Goal: Task Accomplishment & Management: Manage account settings

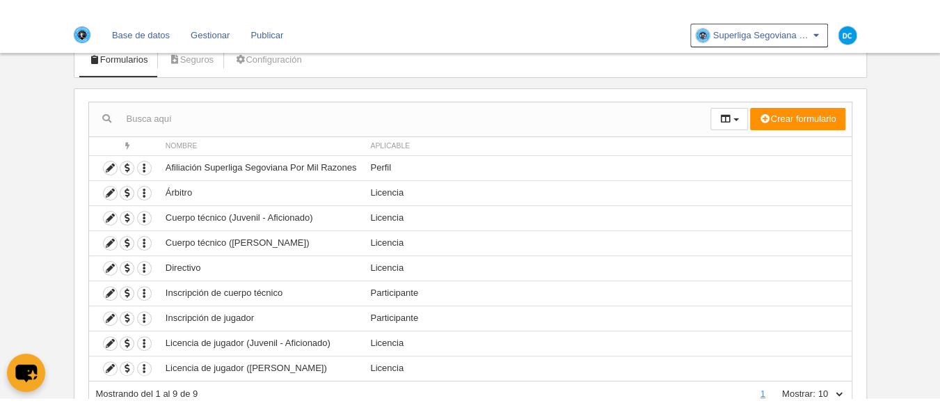
scroll to position [93, 0]
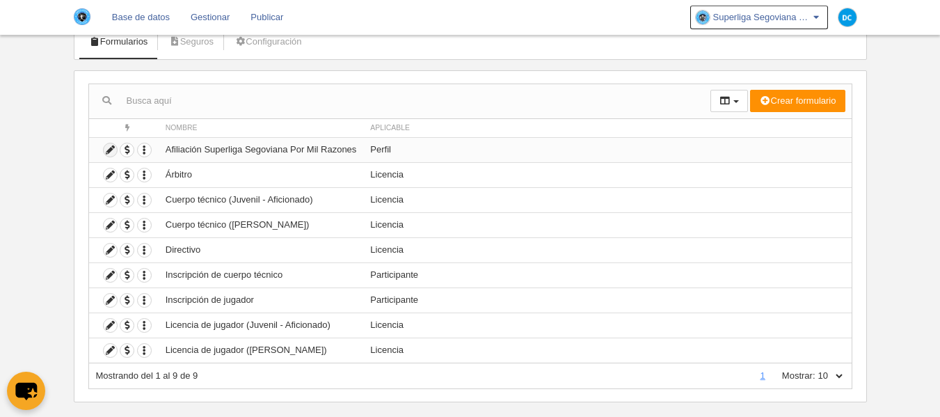
click at [116, 151] on icon at bounding box center [110, 149] width 13 height 13
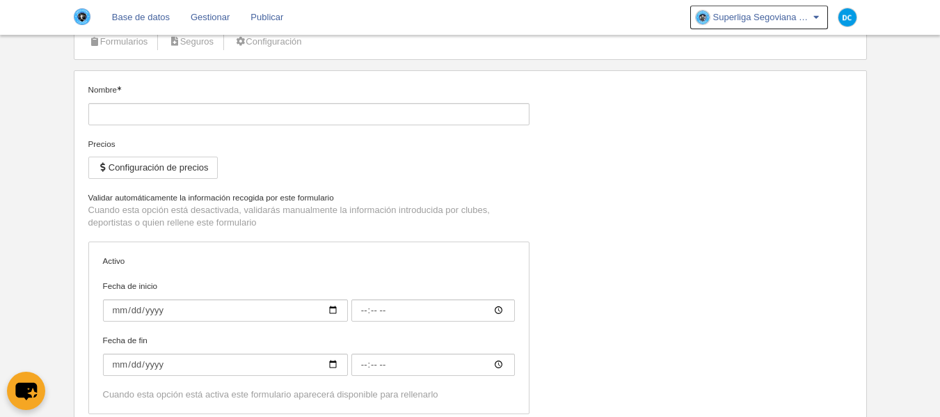
type input "Afiliación Superliga Segoviana Por Mil Razones"
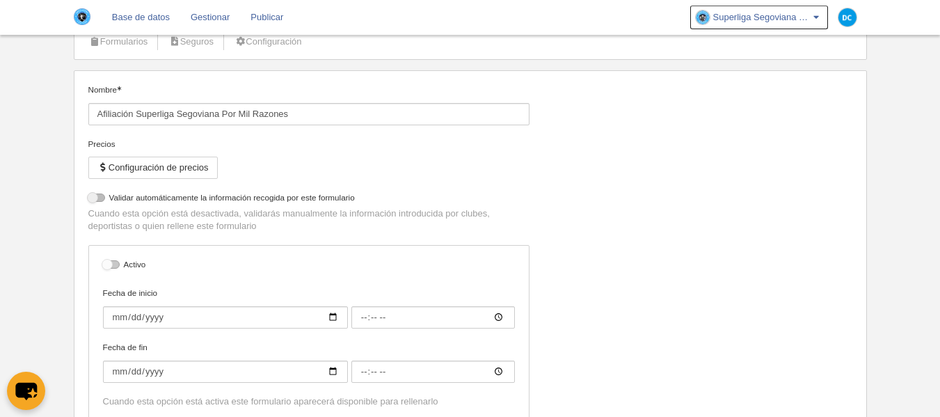
click at [114, 265] on div at bounding box center [111, 264] width 17 height 8
click at [113, 265] on input "checkbox" at bounding box center [108, 268] width 9 height 9
click at [114, 265] on div at bounding box center [111, 264] width 17 height 8
click at [113, 265] on input "checkbox" at bounding box center [108, 268] width 9 height 9
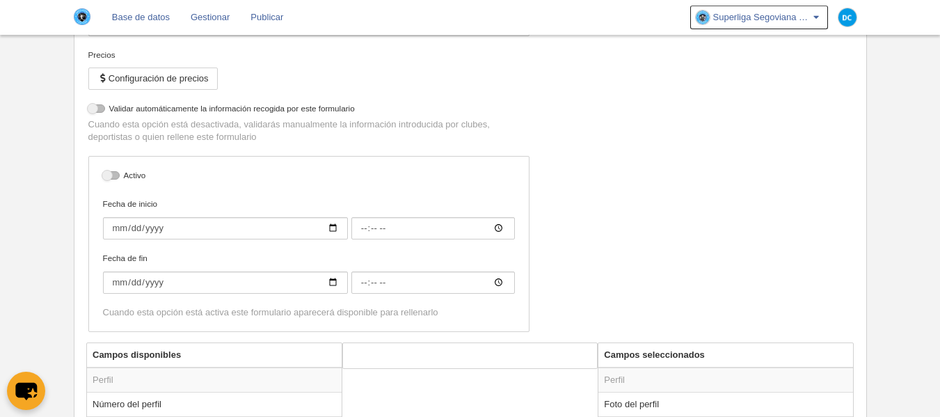
scroll to position [278, 0]
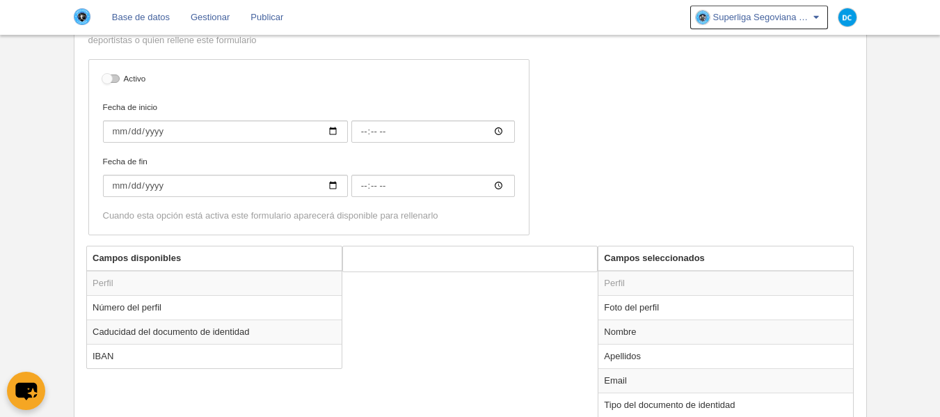
click at [114, 80] on div at bounding box center [111, 78] width 17 height 8
click at [113, 80] on input "checkbox" at bounding box center [108, 82] width 9 height 9
checkbox input "true"
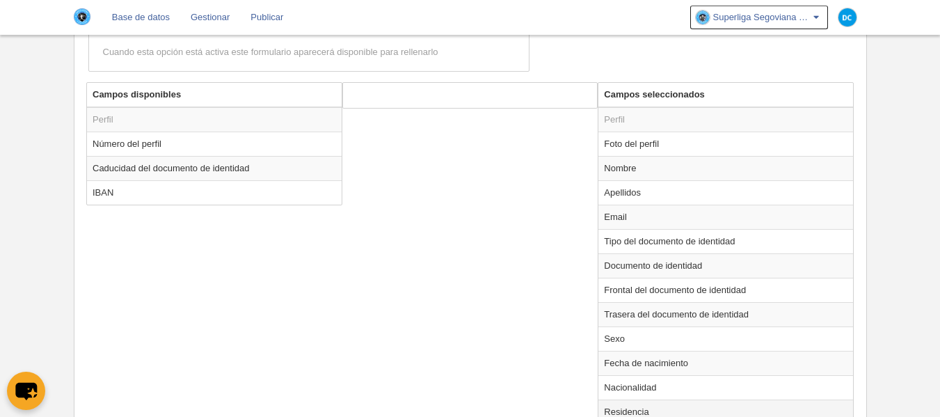
scroll to position [580, 0]
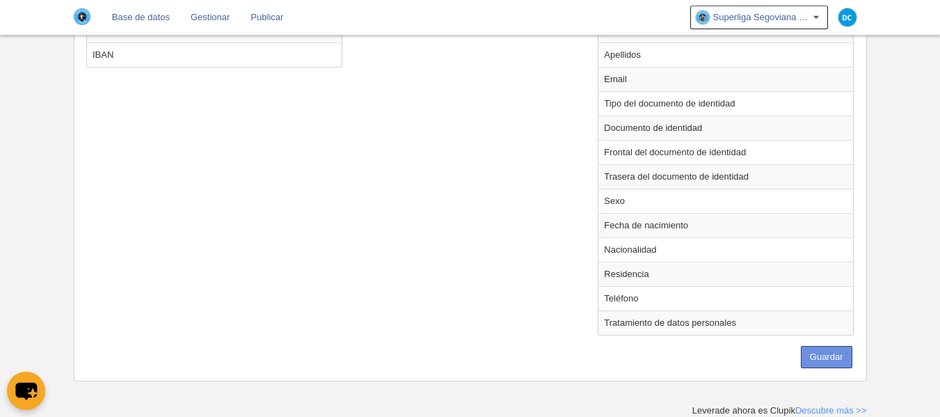
click at [846, 365] on button "Guardar" at bounding box center [827, 357] width 52 height 22
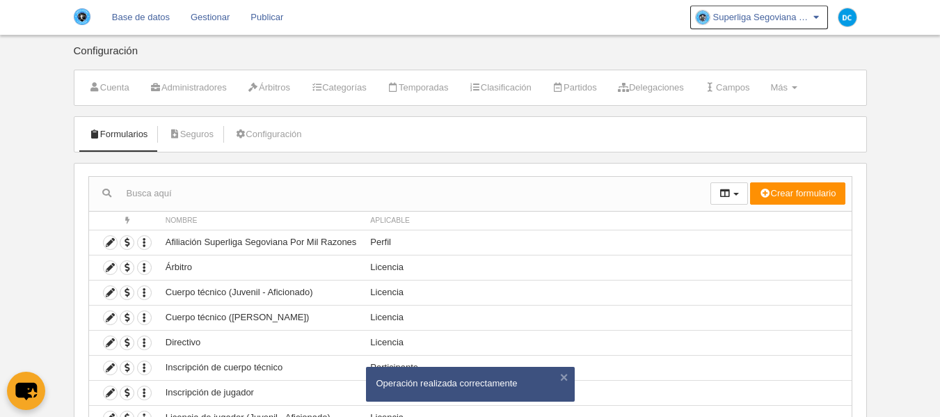
scroll to position [93, 0]
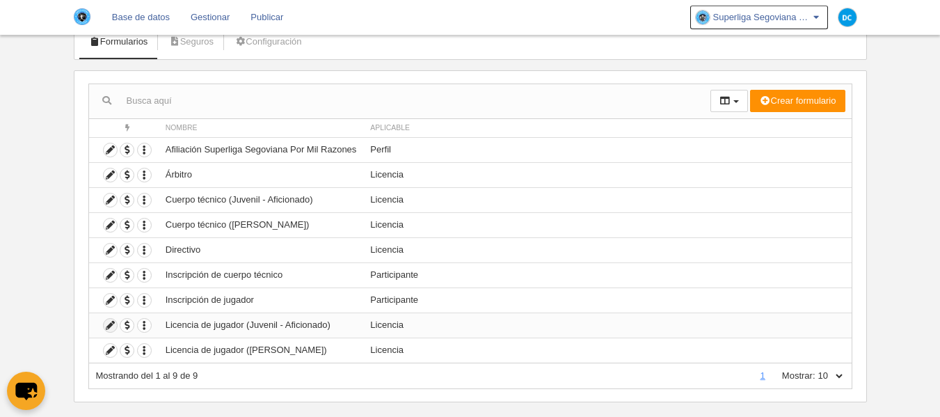
click at [116, 325] on icon at bounding box center [110, 325] width 13 height 13
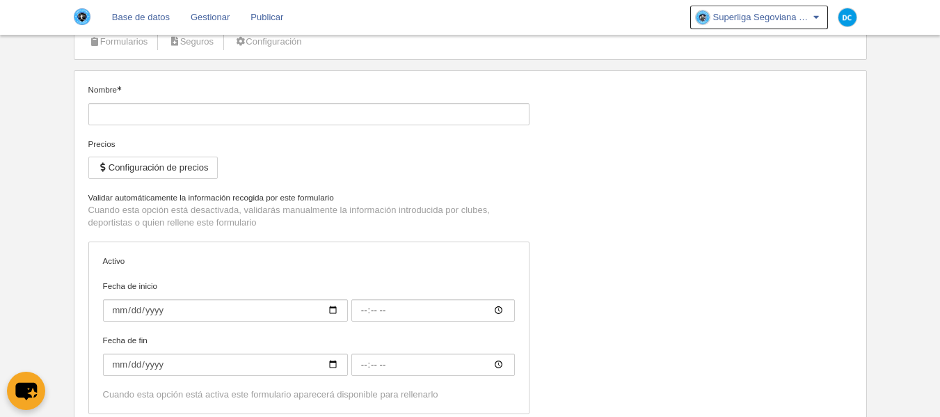
type input "Licencia de jugador (Juvenil - Aficionado)"
checkbox input "true"
type input "[DATE]"
type input "00:00"
type input "[DATE]"
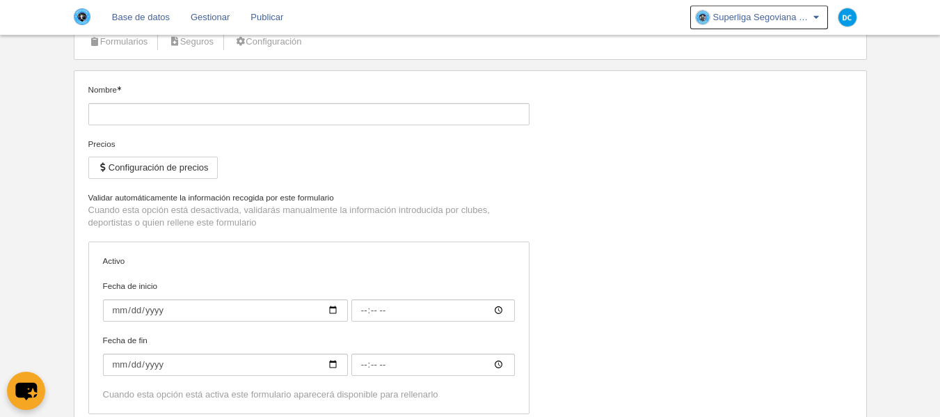
type input "00:00"
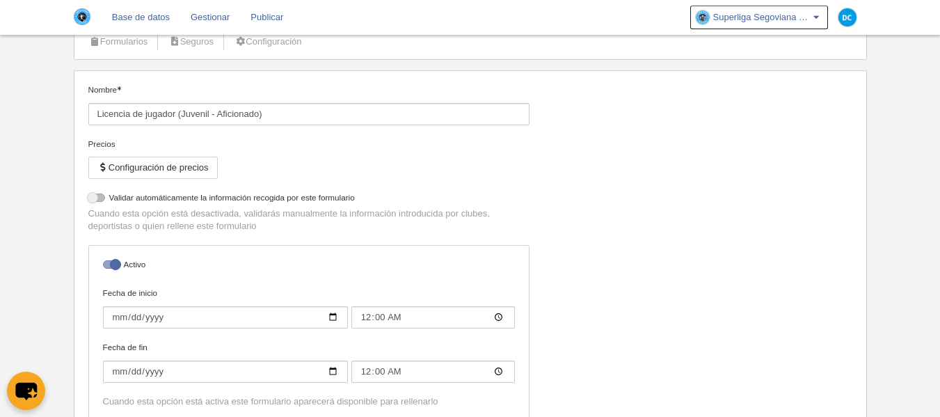
select select "selected"
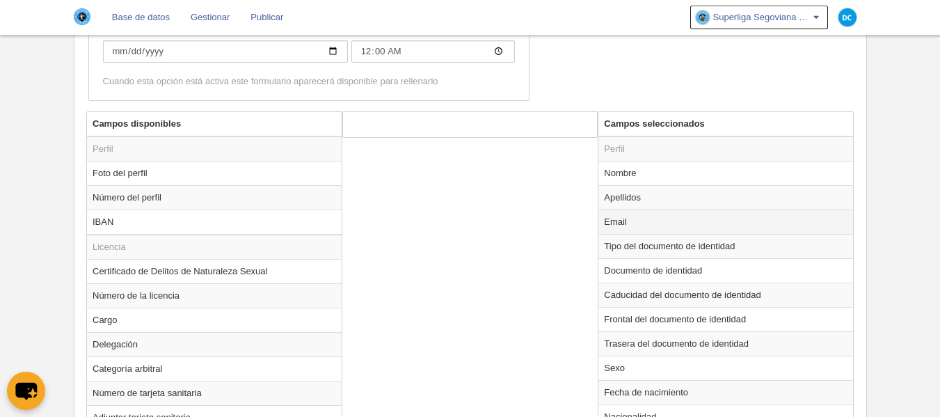
scroll to position [507, 0]
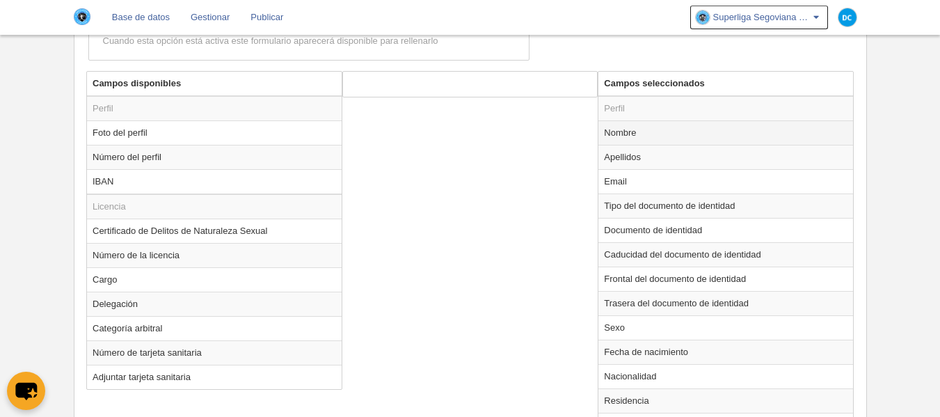
click at [640, 128] on td "Nombre" at bounding box center [726, 132] width 255 height 24
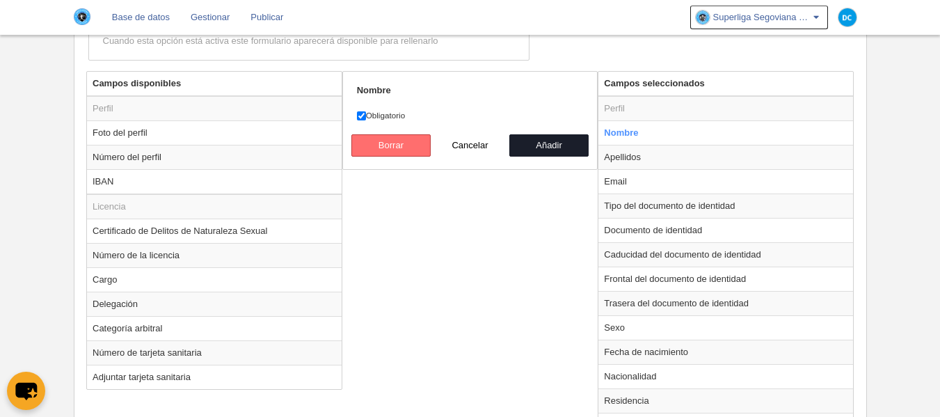
click at [377, 141] on button "Borrar" at bounding box center [390, 145] width 79 height 22
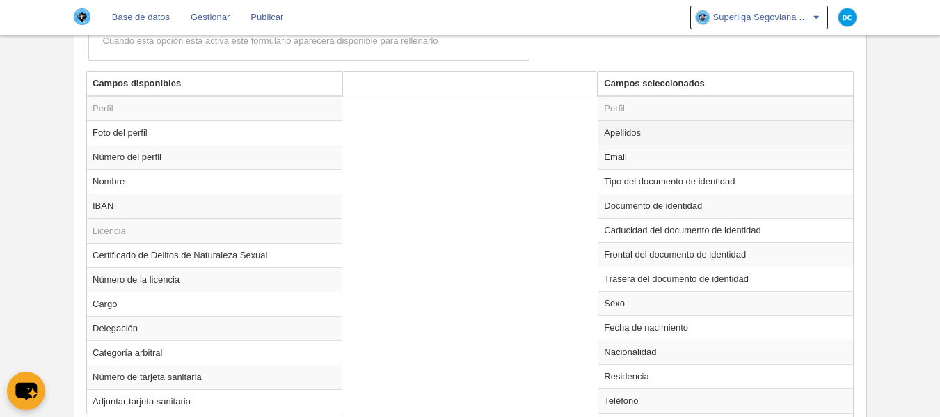
click at [669, 135] on td "Apellidos" at bounding box center [726, 132] width 255 height 24
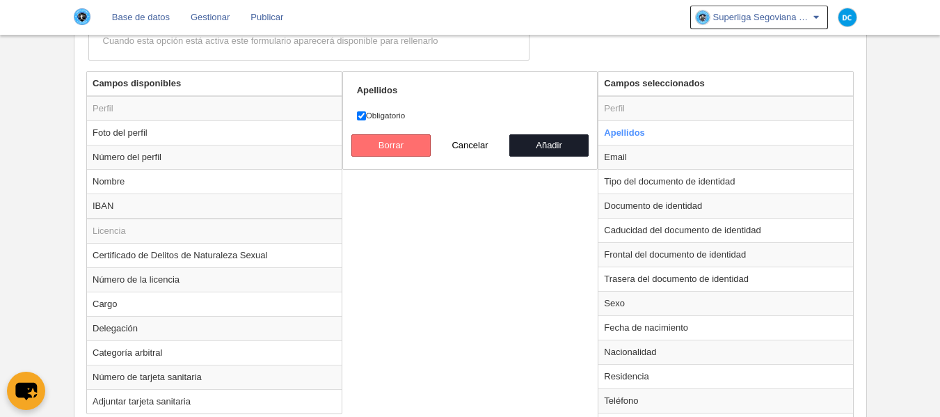
click at [375, 145] on button "Borrar" at bounding box center [390, 145] width 79 height 22
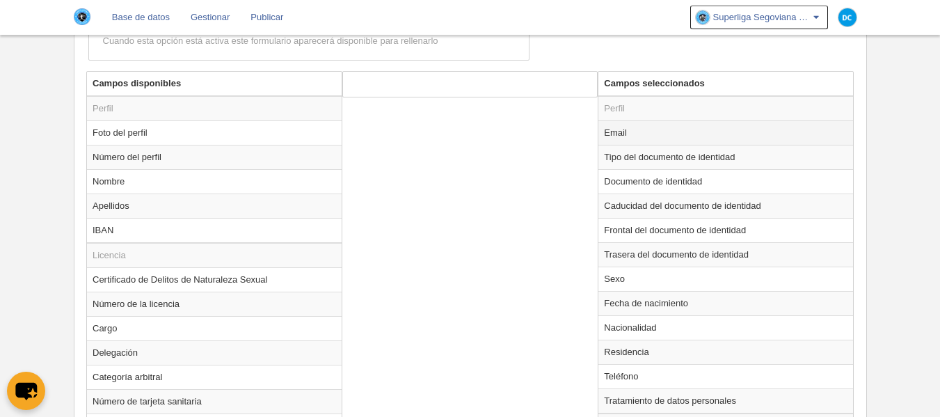
click at [624, 134] on td "Email" at bounding box center [726, 132] width 255 height 24
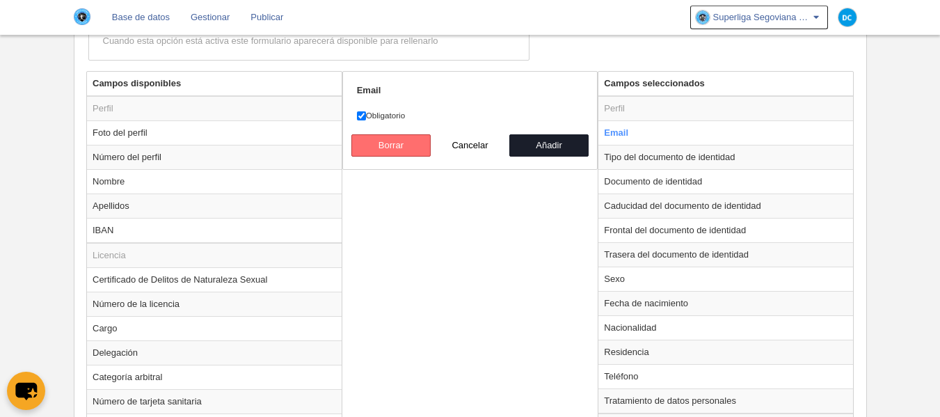
click at [405, 148] on button "Borrar" at bounding box center [390, 145] width 79 height 22
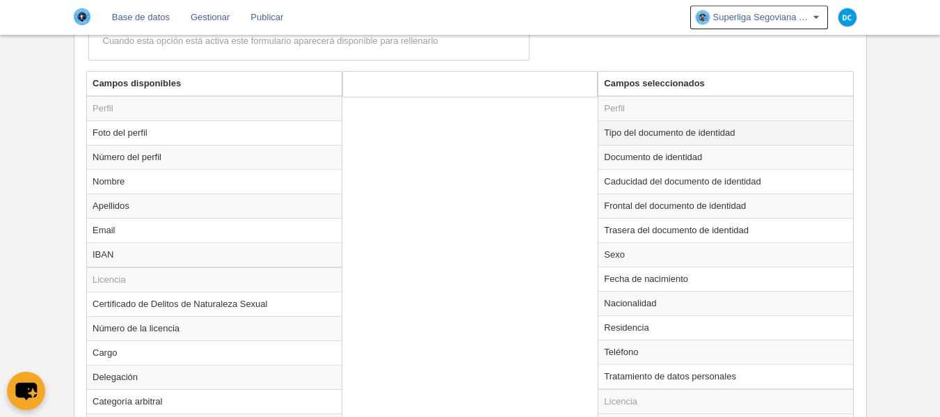
click at [696, 141] on td "Tipo del documento de identidad" at bounding box center [726, 132] width 255 height 24
radio input "true"
select select
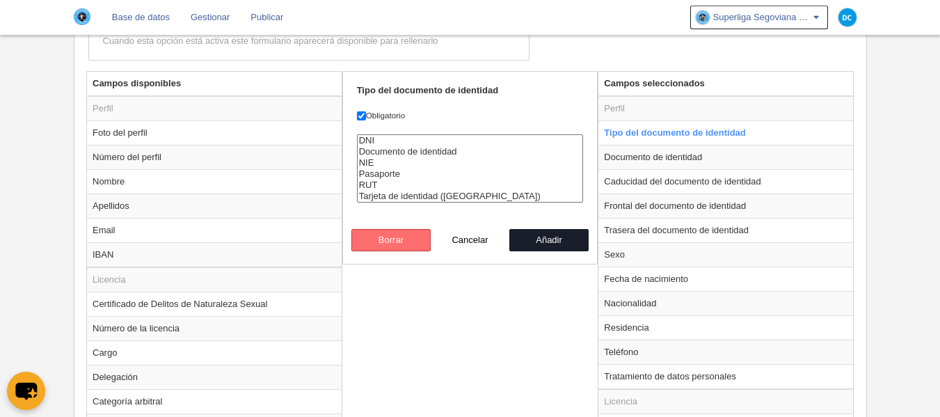
click at [375, 248] on button "Borrar" at bounding box center [390, 240] width 79 height 22
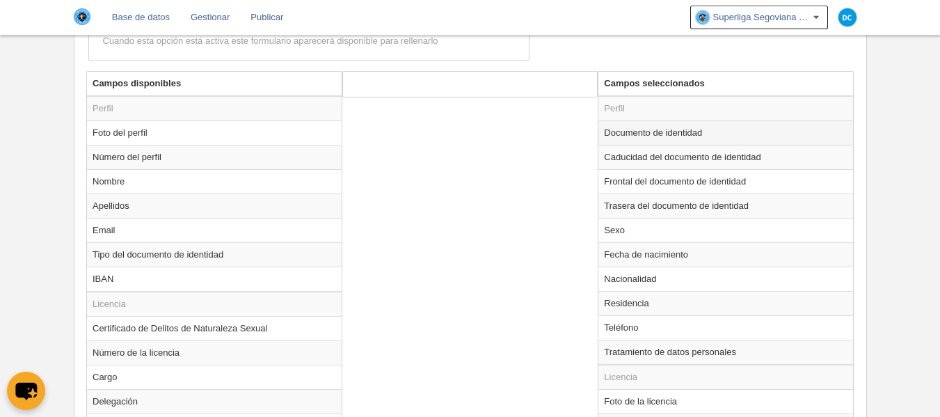
click at [638, 125] on td "Documento de identidad" at bounding box center [726, 132] width 255 height 24
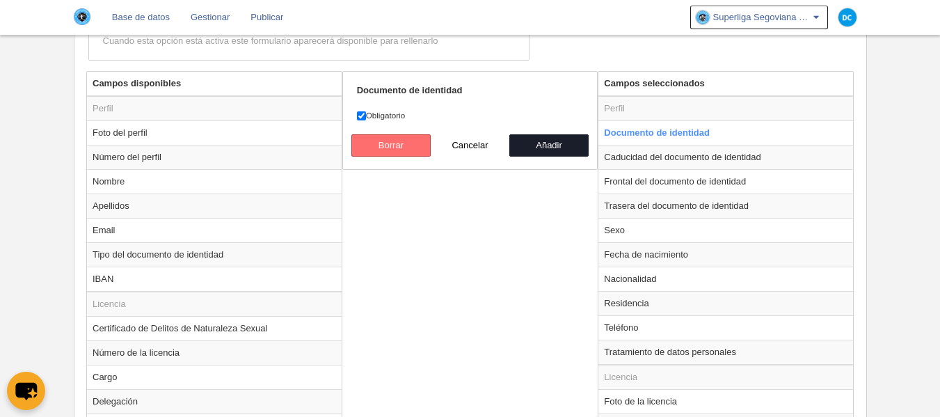
click at [395, 142] on button "Borrar" at bounding box center [390, 145] width 79 height 22
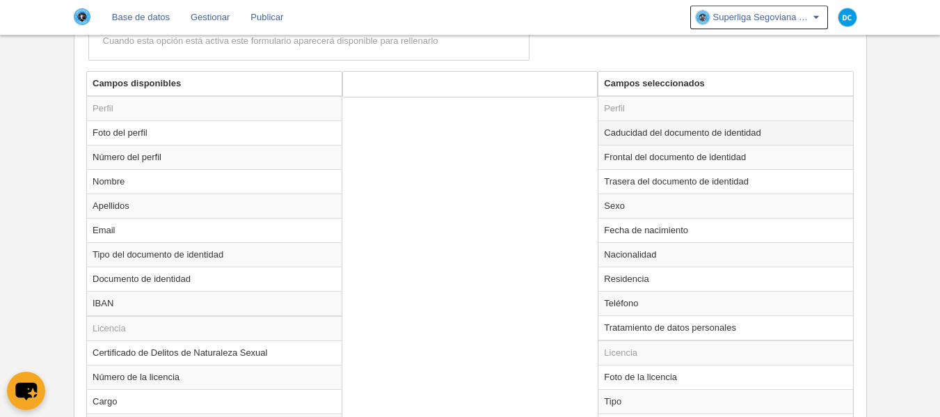
click at [737, 131] on td "Caducidad del documento de identidad" at bounding box center [726, 132] width 255 height 24
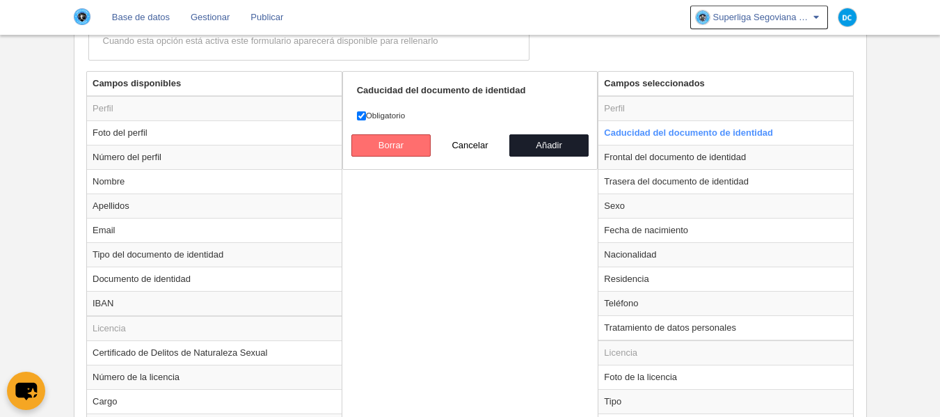
click at [385, 144] on button "Borrar" at bounding box center [390, 145] width 79 height 22
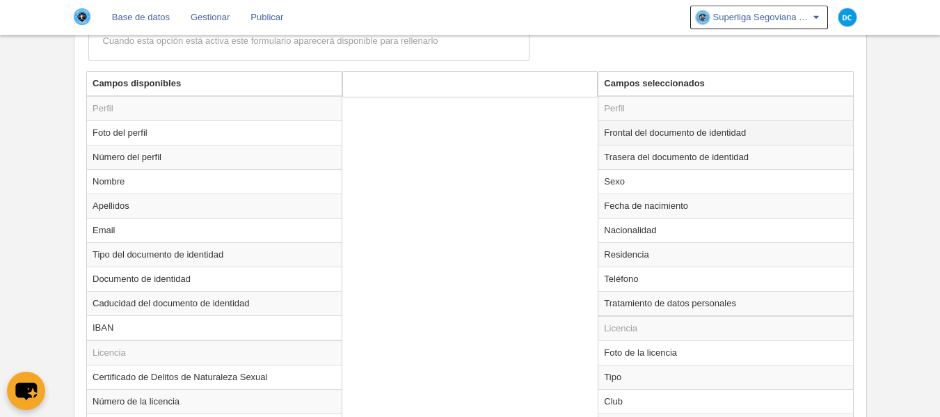
click at [706, 141] on td "Frontal del documento de identidad" at bounding box center [726, 132] width 255 height 24
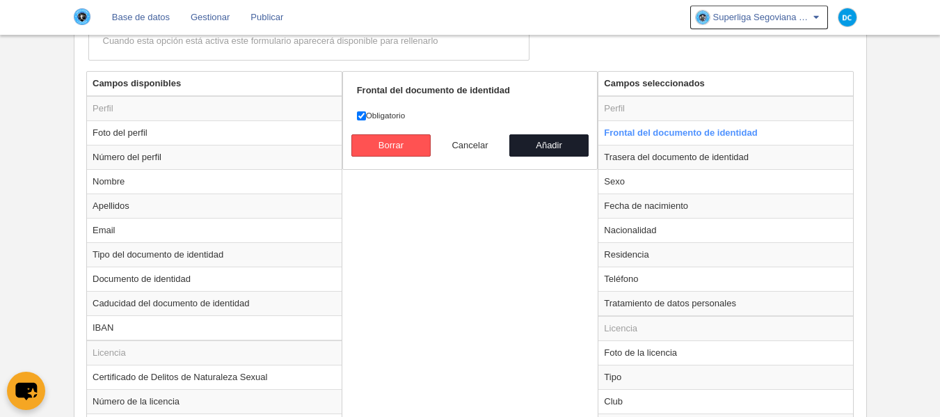
click at [434, 152] on button "Cancelar" at bounding box center [470, 145] width 79 height 22
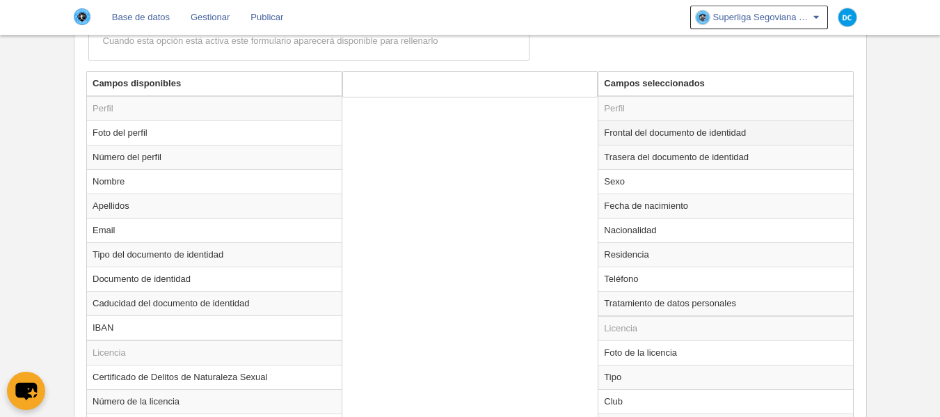
click at [689, 135] on td "Frontal del documento de identidad" at bounding box center [726, 132] width 255 height 24
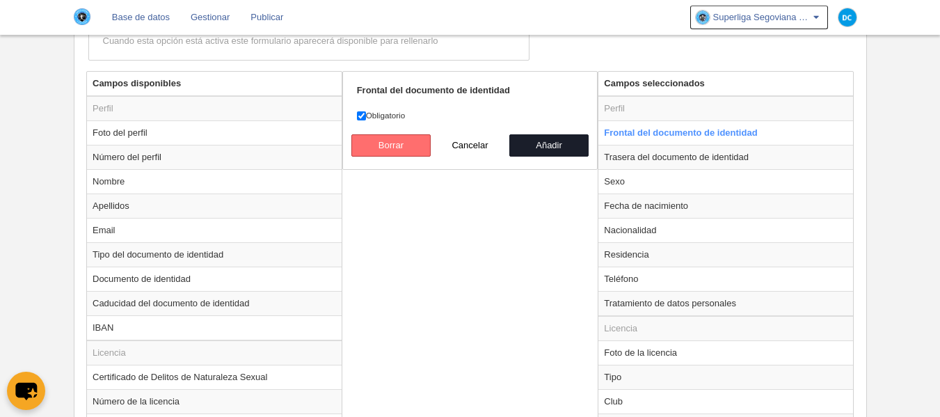
click at [395, 155] on button "Borrar" at bounding box center [390, 145] width 79 height 22
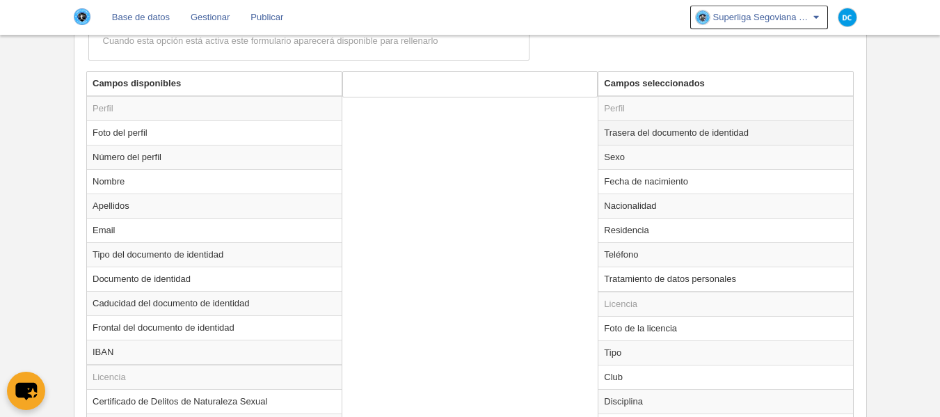
click at [699, 141] on td "Trasera del documento de identidad" at bounding box center [726, 132] width 255 height 24
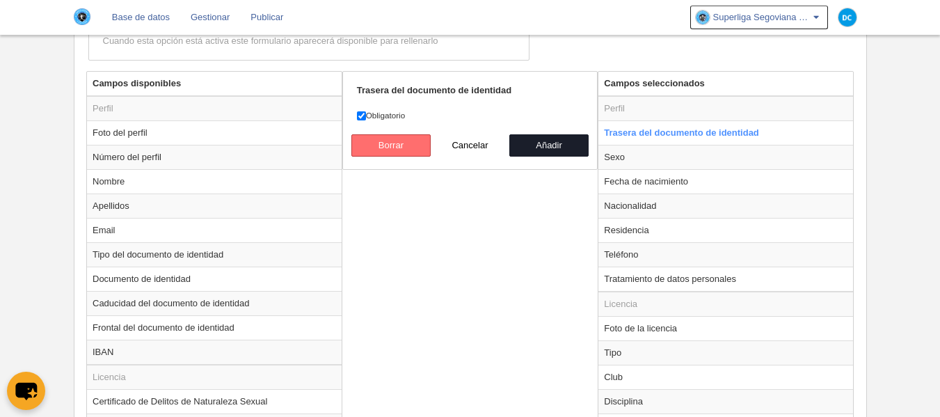
click at [376, 152] on button "Borrar" at bounding box center [390, 145] width 79 height 22
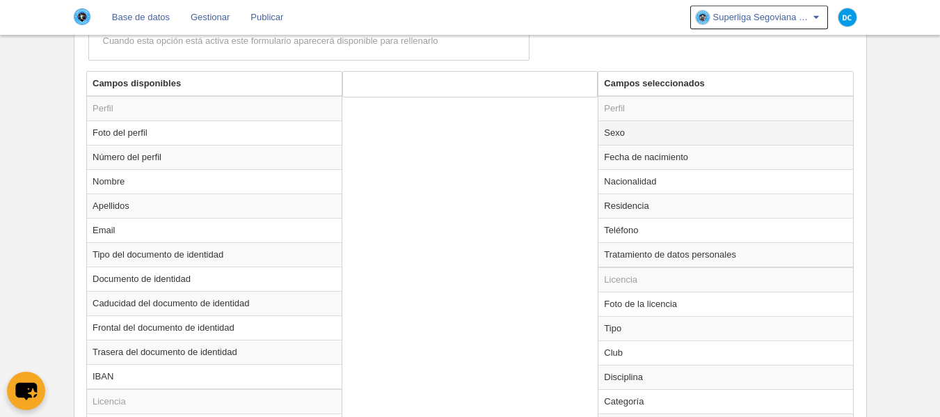
click at [728, 136] on td "Sexo" at bounding box center [726, 132] width 255 height 24
radio input "true"
select select
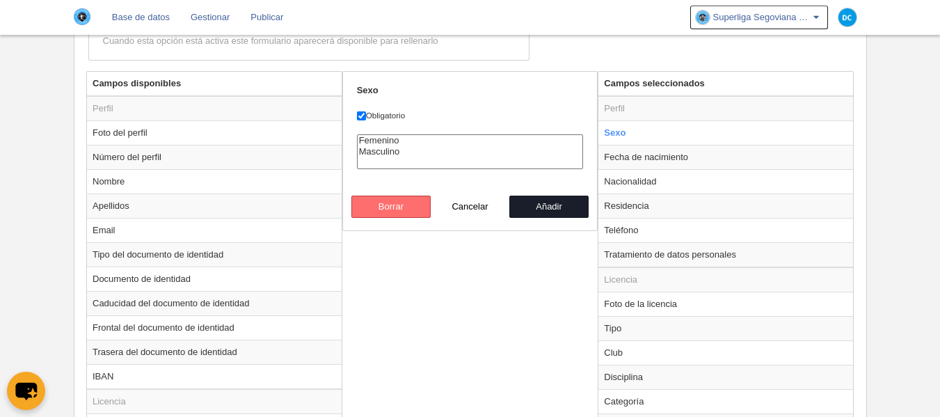
click at [377, 205] on button "Borrar" at bounding box center [390, 207] width 79 height 22
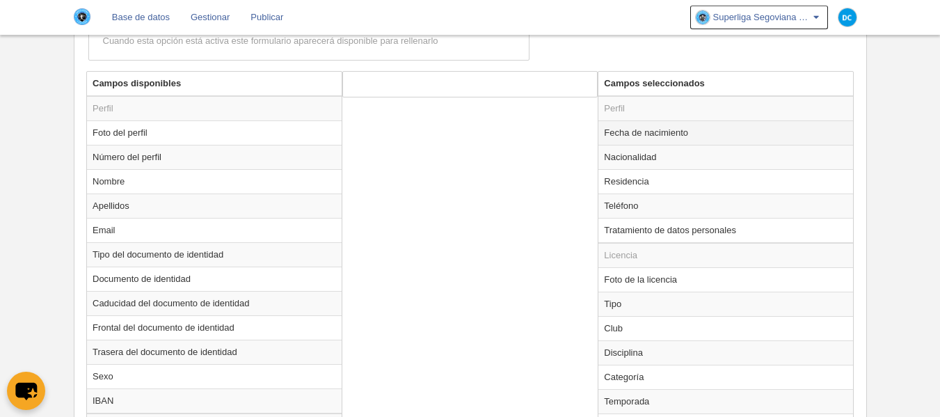
click at [686, 132] on td "Fecha de nacimiento" at bounding box center [726, 132] width 255 height 24
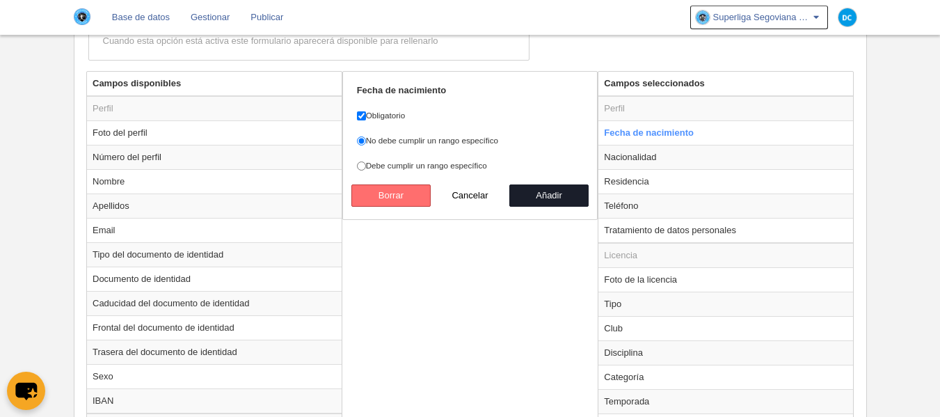
click at [394, 193] on button "Borrar" at bounding box center [390, 195] width 79 height 22
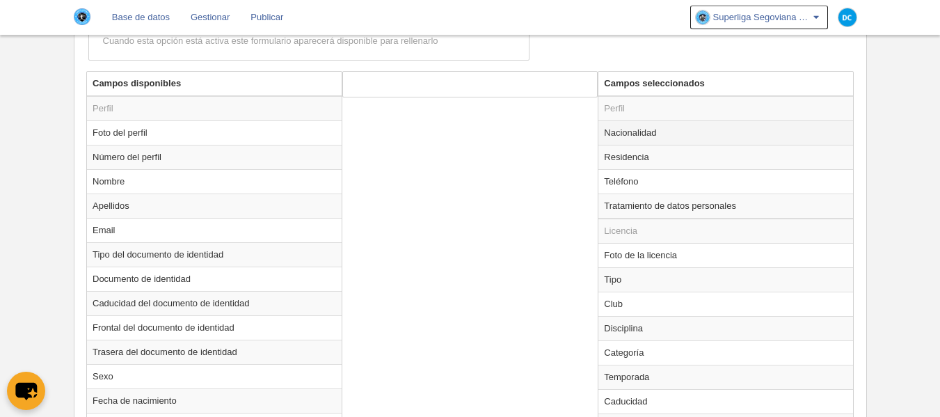
click at [683, 140] on td "Nacionalidad" at bounding box center [726, 132] width 255 height 24
radio input "true"
select select
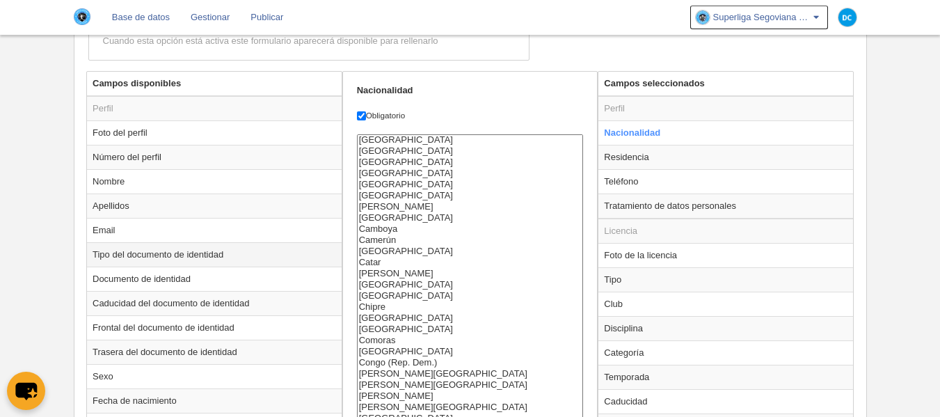
scroll to position [371, 0]
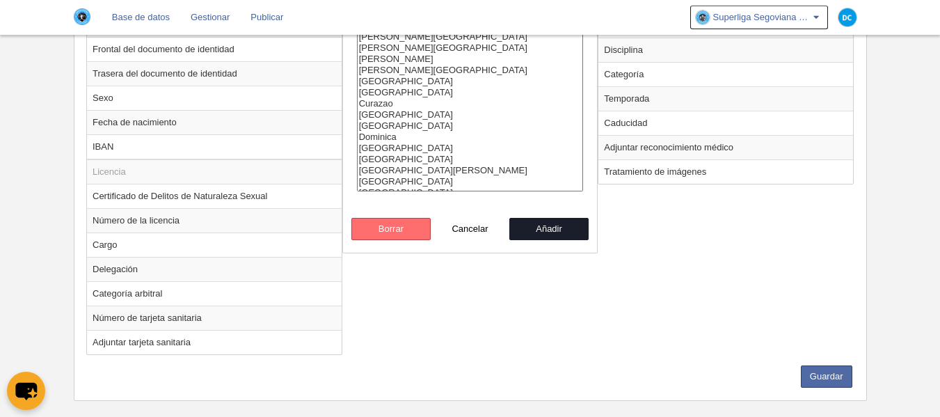
click at [422, 238] on button "Borrar" at bounding box center [390, 229] width 79 height 22
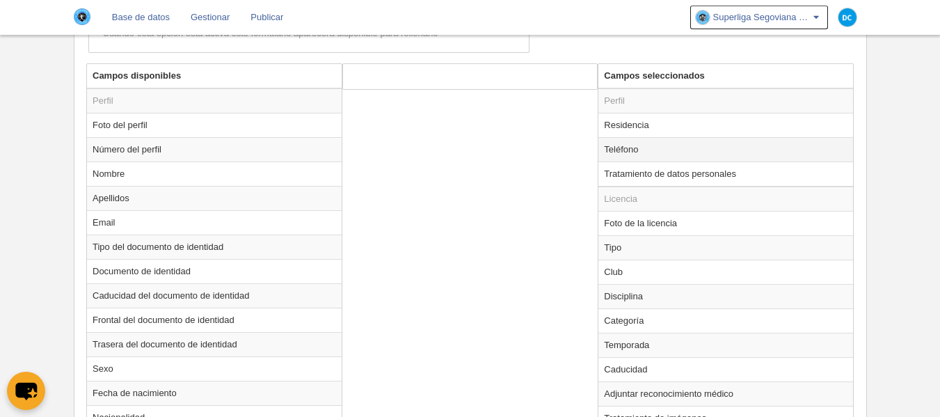
scroll to position [507, 0]
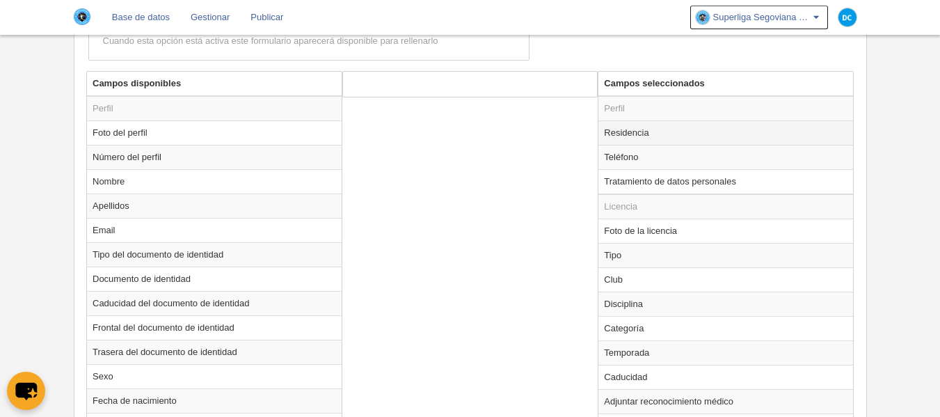
click at [670, 125] on td "Residencia" at bounding box center [726, 132] width 255 height 24
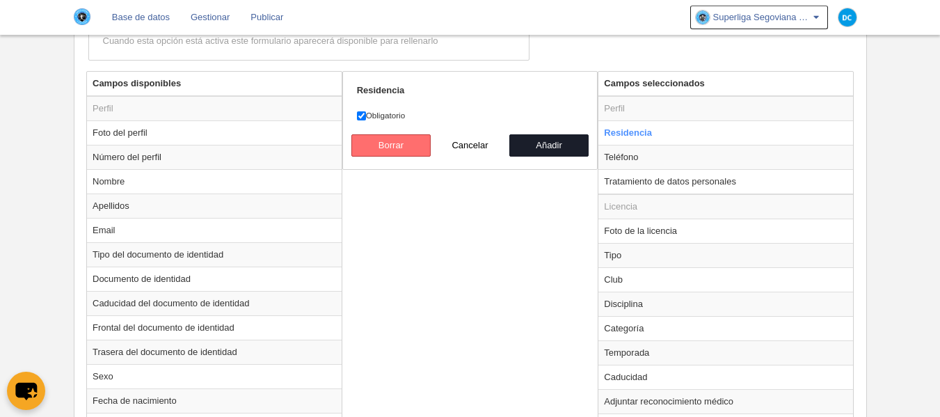
click at [401, 142] on button "Borrar" at bounding box center [390, 145] width 79 height 22
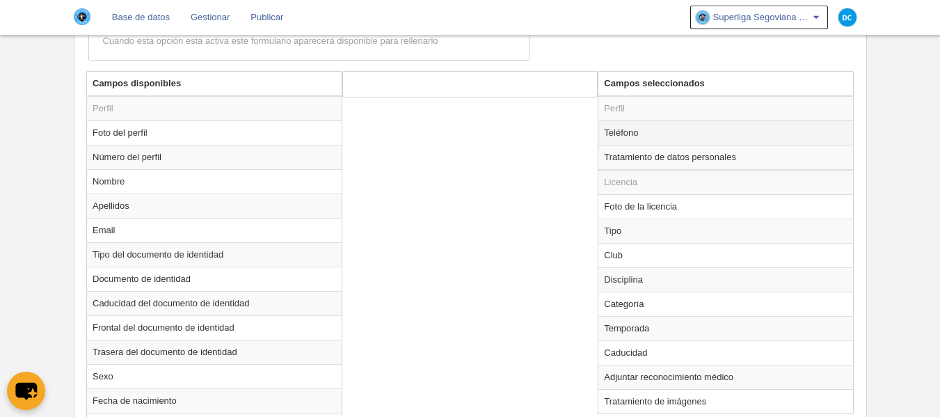
click at [679, 128] on td "Teléfono" at bounding box center [726, 132] width 255 height 24
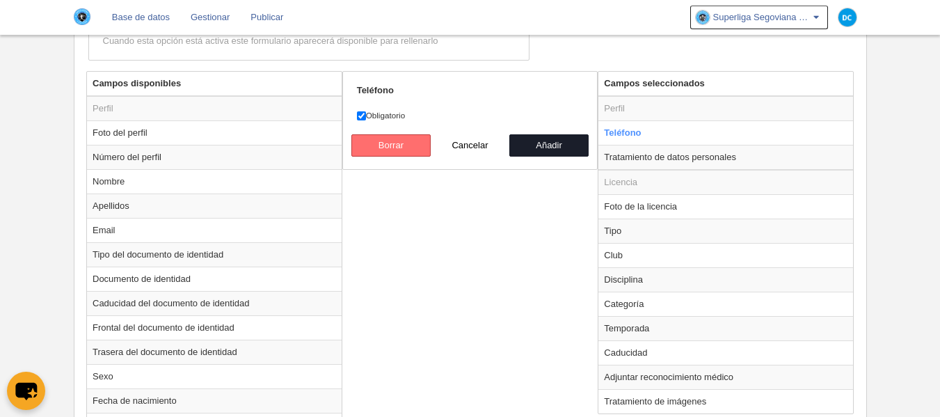
click at [407, 150] on button "Borrar" at bounding box center [390, 145] width 79 height 22
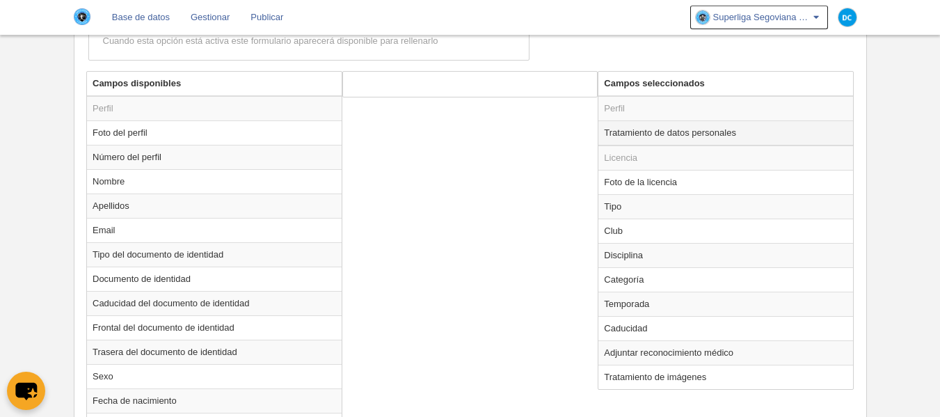
click at [651, 136] on td "Tratamiento de datos personales" at bounding box center [726, 132] width 255 height 25
radio input "true"
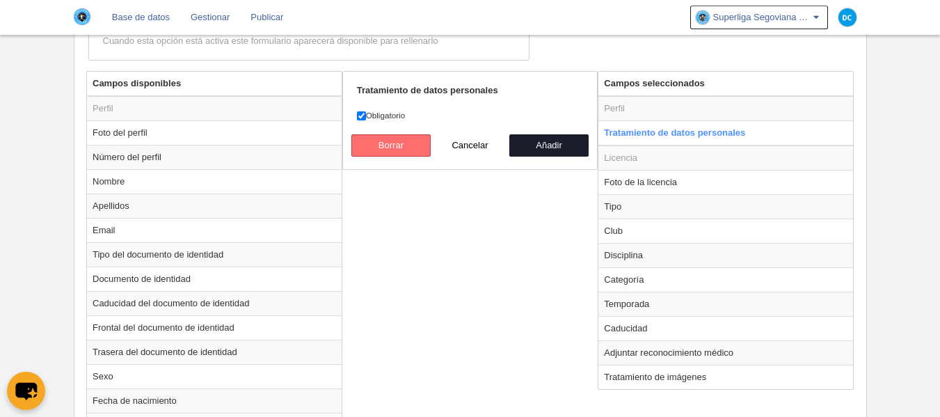
click at [404, 150] on button "Borrar" at bounding box center [390, 145] width 79 height 22
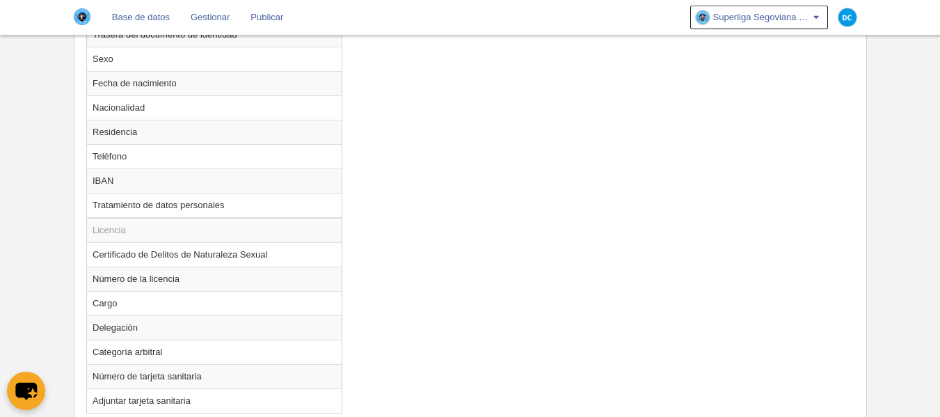
scroll to position [903, 0]
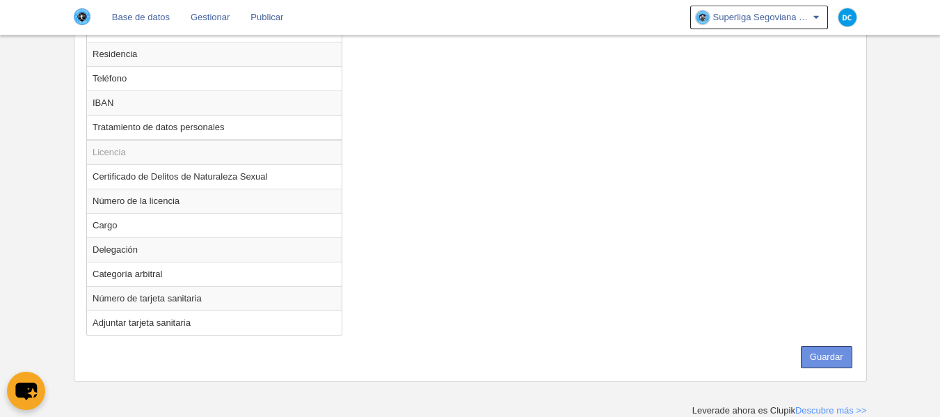
click at [834, 360] on button "Guardar" at bounding box center [827, 357] width 52 height 22
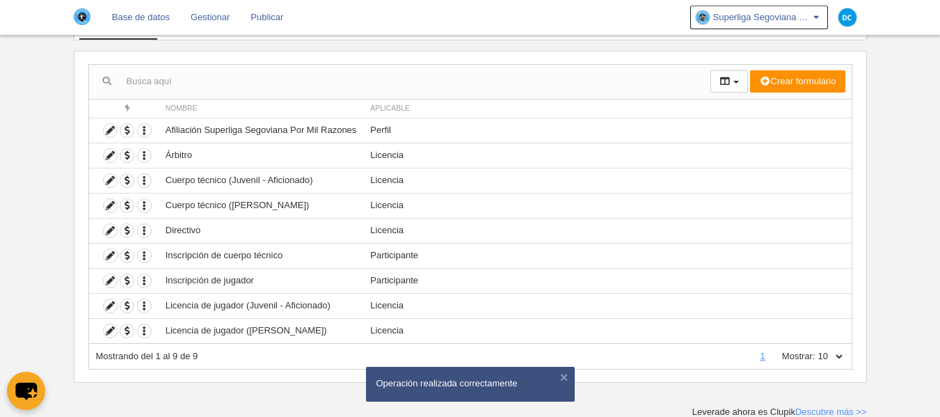
scroll to position [113, 0]
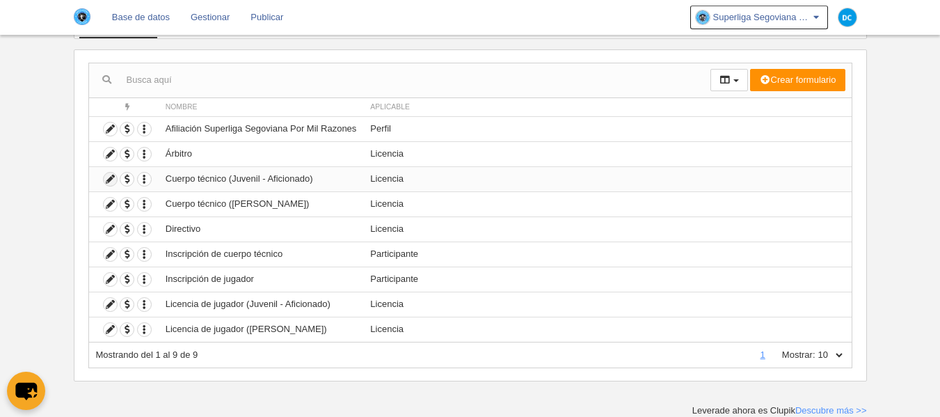
click at [110, 181] on icon at bounding box center [110, 179] width 13 height 13
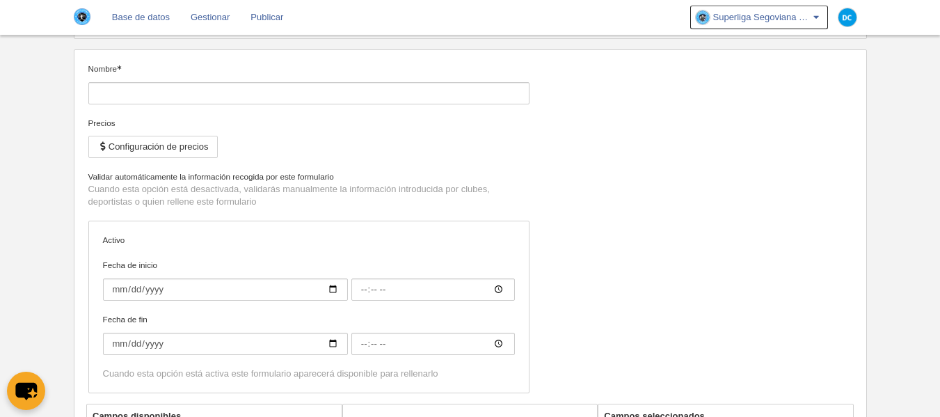
type input "Cuerpo técnico (Juvenil - Aficionado)"
checkbox input "true"
type input "[DATE]"
type input "00:00"
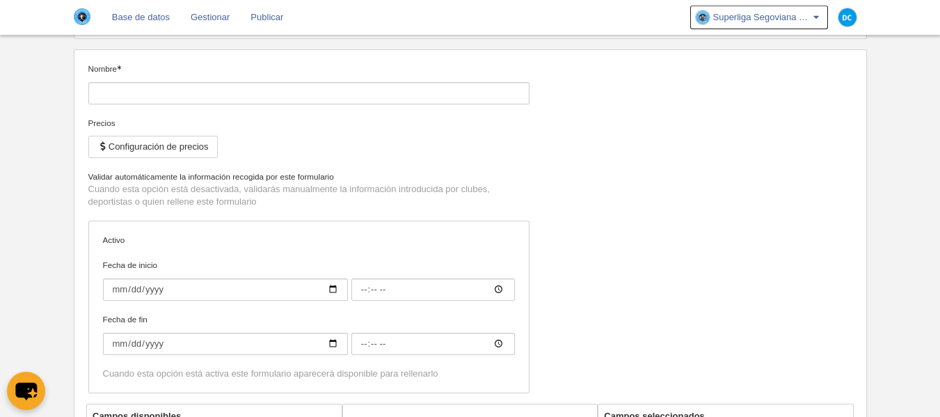
type input "[DATE]"
type input "00:00"
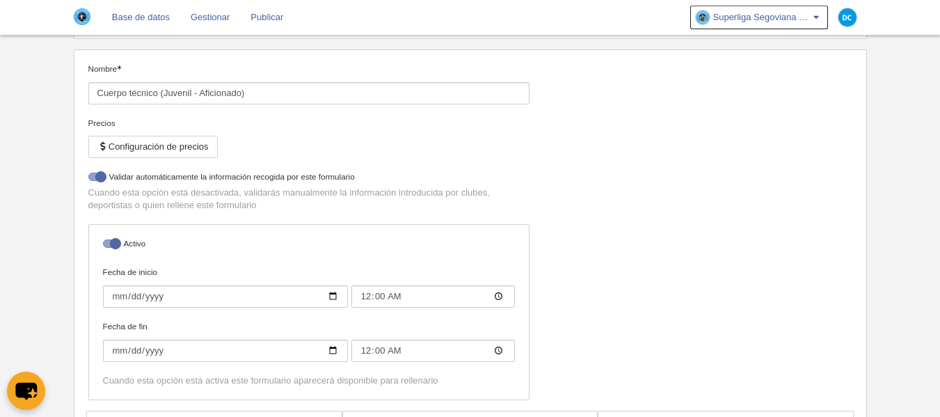
select select "selected"
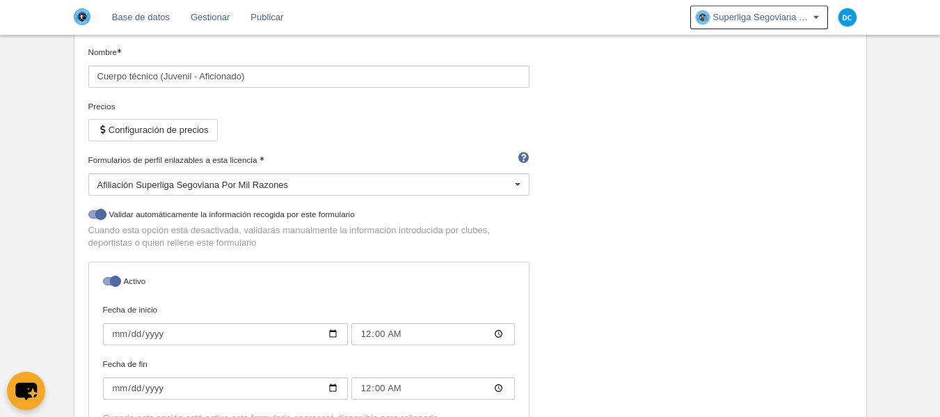
scroll to position [93, 0]
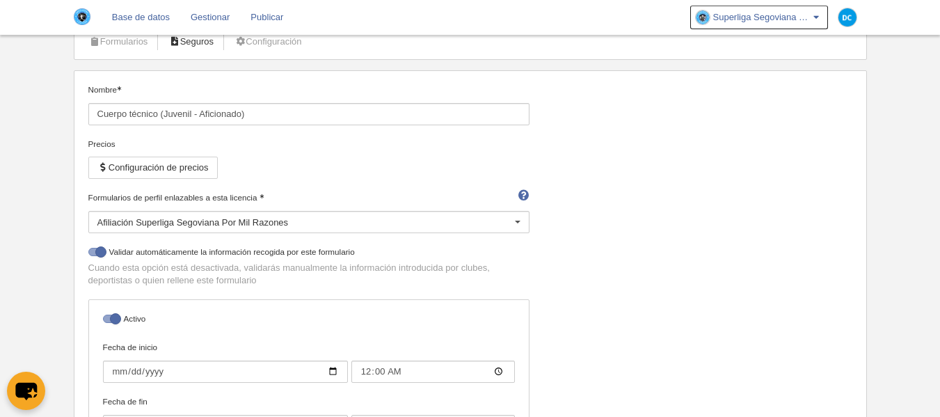
click at [207, 46] on link "Seguros" at bounding box center [191, 41] width 61 height 21
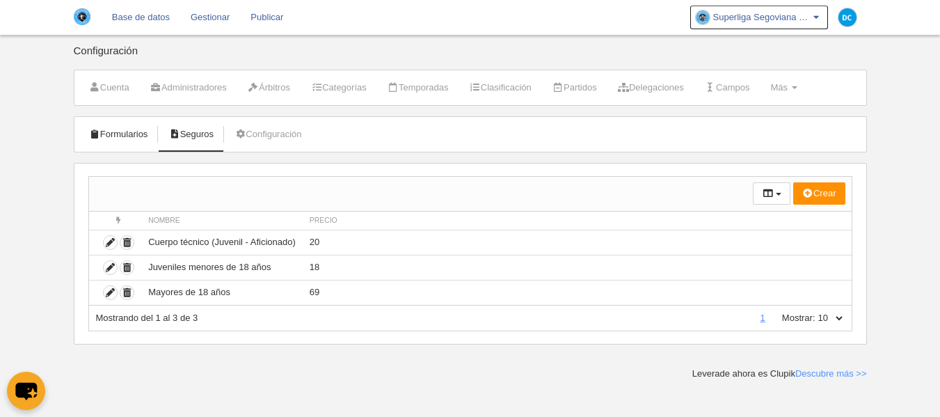
drag, startPoint x: 132, startPoint y: 125, endPoint x: 122, endPoint y: 133, distance: 13.4
click at [122, 133] on link "Formularios" at bounding box center [118, 134] width 74 height 21
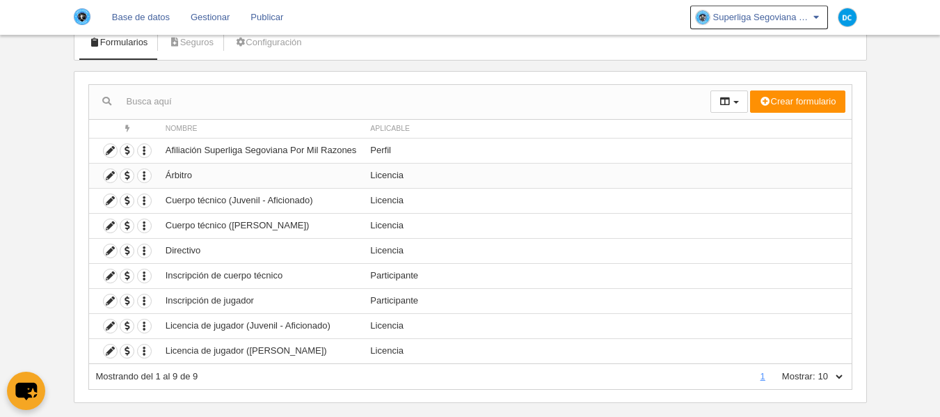
scroll to position [93, 0]
click at [109, 327] on icon at bounding box center [110, 325] width 13 height 13
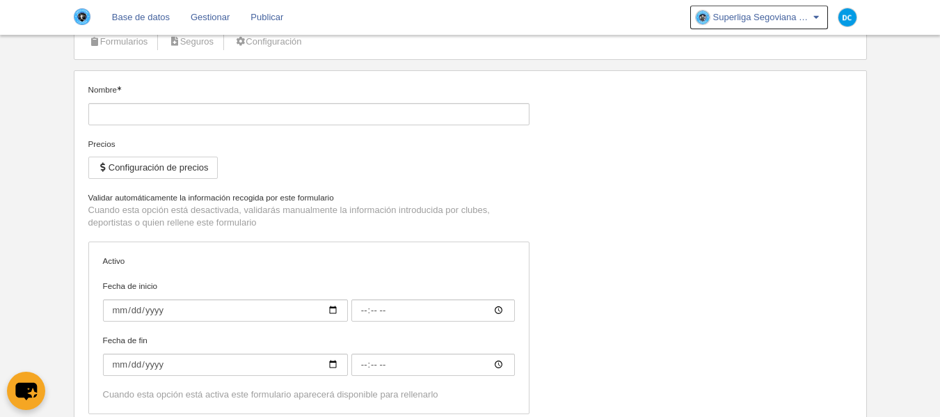
type input "Licencia de jugador (Juvenil - Aficionado)"
checkbox input "true"
type input "[DATE]"
type input "00:00"
type input "[DATE]"
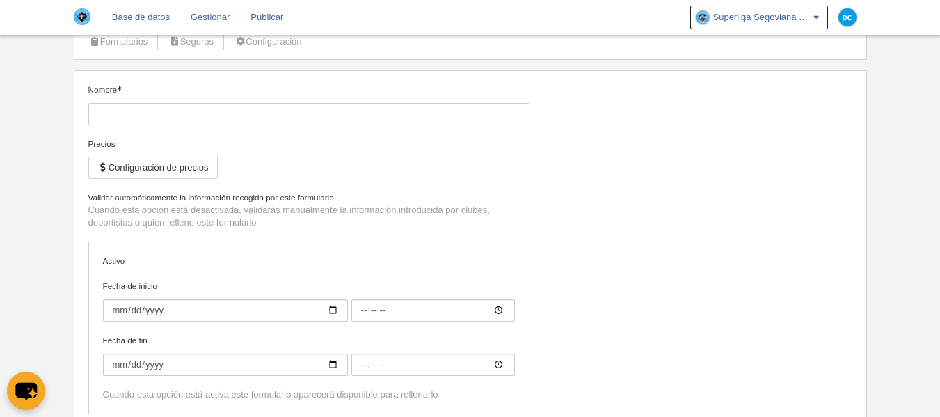
type input "00:00"
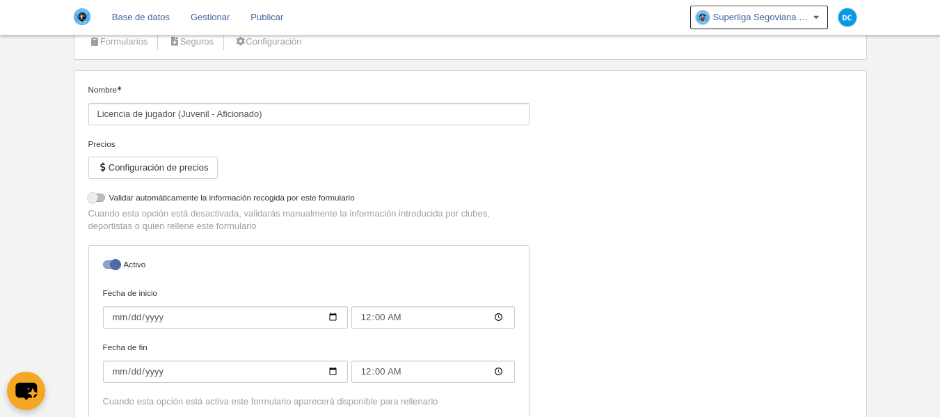
select select "selected"
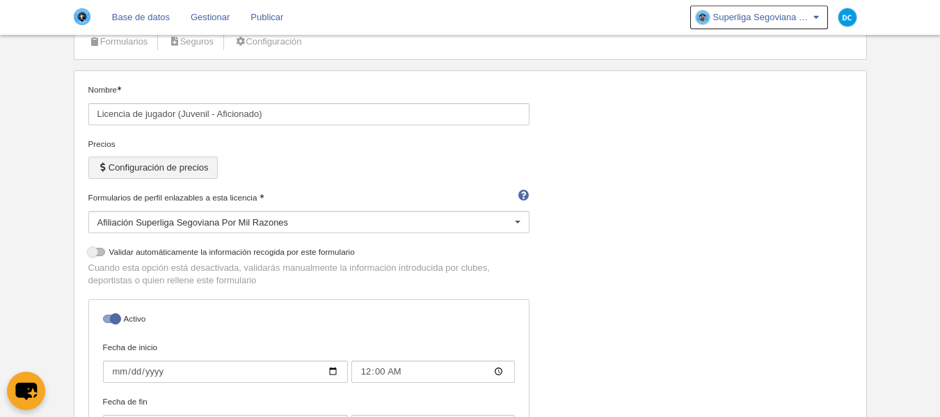
click at [177, 168] on button "Configuración de precios" at bounding box center [152, 168] width 129 height 22
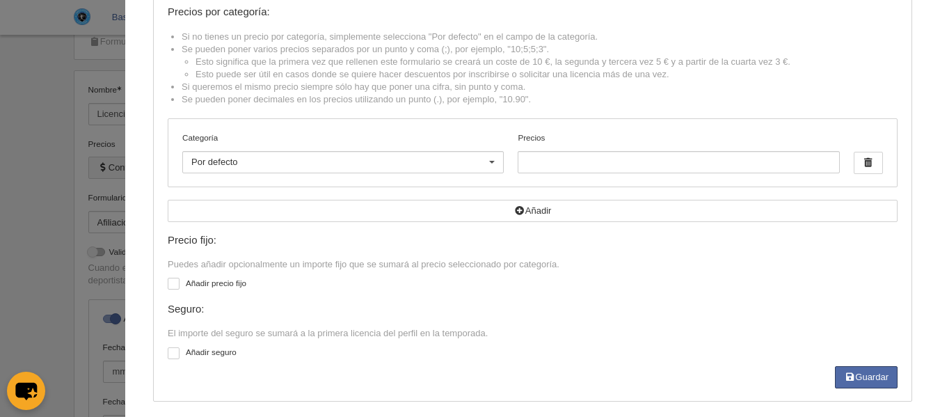
scroll to position [95, 0]
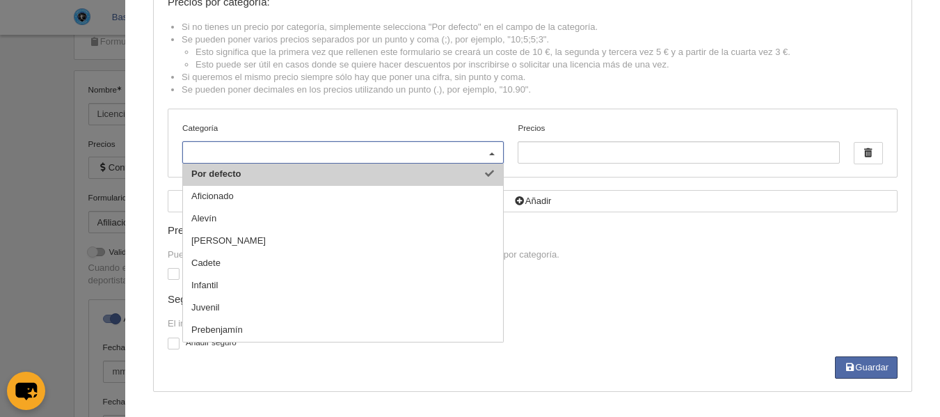
click at [504, 173] on div "Categoría Por defecto Aficionado Alevín Benjamín Cadete Infantil Juvenil Preben…" at bounding box center [532, 143] width 729 height 68
click at [481, 154] on div at bounding box center [492, 153] width 22 height 22
click at [476, 120] on div "Categoría Por defecto Aficionado Alevín Benjamín Cadete Infantil Juvenil Preben…" at bounding box center [532, 143] width 729 height 68
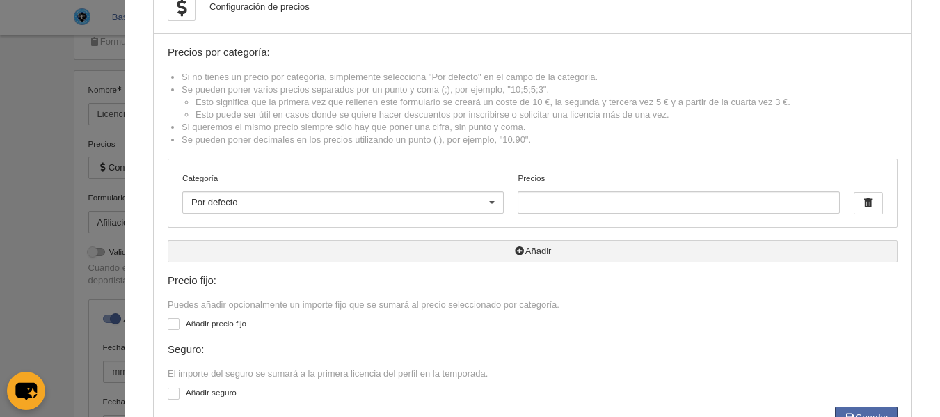
scroll to position [0, 0]
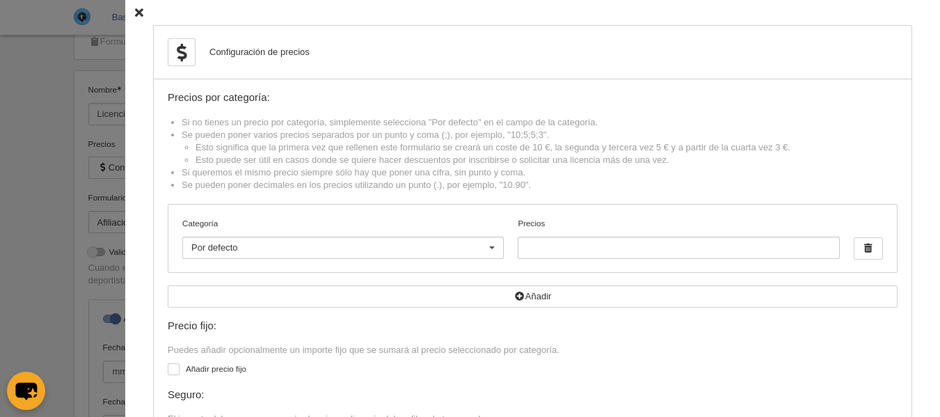
click at [135, 13] on icon at bounding box center [139, 12] width 8 height 9
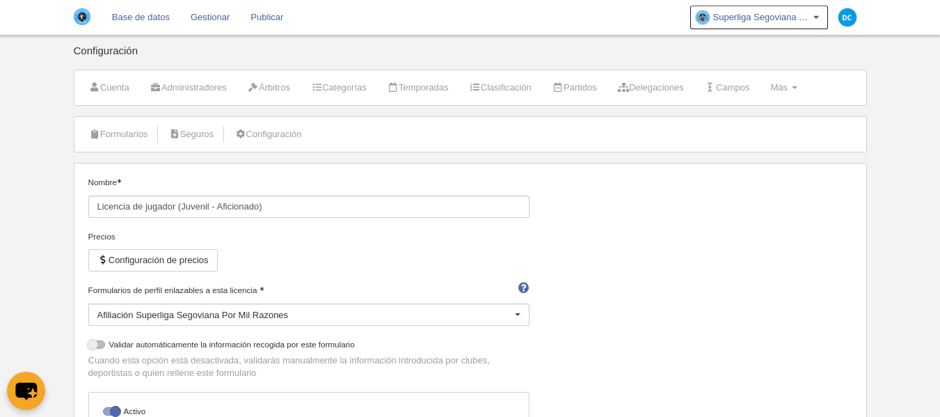
scroll to position [93, 0]
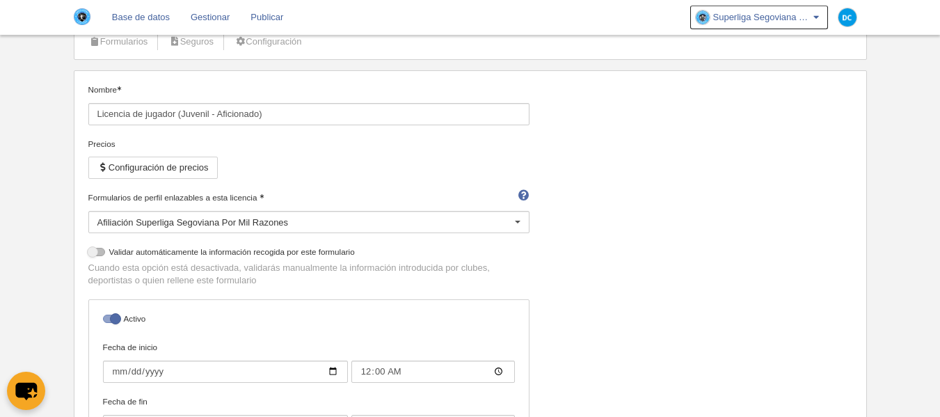
click at [182, 52] on li "Seguros" at bounding box center [191, 41] width 61 height 35
click at [183, 50] on link "Seguros" at bounding box center [191, 41] width 61 height 21
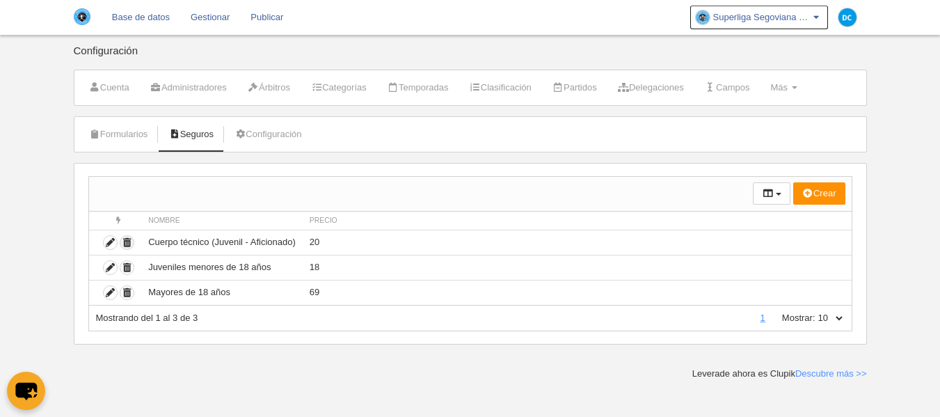
drag, startPoint x: 131, startPoint y: 241, endPoint x: 519, endPoint y: 41, distance: 436.1
click at [131, 241] on icon "submit" at bounding box center [126, 242] width 13 height 13
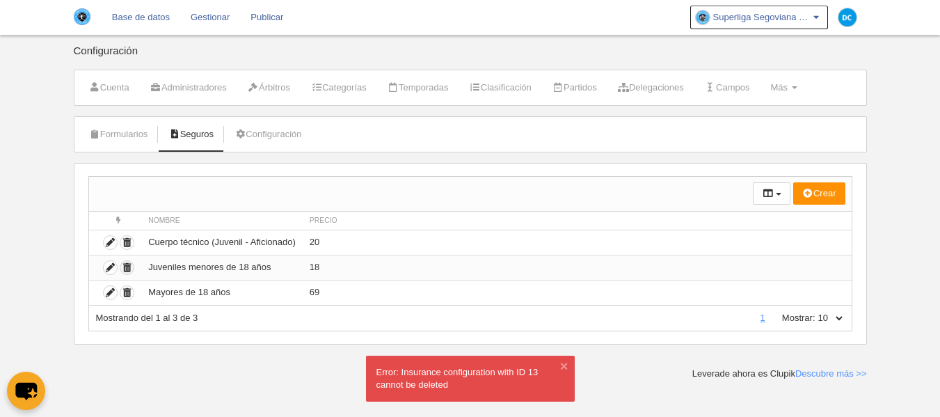
click at [126, 269] on icon "submit" at bounding box center [126, 267] width 13 height 13
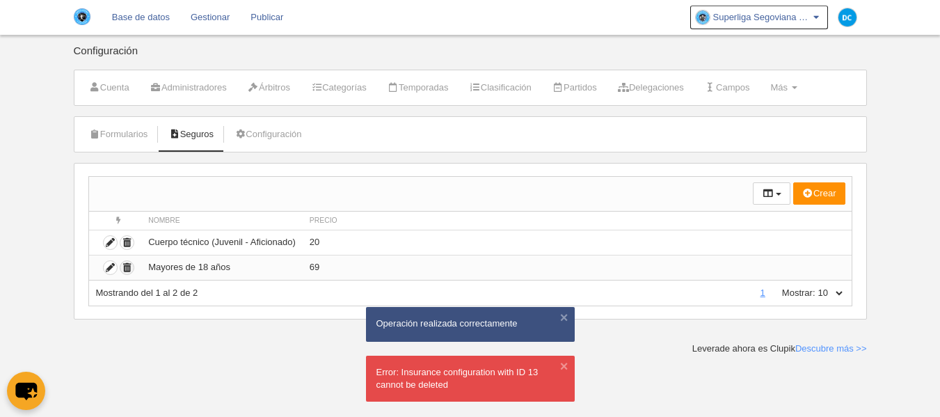
click at [125, 268] on icon "submit" at bounding box center [126, 267] width 13 height 13
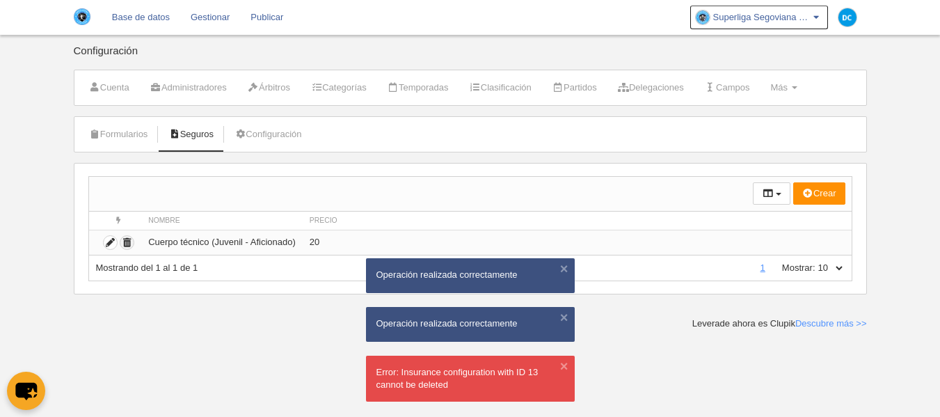
click at [128, 246] on icon "submit" at bounding box center [126, 242] width 13 height 13
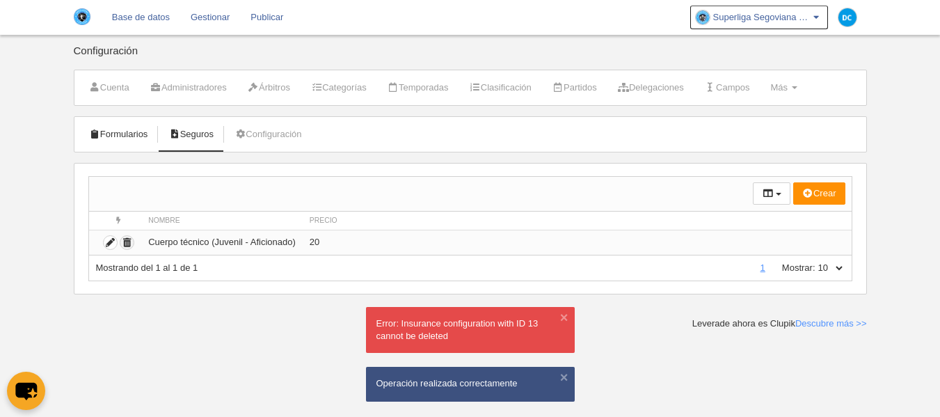
click at [118, 142] on link "Formularios" at bounding box center [118, 134] width 74 height 21
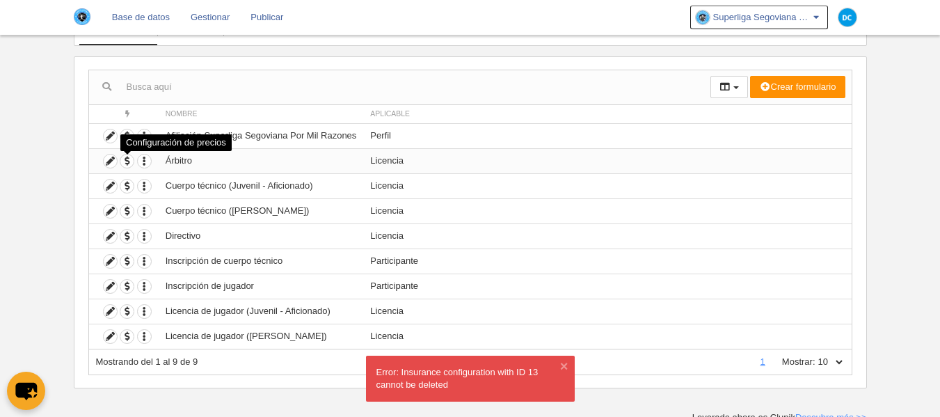
scroll to position [113, 0]
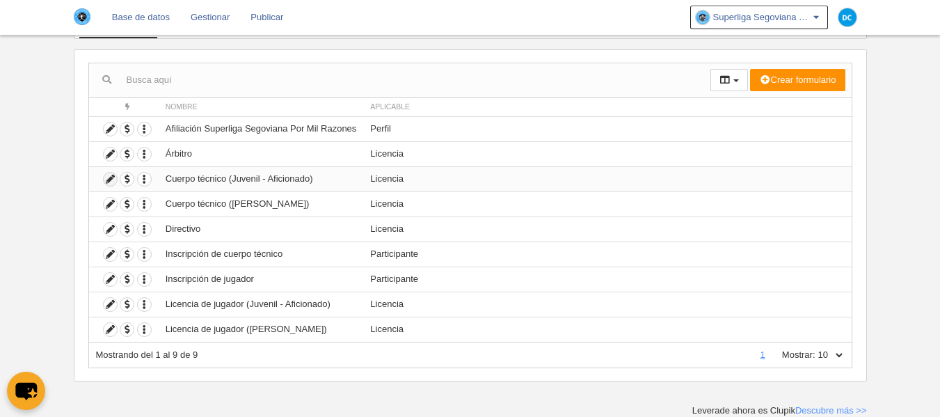
click at [106, 182] on icon at bounding box center [110, 179] width 13 height 13
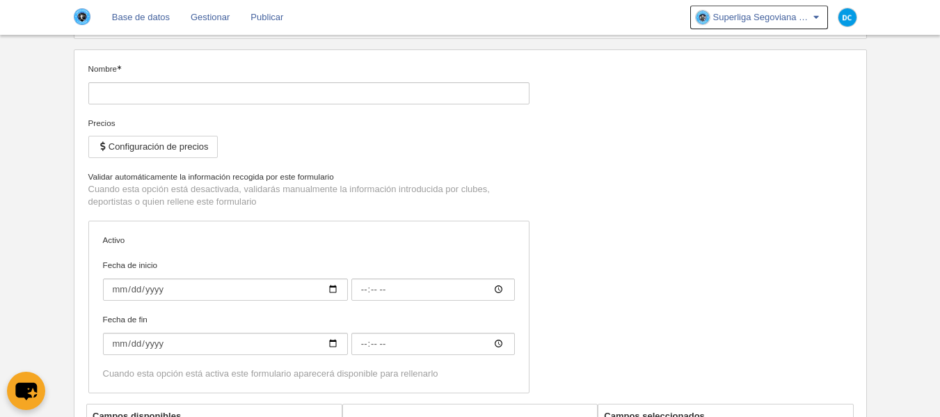
type input "Cuerpo técnico (Juvenil - Aficionado)"
checkbox input "true"
type input "[DATE]"
type input "00:00"
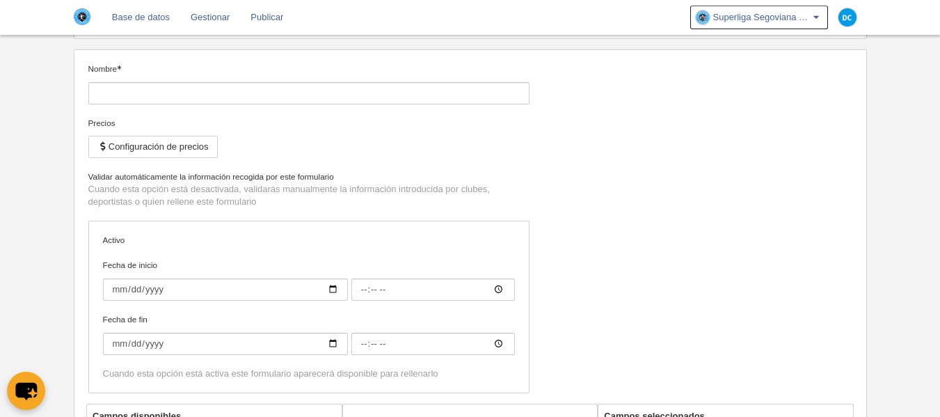
type input "[DATE]"
type input "00:00"
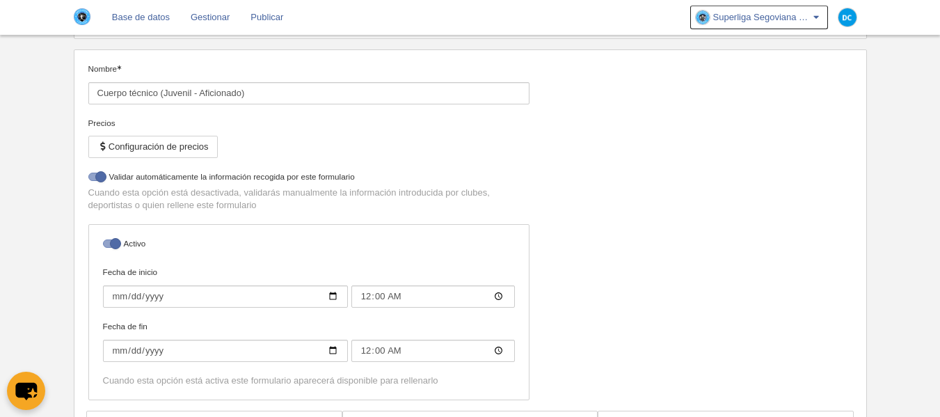
select select "selected"
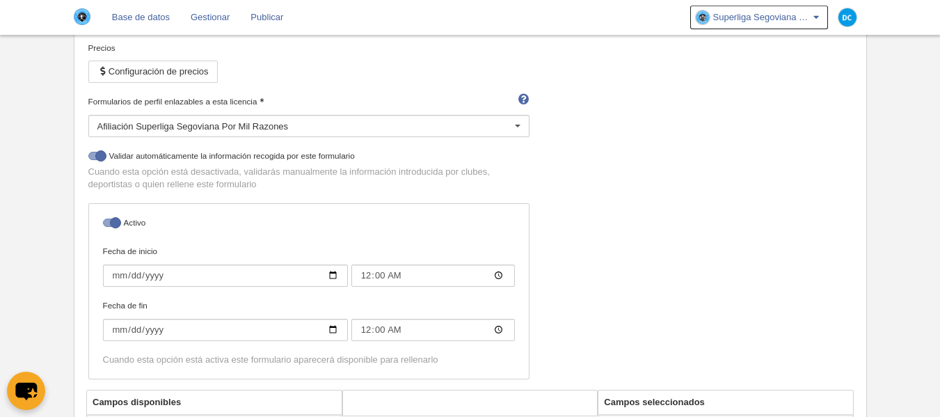
scroll to position [84, 0]
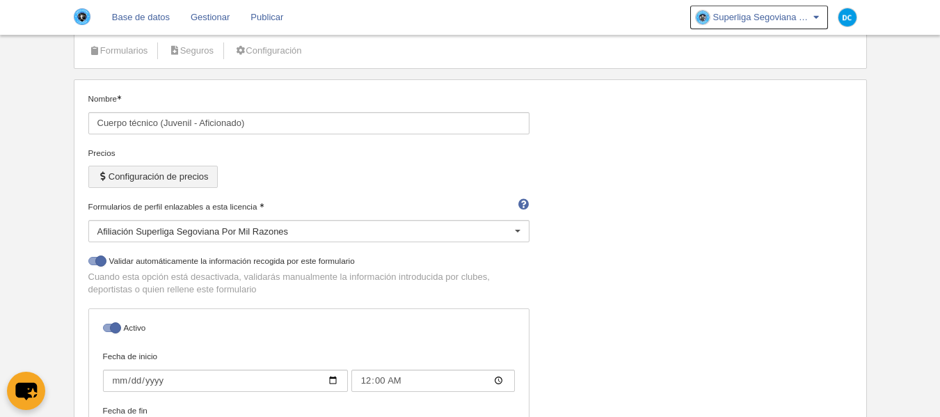
click at [116, 180] on button "Configuración de precios" at bounding box center [152, 177] width 129 height 22
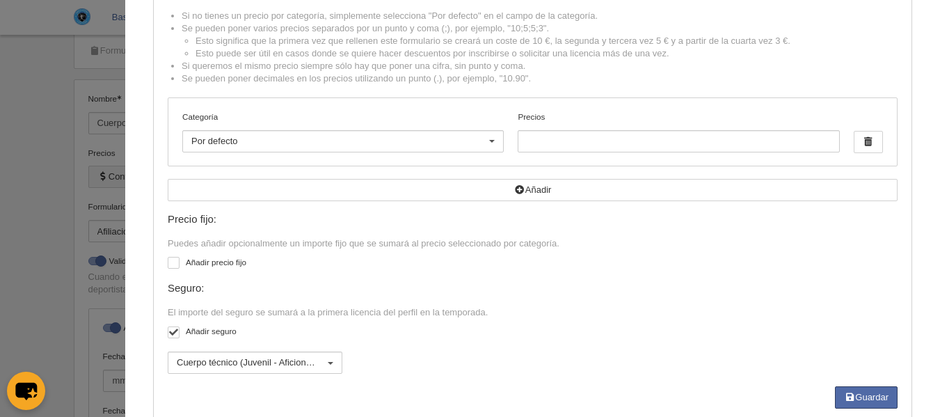
scroll to position [136, 0]
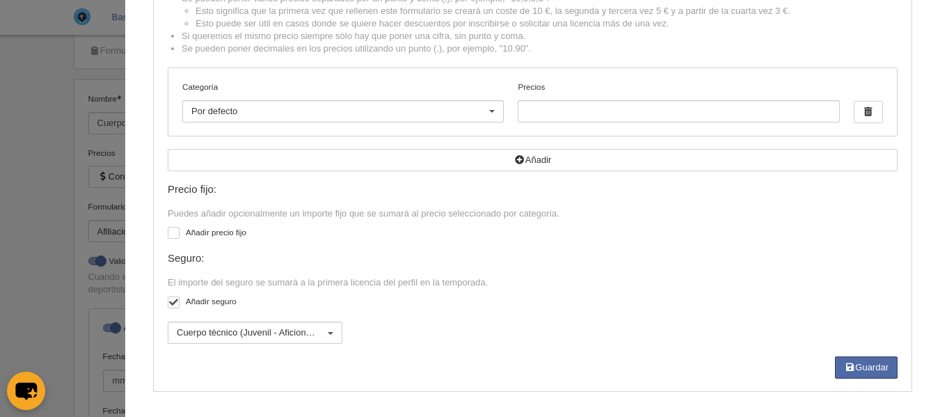
click at [168, 310] on label "Añadir seguro" at bounding box center [533, 303] width 730 height 16
click at [168, 309] on input "checkbox" at bounding box center [172, 304] width 9 height 9
checkbox input "false"
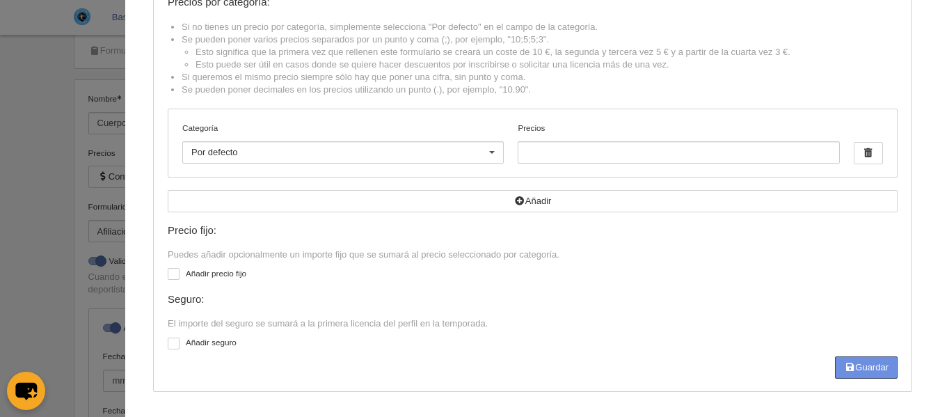
click at [857, 358] on button "Guardar" at bounding box center [866, 367] width 63 height 22
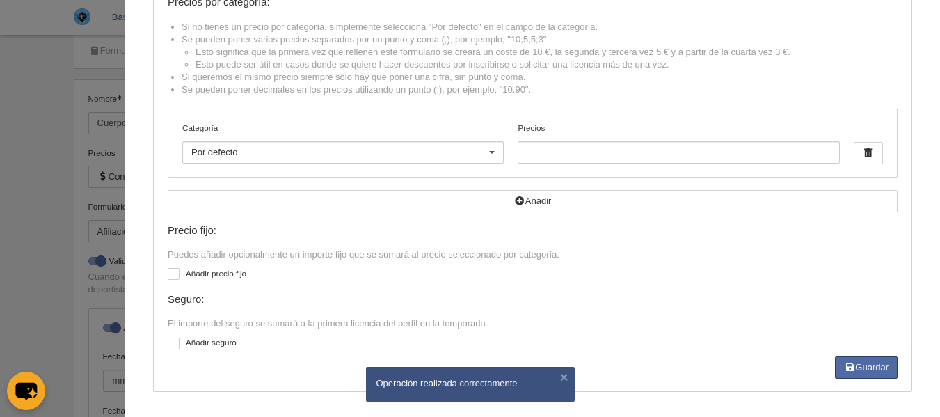
click at [33, 168] on div at bounding box center [470, 208] width 940 height 417
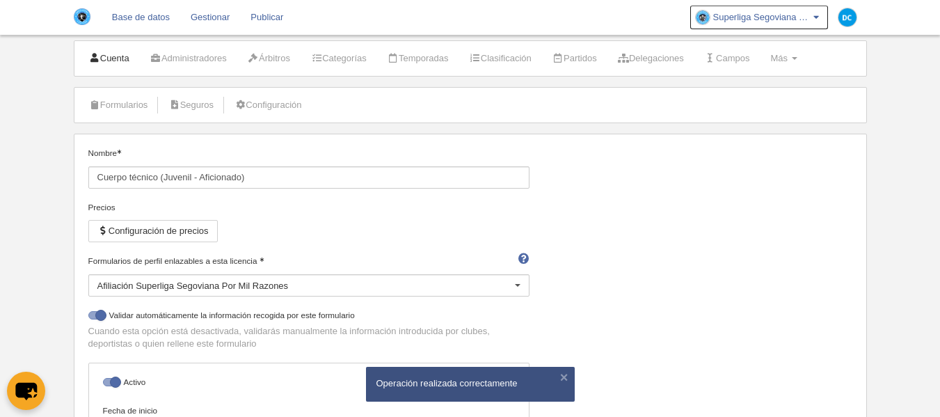
scroll to position [0, 0]
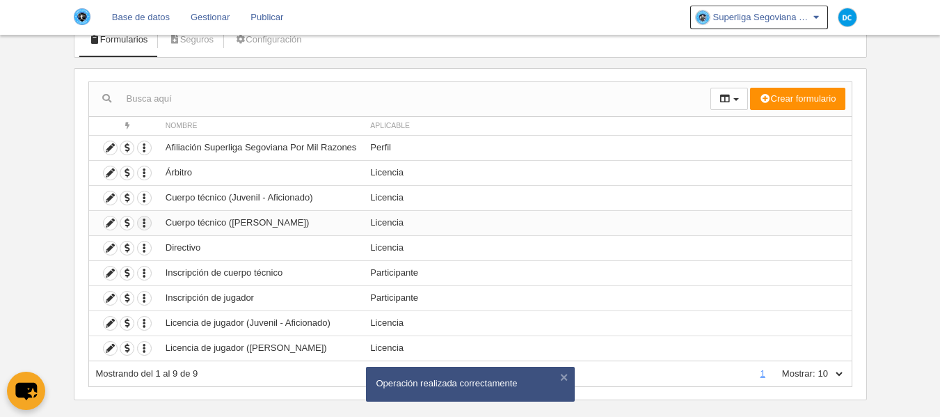
scroll to position [113, 0]
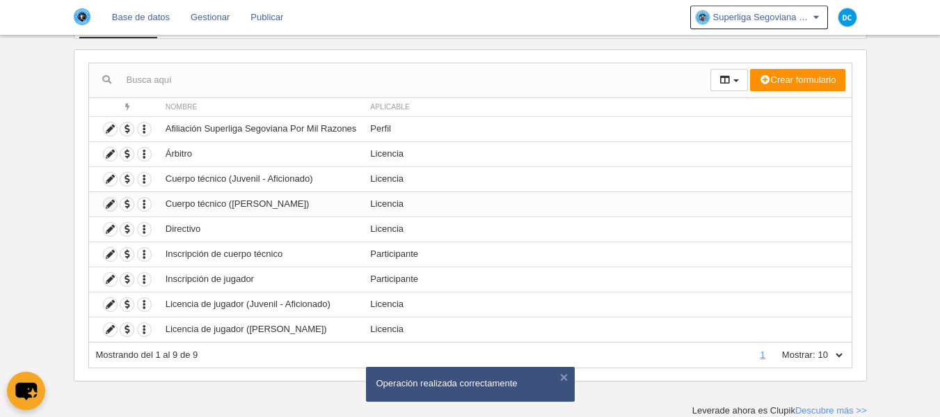
click at [109, 205] on icon at bounding box center [110, 204] width 13 height 13
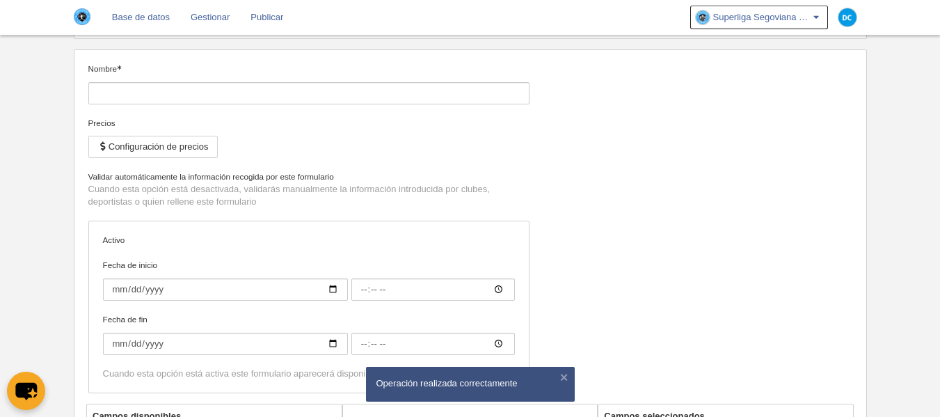
type input "Cuerpo técnico ([PERSON_NAME])"
checkbox input "true"
type input "[DATE]"
type input "00:00"
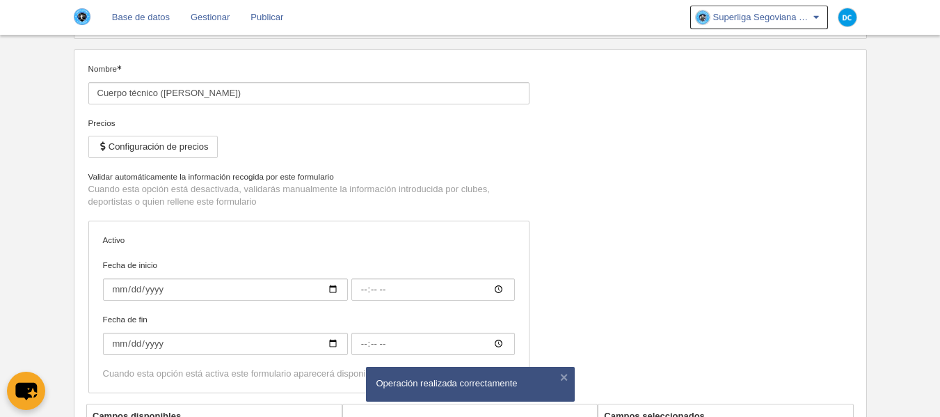
type input "[DATE]"
type input "00:00"
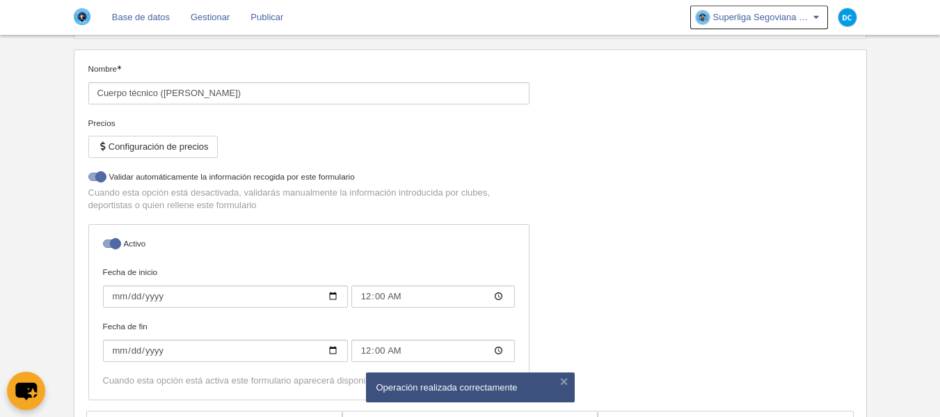
select select "selected"
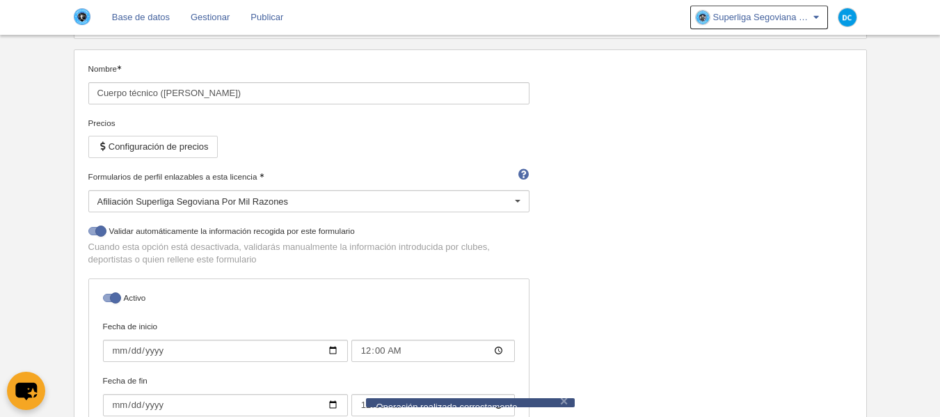
scroll to position [215, 0]
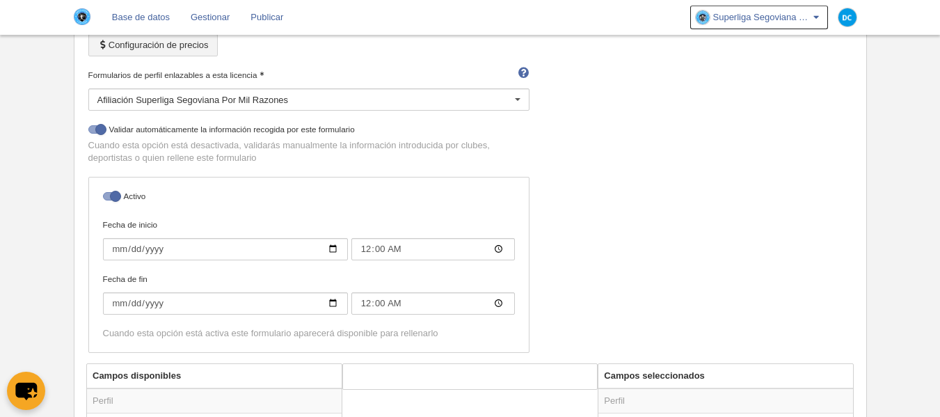
click at [139, 39] on button "Configuración de precios" at bounding box center [152, 45] width 129 height 22
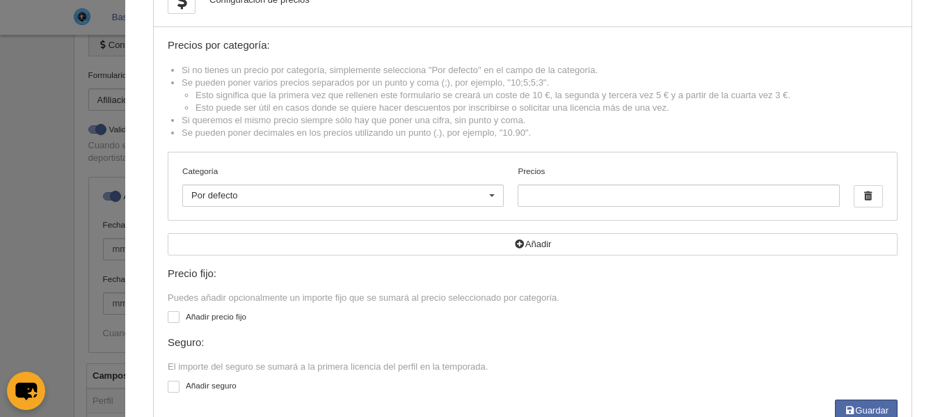
scroll to position [0, 0]
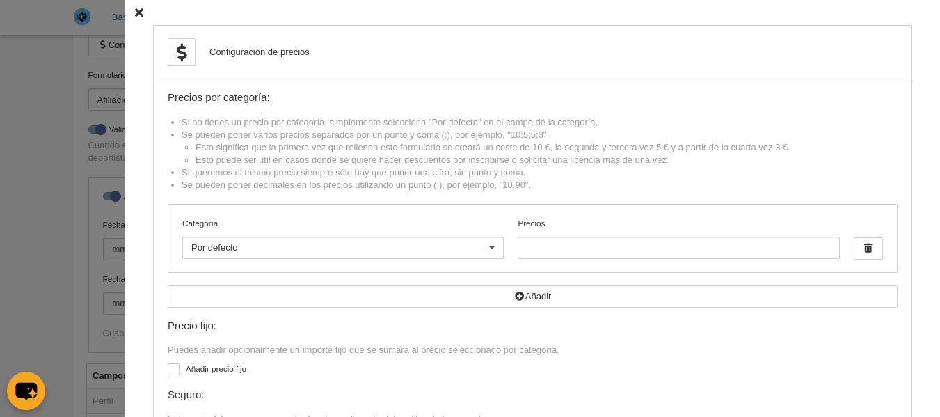
click at [125, 18] on div "Configuración de precios Precios por categoría: Si no tienes un precio por cate…" at bounding box center [532, 256] width 815 height 512
click at [125, 16] on div "Configuración de precios Precios por categoría: Si no tienes un precio por cate…" at bounding box center [532, 256] width 815 height 512
click at [135, 13] on icon at bounding box center [139, 12] width 8 height 9
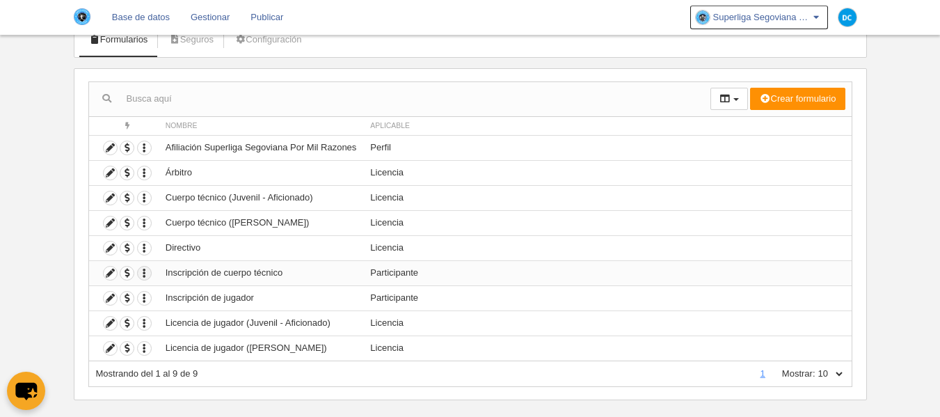
scroll to position [113, 0]
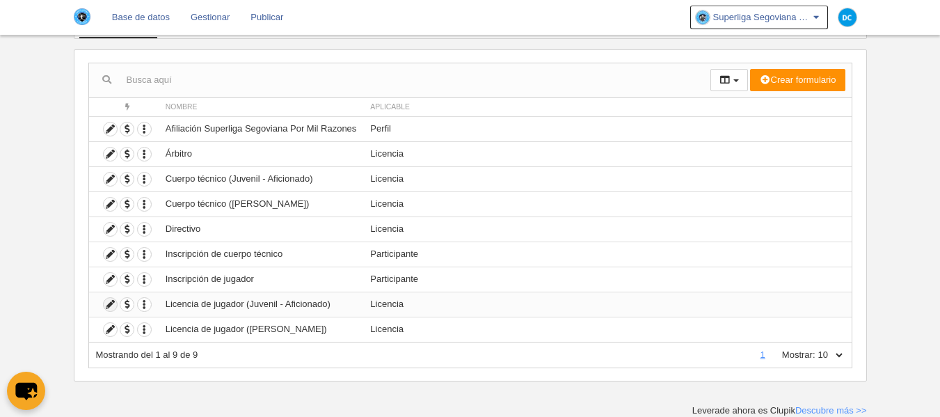
click at [114, 306] on icon at bounding box center [110, 304] width 13 height 13
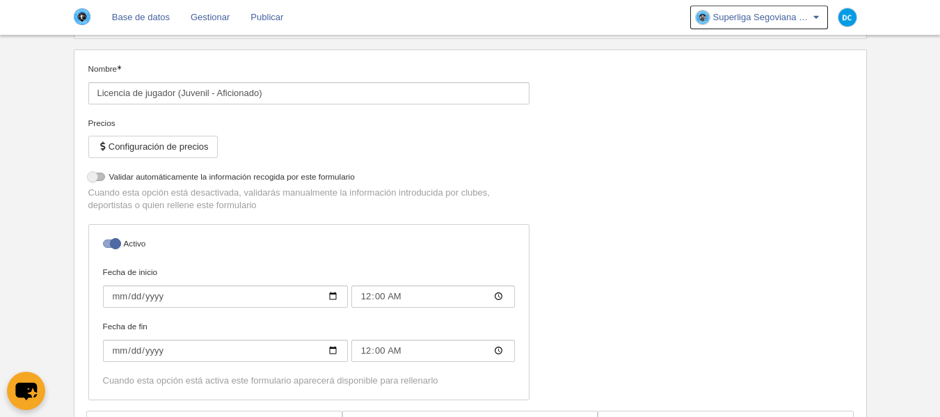
select select "selected"
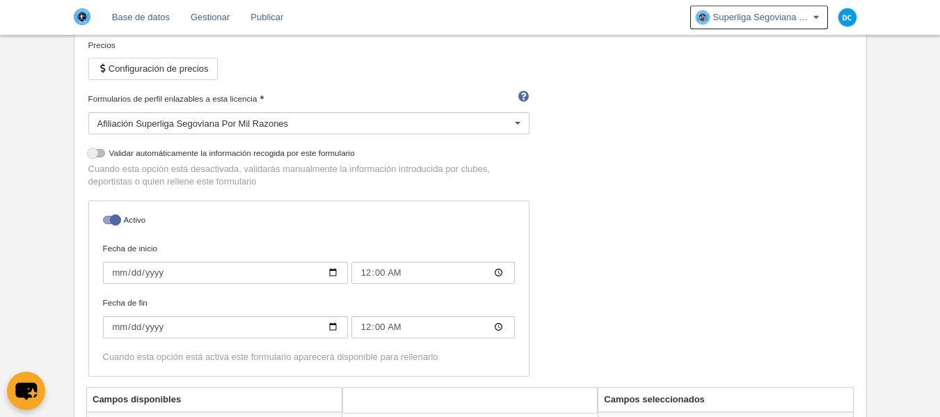
scroll to position [84, 0]
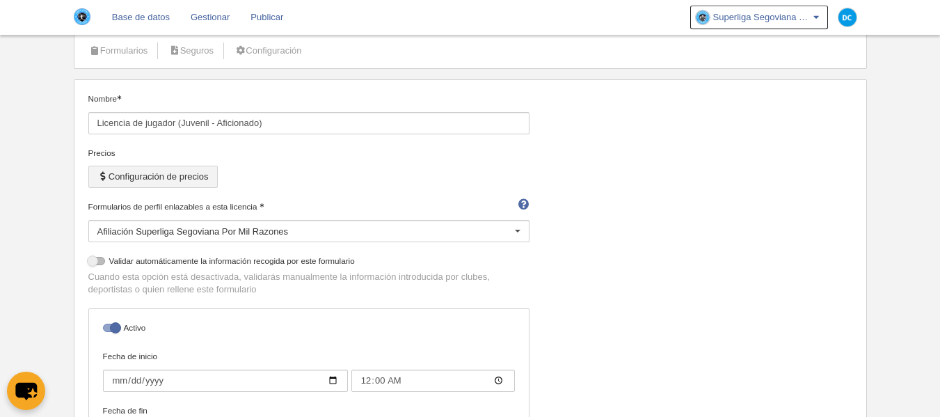
click at [134, 181] on button "Configuración de precios" at bounding box center [152, 177] width 129 height 22
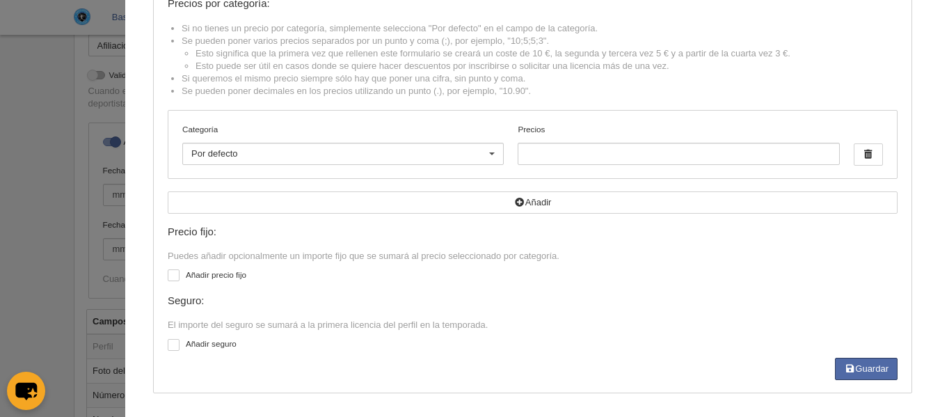
scroll to position [95, 0]
click at [857, 371] on button "Guardar" at bounding box center [866, 367] width 63 height 22
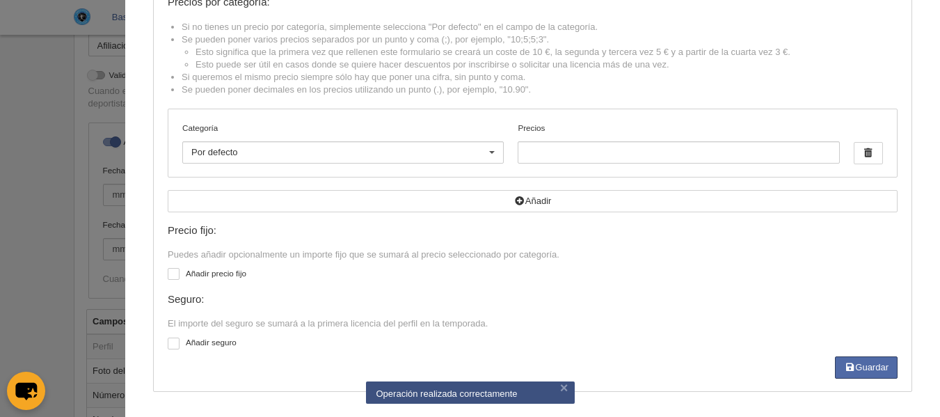
click at [31, 146] on div at bounding box center [470, 208] width 940 height 417
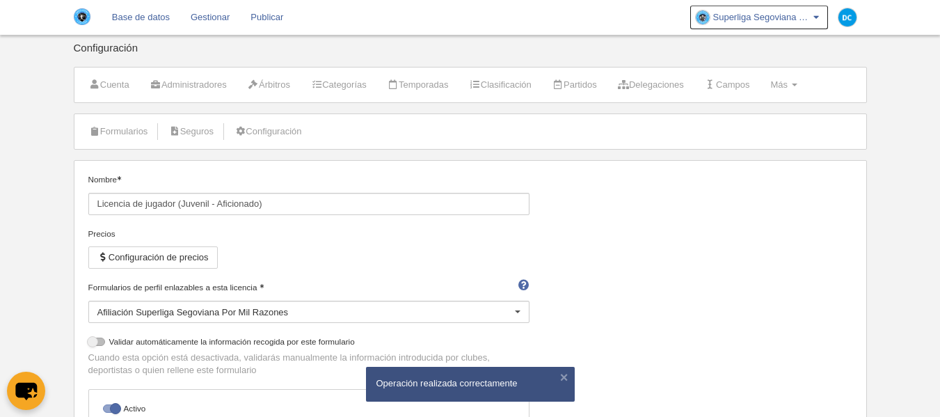
scroll to position [0, 0]
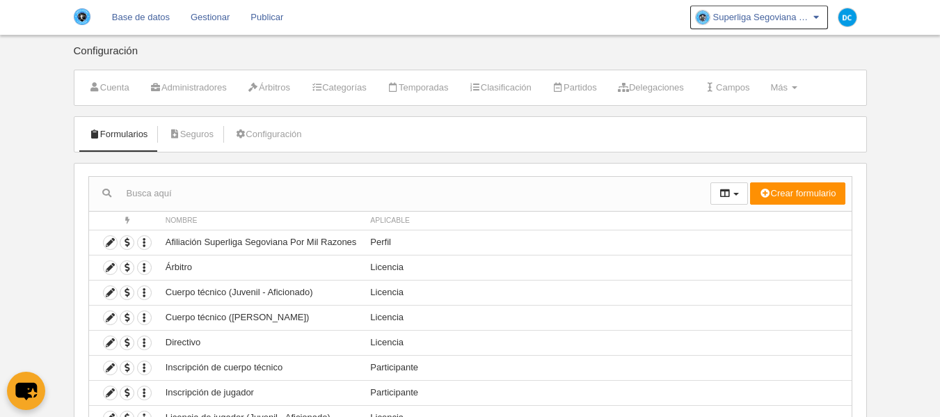
click at [213, 15] on link "Gestionar" at bounding box center [210, 17] width 60 height 35
click at [205, 133] on link "Seguros" at bounding box center [191, 134] width 61 height 21
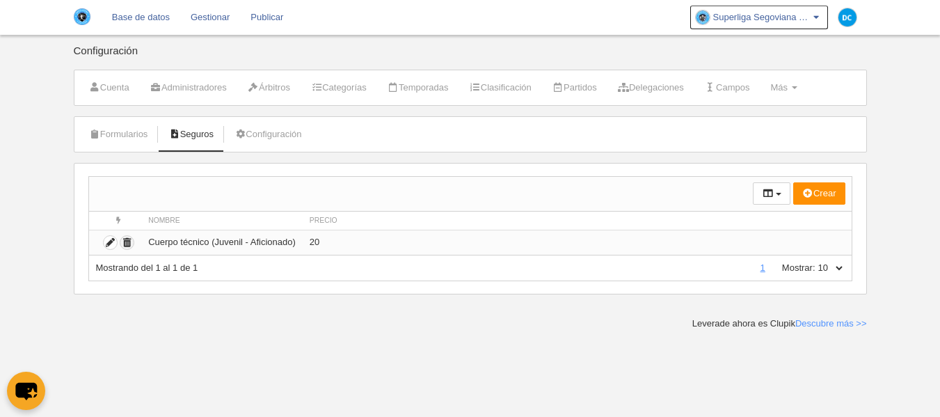
click at [129, 246] on icon "submit" at bounding box center [126, 242] width 13 height 13
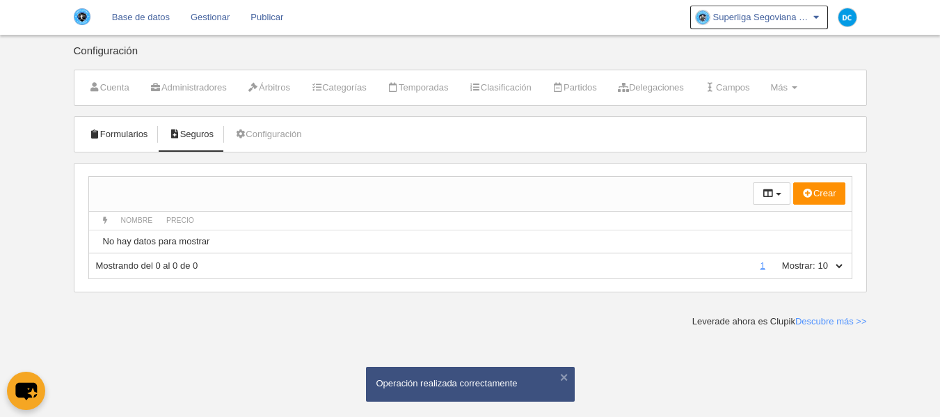
click at [131, 127] on link "Formularios" at bounding box center [118, 134] width 74 height 21
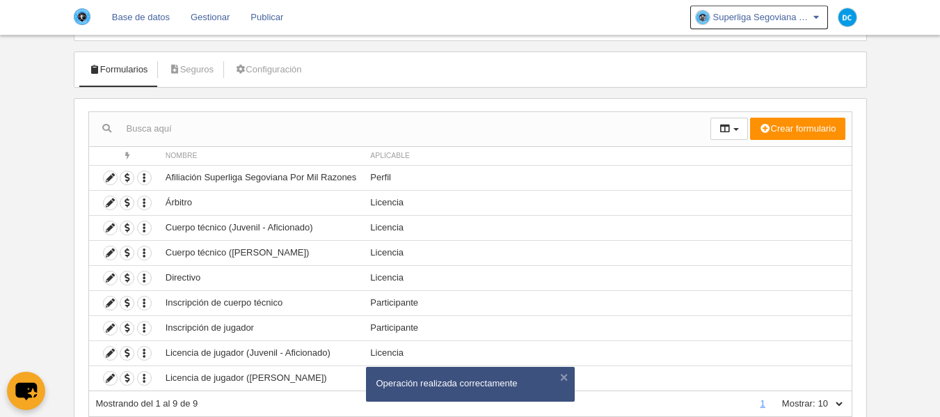
scroll to position [113, 0]
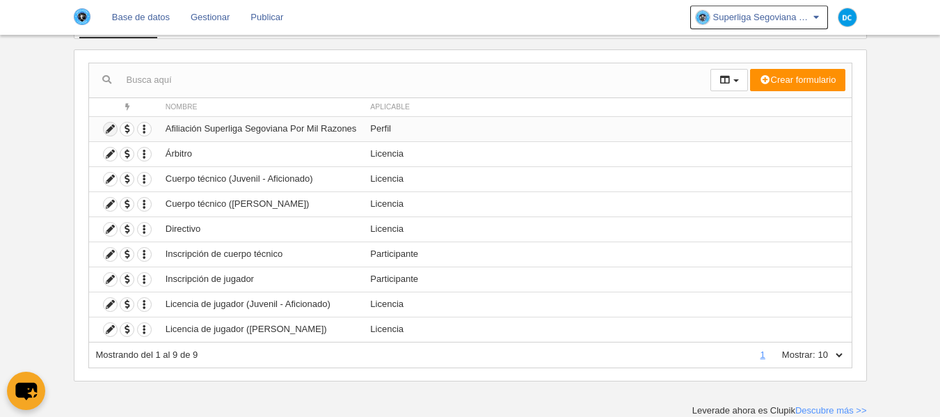
click at [115, 132] on icon at bounding box center [110, 128] width 13 height 13
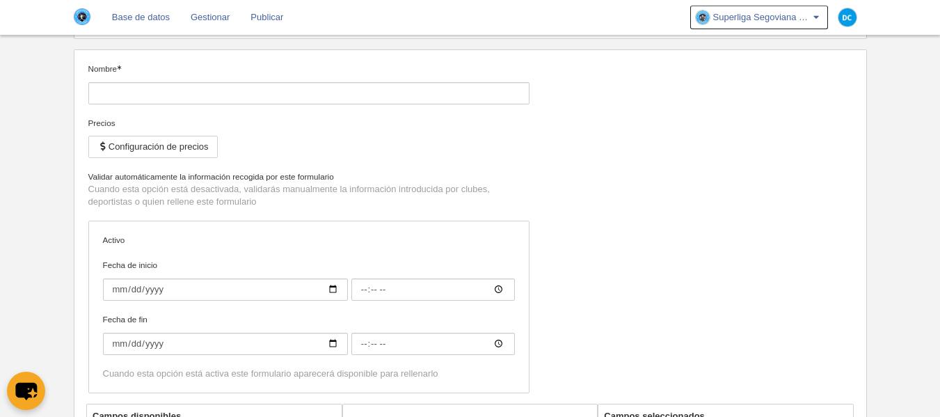
type input "Afiliación Superliga Segoviana Por Mil Razones"
checkbox input "true"
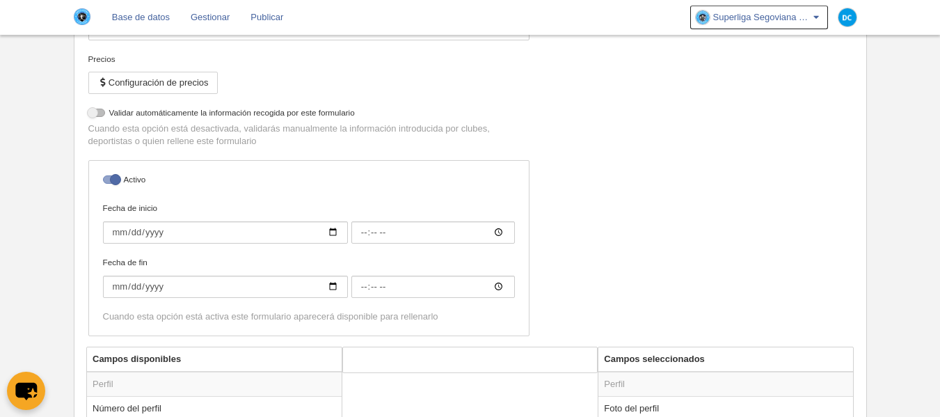
scroll to position [278, 0]
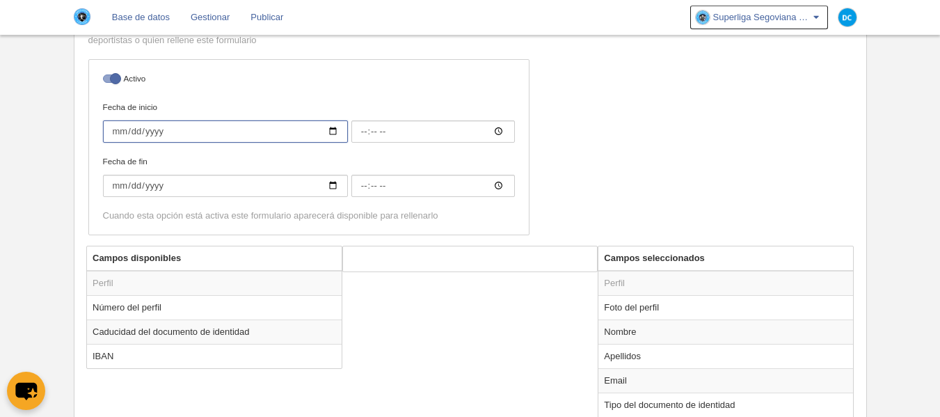
click at [325, 132] on input "Fecha de inicio" at bounding box center [225, 131] width 245 height 22
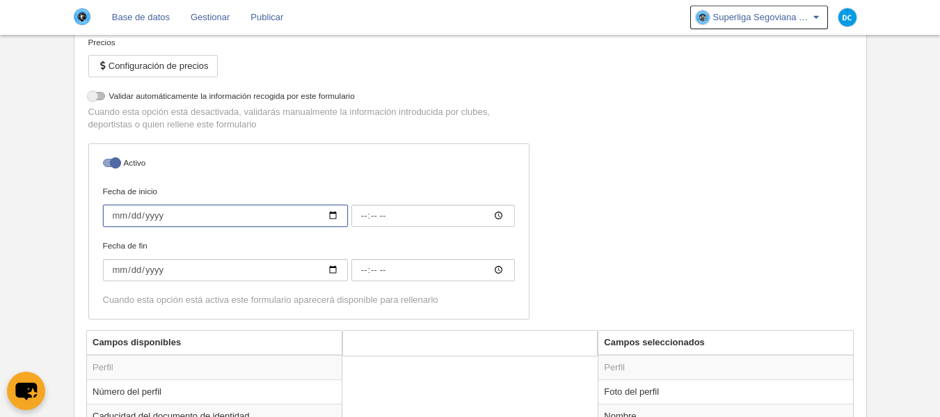
scroll to position [93, 0]
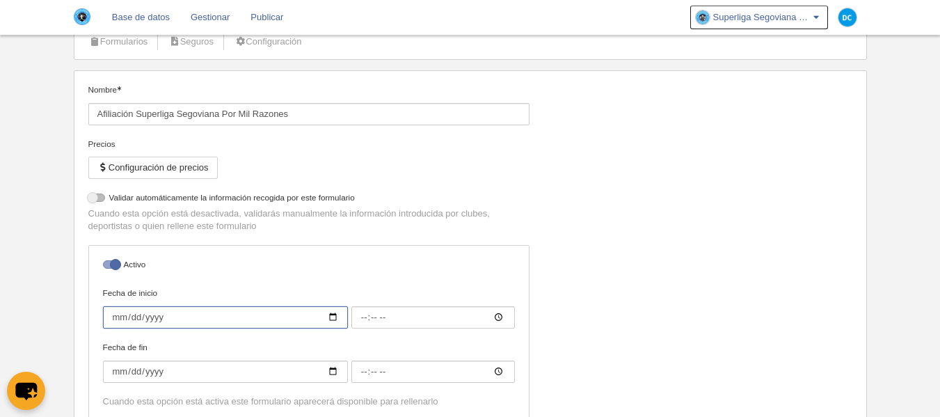
click at [335, 315] on input "Fecha de inicio" at bounding box center [225, 317] width 245 height 22
type input "[DATE]"
type input "00:00"
type input "[DATE]"
click at [340, 373] on input "Fecha de fin" at bounding box center [225, 372] width 245 height 22
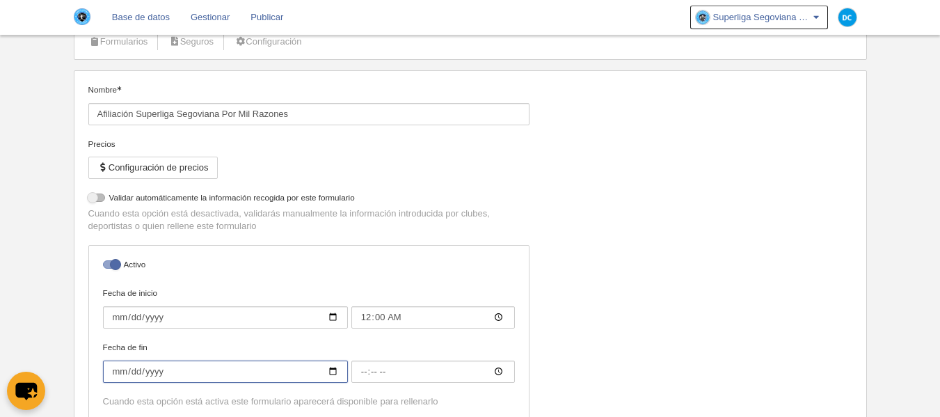
click at [335, 370] on input "Fecha de fin" at bounding box center [225, 372] width 245 height 22
type input "[DATE]"
type input "00:00"
type input "[DATE]"
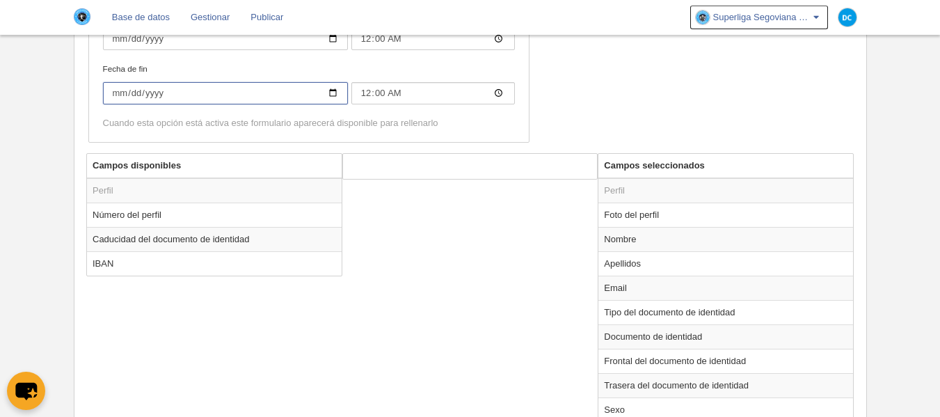
scroll to position [278, 0]
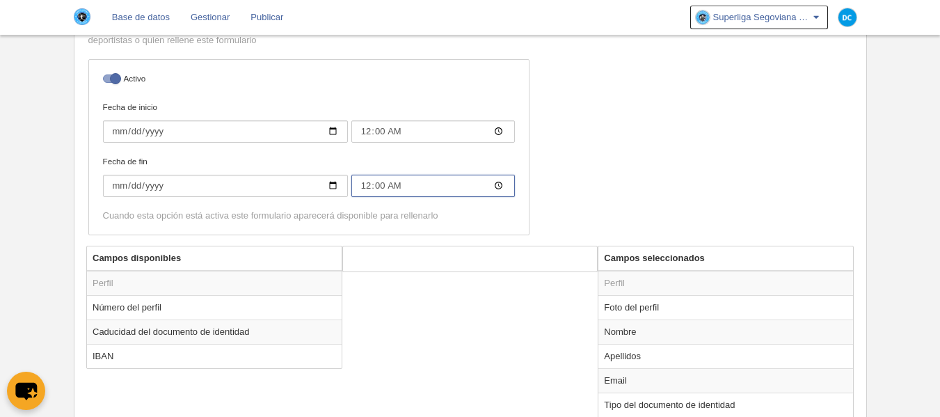
click at [454, 187] on input "00:00" at bounding box center [433, 186] width 164 height 22
type input "23:59"
click at [639, 184] on div "Nombre Afiliación Superliga Segoviana Por Mil Razones Precios Configuración de …" at bounding box center [470, 72] width 775 height 348
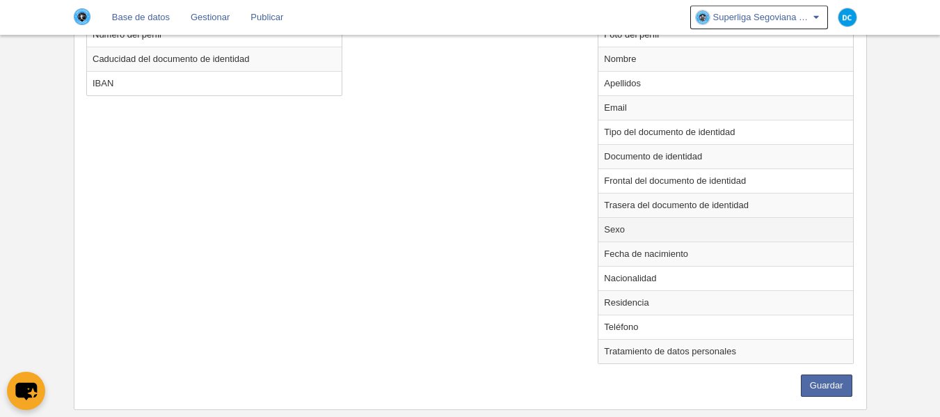
scroll to position [557, 0]
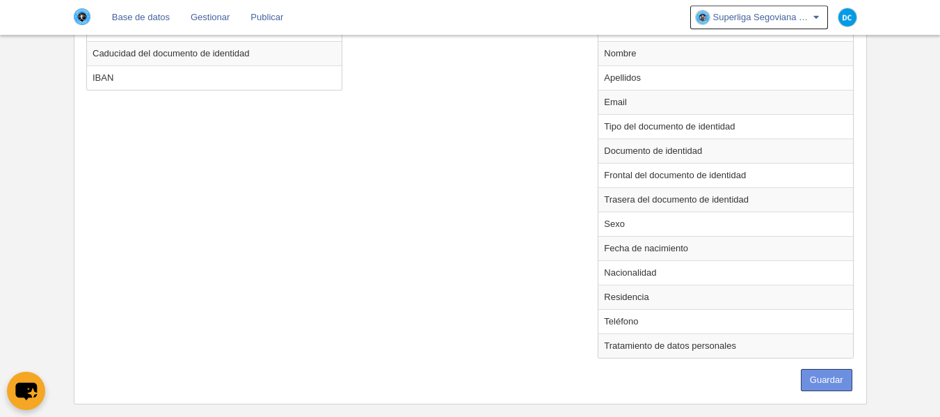
click at [836, 375] on button "Guardar" at bounding box center [827, 380] width 52 height 22
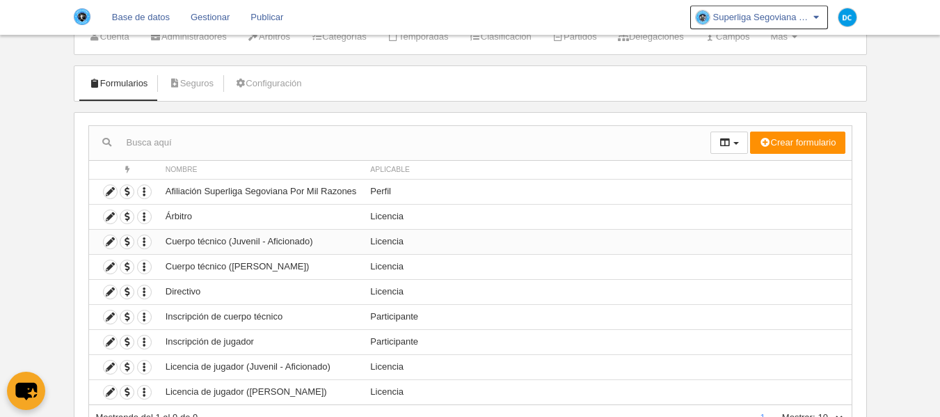
scroll to position [113, 0]
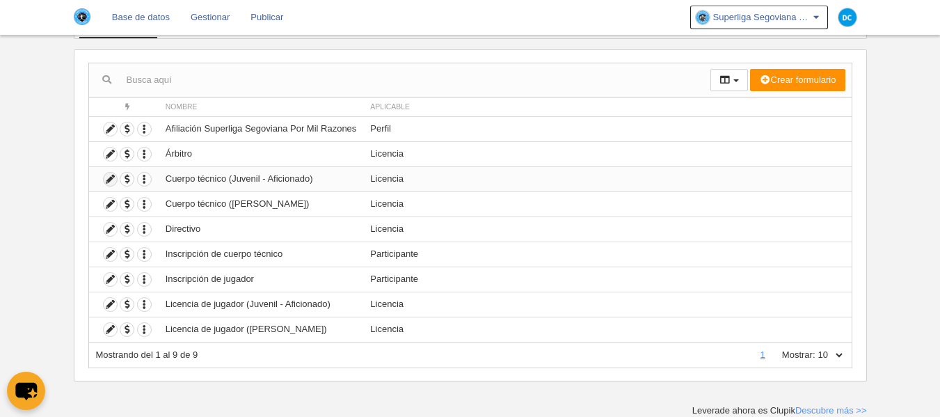
click at [109, 184] on icon at bounding box center [110, 179] width 13 height 13
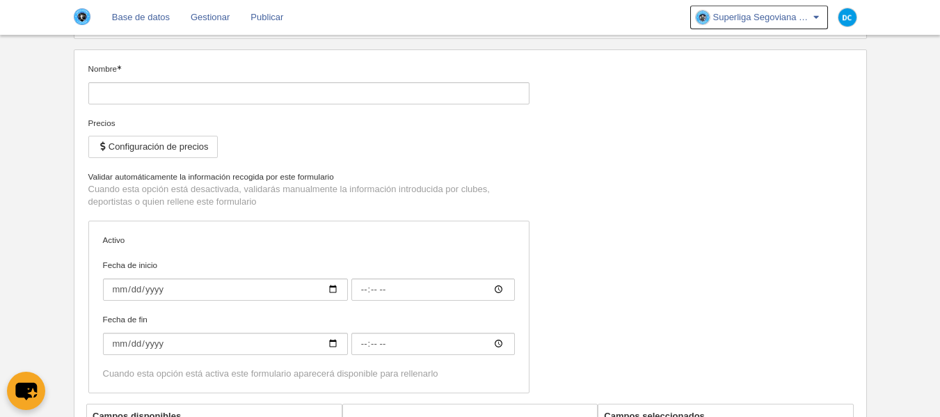
type input "Cuerpo técnico (Juvenil - Aficionado)"
checkbox input "true"
type input "[DATE]"
type input "00:00"
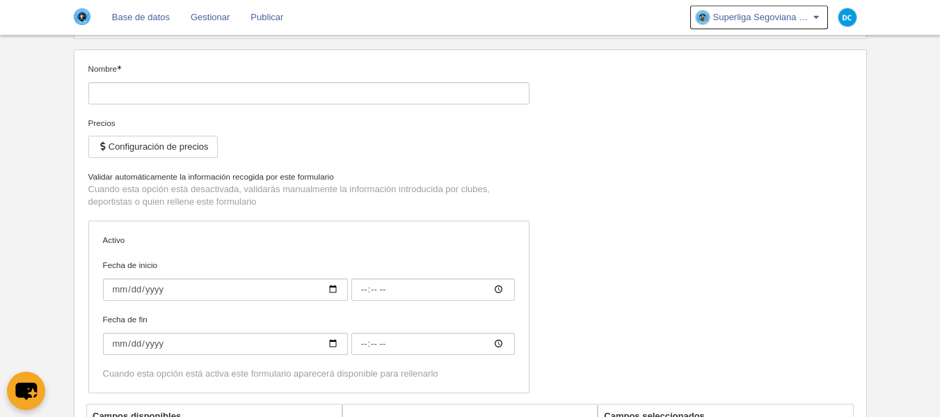
type input "[DATE]"
type input "00:00"
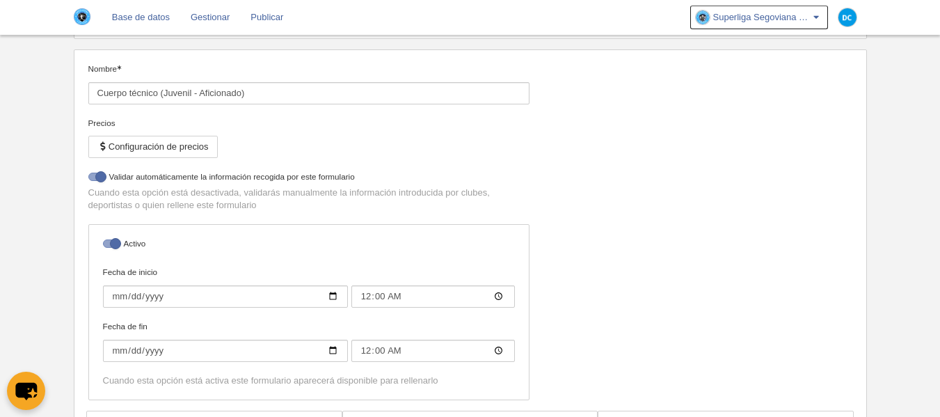
select select "selected"
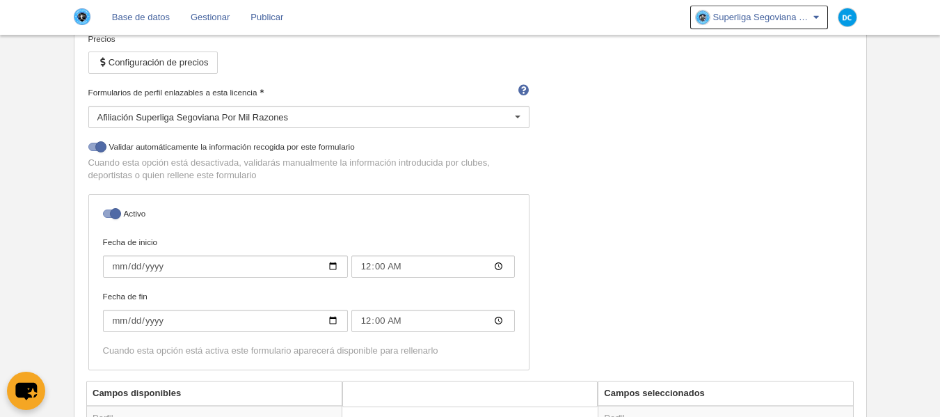
scroll to position [392, 0]
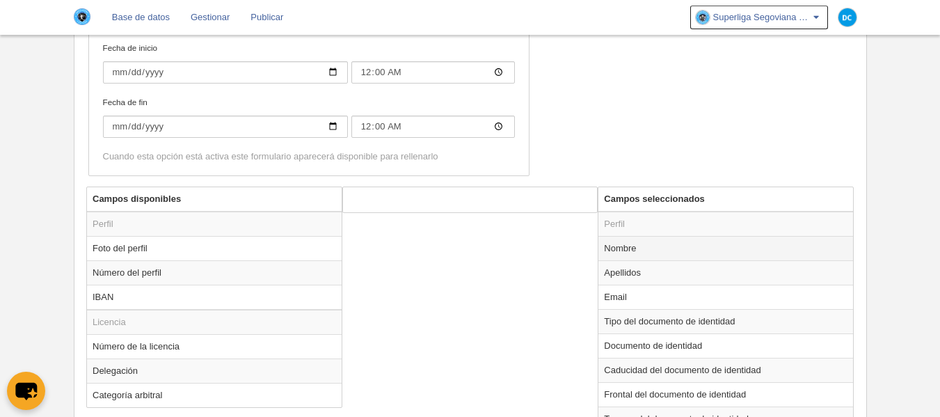
click at [638, 242] on td "Nombre" at bounding box center [726, 248] width 255 height 24
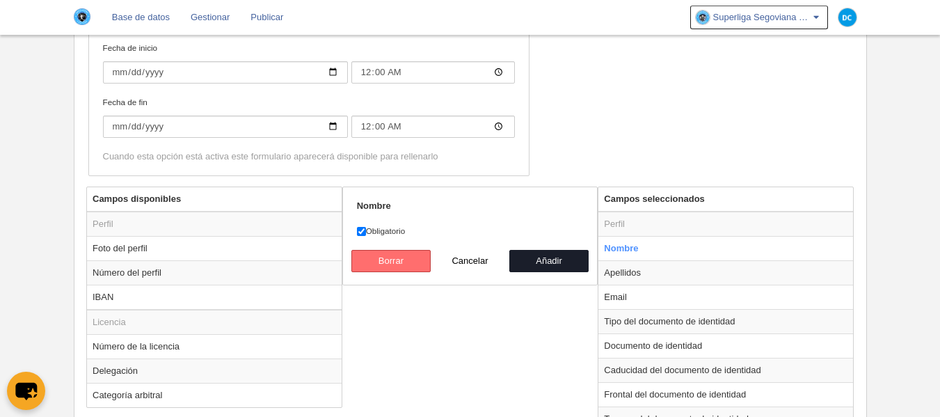
click at [416, 262] on button "Borrar" at bounding box center [390, 261] width 79 height 22
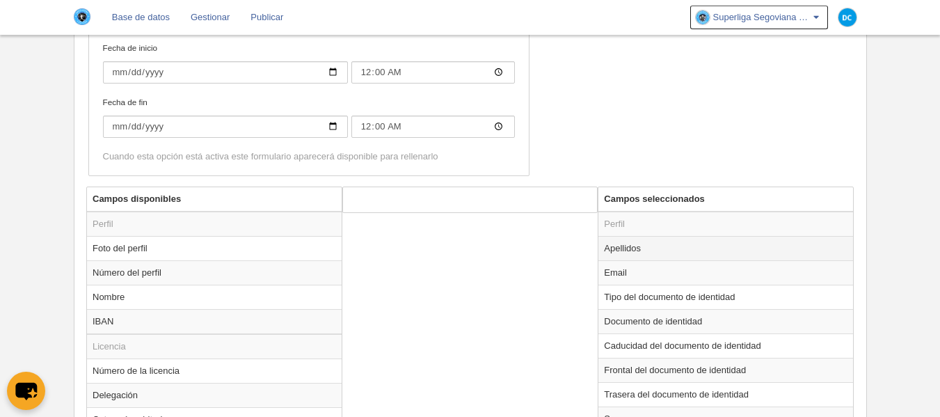
click at [643, 242] on td "Apellidos" at bounding box center [726, 248] width 255 height 24
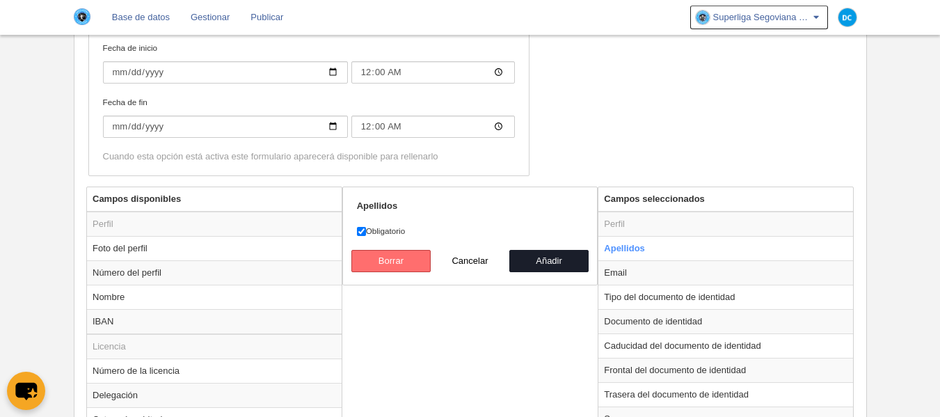
click at [401, 258] on button "Borrar" at bounding box center [390, 261] width 79 height 22
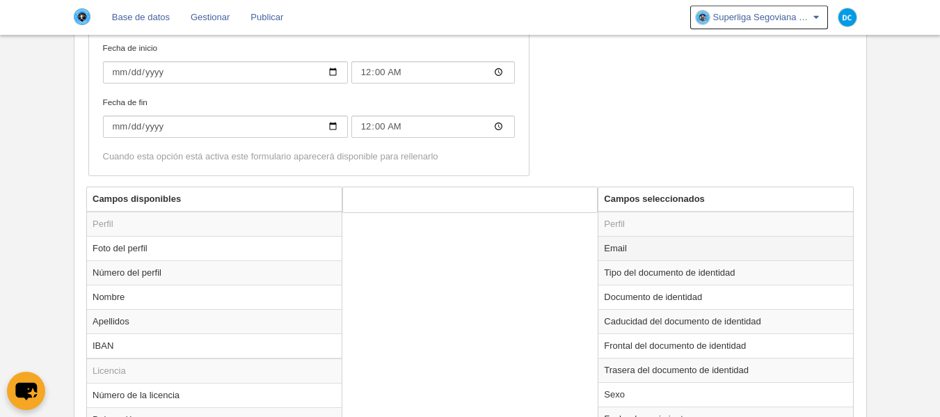
click at [666, 246] on td "Email" at bounding box center [726, 248] width 255 height 24
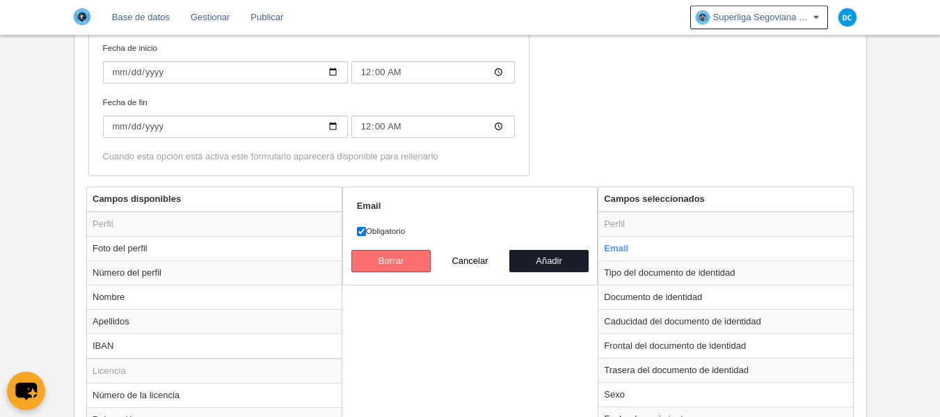
click at [398, 256] on button "Borrar" at bounding box center [390, 261] width 79 height 22
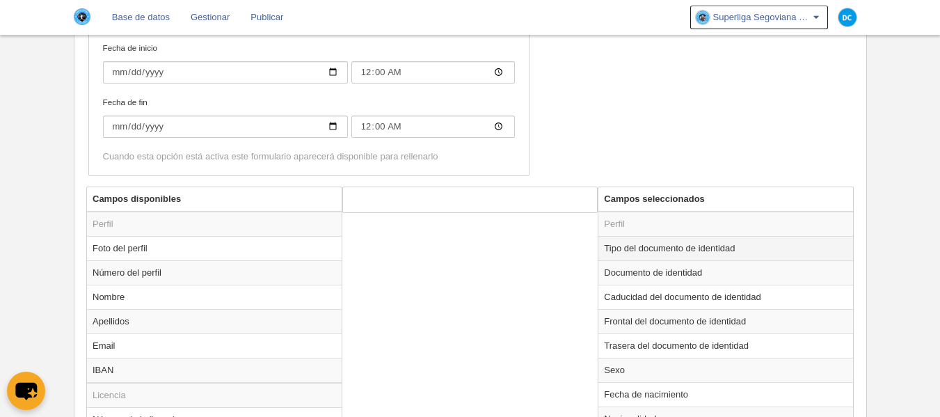
click at [624, 251] on td "Tipo del documento de identidad" at bounding box center [726, 248] width 255 height 24
radio input "true"
select select
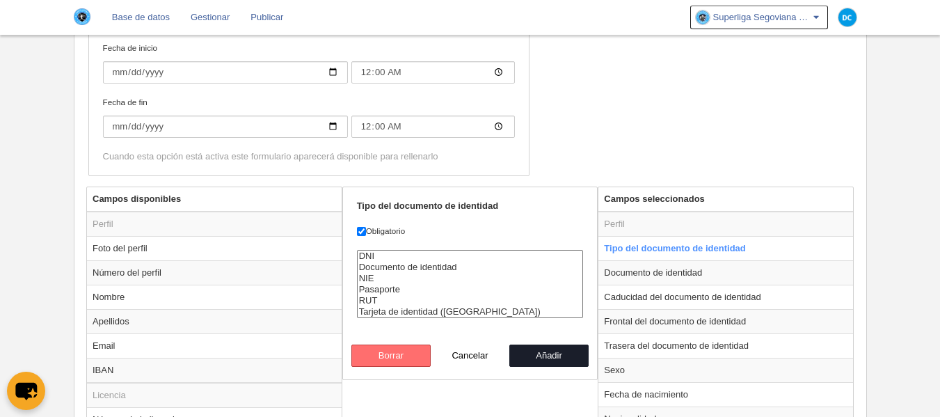
click at [404, 351] on button "Borrar" at bounding box center [390, 356] width 79 height 22
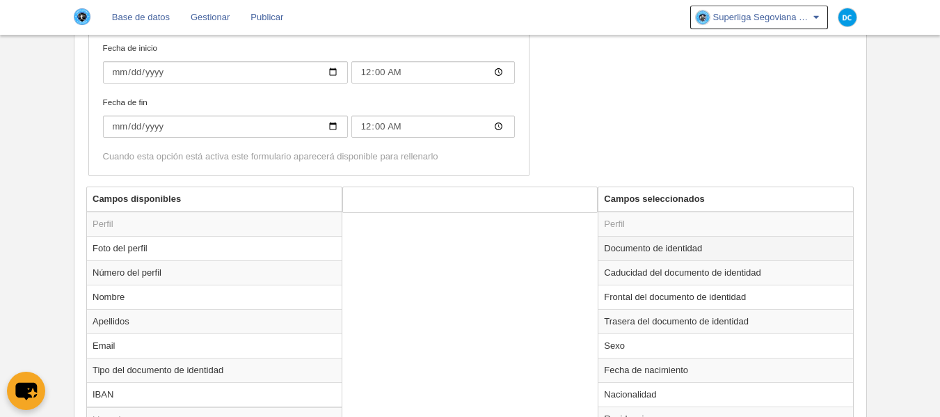
click at [654, 251] on td "Documento de identidad" at bounding box center [726, 248] width 255 height 24
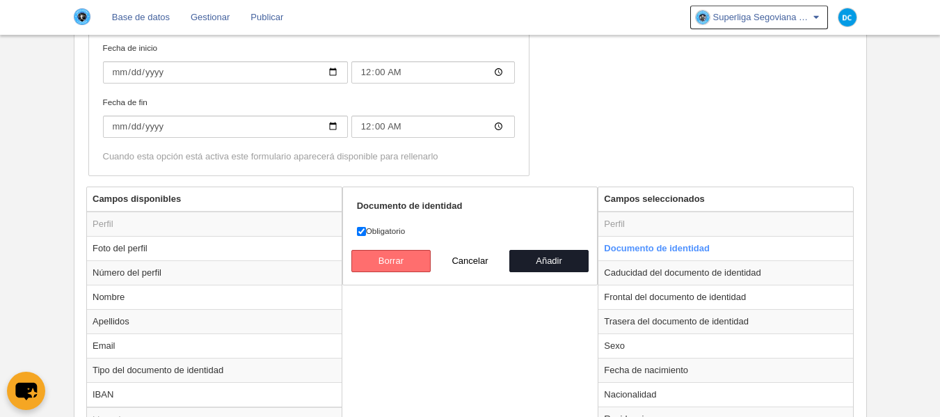
click at [406, 258] on button "Borrar" at bounding box center [390, 261] width 79 height 22
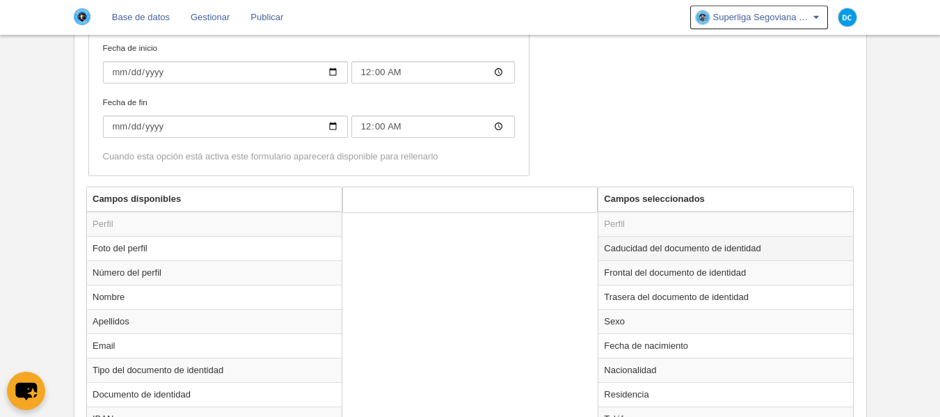
click at [686, 242] on td "Caducidad del documento de identidad" at bounding box center [726, 248] width 255 height 24
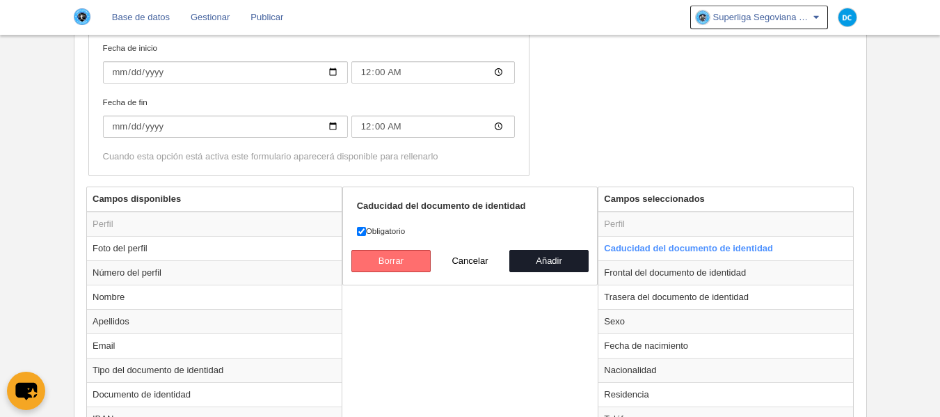
click at [408, 267] on button "Borrar" at bounding box center [390, 261] width 79 height 22
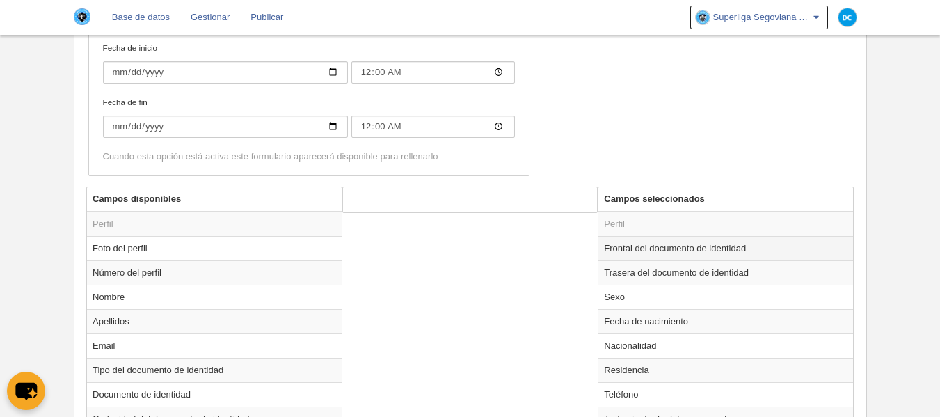
click at [674, 254] on td "Frontal del documento de identidad" at bounding box center [726, 248] width 255 height 24
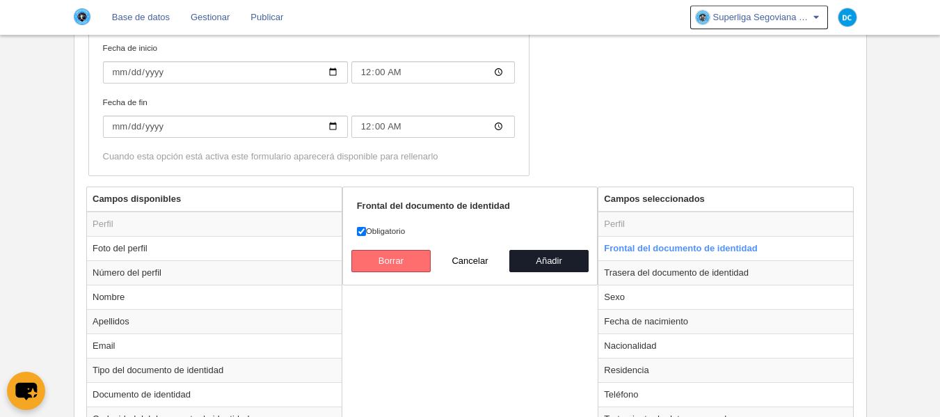
click at [392, 263] on button "Borrar" at bounding box center [390, 261] width 79 height 22
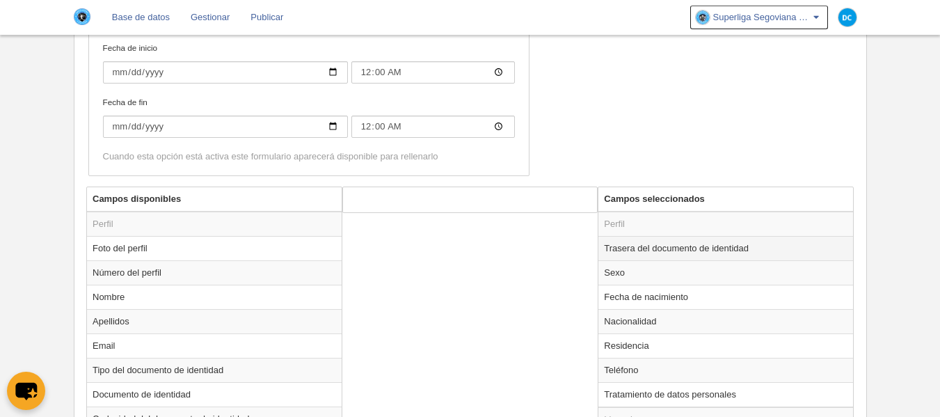
click at [653, 257] on td "Trasera del documento de identidad" at bounding box center [726, 248] width 255 height 24
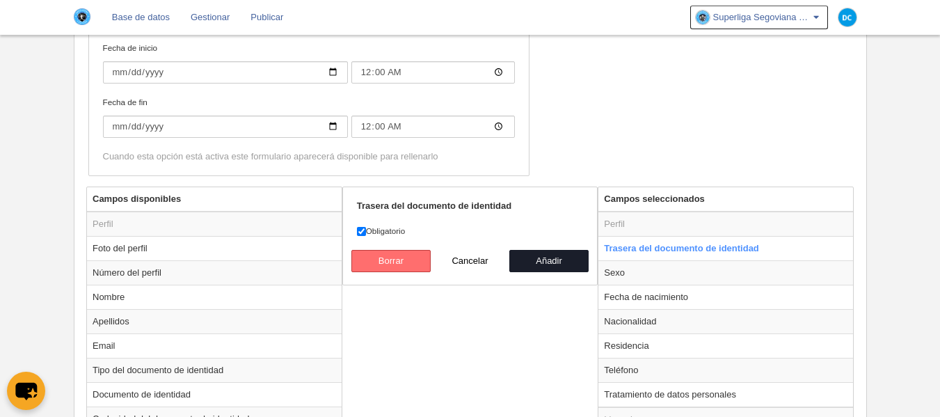
click at [407, 269] on button "Borrar" at bounding box center [390, 261] width 79 height 22
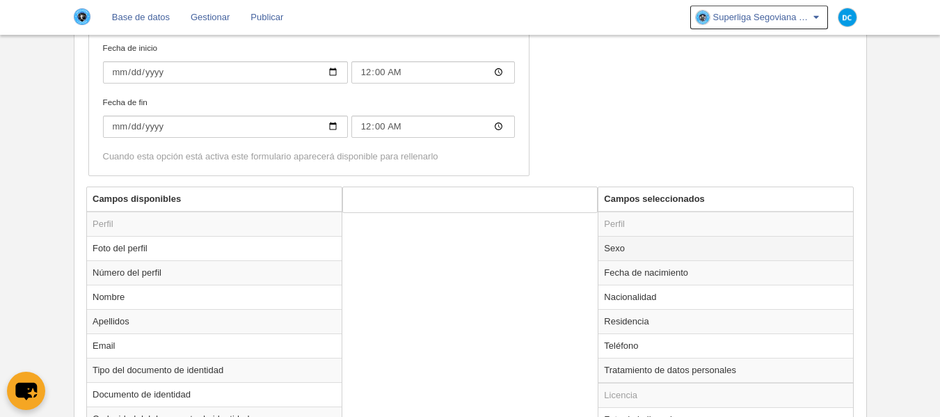
click at [647, 248] on td "Sexo" at bounding box center [726, 248] width 255 height 24
radio input "true"
select select
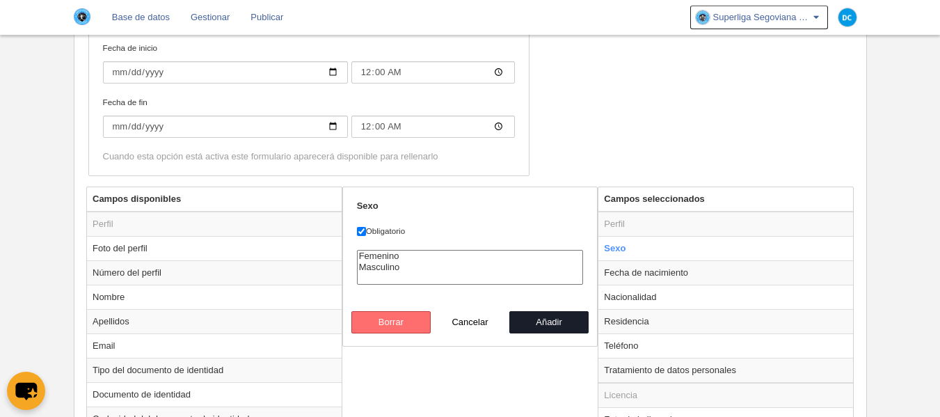
click at [397, 317] on button "Borrar" at bounding box center [390, 322] width 79 height 22
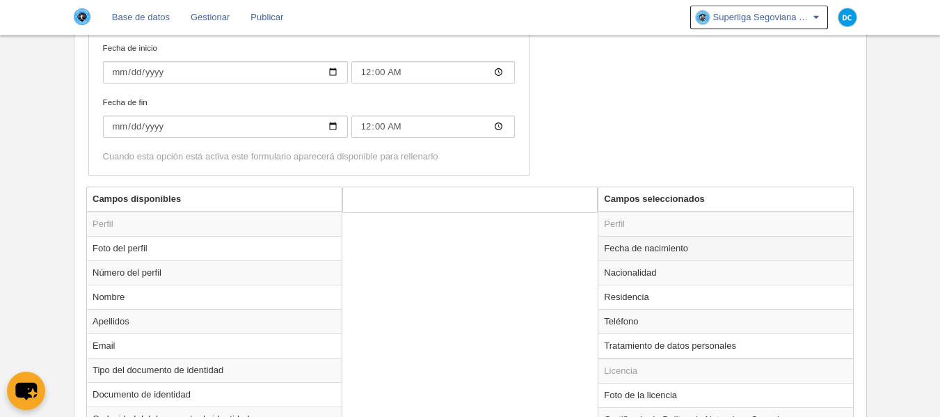
click at [693, 242] on td "Fecha de nacimiento" at bounding box center [726, 248] width 255 height 24
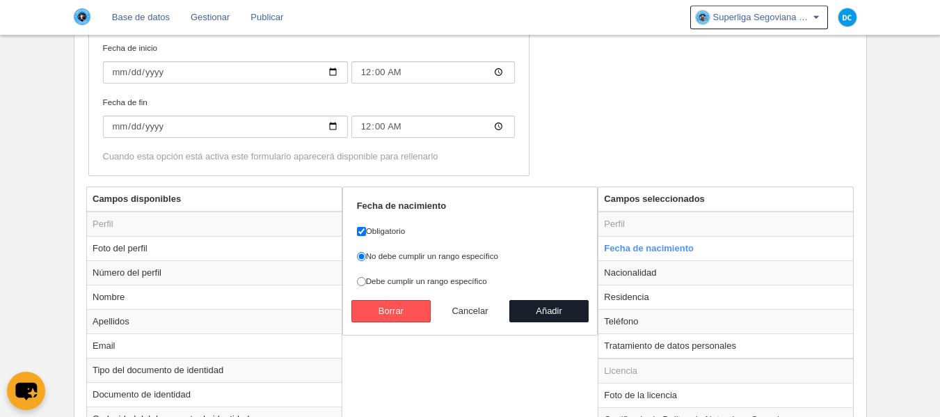
click at [435, 308] on button "Cancelar" at bounding box center [470, 311] width 79 height 22
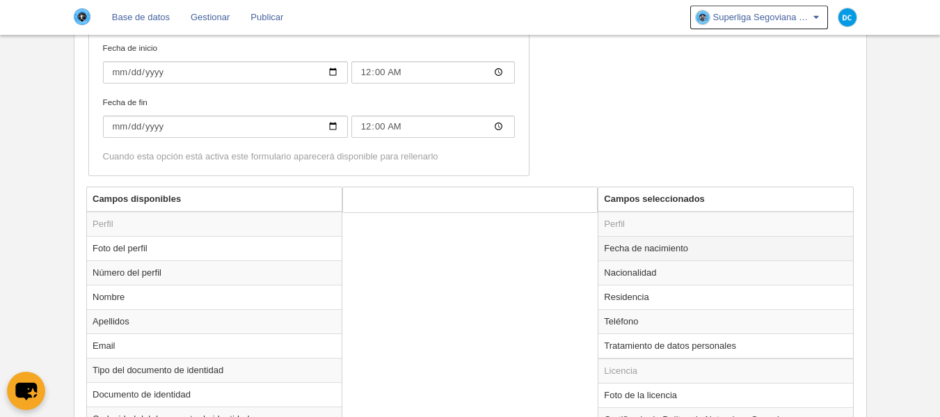
click at [674, 254] on td "Fecha de nacimiento" at bounding box center [726, 248] width 255 height 24
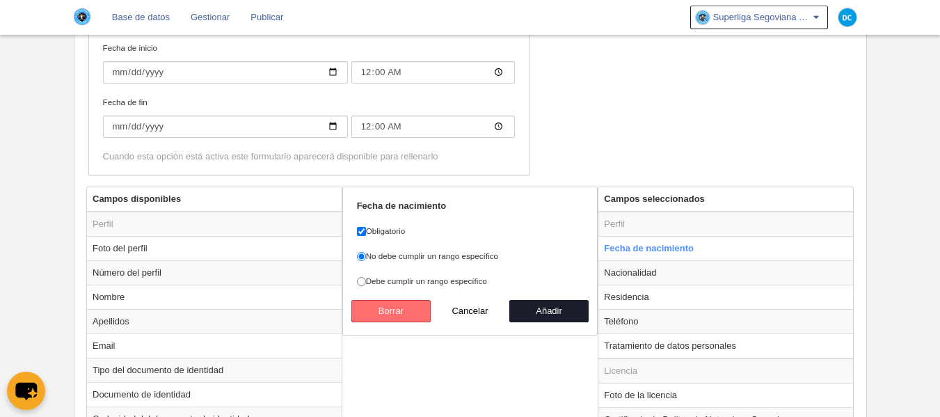
click at [369, 305] on button "Borrar" at bounding box center [390, 311] width 79 height 22
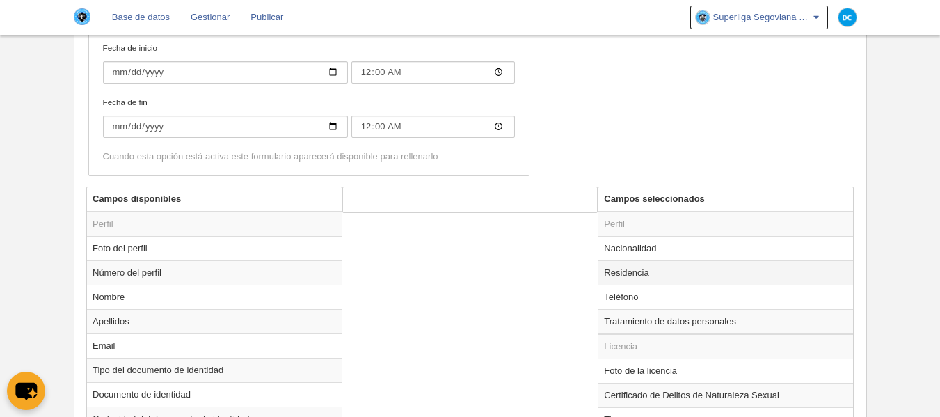
click at [669, 255] on td "Nacionalidad" at bounding box center [726, 248] width 255 height 24
radio input "true"
select select
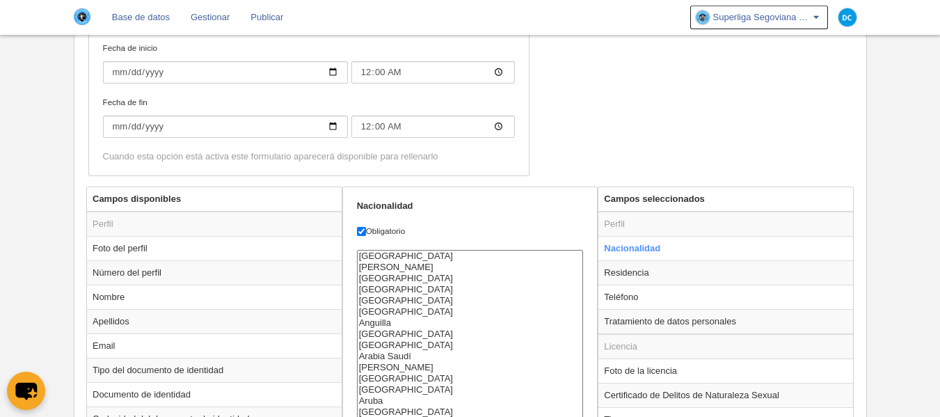
scroll to position [670, 0]
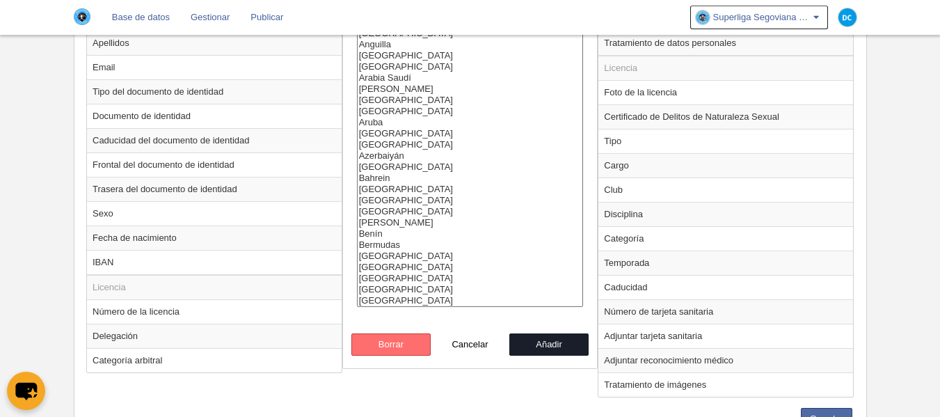
click at [406, 347] on button "Borrar" at bounding box center [390, 344] width 79 height 22
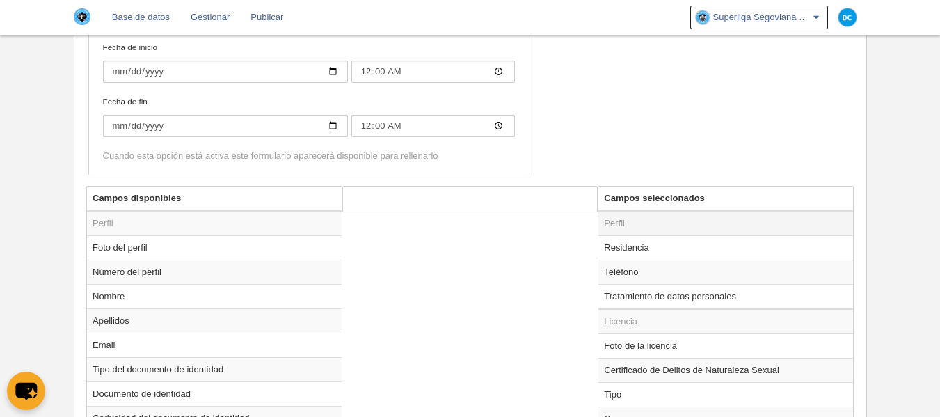
scroll to position [392, 0]
click at [663, 248] on td "Residencia" at bounding box center [726, 248] width 255 height 24
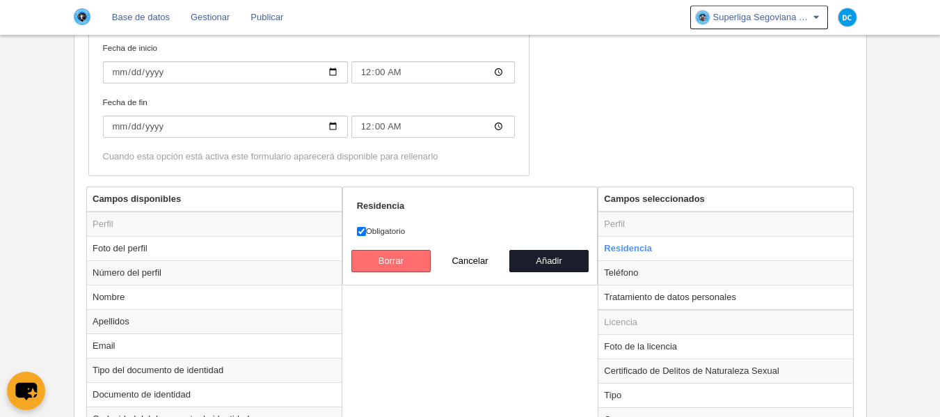
click at [399, 264] on button "Borrar" at bounding box center [390, 261] width 79 height 22
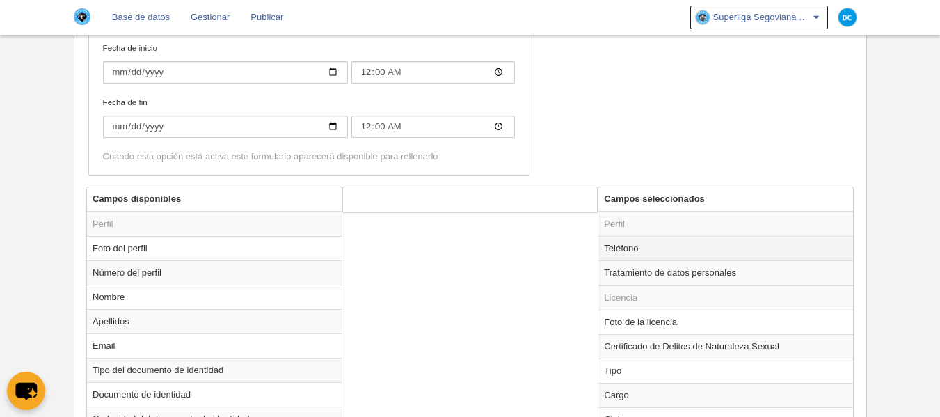
click at [642, 250] on td "Teléfono" at bounding box center [726, 248] width 255 height 24
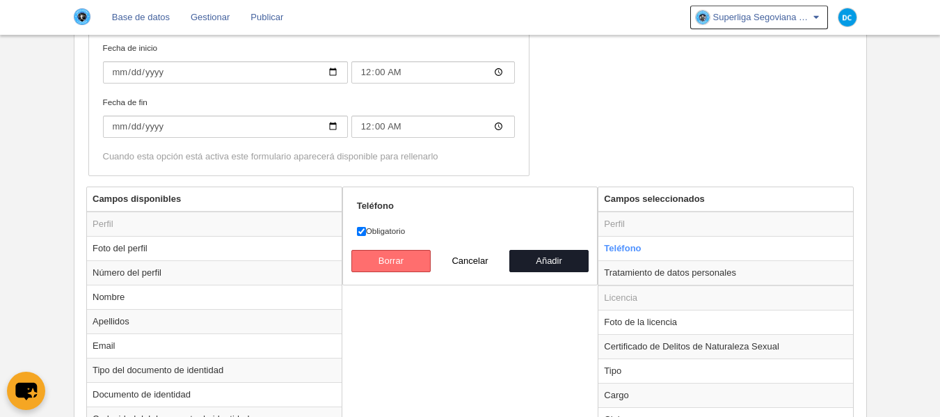
click at [420, 265] on button "Borrar" at bounding box center [390, 261] width 79 height 22
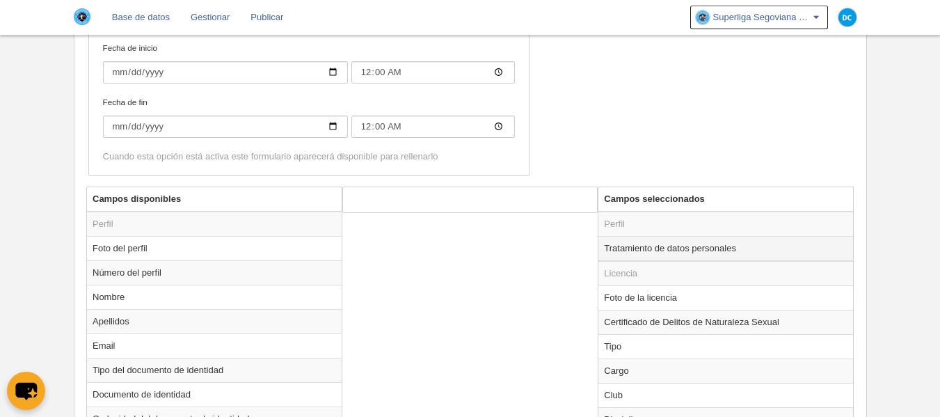
click at [658, 256] on td "Tratamiento de datos personales" at bounding box center [726, 248] width 255 height 25
radio input "true"
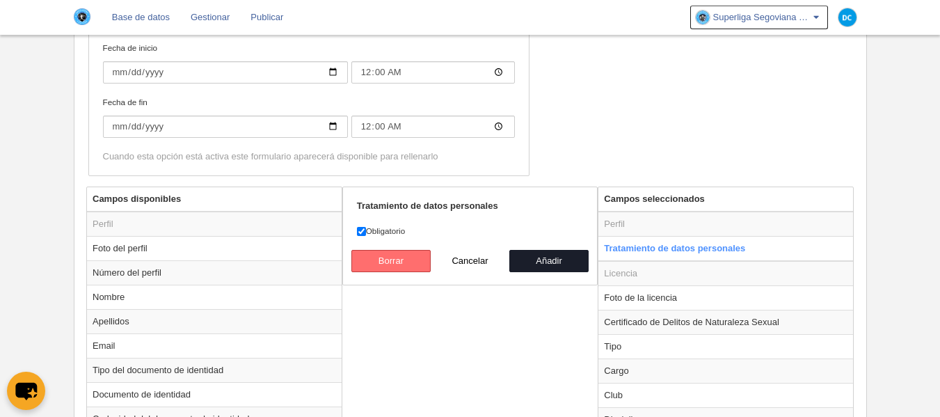
click at [408, 270] on button "Borrar" at bounding box center [390, 261] width 79 height 22
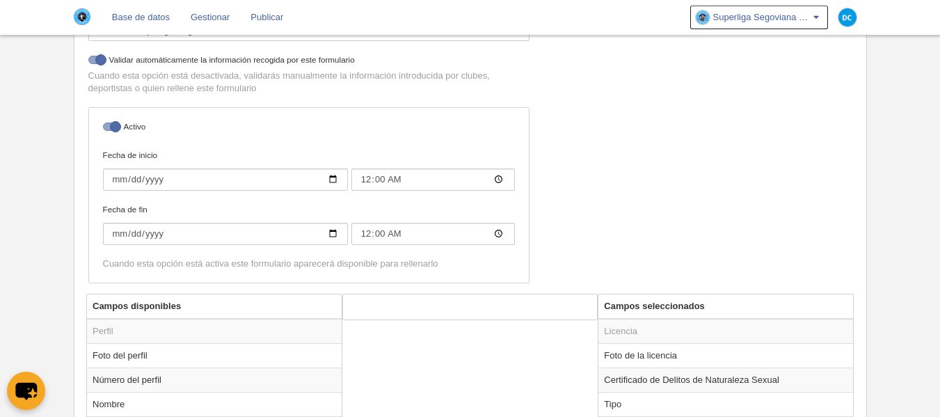
scroll to position [299, 0]
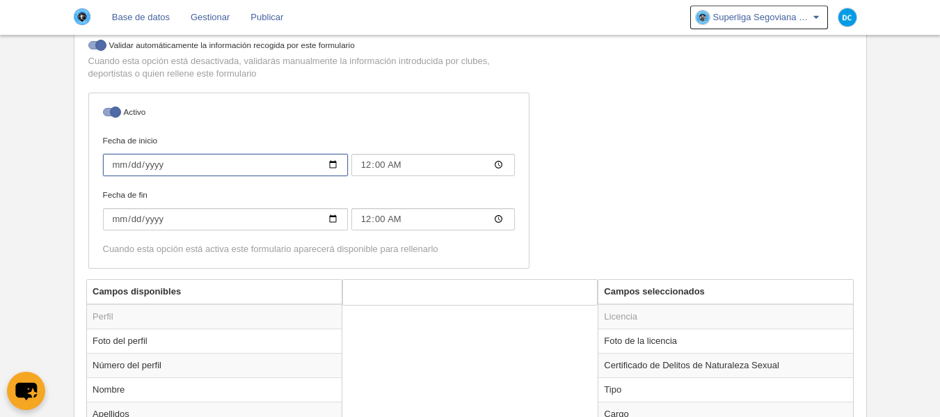
click at [335, 164] on input "[DATE]" at bounding box center [225, 165] width 245 height 22
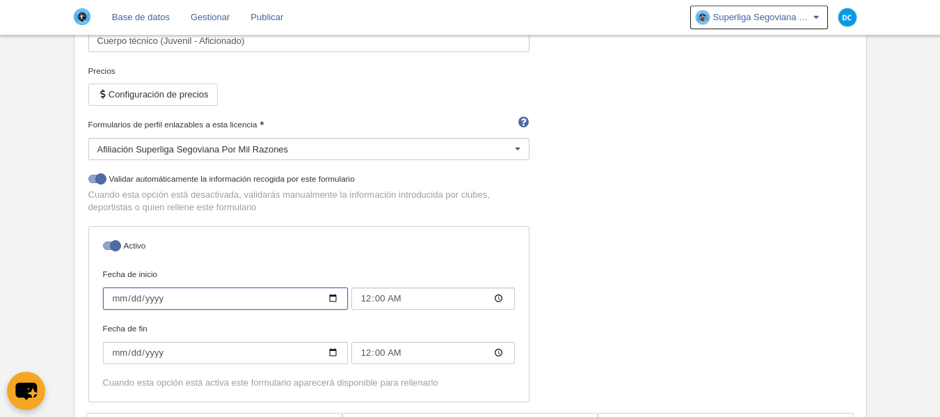
scroll to position [206, 0]
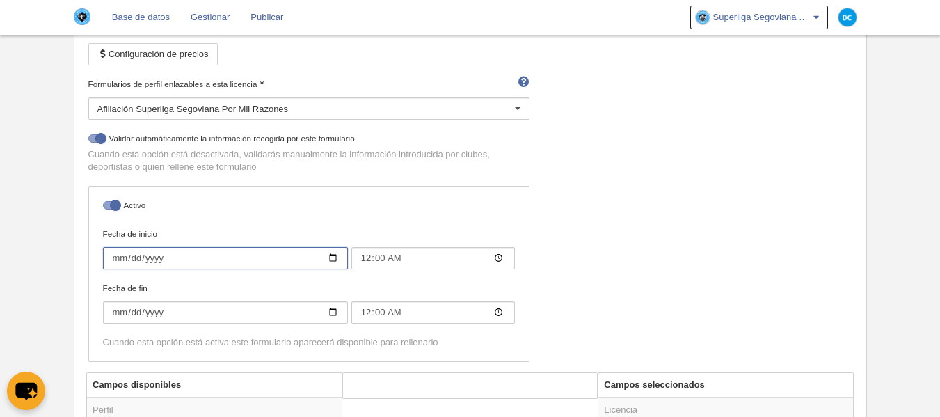
click at [337, 260] on input "[DATE]" at bounding box center [225, 258] width 245 height 22
type input "[DATE]"
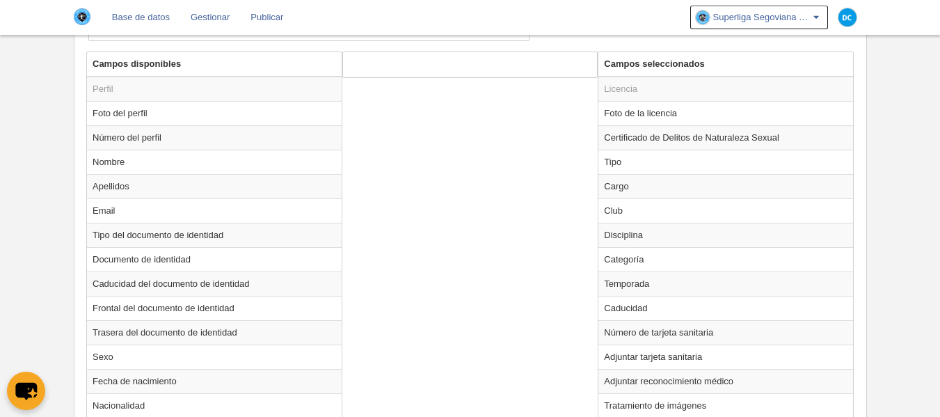
scroll to position [805, 0]
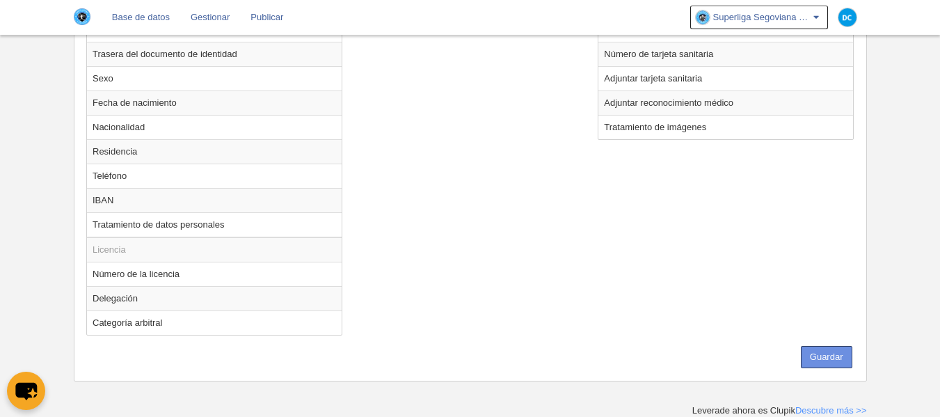
click at [828, 361] on button "Guardar" at bounding box center [827, 357] width 52 height 22
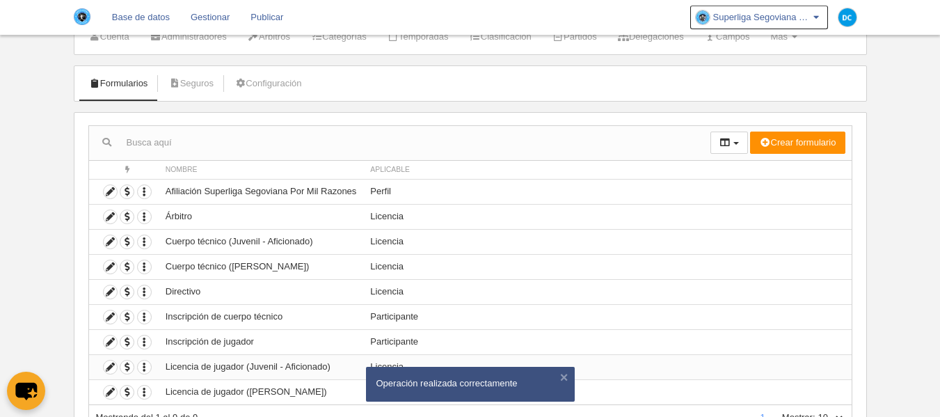
scroll to position [93, 0]
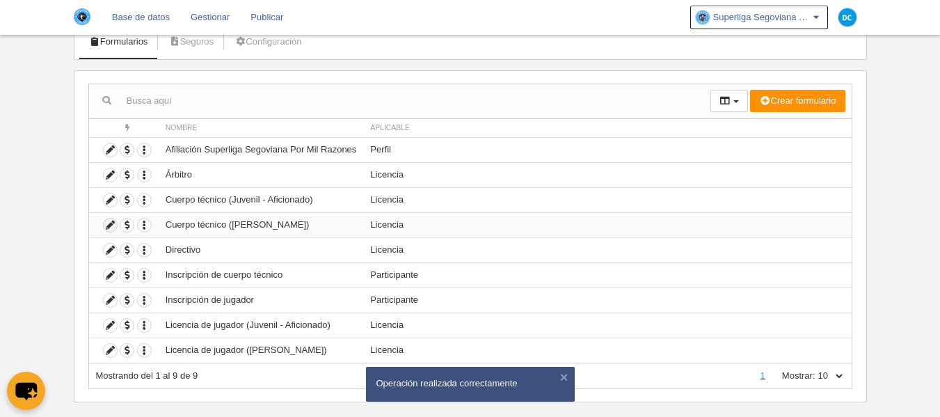
click at [113, 230] on icon at bounding box center [110, 225] width 13 height 13
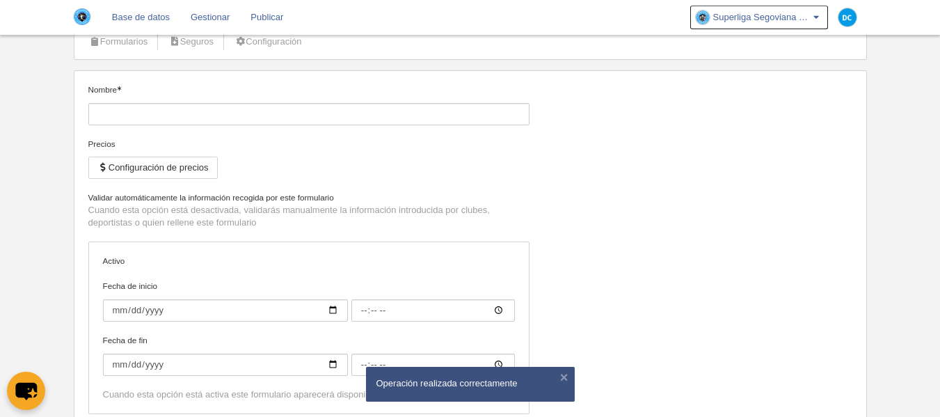
type input "Cuerpo técnico ([PERSON_NAME])"
checkbox input "true"
type input "[DATE]"
type input "00:00"
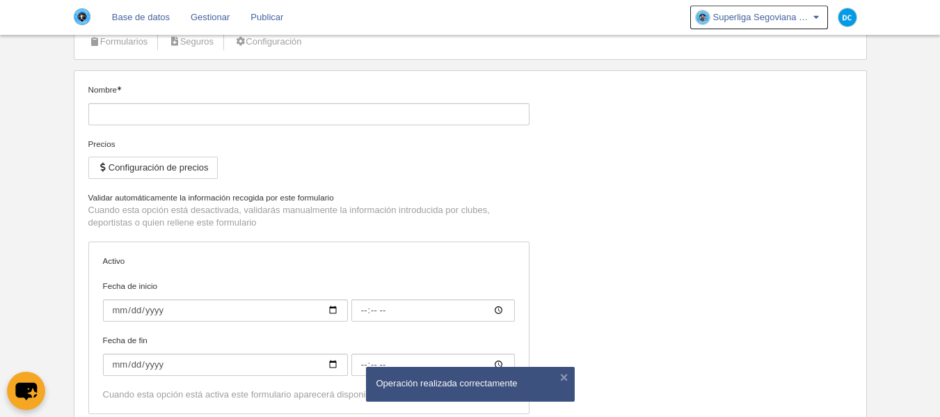
type input "[DATE]"
type input "00:00"
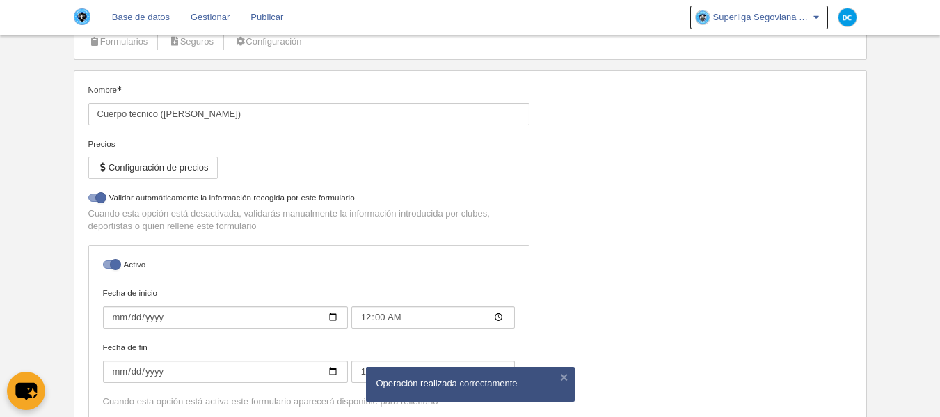
select select "selected"
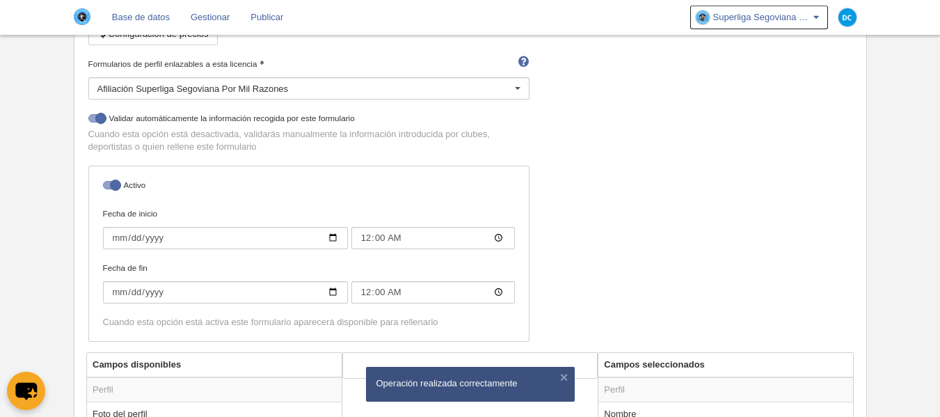
scroll to position [278, 0]
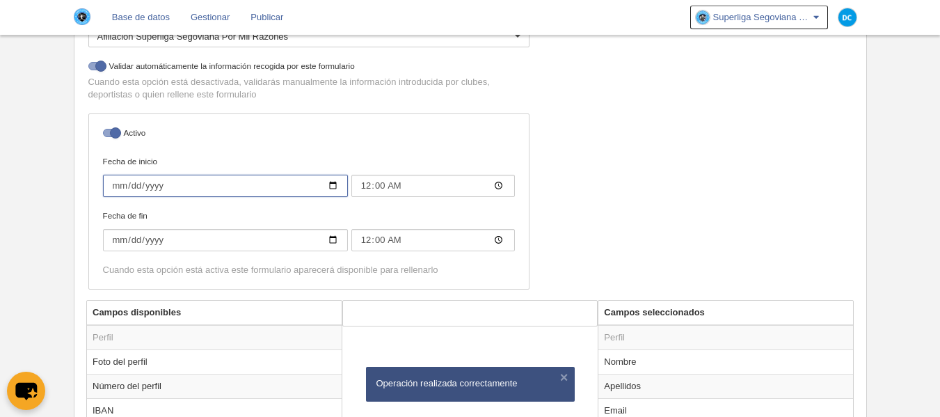
click at [328, 187] on input "[DATE]" at bounding box center [225, 186] width 245 height 22
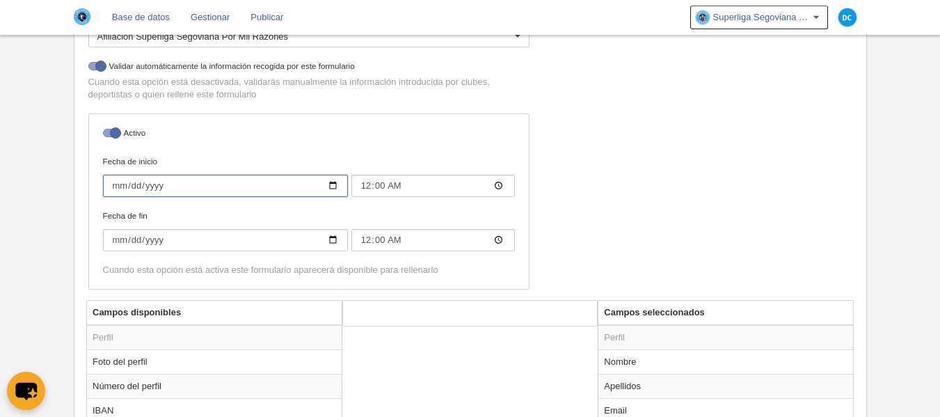
type input "[DATE]"
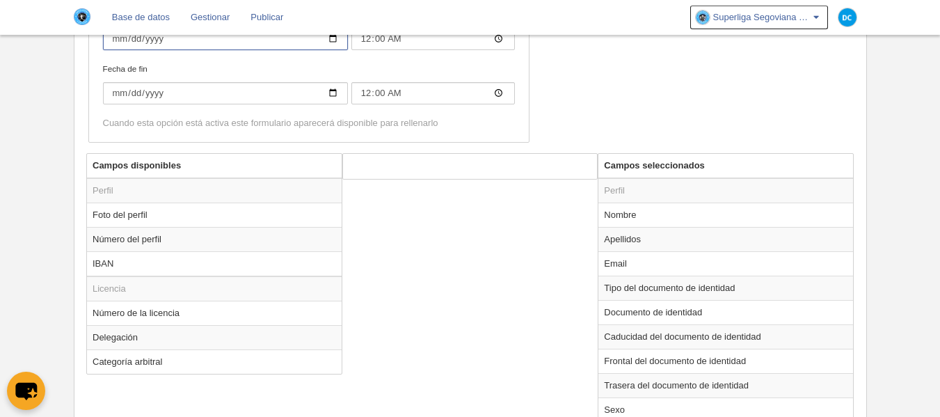
scroll to position [371, 0]
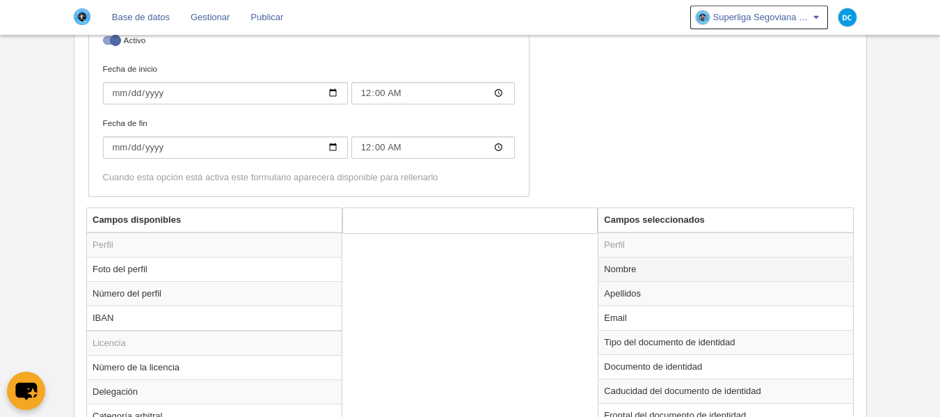
click at [633, 262] on td "Nombre" at bounding box center [726, 269] width 255 height 24
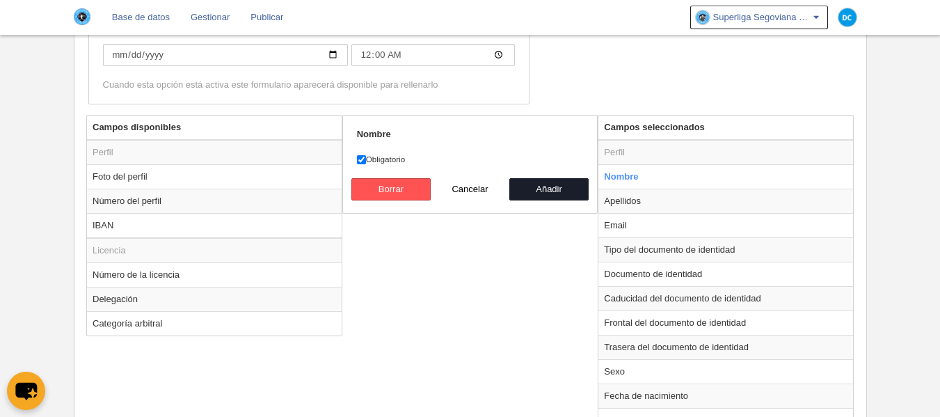
scroll to position [464, 0]
click at [416, 192] on button "Borrar" at bounding box center [390, 188] width 79 height 22
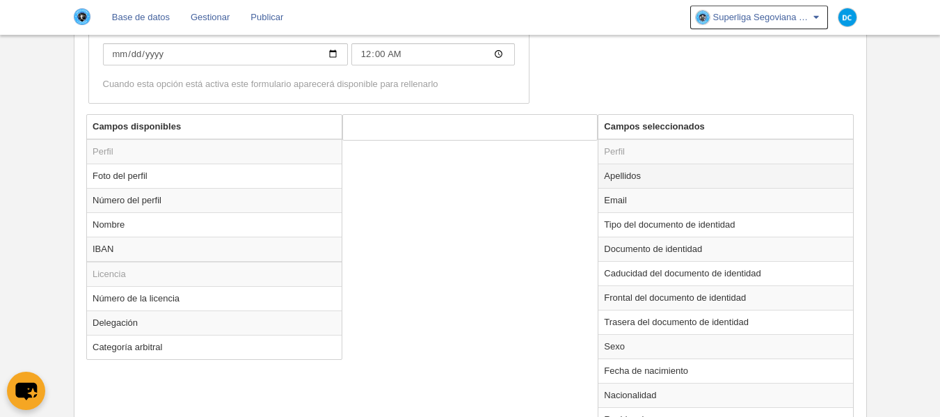
click at [616, 170] on td "Apellidos" at bounding box center [726, 176] width 255 height 24
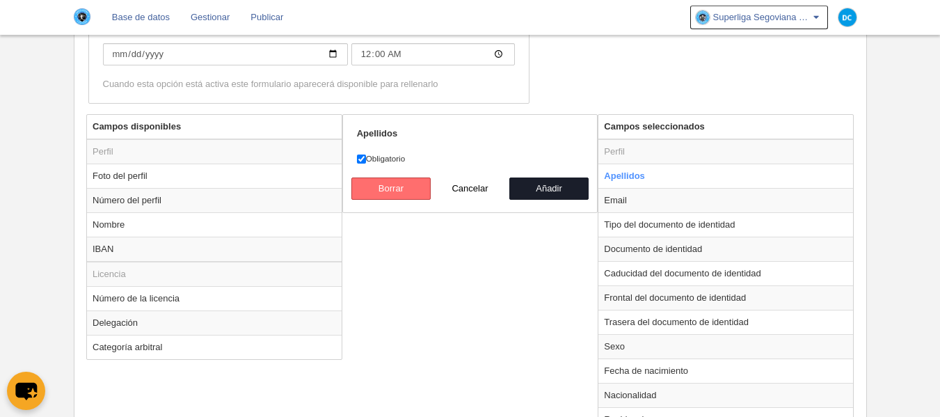
click at [367, 192] on button "Borrar" at bounding box center [390, 188] width 79 height 22
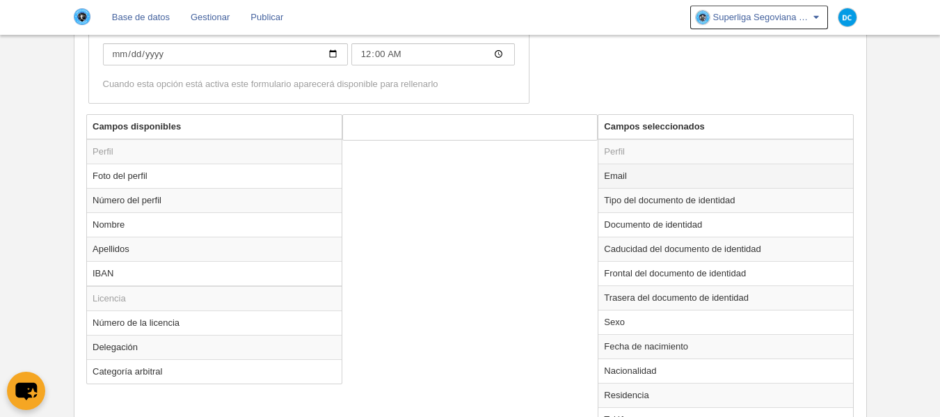
click at [676, 176] on td "Email" at bounding box center [726, 176] width 255 height 24
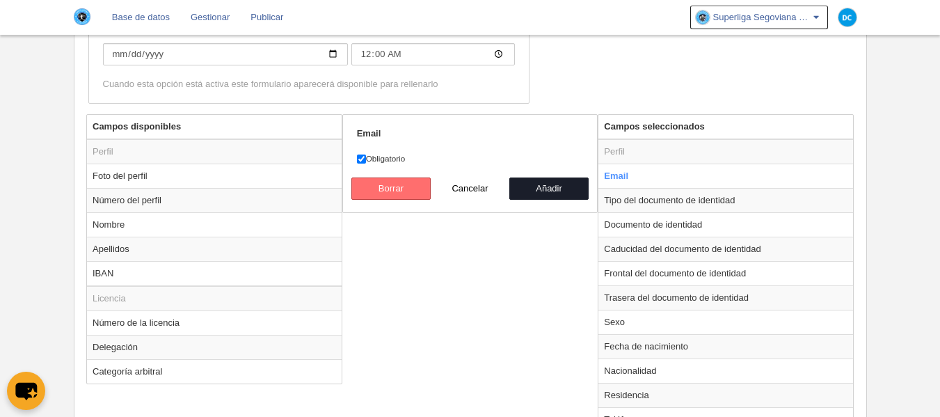
click at [420, 194] on button "Borrar" at bounding box center [390, 188] width 79 height 22
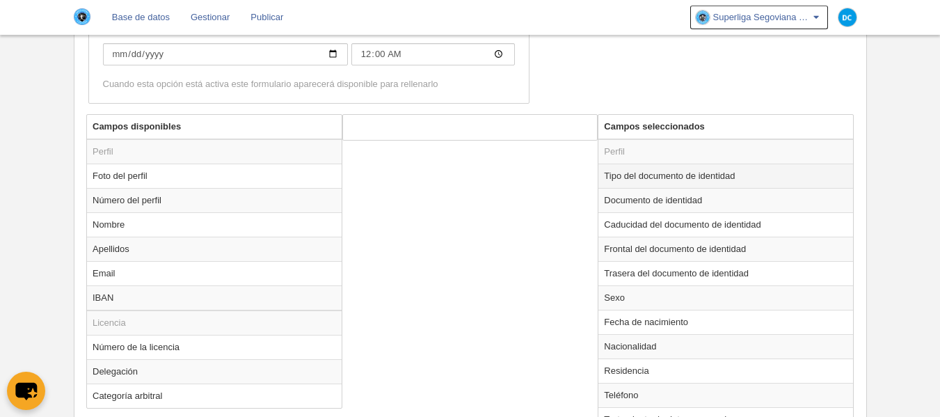
click at [660, 174] on td "Tipo del documento de identidad" at bounding box center [726, 176] width 255 height 24
radio input "true"
select select
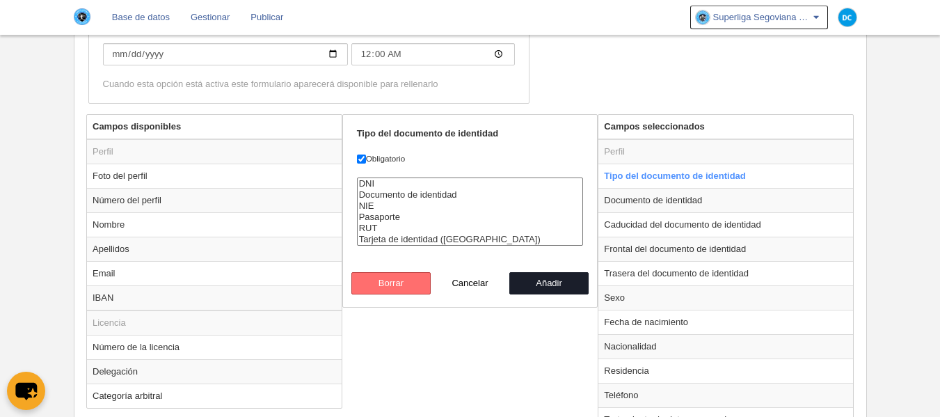
click at [395, 276] on button "Borrar" at bounding box center [390, 283] width 79 height 22
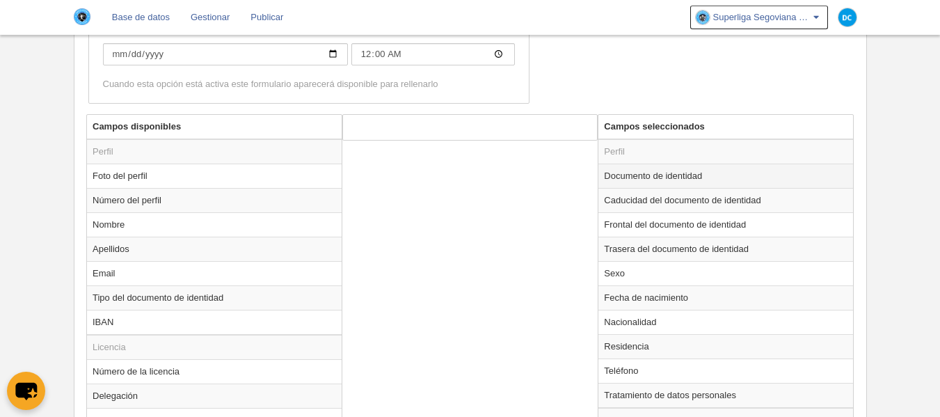
click at [667, 171] on td "Documento de identidad" at bounding box center [726, 176] width 255 height 24
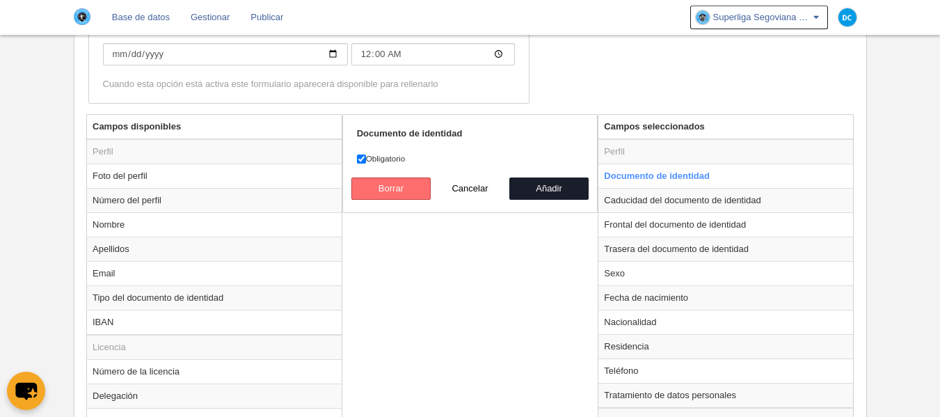
click at [427, 190] on button "Borrar" at bounding box center [390, 188] width 79 height 22
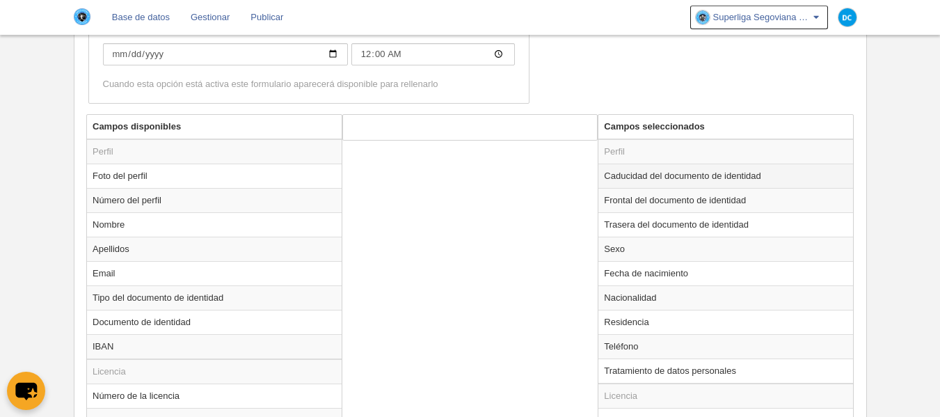
click at [668, 177] on td "Caducidad del documento de identidad" at bounding box center [726, 176] width 255 height 24
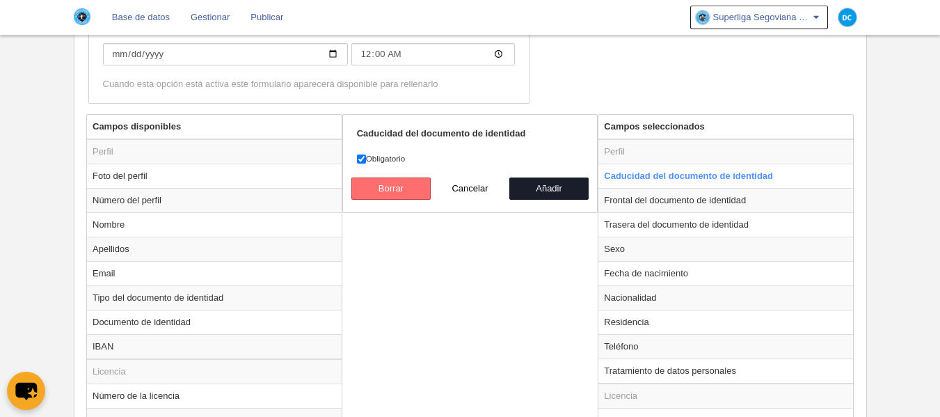
click at [407, 193] on button "Borrar" at bounding box center [390, 188] width 79 height 22
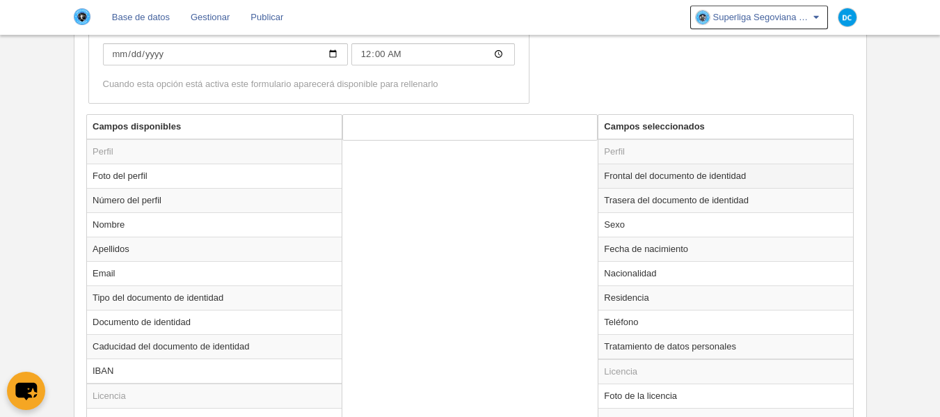
click at [689, 179] on td "Frontal del documento de identidad" at bounding box center [726, 176] width 255 height 24
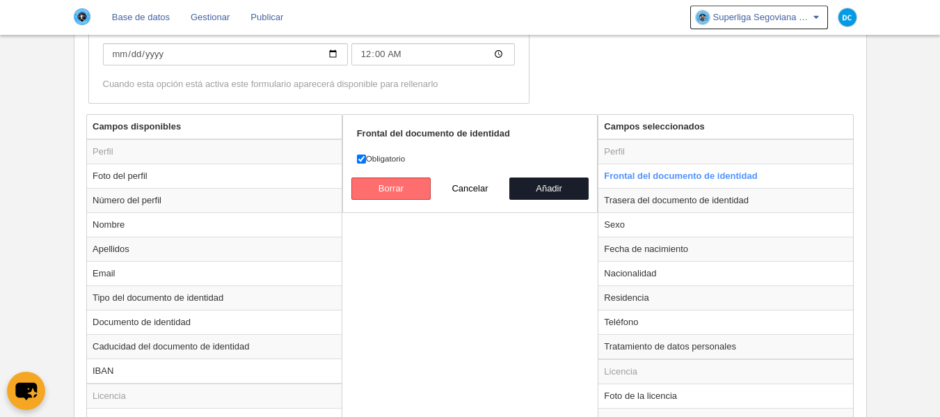
click at [417, 191] on button "Borrar" at bounding box center [390, 188] width 79 height 22
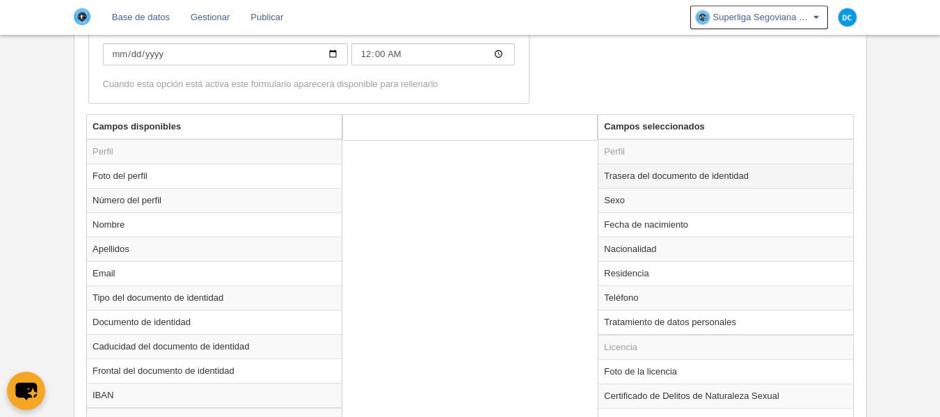
click at [669, 175] on td "Trasera del documento de identidad" at bounding box center [726, 176] width 255 height 24
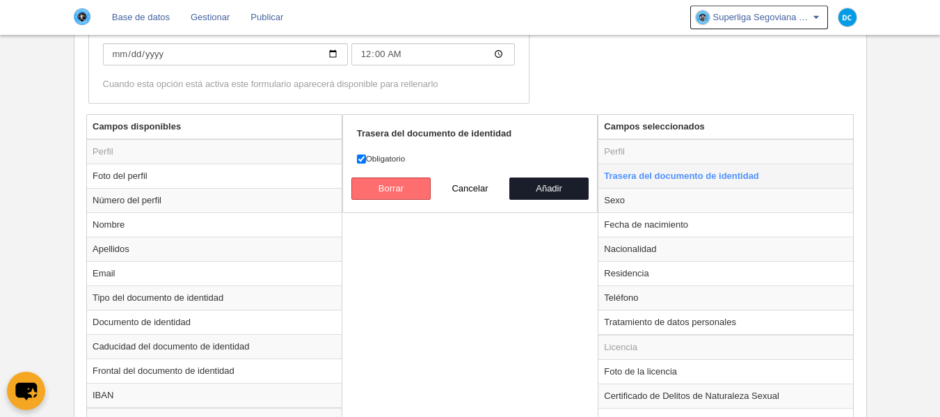
drag, startPoint x: 405, startPoint y: 193, endPoint x: 674, endPoint y: 184, distance: 268.8
click at [405, 192] on button "Borrar" at bounding box center [390, 188] width 79 height 22
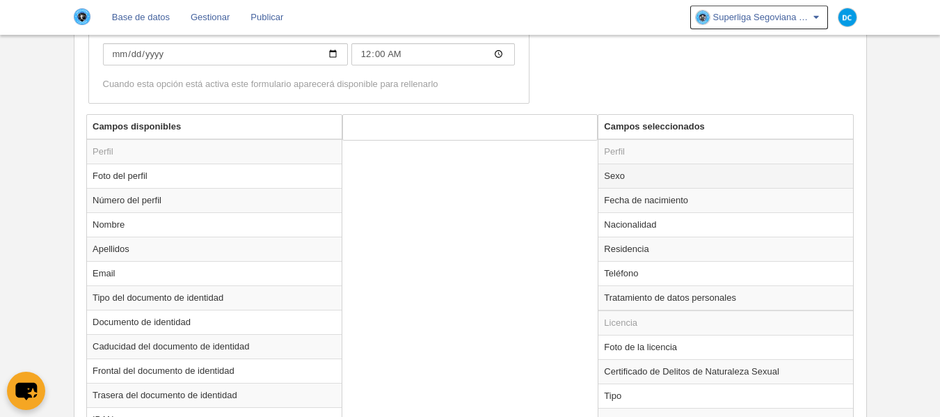
click at [681, 184] on td "Sexo" at bounding box center [726, 176] width 255 height 24
radio input "true"
select select
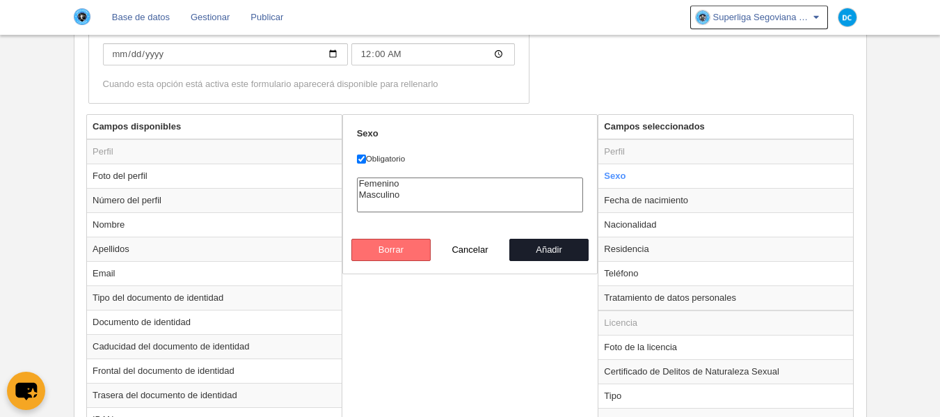
click at [390, 244] on button "Borrar" at bounding box center [390, 250] width 79 height 22
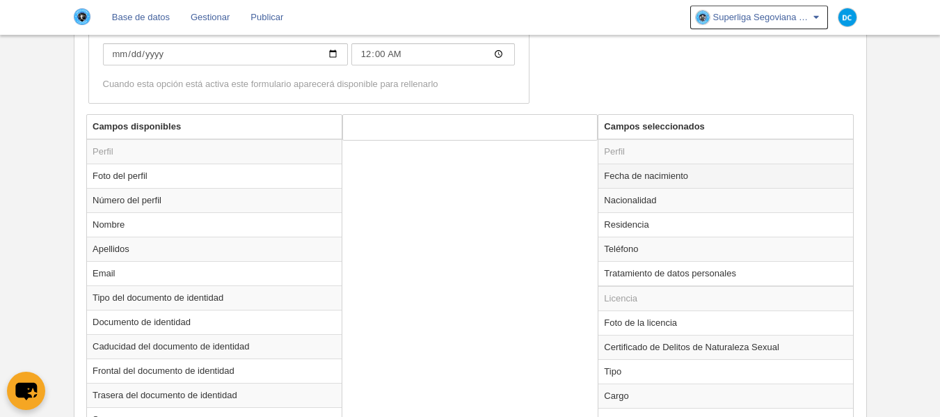
click at [635, 182] on td "Fecha de nacimiento" at bounding box center [726, 176] width 255 height 24
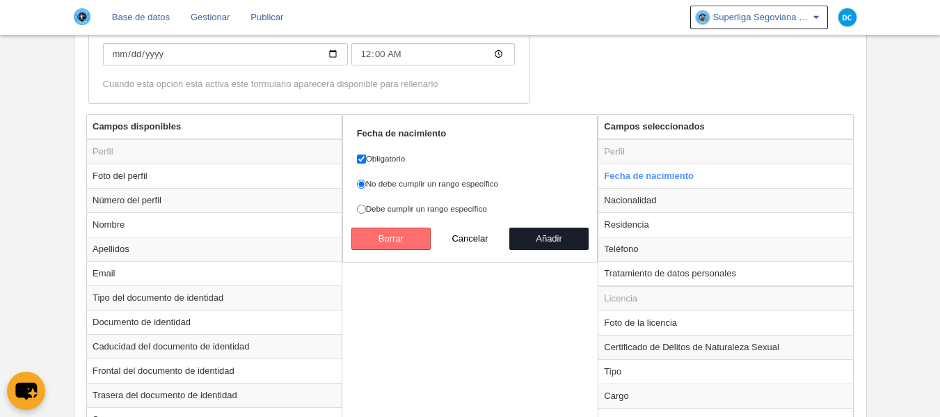
click at [377, 239] on button "Borrar" at bounding box center [390, 239] width 79 height 22
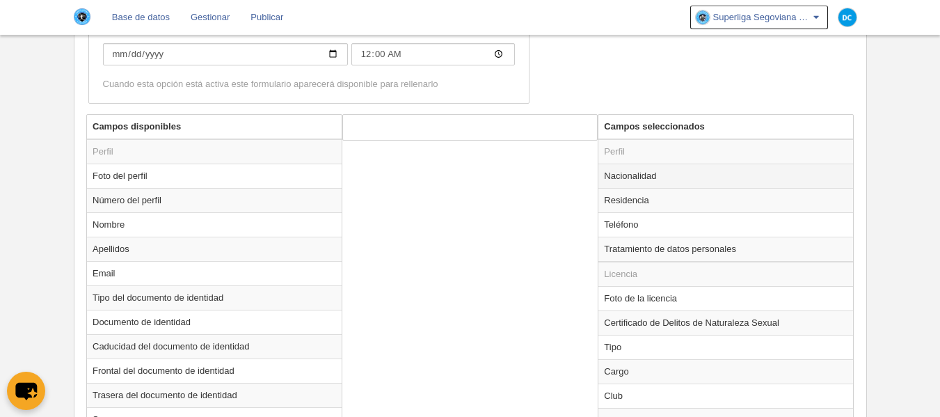
click at [673, 173] on td "Nacionalidad" at bounding box center [726, 176] width 255 height 24
radio input "true"
select select
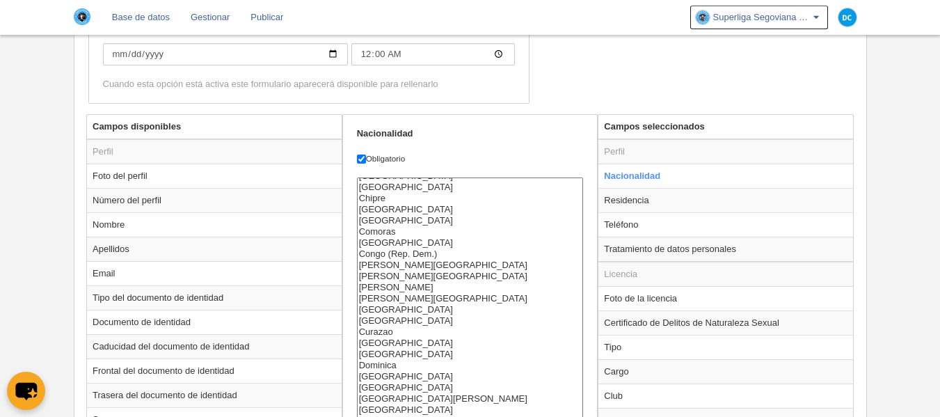
scroll to position [743, 0]
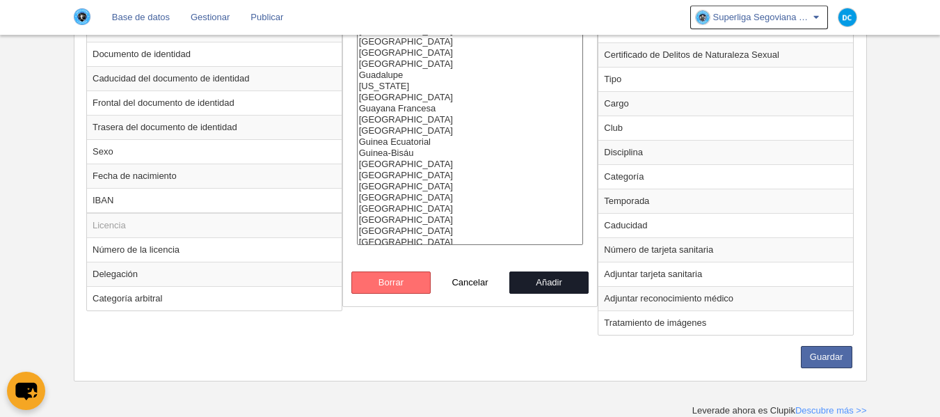
click at [388, 280] on button "Borrar" at bounding box center [390, 282] width 79 height 22
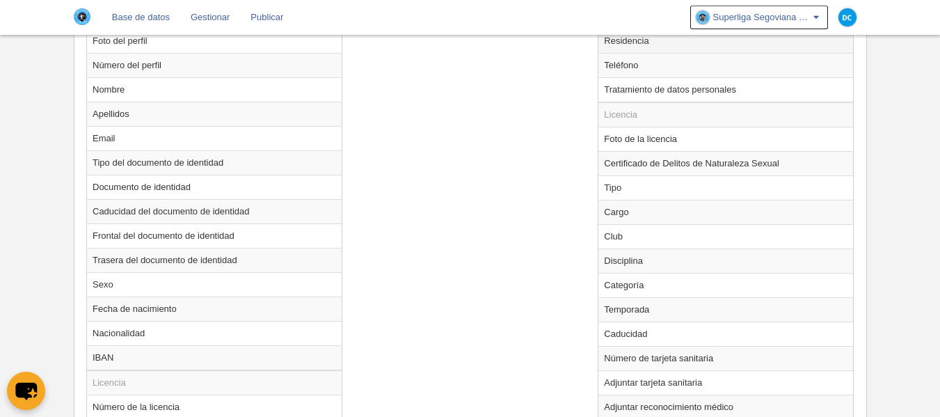
scroll to position [454, 0]
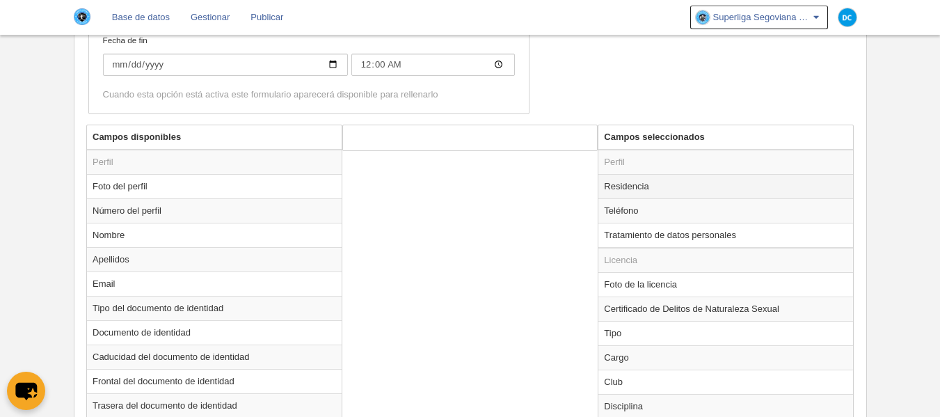
click at [642, 193] on td "Residencia" at bounding box center [726, 186] width 255 height 24
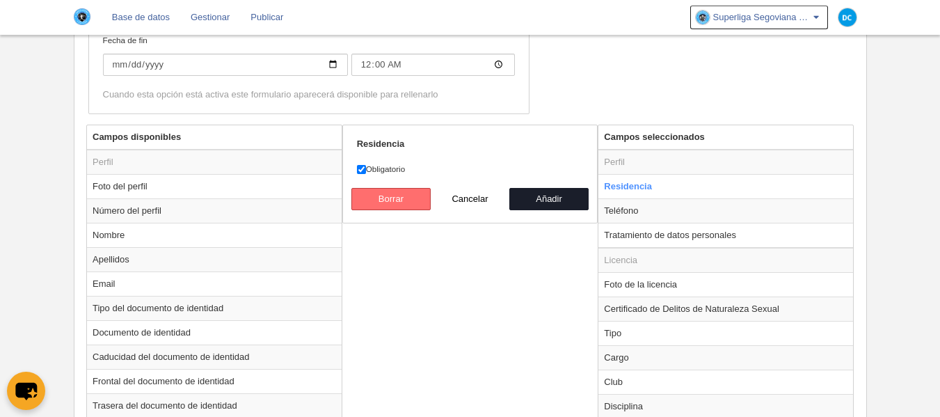
click at [404, 196] on button "Borrar" at bounding box center [390, 199] width 79 height 22
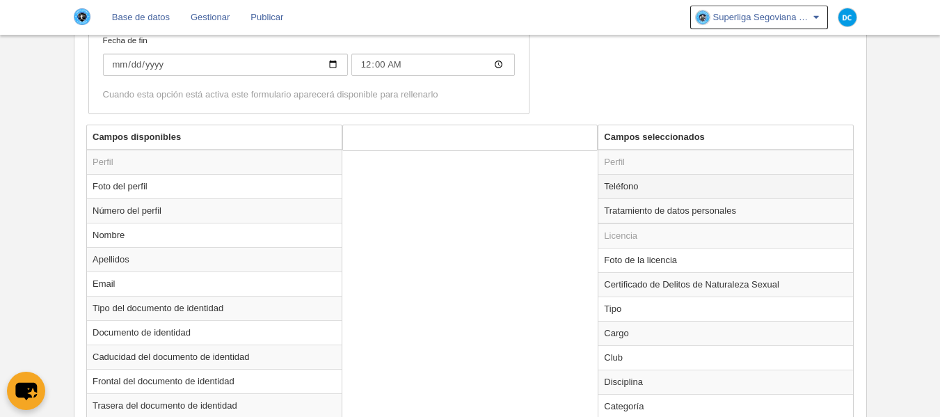
click at [643, 182] on td "Teléfono" at bounding box center [726, 186] width 255 height 24
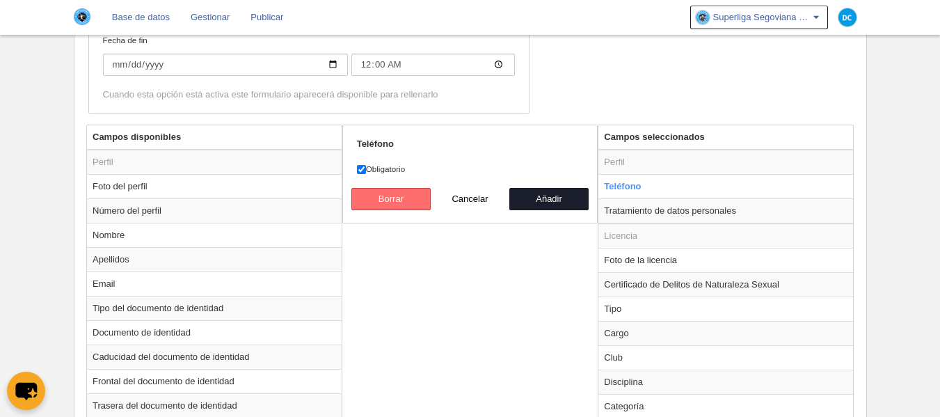
click at [390, 202] on button "Borrar" at bounding box center [390, 199] width 79 height 22
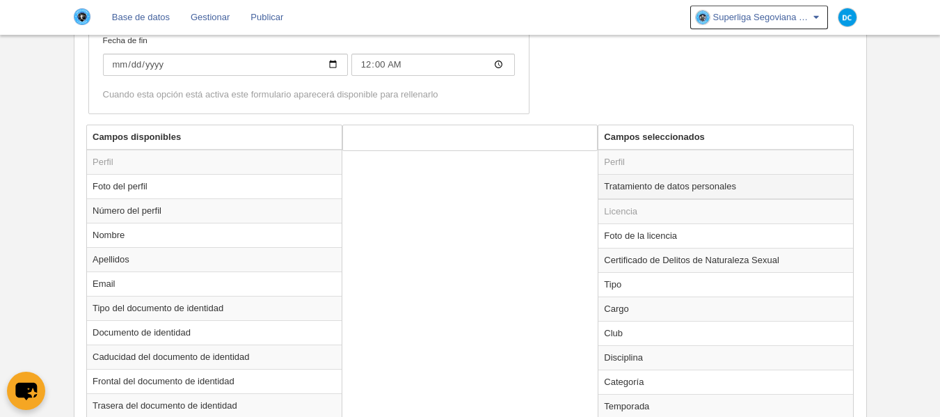
click at [639, 186] on td "Tratamiento de datos personales" at bounding box center [726, 186] width 255 height 25
radio input "true"
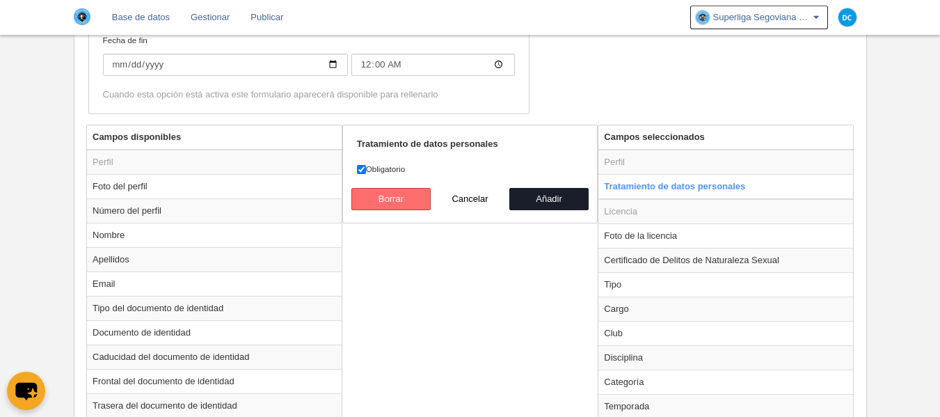
click at [366, 196] on button "Borrar" at bounding box center [390, 199] width 79 height 22
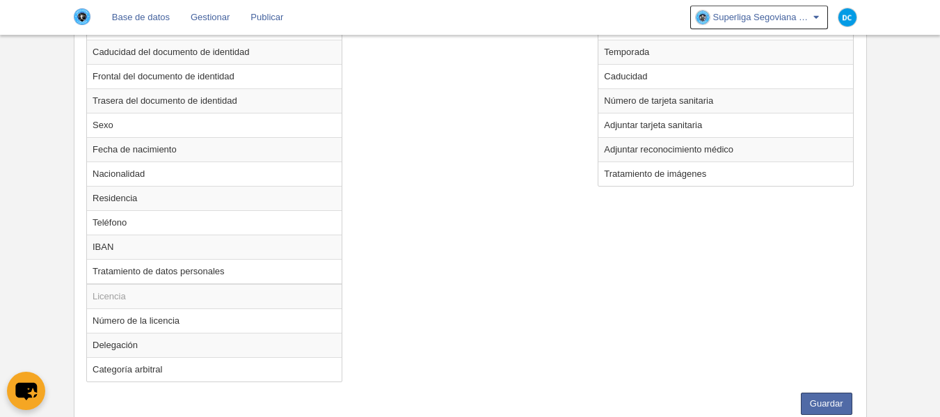
scroll to position [805, 0]
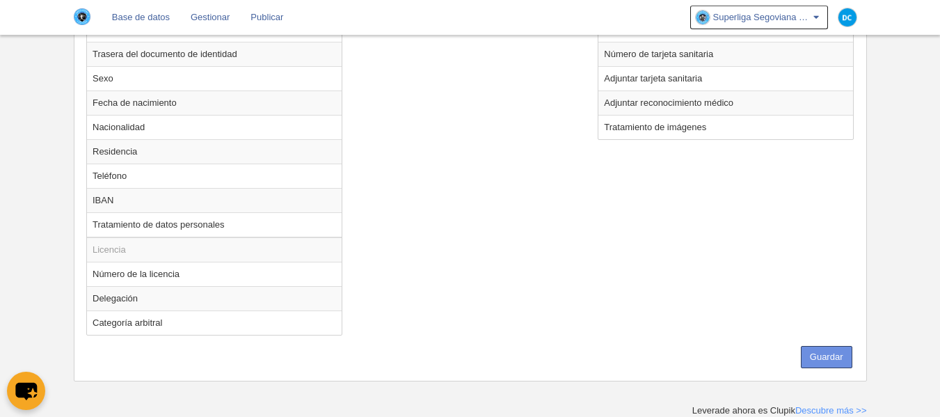
click at [833, 351] on button "Guardar" at bounding box center [827, 357] width 52 height 22
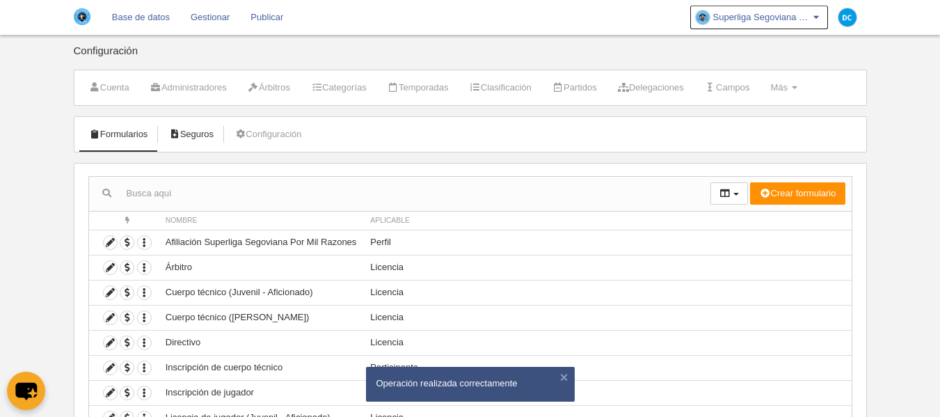
click at [221, 139] on link "Seguros" at bounding box center [191, 134] width 61 height 21
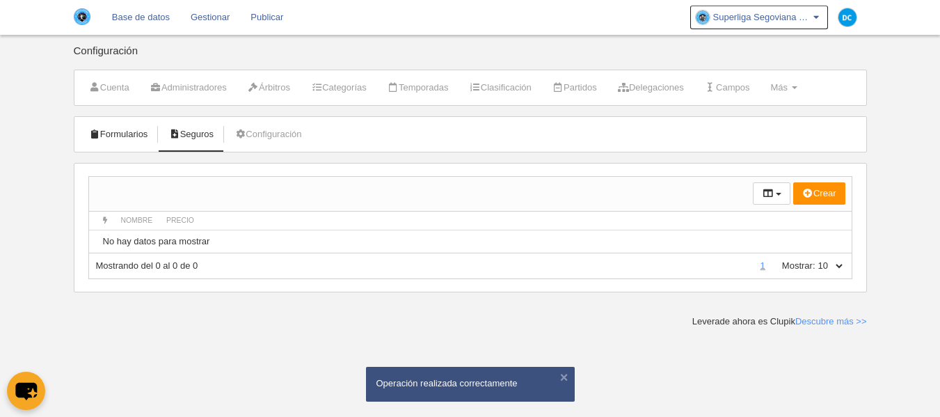
click at [141, 144] on link "Formularios" at bounding box center [118, 134] width 74 height 21
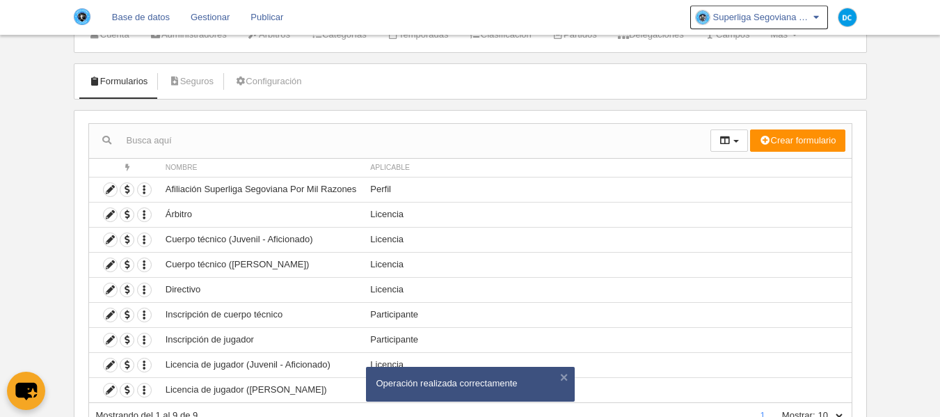
scroll to position [113, 0]
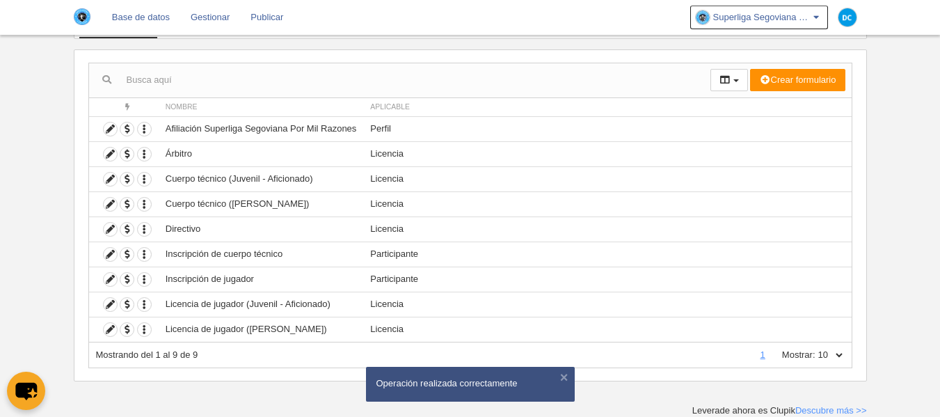
click at [831, 361] on select "10 25 50 100 500" at bounding box center [830, 355] width 29 height 13
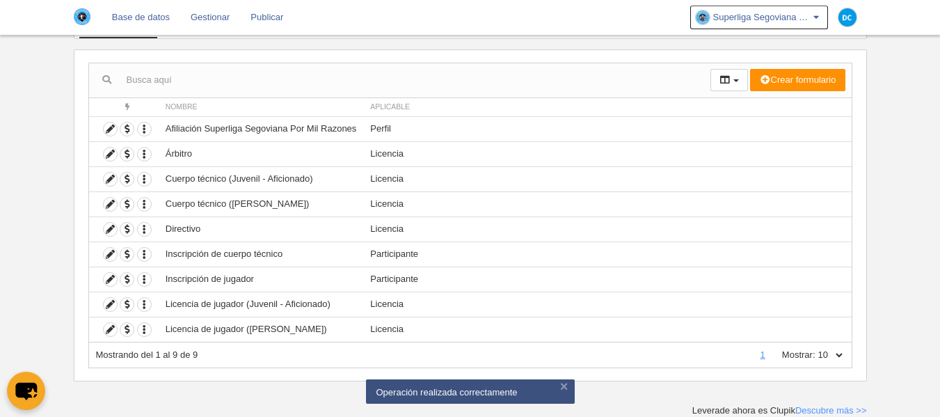
select select "500"
click at [816, 349] on select "10 25 50 100 500" at bounding box center [830, 355] width 29 height 13
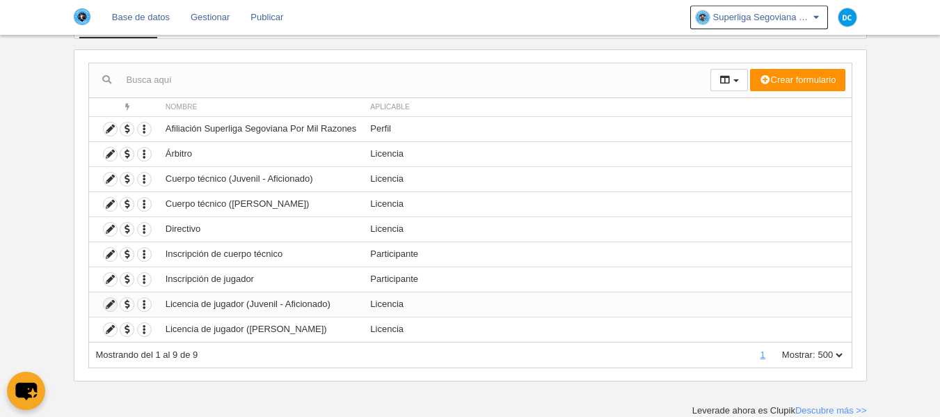
click at [114, 306] on icon at bounding box center [110, 304] width 13 height 13
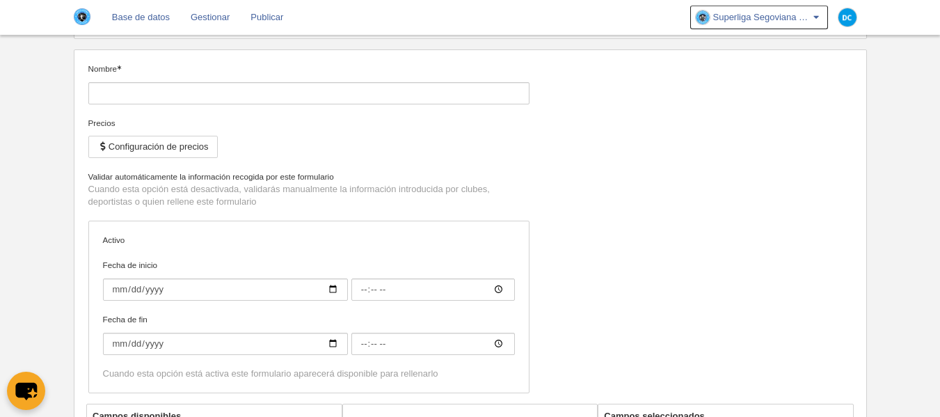
type input "Licencia de jugador (Juvenil - Aficionado)"
checkbox input "true"
type input "[DATE]"
type input "00:00"
type input "[DATE]"
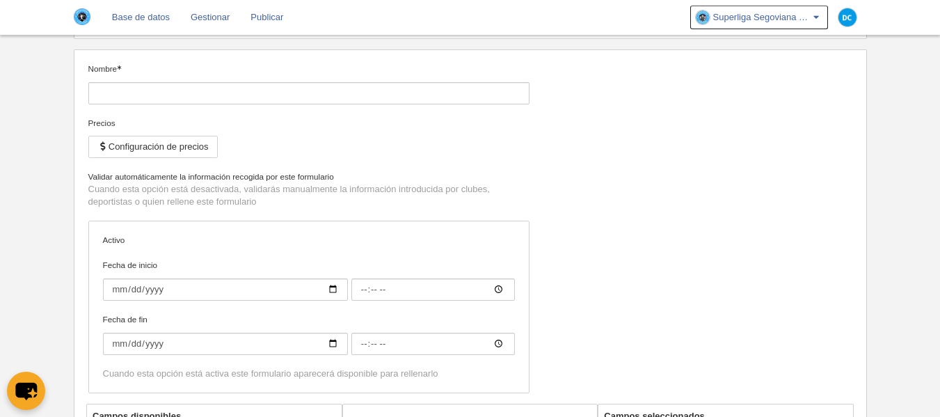
type input "00:00"
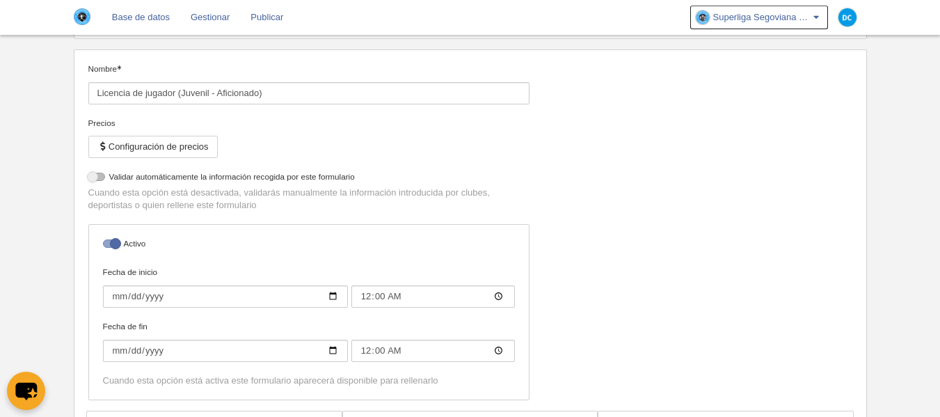
select select "selected"
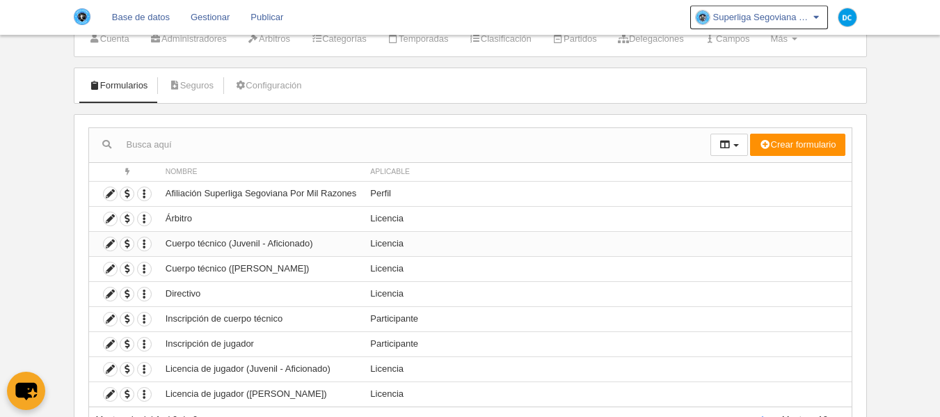
scroll to position [113, 0]
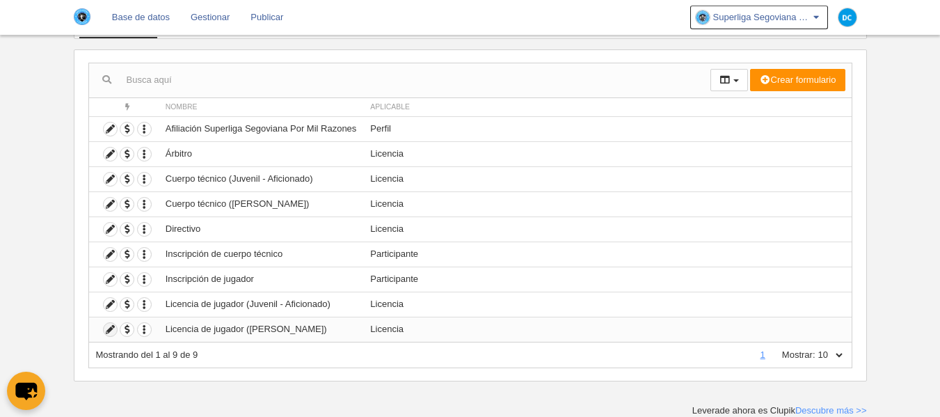
click at [113, 333] on icon at bounding box center [110, 329] width 13 height 13
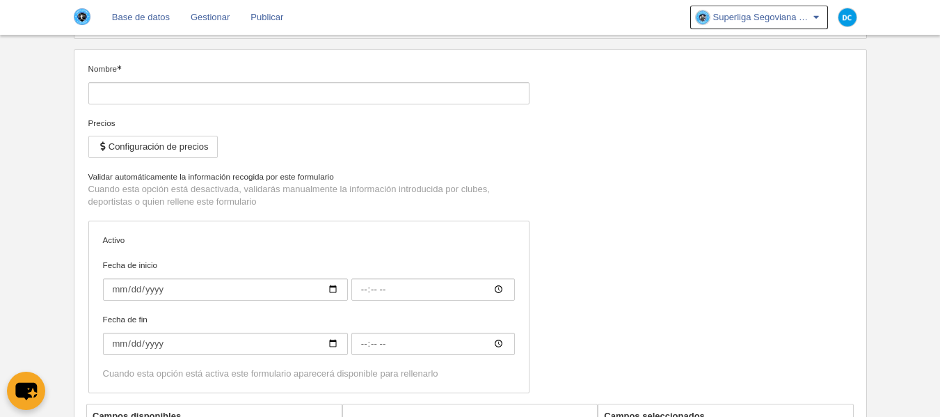
type input "Licencia de jugador ([PERSON_NAME])"
checkbox input "true"
type input "[DATE]"
type input "00:00"
type input "[DATE]"
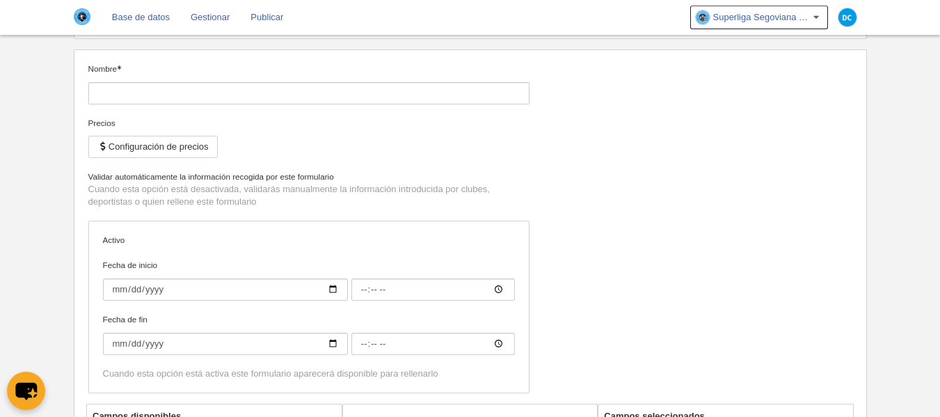
type input "00:00"
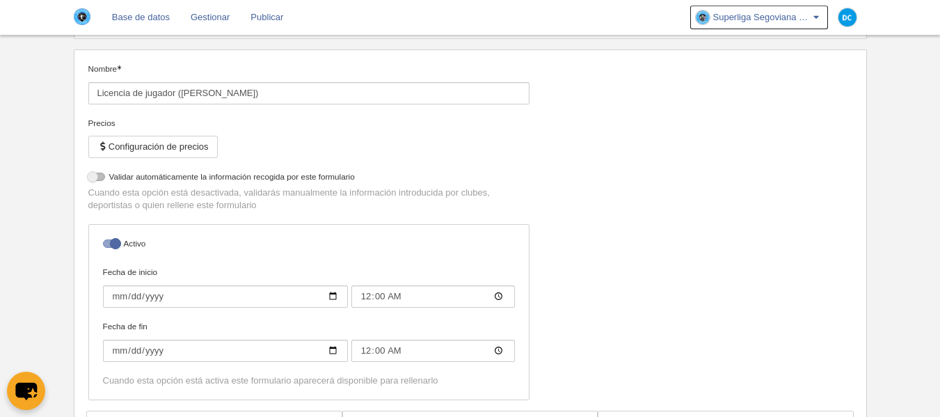
select select "selected"
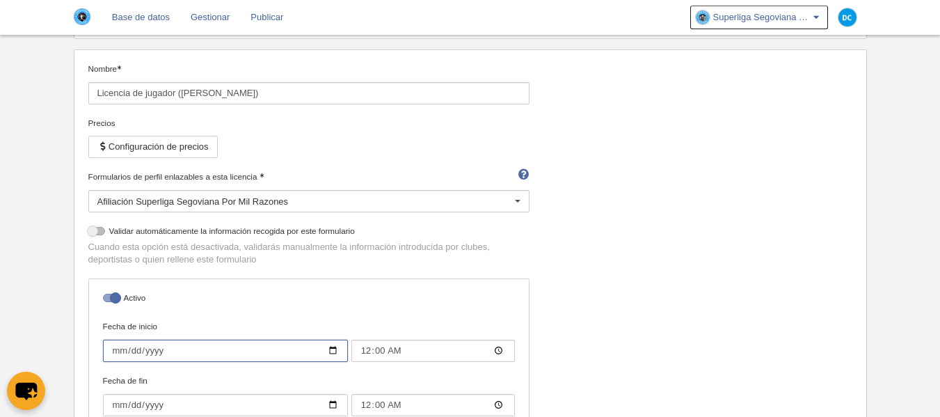
click at [323, 350] on input "[DATE]" at bounding box center [225, 351] width 245 height 22
click at [333, 350] on input "[DATE]" at bounding box center [225, 351] width 245 height 22
type input "[DATE]"
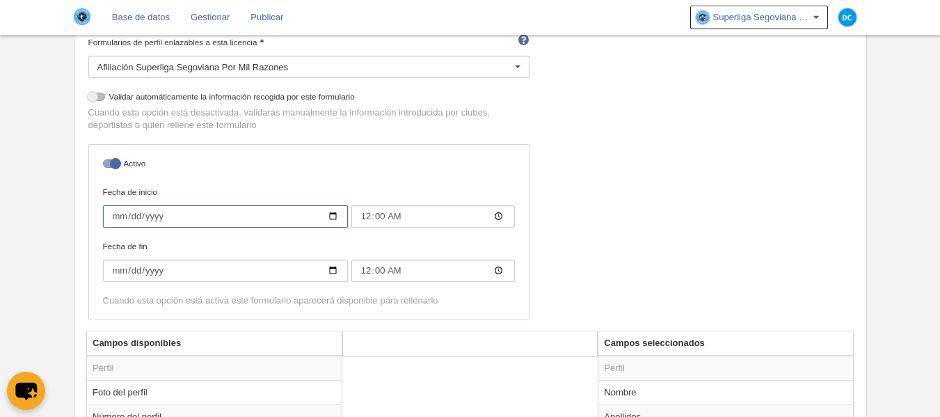
scroll to position [206, 0]
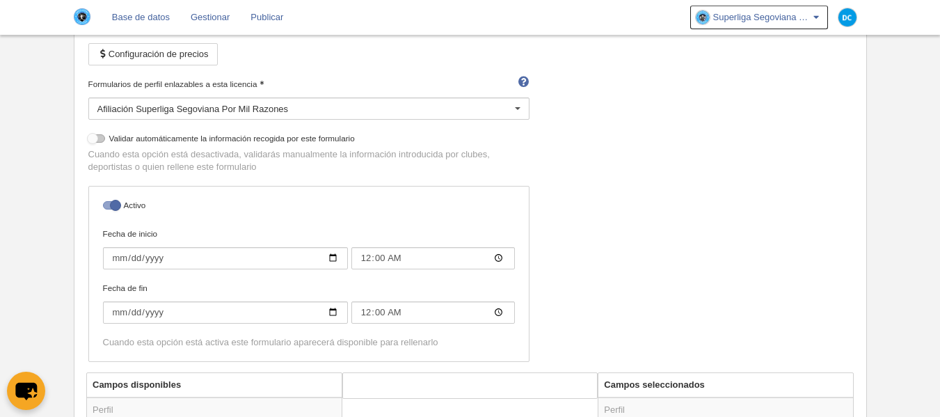
click at [99, 134] on div at bounding box center [96, 138] width 17 height 8
click at [98, 138] on input "checkbox" at bounding box center [93, 142] width 9 height 9
checkbox input "true"
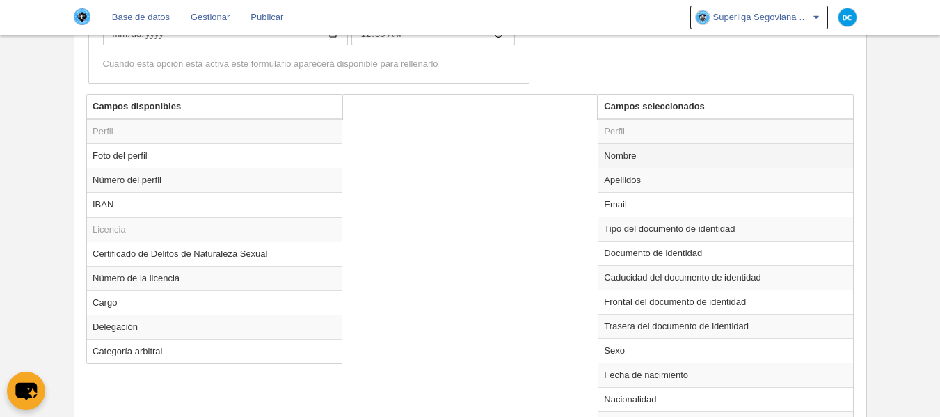
click at [643, 166] on td "Nombre" at bounding box center [726, 155] width 255 height 24
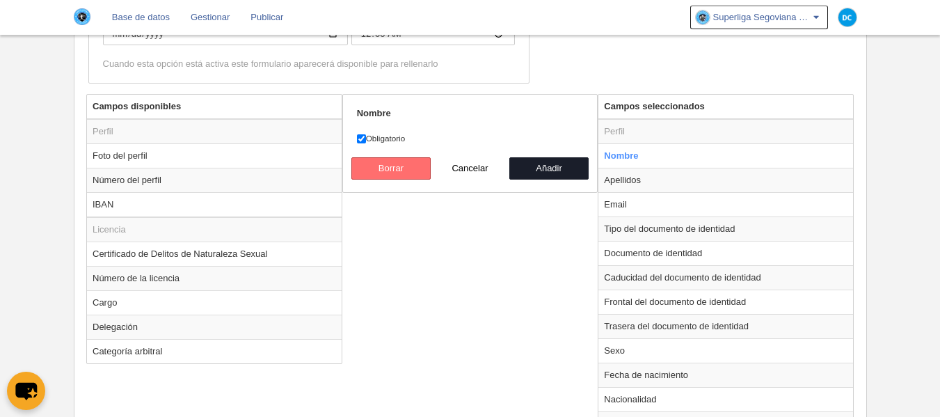
click at [420, 173] on button "Borrar" at bounding box center [390, 168] width 79 height 22
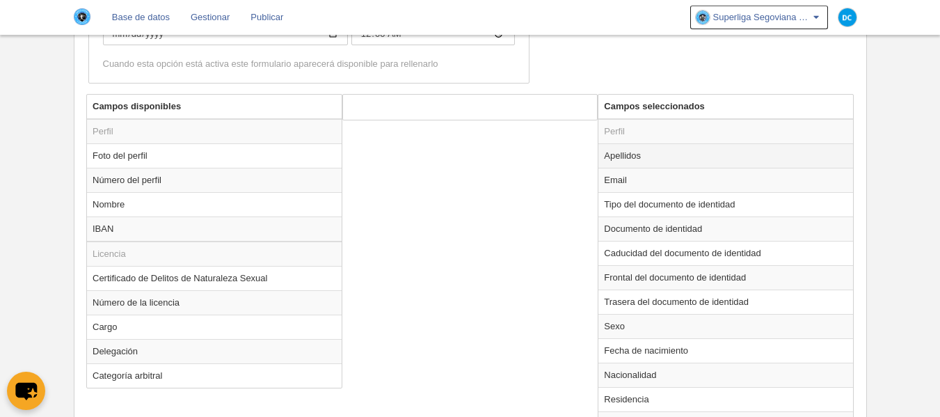
click at [619, 164] on td "Apellidos" at bounding box center [726, 155] width 255 height 24
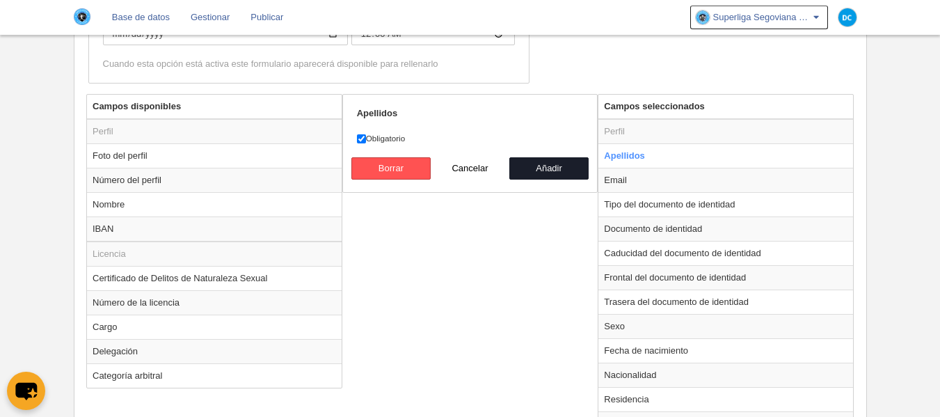
click at [404, 182] on div "Apellidos Obligatorio [GEOGRAPHIC_DATA] Cancelar Añadir" at bounding box center [470, 143] width 256 height 99
click at [405, 175] on button "Borrar" at bounding box center [390, 168] width 79 height 22
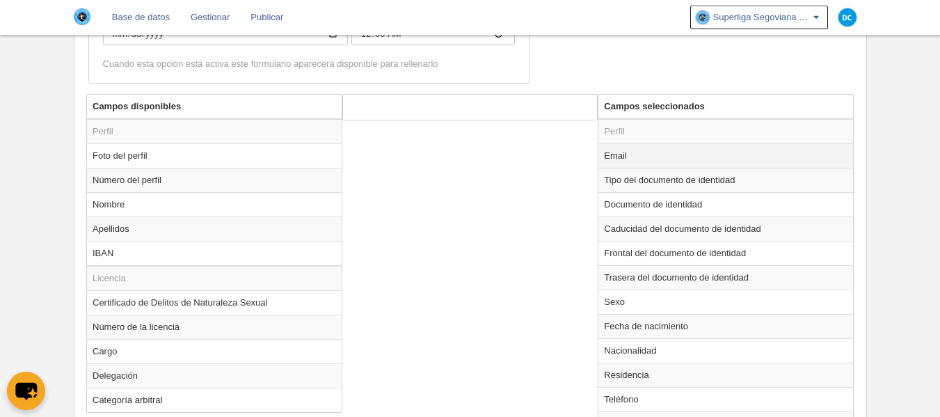
click at [617, 151] on td "Email" at bounding box center [726, 155] width 255 height 24
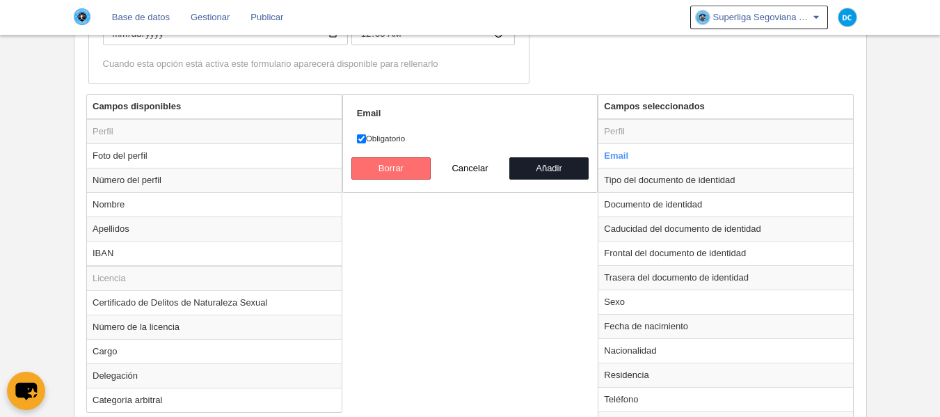
click at [419, 171] on button "Borrar" at bounding box center [390, 168] width 79 height 22
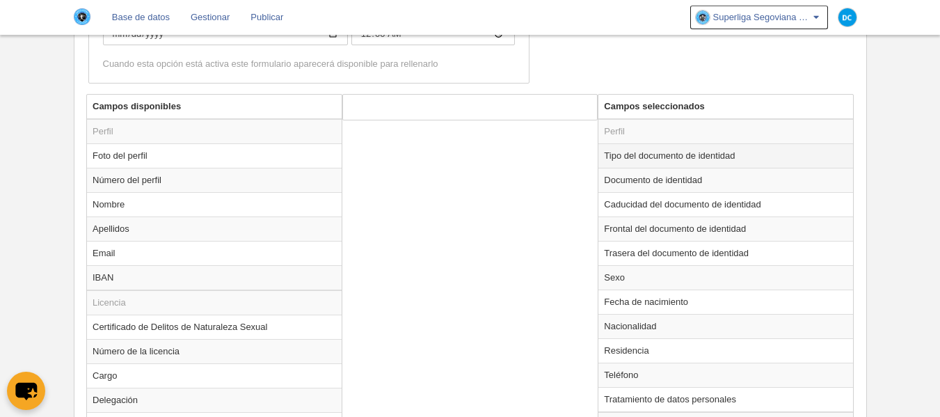
click at [608, 158] on td "Tipo del documento de identidad" at bounding box center [726, 155] width 255 height 24
radio input "true"
select select
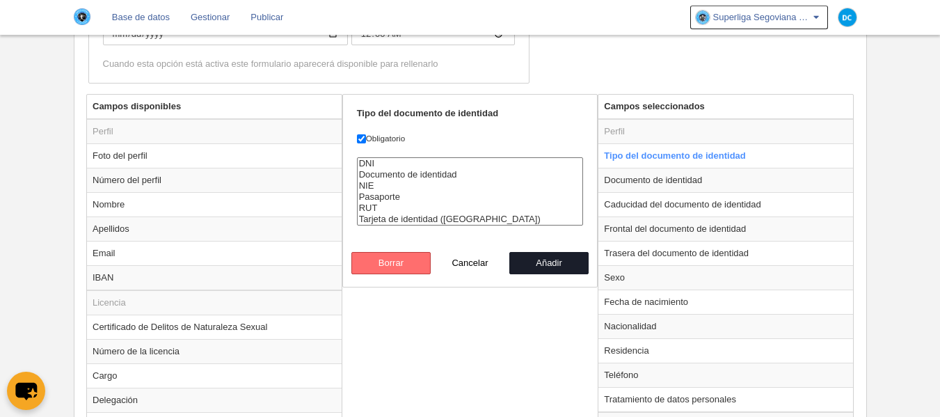
click at [405, 256] on button "Borrar" at bounding box center [390, 263] width 79 height 22
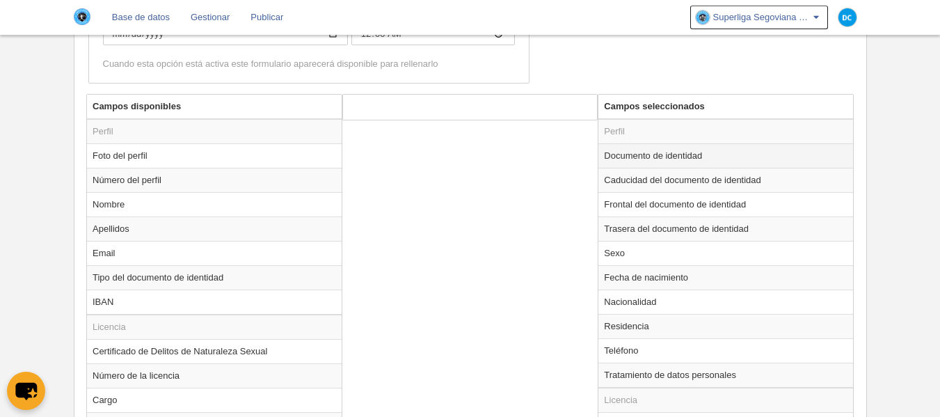
click at [623, 165] on td "Documento de identidad" at bounding box center [726, 155] width 255 height 24
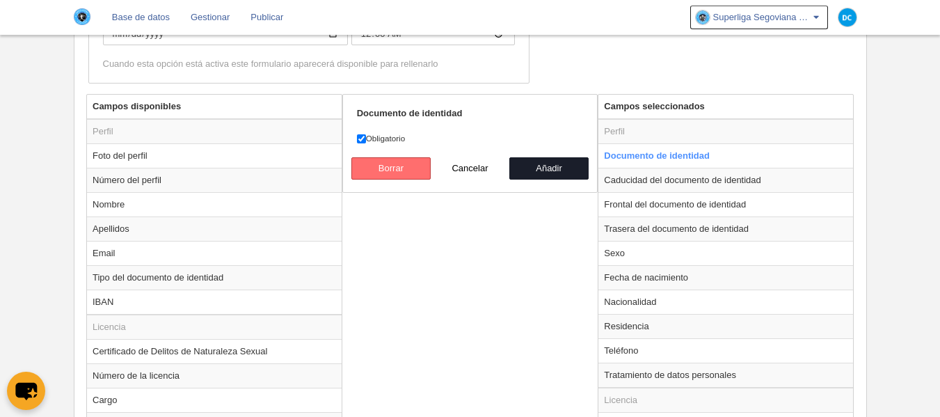
click at [402, 177] on button "Borrar" at bounding box center [390, 168] width 79 height 22
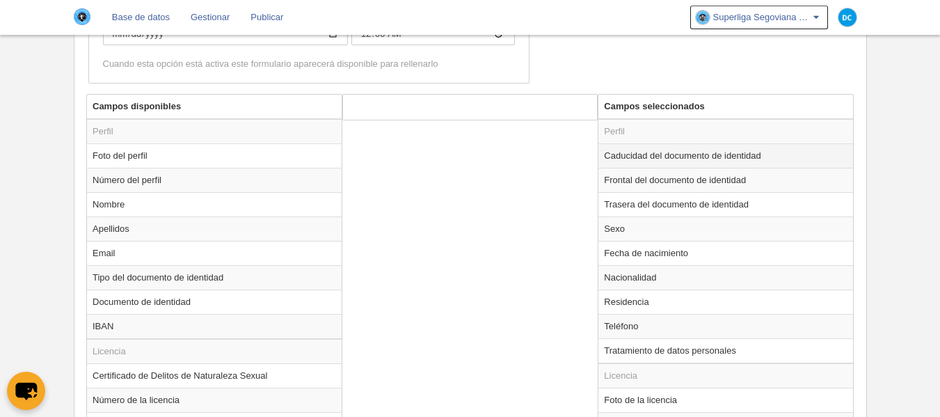
click at [663, 156] on td "Caducidad del documento de identidad" at bounding box center [726, 155] width 255 height 24
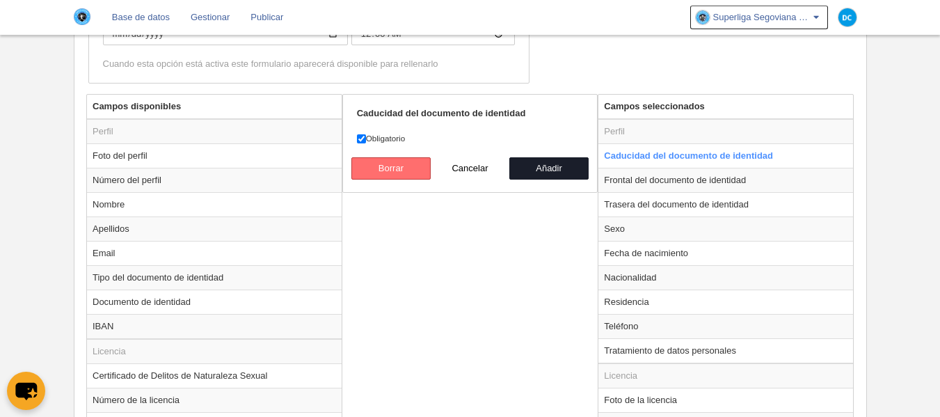
click at [404, 175] on button "Borrar" at bounding box center [390, 168] width 79 height 22
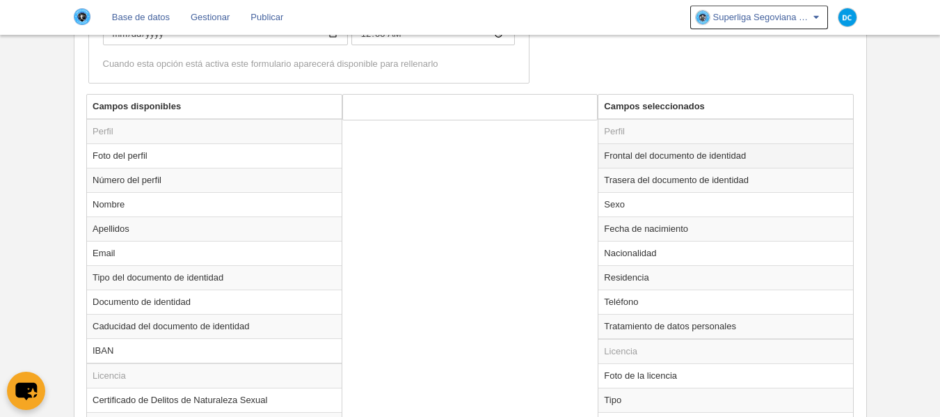
click at [670, 158] on td "Frontal del documento de identidad" at bounding box center [726, 155] width 255 height 24
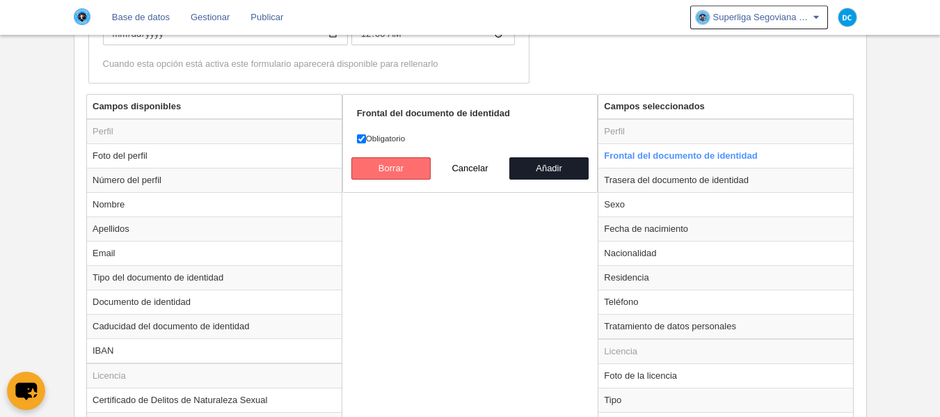
click at [429, 165] on button "Borrar" at bounding box center [390, 168] width 79 height 22
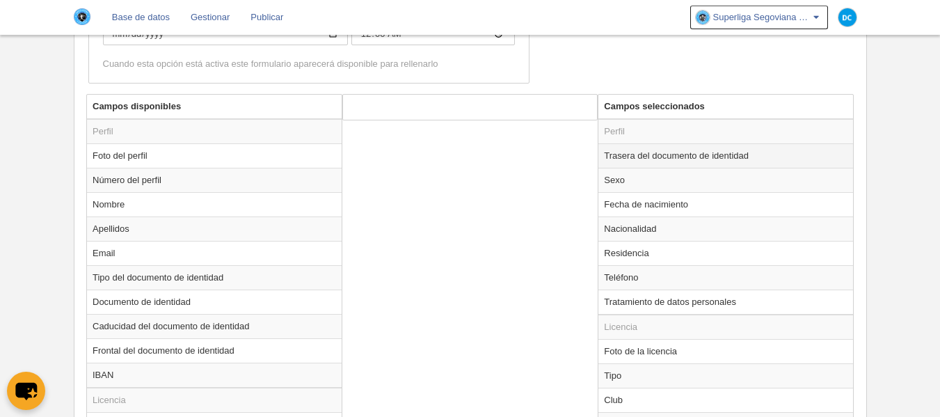
click at [677, 155] on td "Trasera del documento de identidad" at bounding box center [726, 155] width 255 height 24
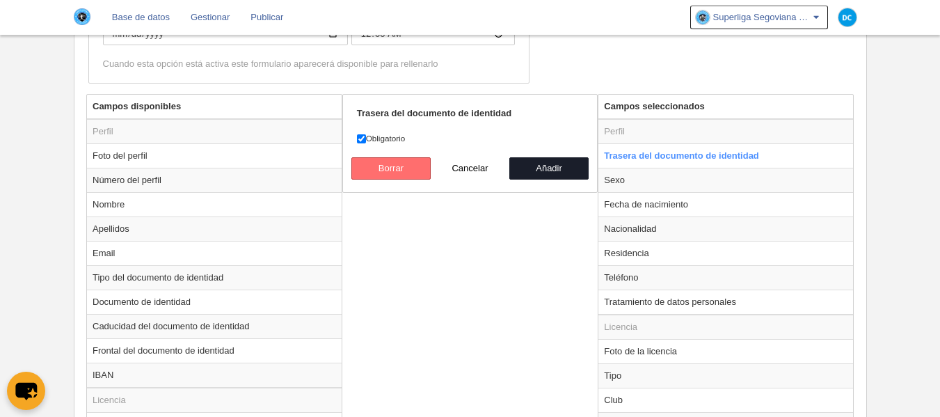
click at [382, 171] on button "Borrar" at bounding box center [390, 168] width 79 height 22
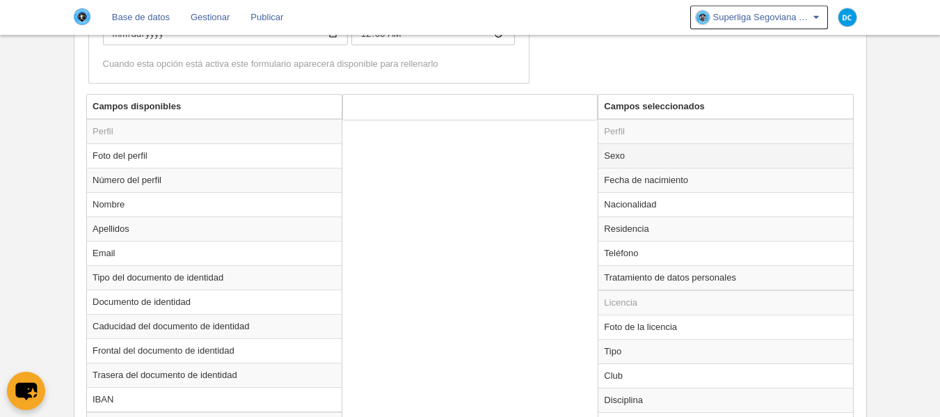
click at [687, 157] on td "Sexo" at bounding box center [726, 155] width 255 height 24
radio input "true"
select select
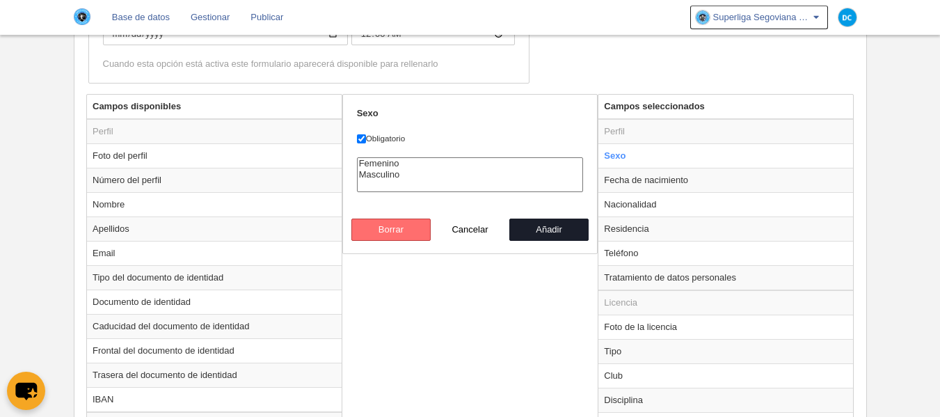
click at [422, 230] on button "Borrar" at bounding box center [390, 230] width 79 height 22
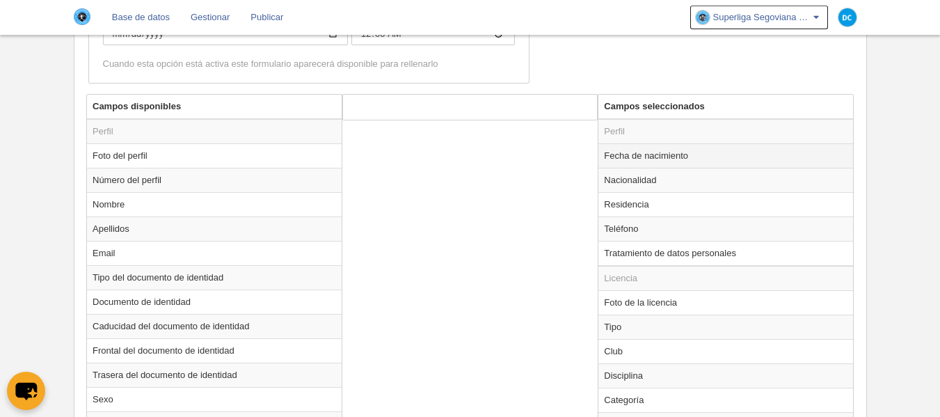
click at [638, 154] on td "Fecha de nacimiento" at bounding box center [726, 155] width 255 height 24
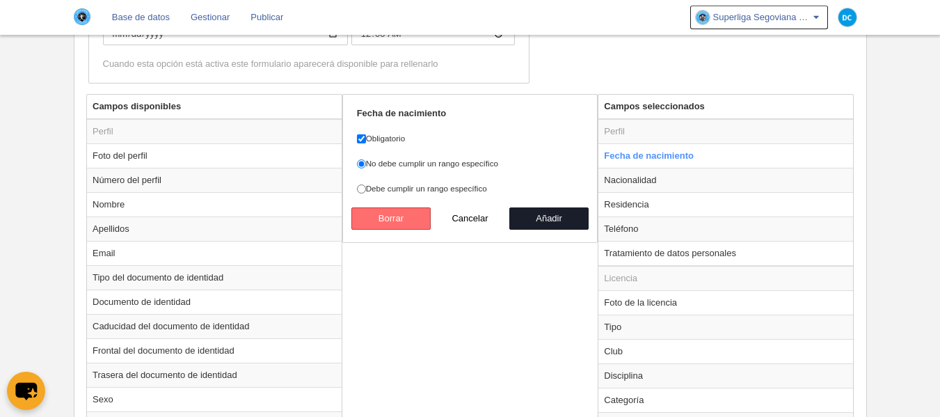
click at [373, 212] on button "Borrar" at bounding box center [390, 218] width 79 height 22
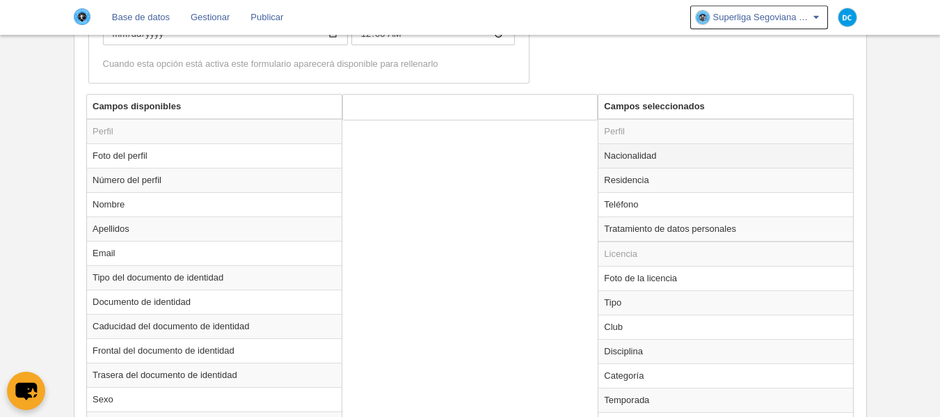
click at [640, 161] on td "Nacionalidad" at bounding box center [726, 155] width 255 height 24
radio input "true"
select select
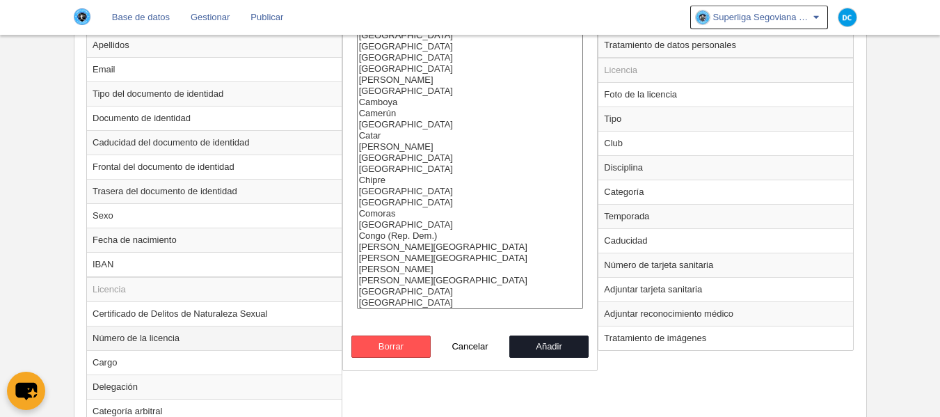
scroll to position [757, 0]
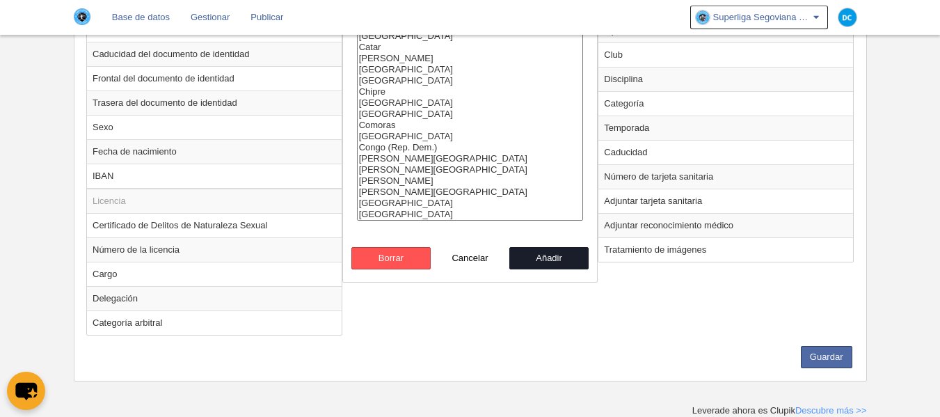
click at [380, 274] on div "Nacionalidad Obligatorio [GEOGRAPHIC_DATA] [GEOGRAPHIC_DATA] [GEOGRAPHIC_DATA] …" at bounding box center [470, 52] width 256 height 461
click at [385, 267] on button "Borrar" at bounding box center [390, 258] width 79 height 22
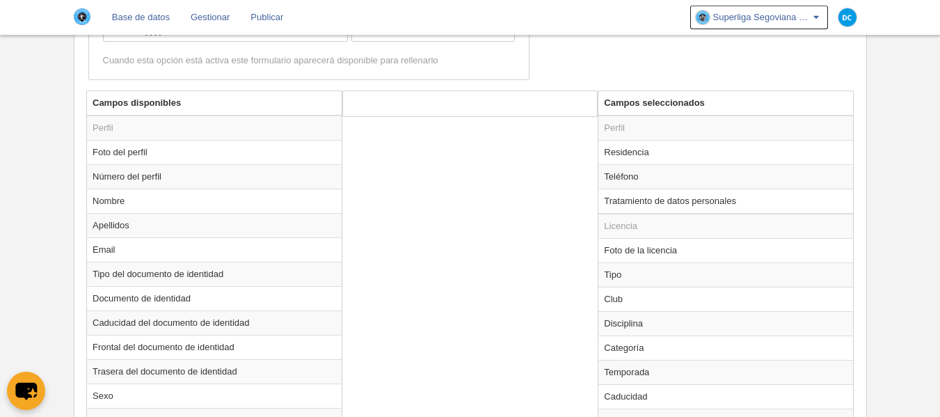
scroll to position [478, 0]
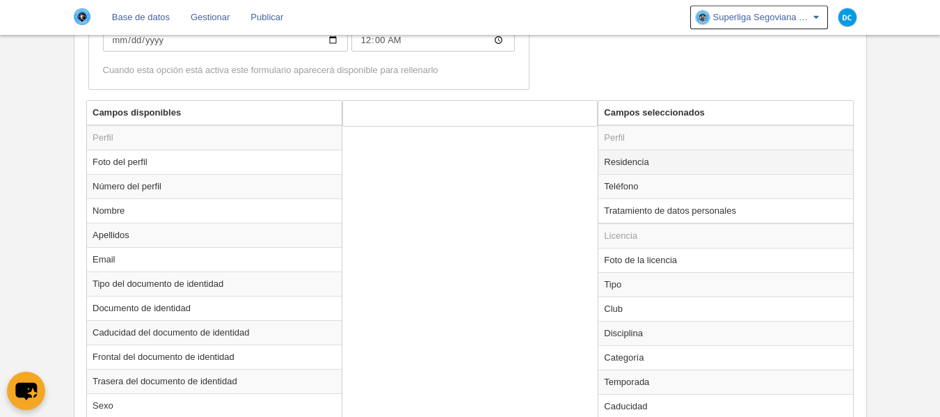
click at [670, 169] on td "Residencia" at bounding box center [726, 162] width 255 height 24
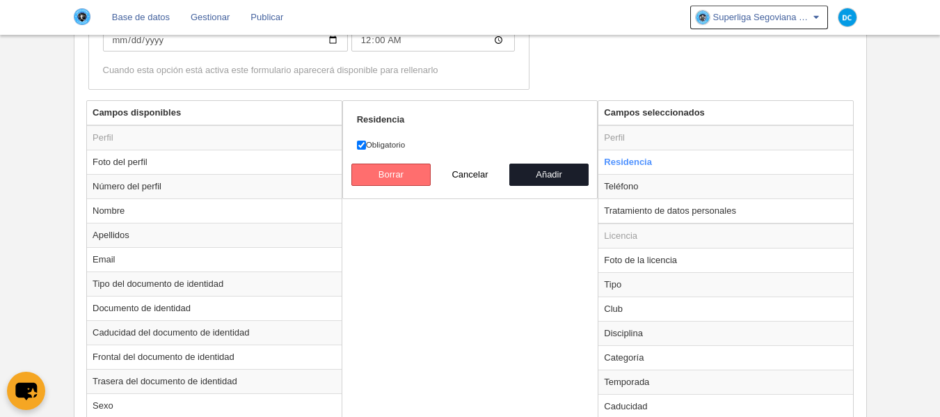
click at [384, 179] on button "Borrar" at bounding box center [390, 175] width 79 height 22
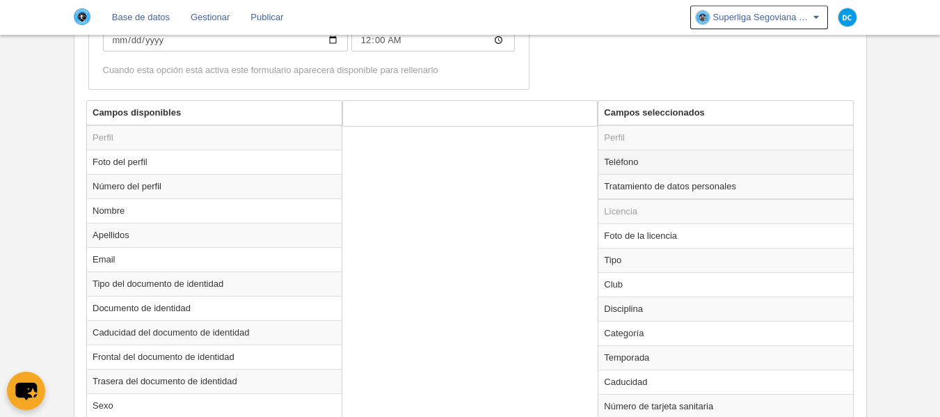
click at [644, 164] on td "Teléfono" at bounding box center [726, 162] width 255 height 24
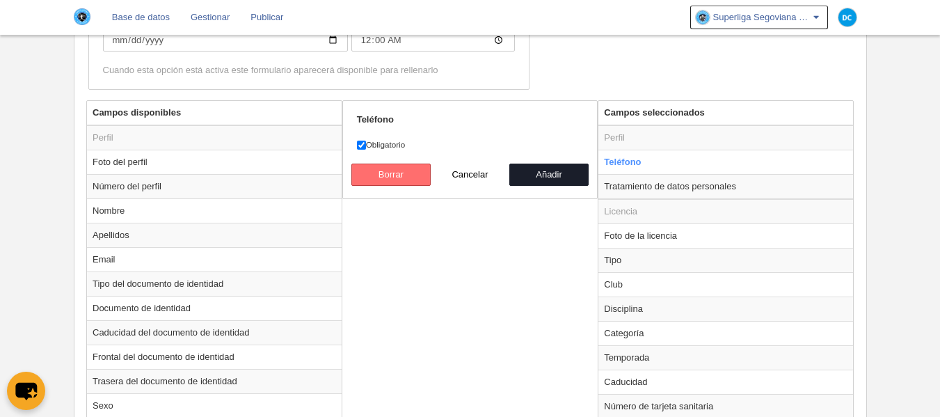
click at [390, 185] on button "Borrar" at bounding box center [390, 175] width 79 height 22
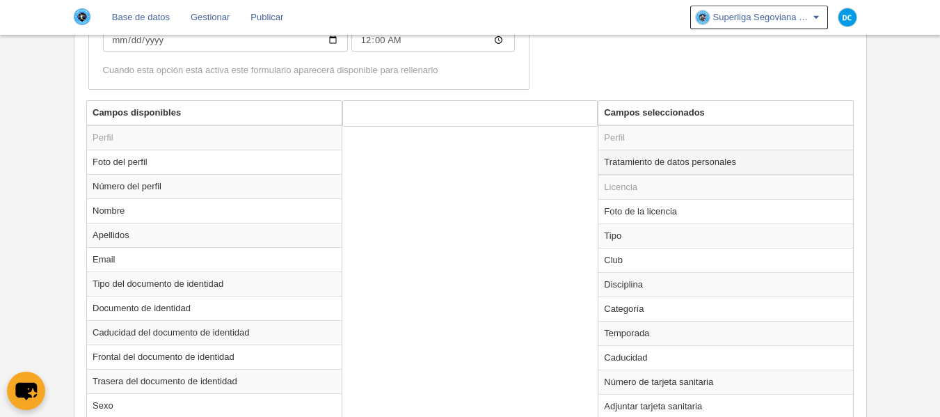
click at [626, 168] on td "Tratamiento de datos personales" at bounding box center [726, 162] width 255 height 25
radio input "true"
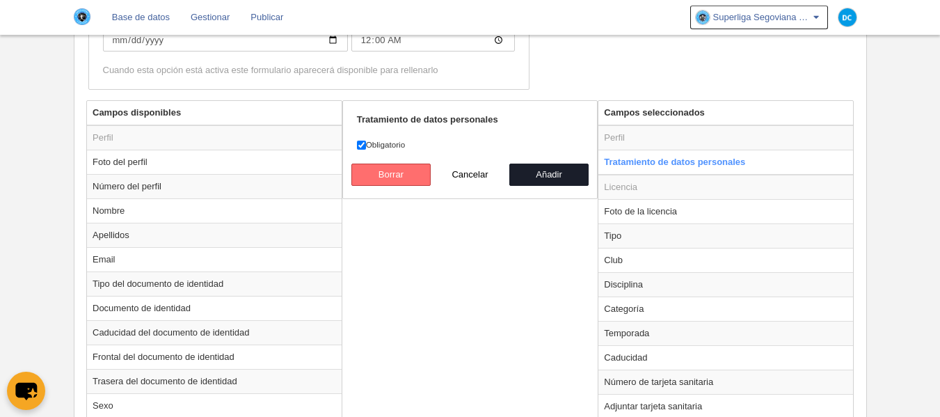
click at [411, 183] on button "Borrar" at bounding box center [390, 175] width 79 height 22
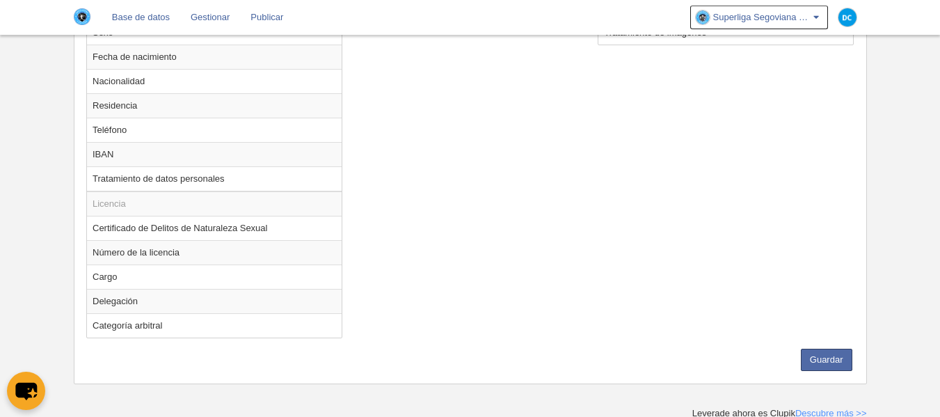
scroll to position [854, 0]
click at [814, 357] on button "Guardar" at bounding box center [827, 357] width 52 height 22
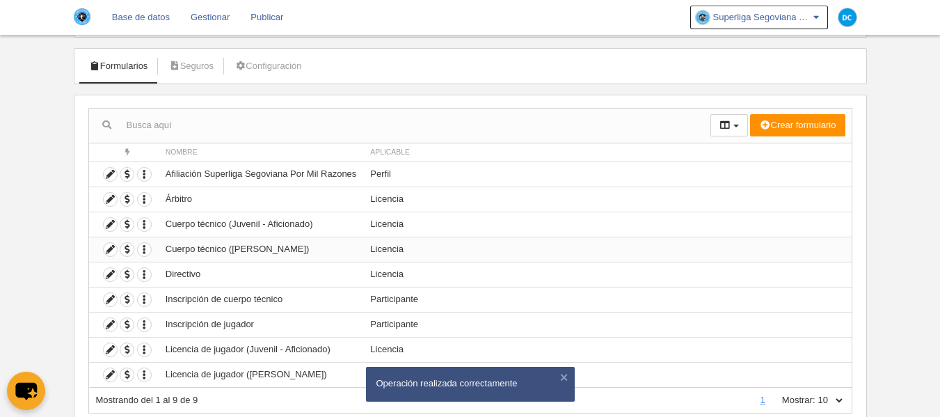
scroll to position [113, 0]
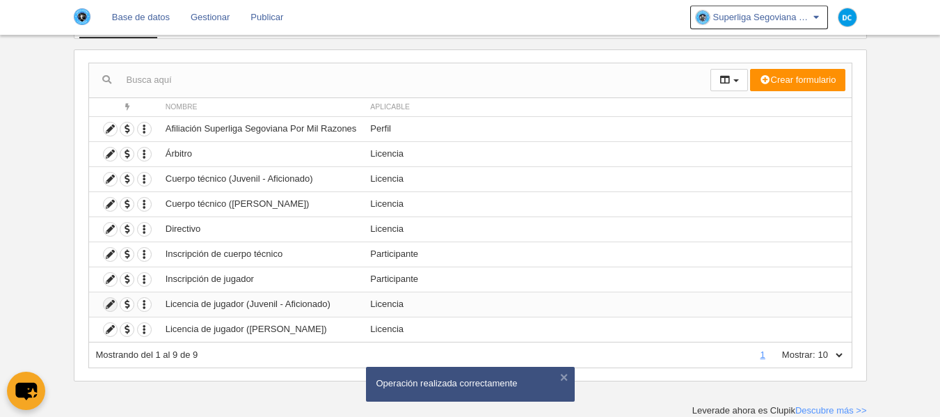
click at [105, 302] on icon at bounding box center [110, 304] width 13 height 13
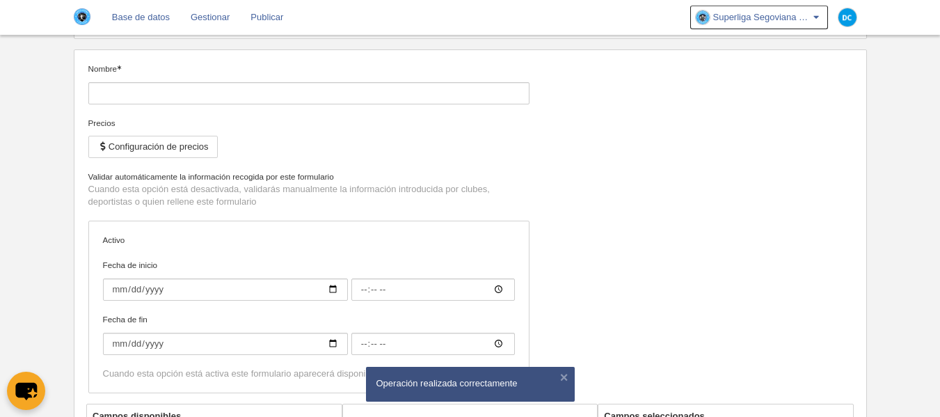
type input "Licencia de jugador (Juvenil - Aficionado)"
checkbox input "true"
type input "[DATE]"
type input "00:00"
type input "[DATE]"
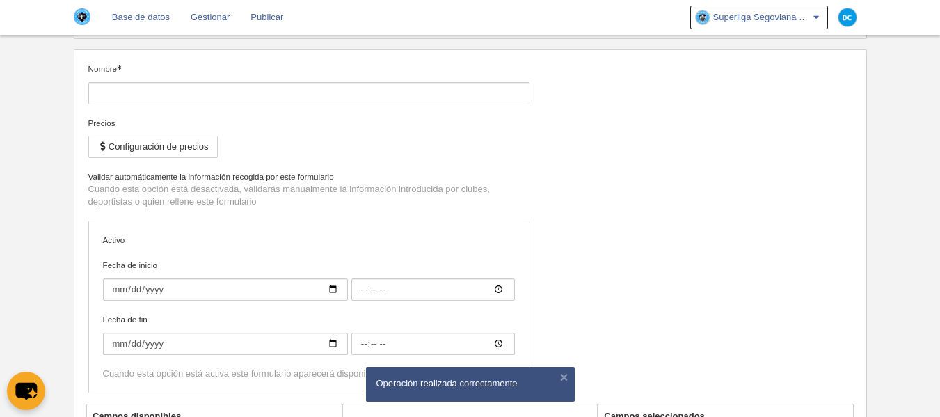
type input "00:00"
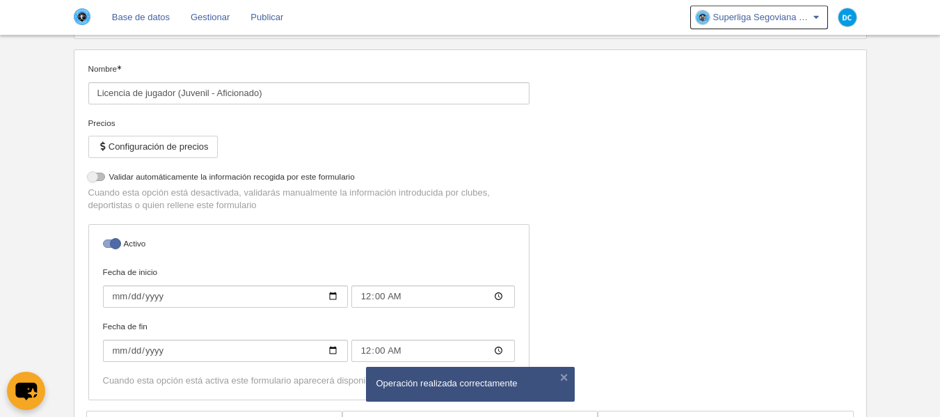
select select "selected"
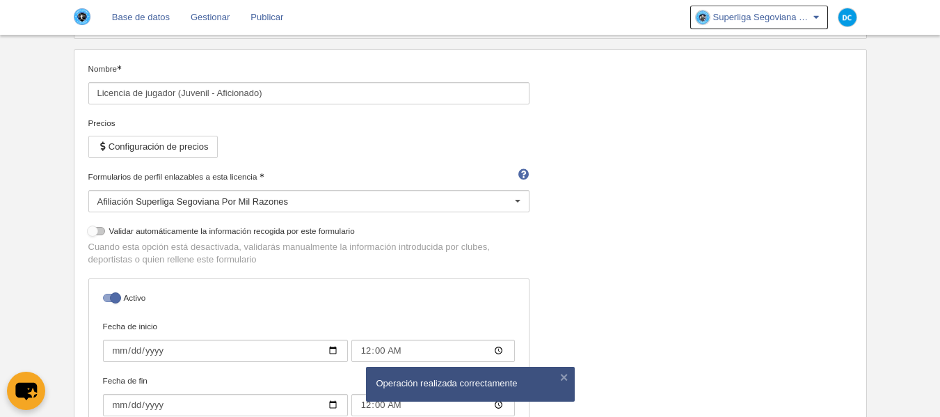
click at [96, 235] on div at bounding box center [96, 231] width 17 height 8
click at [96, 235] on input "checkbox" at bounding box center [93, 234] width 9 height 9
checkbox input "true"
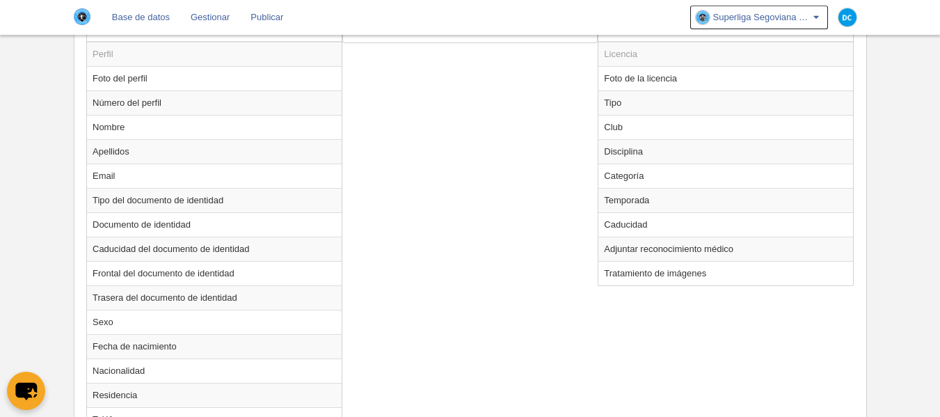
scroll to position [532, 0]
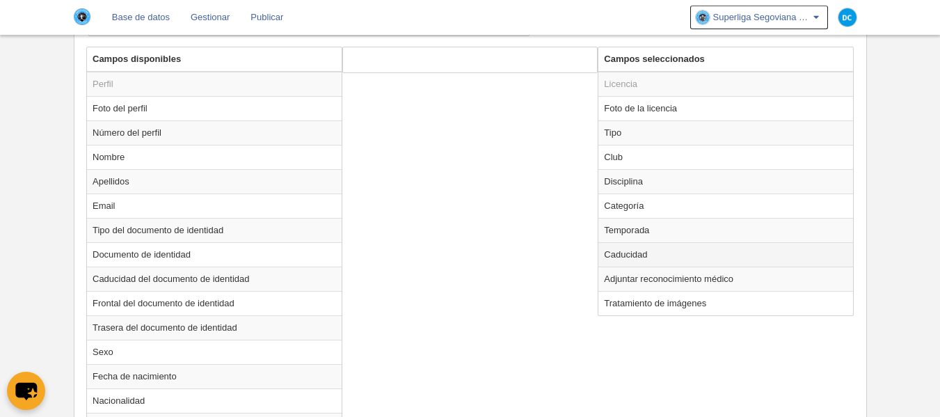
click at [643, 253] on td "Caducidad" at bounding box center [726, 254] width 255 height 24
radio input "true"
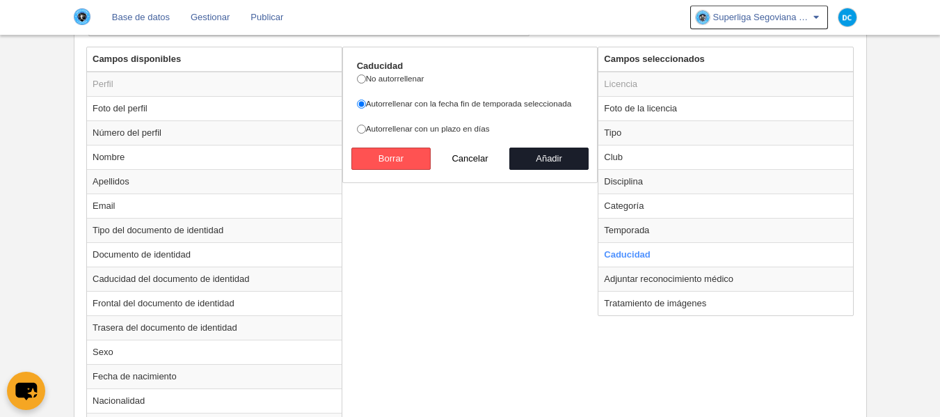
click at [560, 262] on div "Campos disponibles Perfil Foto del perfil Número del perfil Nombre Apellidos Em…" at bounding box center [470, 382] width 775 height 670
click at [446, 189] on div "Campos disponibles Perfil Foto del perfil Número del perfil Nombre Apellidos Em…" at bounding box center [470, 382] width 775 height 670
click at [454, 189] on div "Campos disponibles Perfil Foto del perfil Número del perfil Nombre Apellidos Em…" at bounding box center [470, 382] width 775 height 670
click at [401, 75] on label "No autorrellenar" at bounding box center [470, 78] width 227 height 13
click at [366, 75] on input "No autorrellenar" at bounding box center [361, 78] width 9 height 9
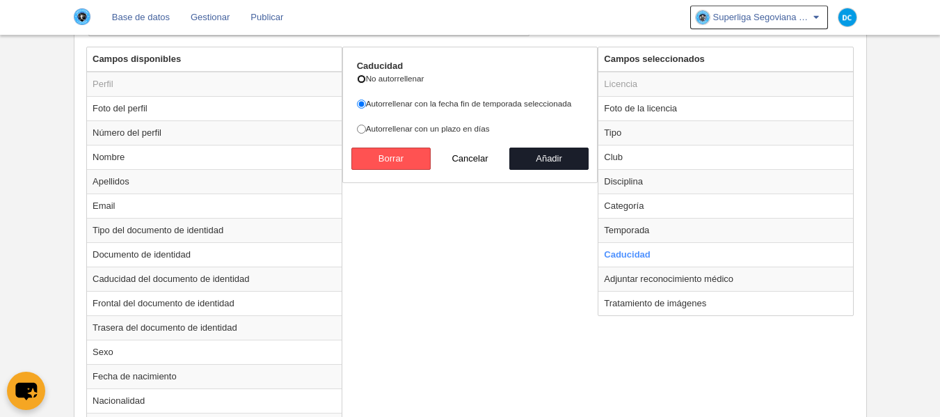
radio input "true"
click at [379, 106] on label "Autorrellenar con la fecha fin de temporada seleccionada" at bounding box center [470, 103] width 227 height 13
click at [366, 106] on input "Autorrellenar con la fecha fin de temporada seleccionada" at bounding box center [361, 104] width 9 height 9
radio input "true"
click at [468, 152] on button "Cancelar" at bounding box center [470, 159] width 79 height 22
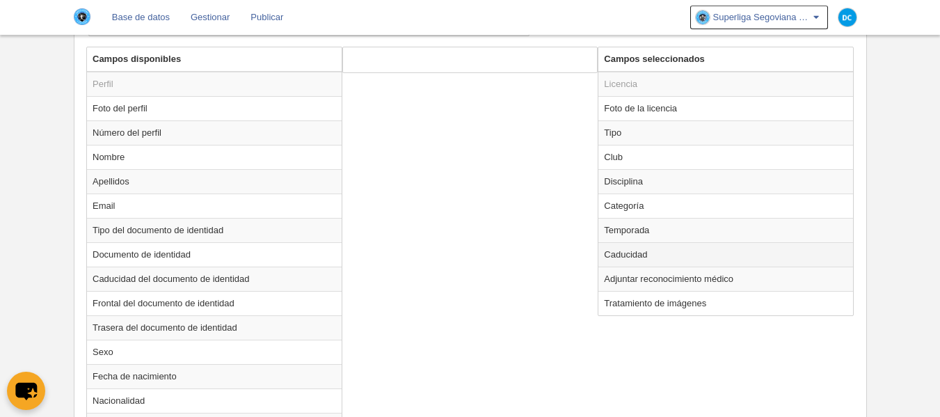
click at [674, 255] on td "Caducidad" at bounding box center [726, 254] width 255 height 24
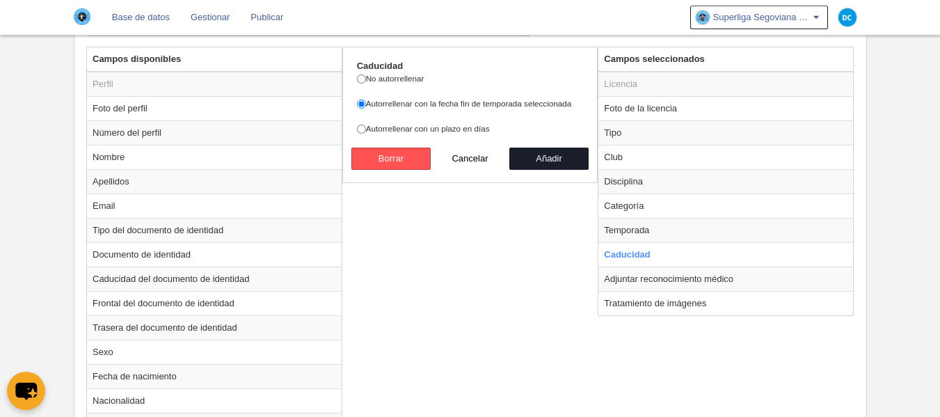
click at [549, 271] on div "Campos disponibles Perfil Foto del perfil Número del perfil Nombre Apellidos Em…" at bounding box center [470, 382] width 775 height 670
click at [382, 65] on strong "Caducidad" at bounding box center [380, 66] width 46 height 10
click at [462, 161] on button "Cancelar" at bounding box center [470, 159] width 79 height 22
radio input "false"
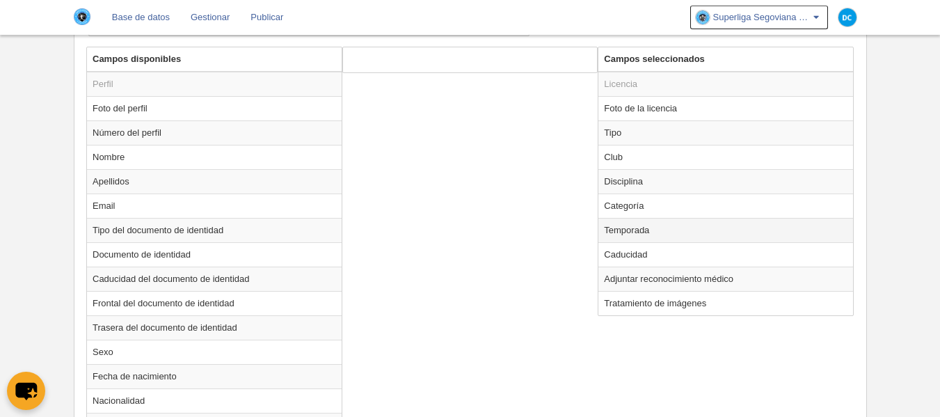
click at [628, 228] on td "Temporada" at bounding box center [726, 230] width 255 height 24
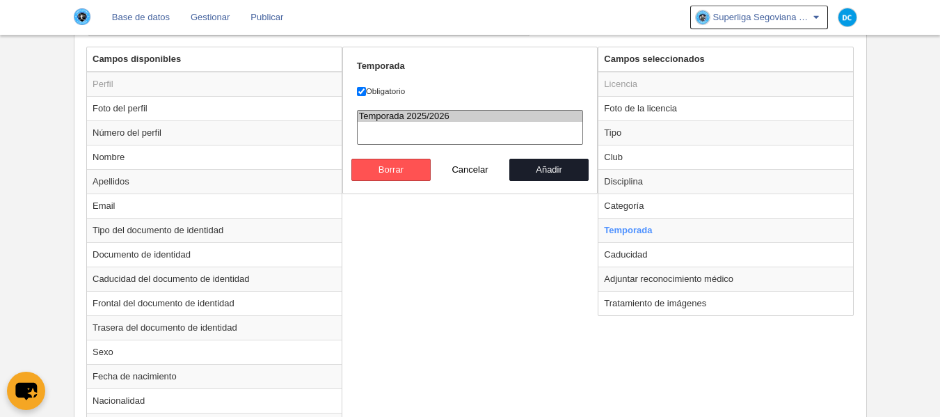
click at [514, 232] on div "Campos disponibles Perfil Foto del perfil Número del perfil Nombre Apellidos Em…" at bounding box center [470, 382] width 775 height 670
click at [476, 173] on button "Cancelar" at bounding box center [470, 170] width 79 height 22
radio input "false"
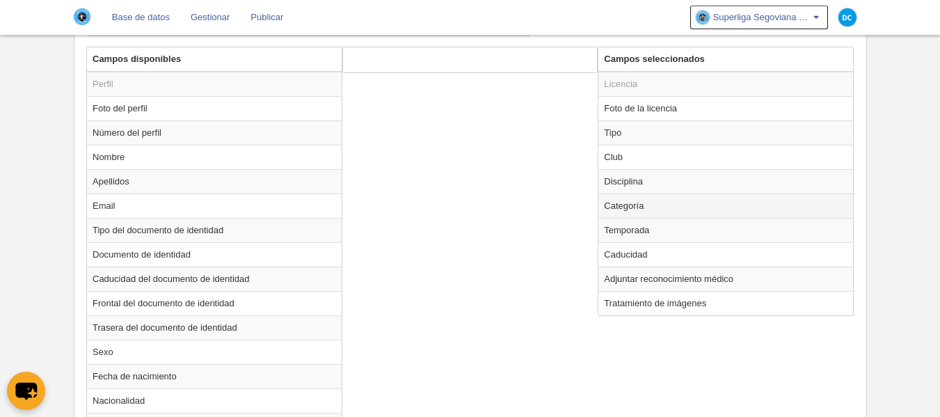
click at [684, 203] on td "Categoría" at bounding box center [726, 205] width 255 height 24
radio input "true"
select select
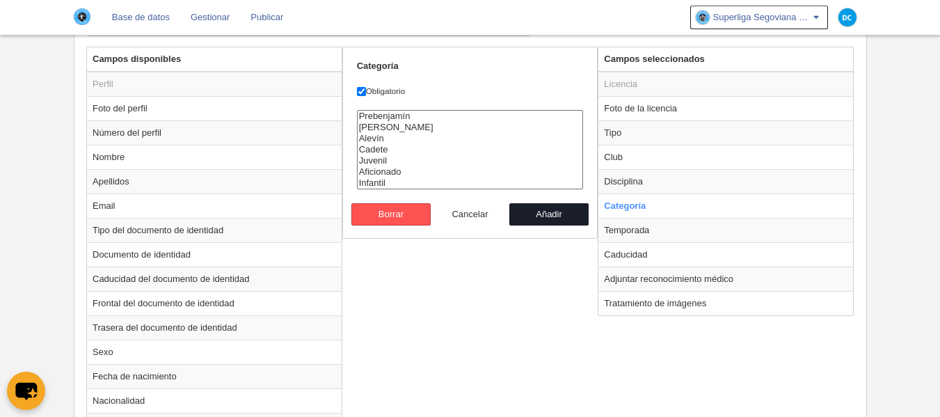
click at [464, 209] on button "Cancelar" at bounding box center [470, 214] width 79 height 22
radio input "false"
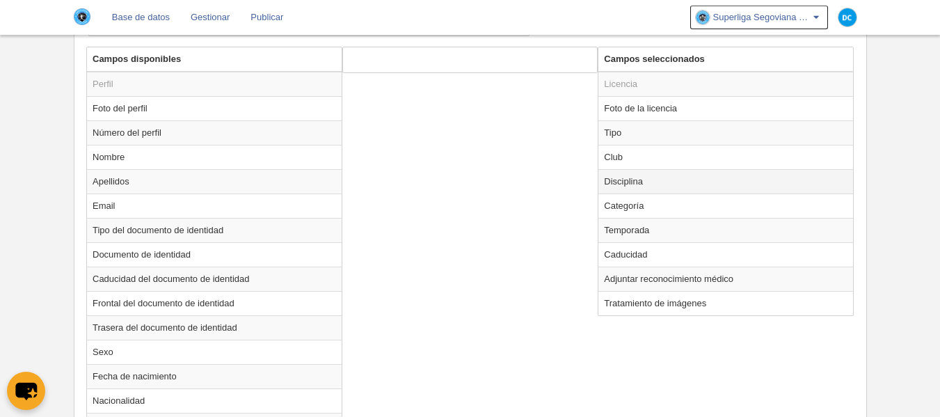
click at [686, 186] on td "Disciplina" at bounding box center [726, 181] width 255 height 24
radio input "true"
select select
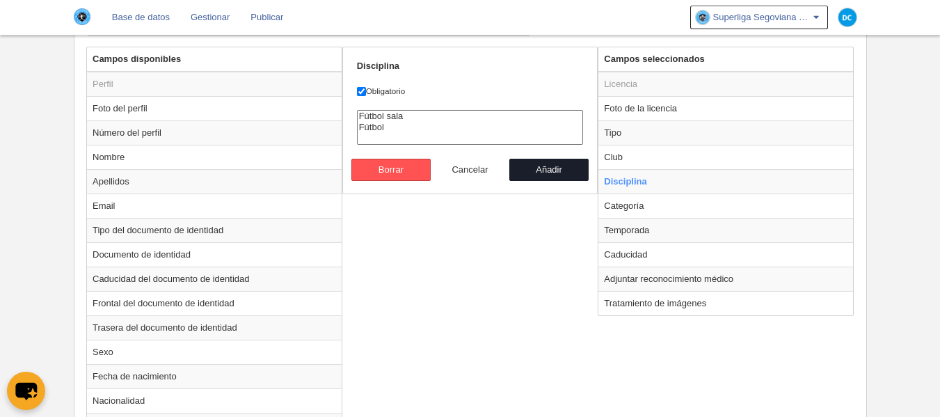
click at [485, 166] on button "Cancelar" at bounding box center [470, 170] width 79 height 22
radio input "false"
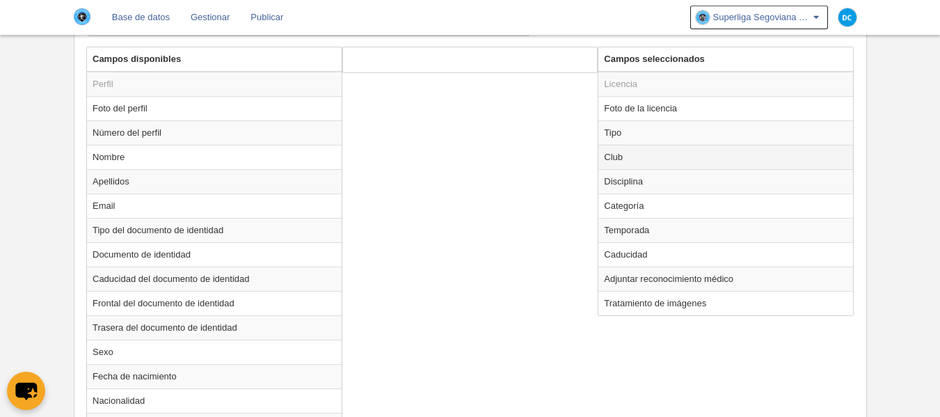
click at [640, 150] on td "Club" at bounding box center [726, 157] width 255 height 24
radio input "true"
select select
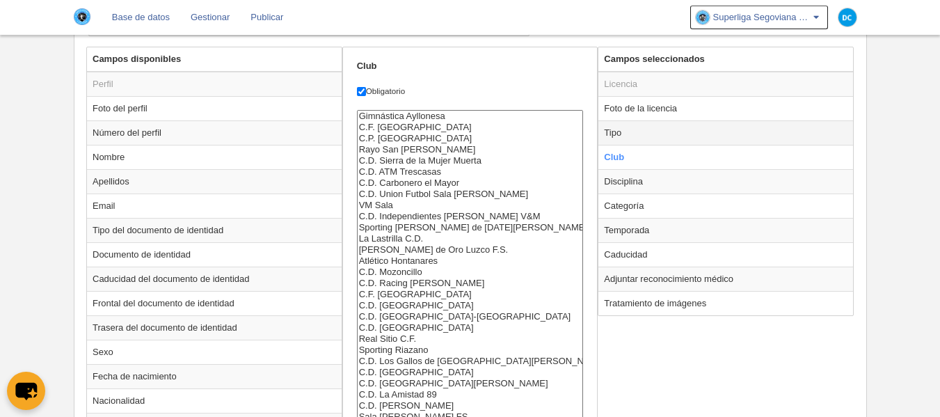
click at [648, 134] on td "Tipo" at bounding box center [726, 132] width 255 height 24
radio input "true"
select select "player"
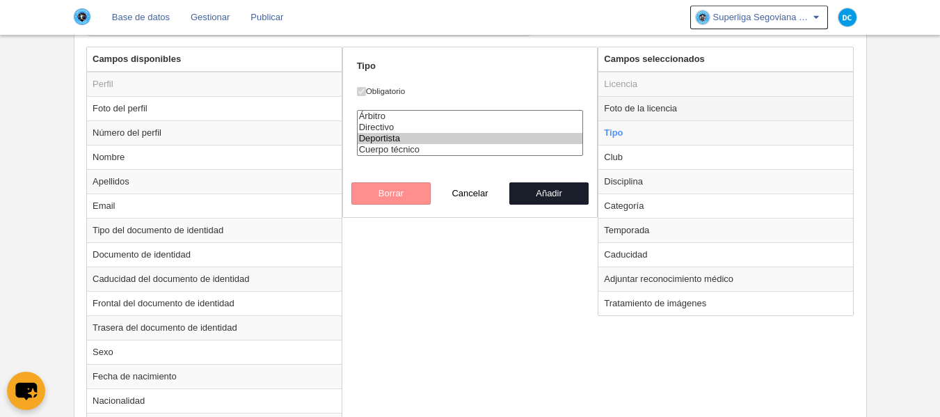
click at [633, 111] on td "Foto de la licencia" at bounding box center [726, 108] width 255 height 24
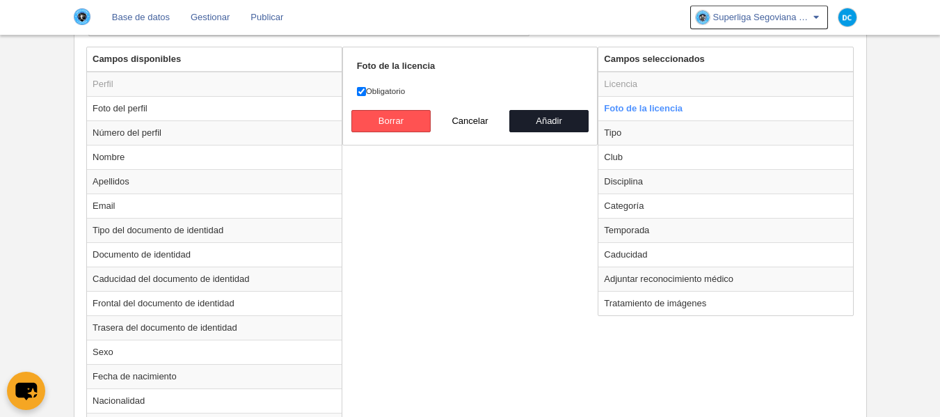
click at [525, 177] on div "Campos disponibles Perfil Foto del perfil Número del perfil Nombre Apellidos Em…" at bounding box center [470, 382] width 775 height 670
click at [640, 77] on td "Licencia" at bounding box center [726, 84] width 255 height 25
click at [633, 83] on td "Licencia" at bounding box center [726, 84] width 255 height 25
click at [464, 127] on button "Cancelar" at bounding box center [470, 121] width 79 height 22
radio input "false"
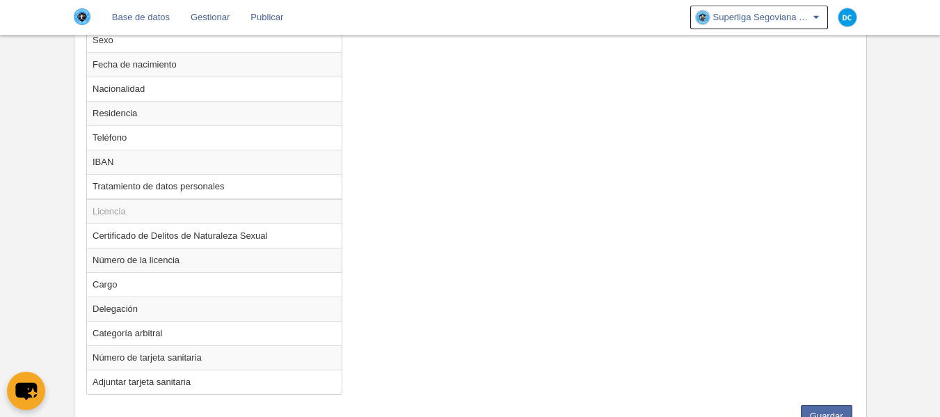
scroll to position [903, 0]
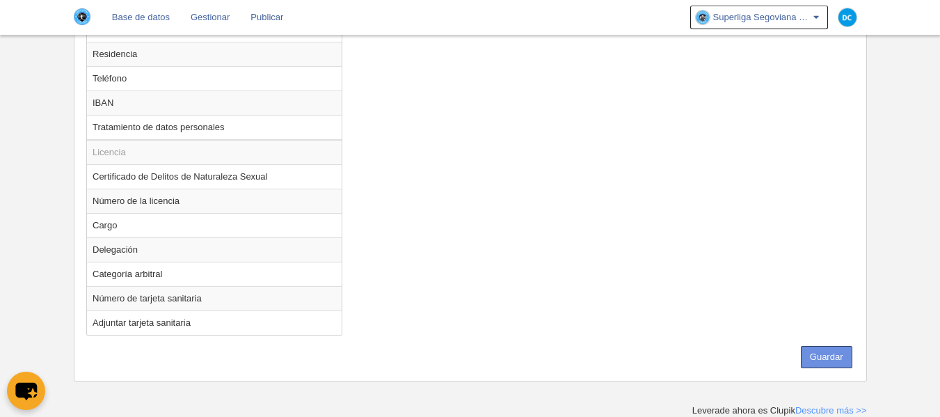
click at [802, 347] on button "Guardar" at bounding box center [827, 357] width 52 height 22
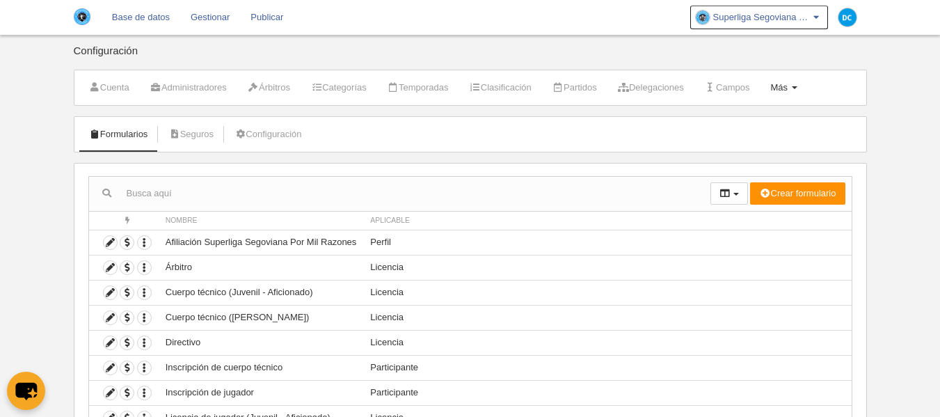
click at [788, 86] on span "Más" at bounding box center [778, 87] width 17 height 10
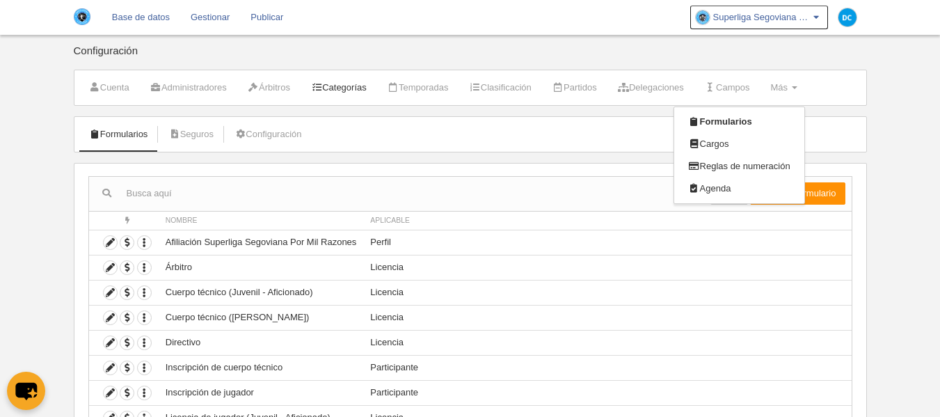
click at [362, 87] on link "Categorías" at bounding box center [338, 87] width 71 height 21
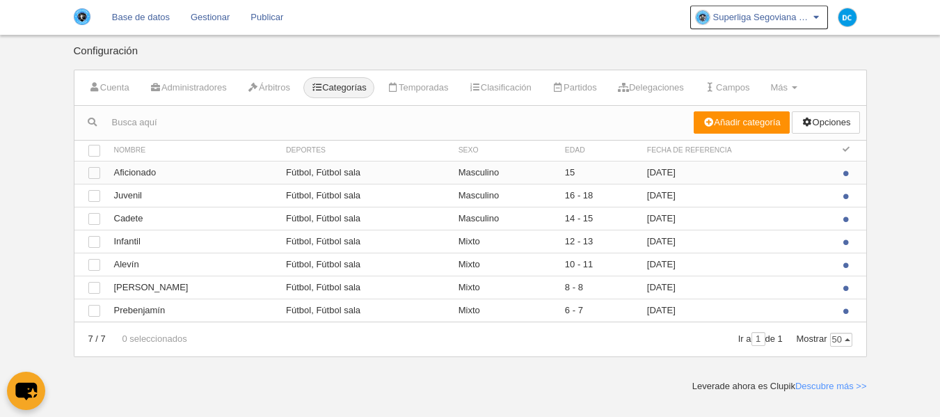
click at [558, 171] on td "15" at bounding box center [599, 172] width 82 height 23
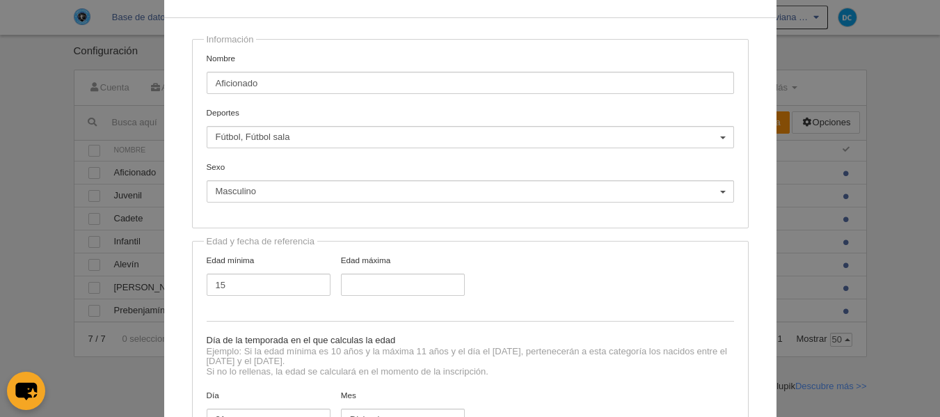
scroll to position [93, 0]
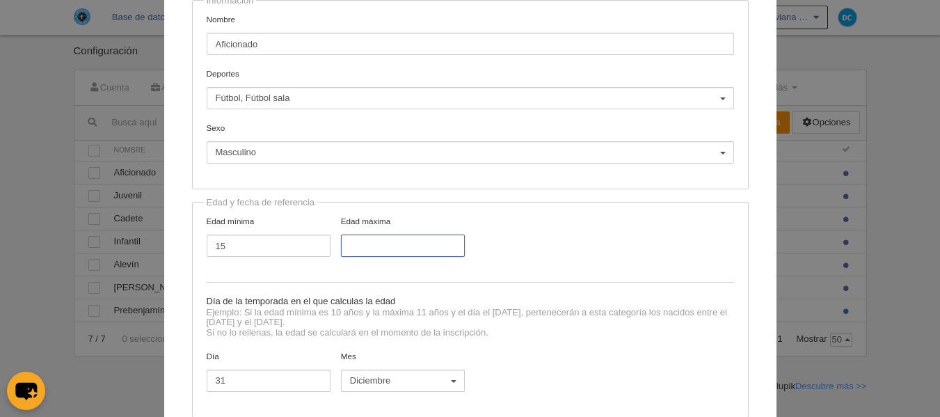
click at [409, 248] on input "Edad máxima" at bounding box center [403, 246] width 124 height 22
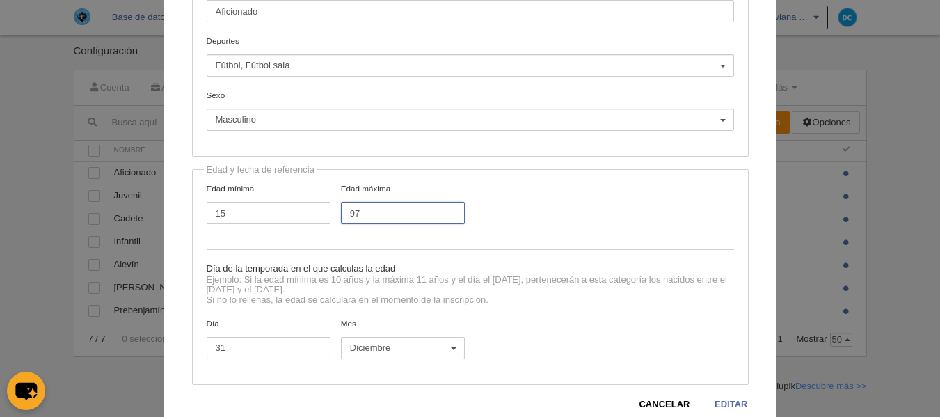
scroll to position [168, 0]
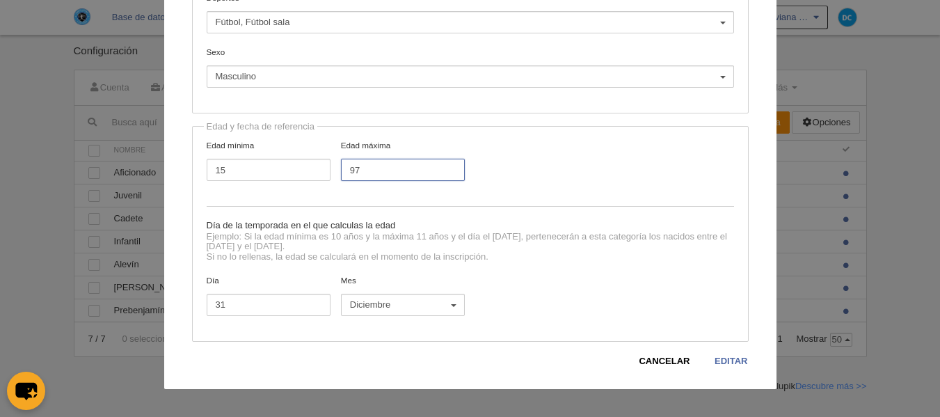
type input "97"
click at [727, 365] on link "Editar" at bounding box center [731, 361] width 34 height 14
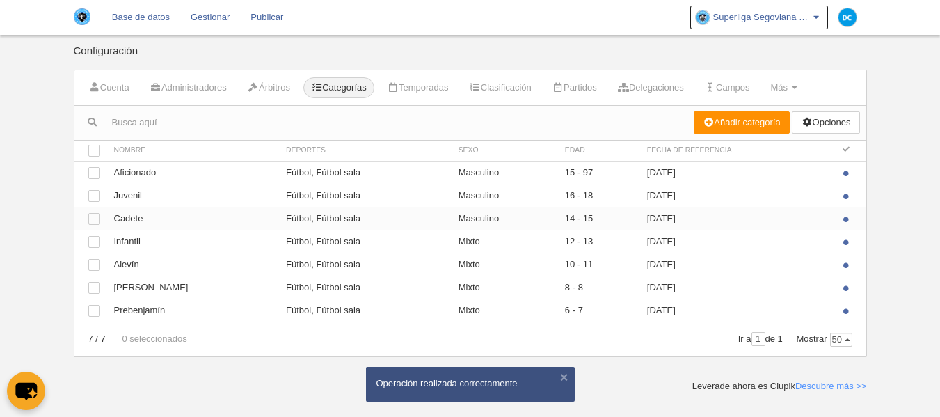
click at [849, 221] on td at bounding box center [849, 218] width 33 height 23
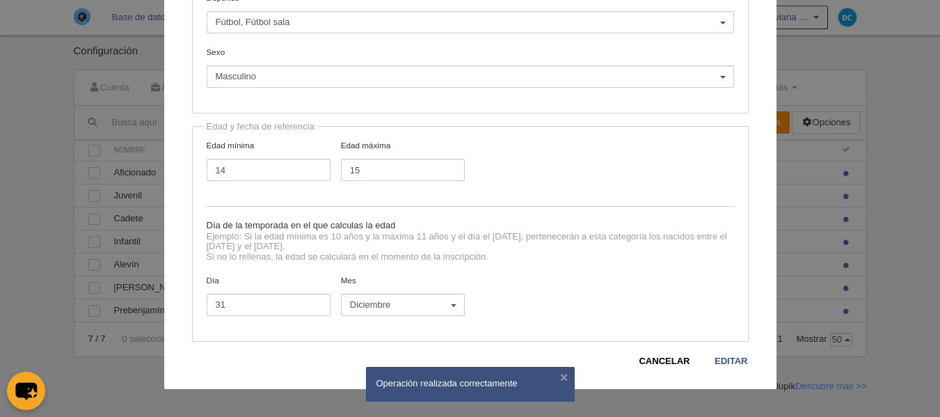
click at [541, 287] on div "Día 31 Mes Sin especificar Enero Febrero Marzo [PERSON_NAME] [PERSON_NAME] Sept…" at bounding box center [470, 301] width 538 height 54
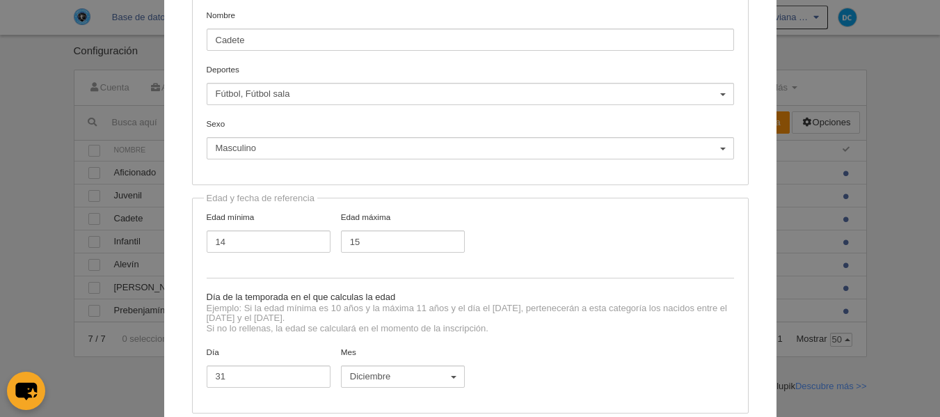
scroll to position [95, 0]
click at [242, 244] on input "14" at bounding box center [269, 243] width 124 height 22
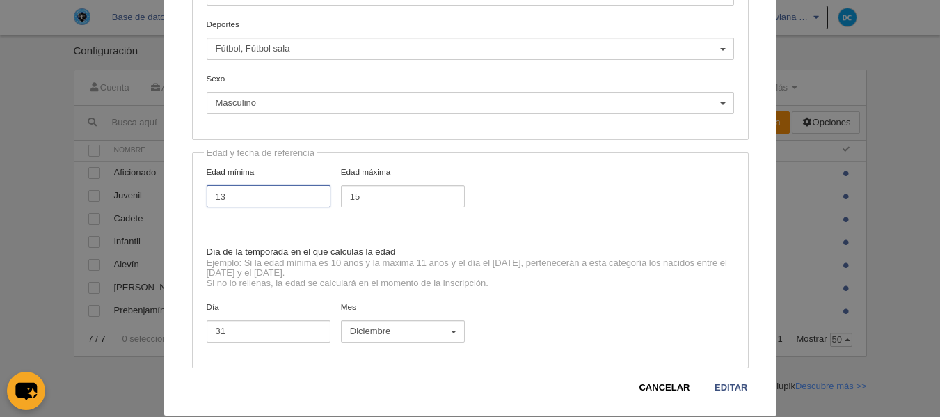
scroll to position [168, 0]
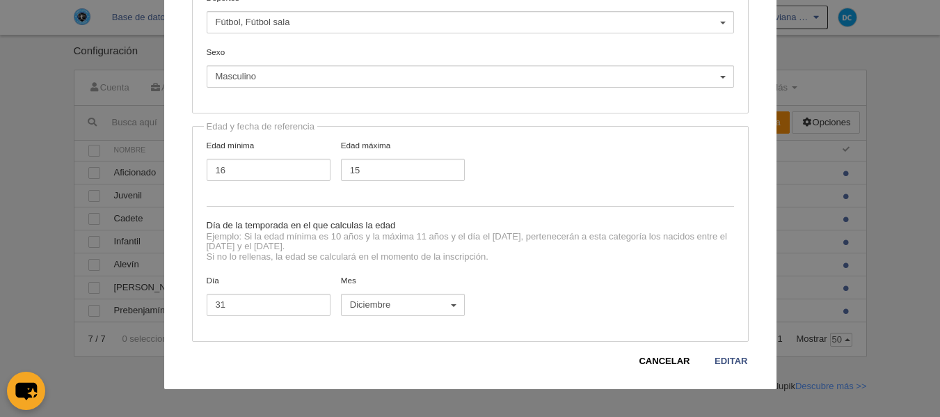
click at [610, 188] on div "Edad mínima 16 Edad máxima 15" at bounding box center [470, 166] width 538 height 54
click at [374, 214] on div "Edad y fecha de referencia Edad mínima 16 Edad máxima 15 Día de la temporada en…" at bounding box center [470, 234] width 557 height 216
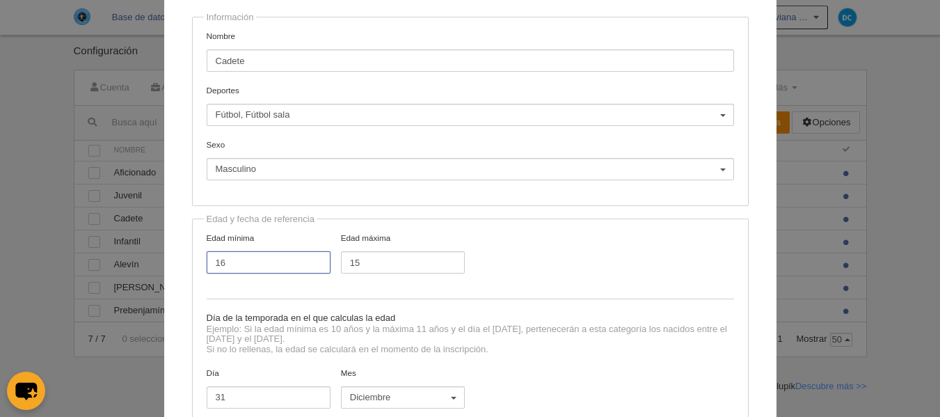
click at [286, 264] on input "16" at bounding box center [269, 262] width 124 height 22
type input "1"
type input "2010"
click at [397, 267] on input "15" at bounding box center [403, 262] width 124 height 22
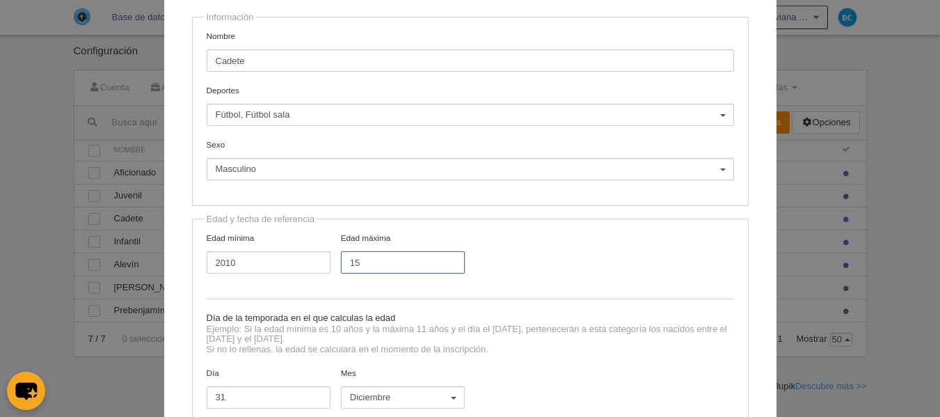
click at [397, 267] on input "15" at bounding box center [403, 262] width 124 height 22
type input "201"
type input "2010"
click at [302, 258] on input "2010" at bounding box center [269, 262] width 124 height 22
type input "2010"
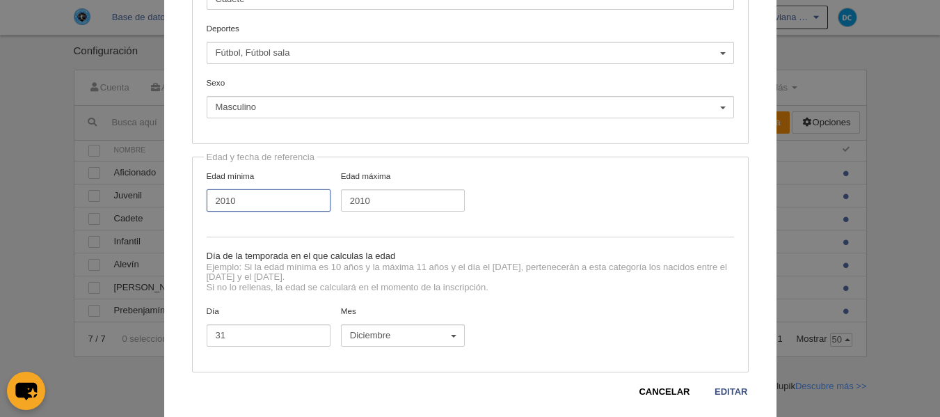
scroll to position [168, 0]
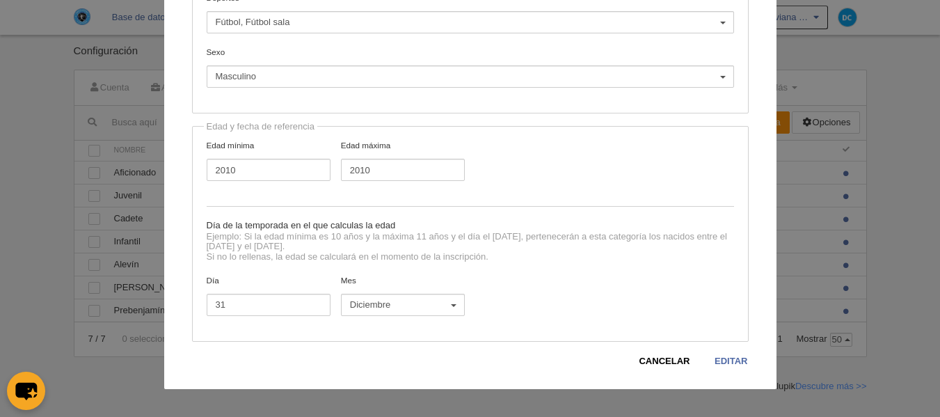
click at [718, 356] on link "Editar" at bounding box center [731, 361] width 34 height 14
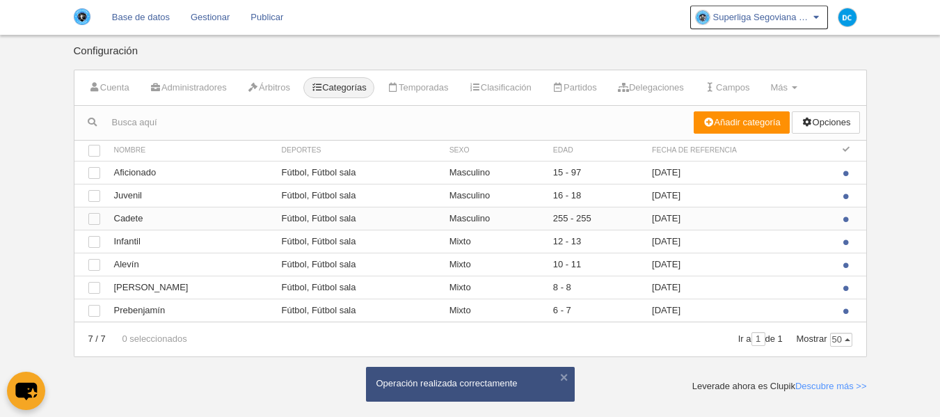
click at [558, 221] on td "255 - 255" at bounding box center [595, 218] width 99 height 23
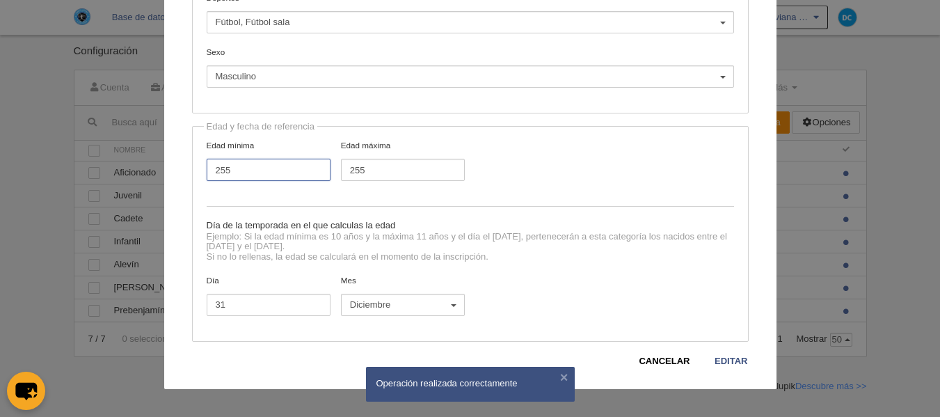
click at [265, 172] on input "255" at bounding box center [269, 170] width 124 height 22
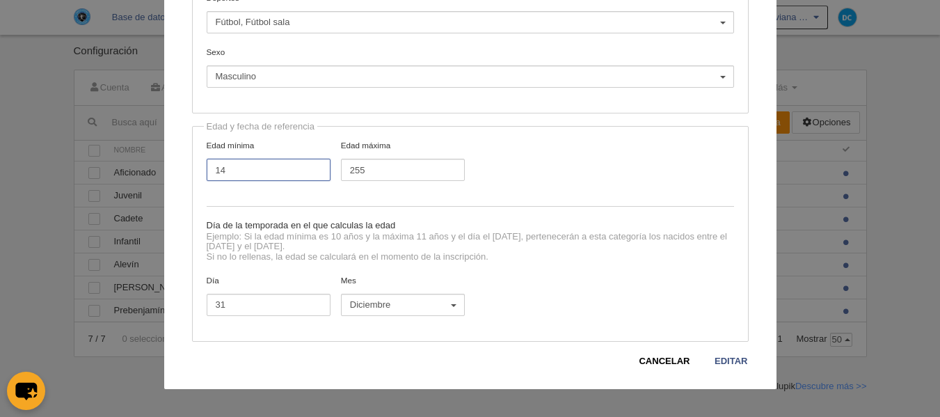
type input "14"
click at [440, 174] on input "254" at bounding box center [403, 170] width 124 height 22
click at [440, 174] on input "253" at bounding box center [403, 170] width 124 height 22
click at [428, 175] on input "253" at bounding box center [403, 170] width 124 height 22
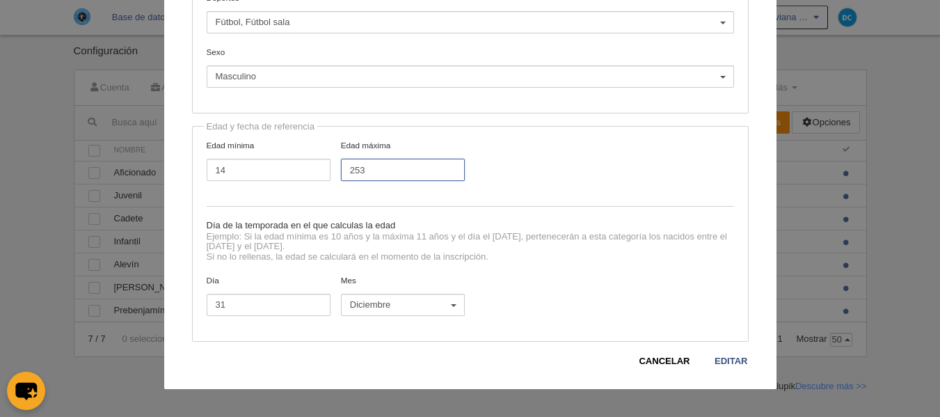
click at [428, 175] on input "253" at bounding box center [403, 170] width 124 height 22
type input "15"
click at [726, 365] on link "Editar" at bounding box center [731, 361] width 34 height 14
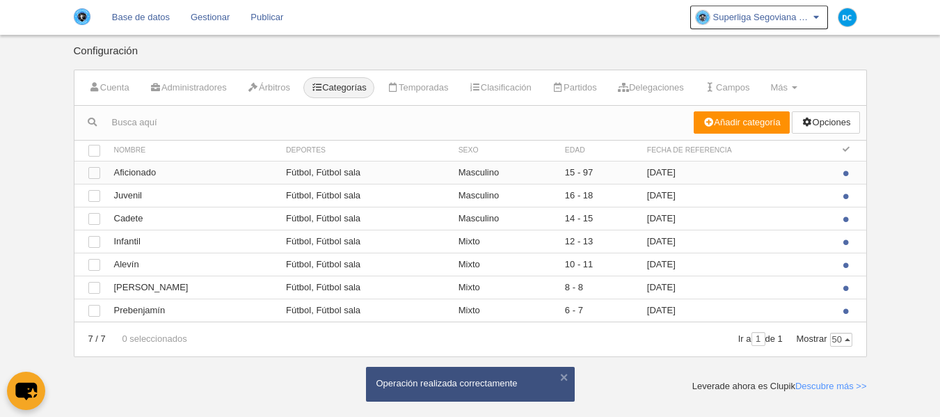
click at [564, 173] on td "15 - 97" at bounding box center [599, 172] width 82 height 23
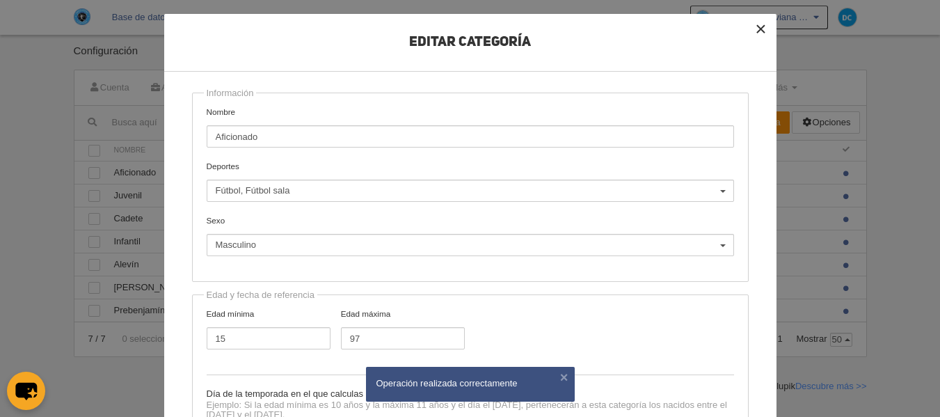
click at [754, 32] on button "×" at bounding box center [761, 29] width 31 height 31
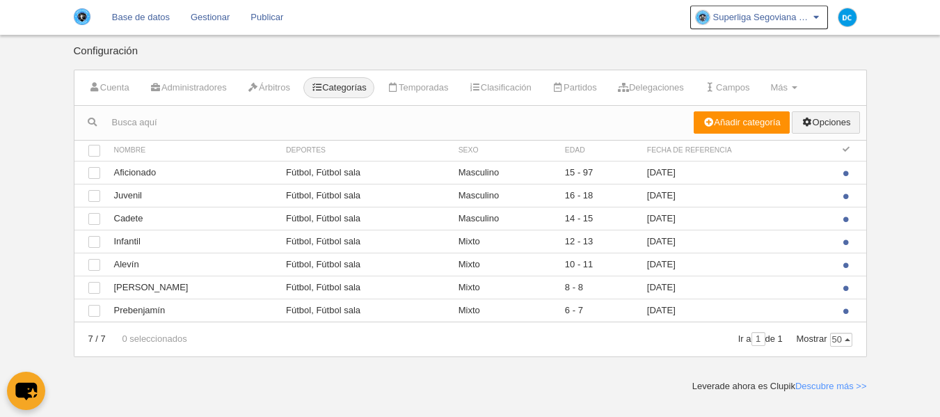
click at [837, 128] on link "Opciones" at bounding box center [826, 122] width 68 height 22
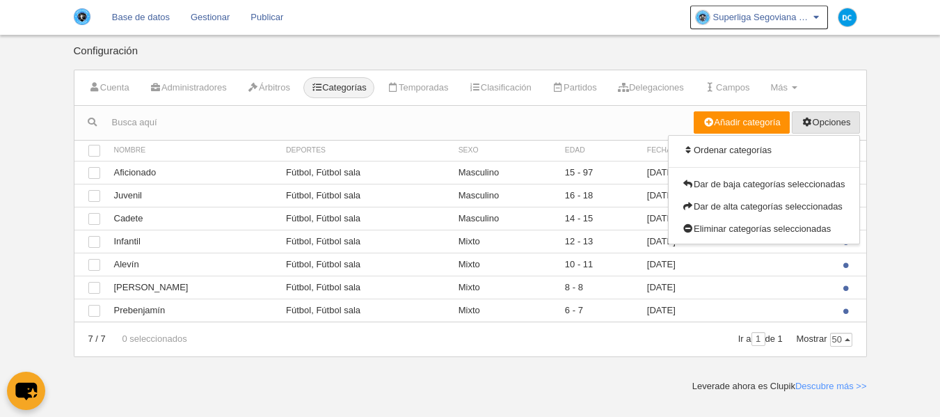
click at [560, 381] on main "Configuración Cuenta Administradores Árbitros Categorías Temporadas Clasificaci…" at bounding box center [470, 196] width 804 height 393
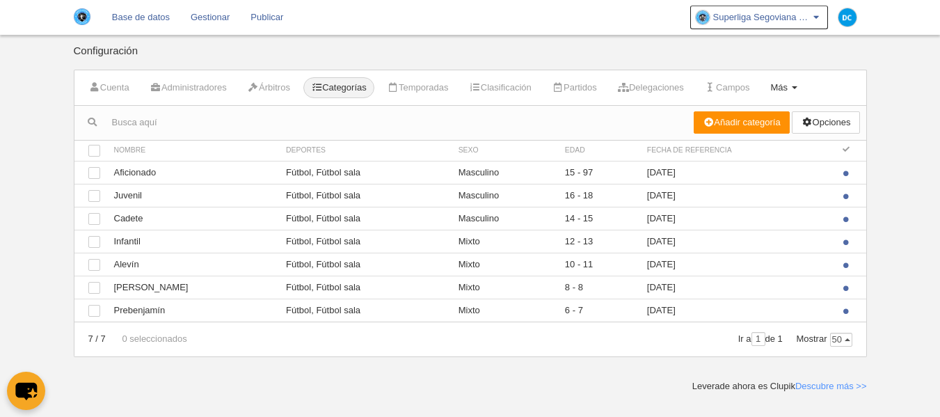
click at [805, 86] on link "Más Menú" at bounding box center [784, 87] width 42 height 21
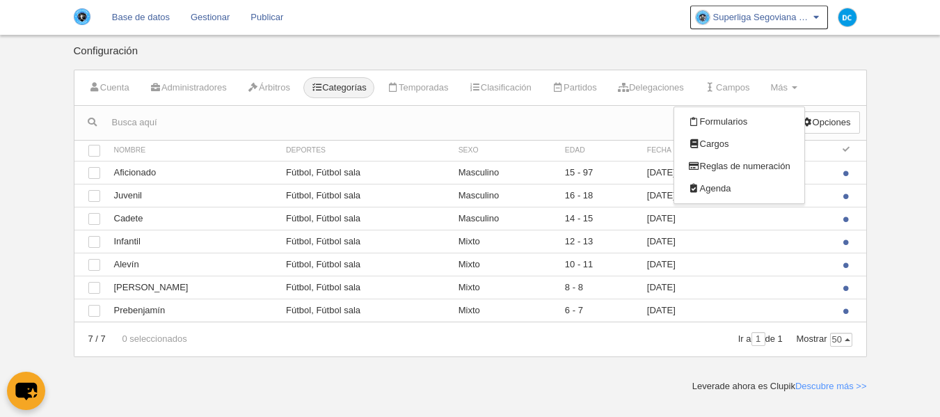
click at [567, 350] on div "7 / 7 0 seleccionados" at bounding box center [406, 339] width 664 height 34
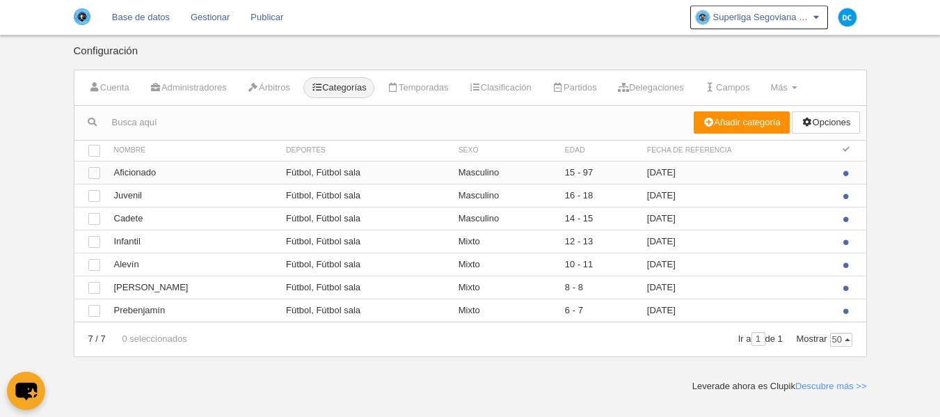
click at [779, 177] on td "[DATE]" at bounding box center [736, 172] width 193 height 23
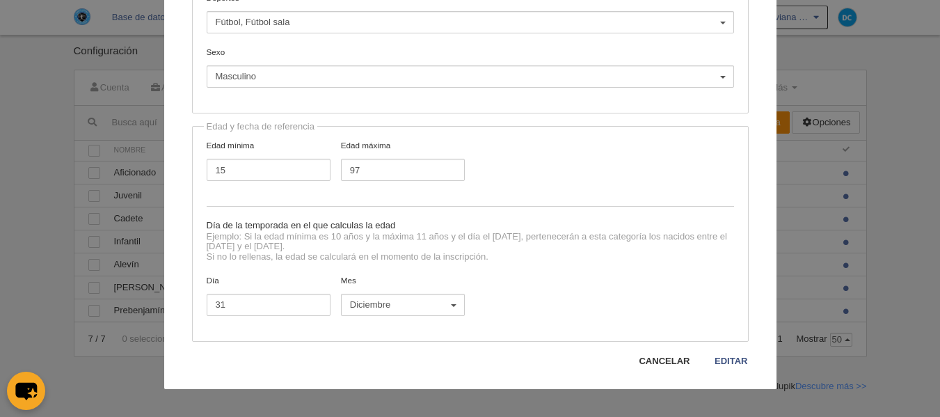
click at [678, 362] on link "Cancelar" at bounding box center [664, 361] width 52 height 14
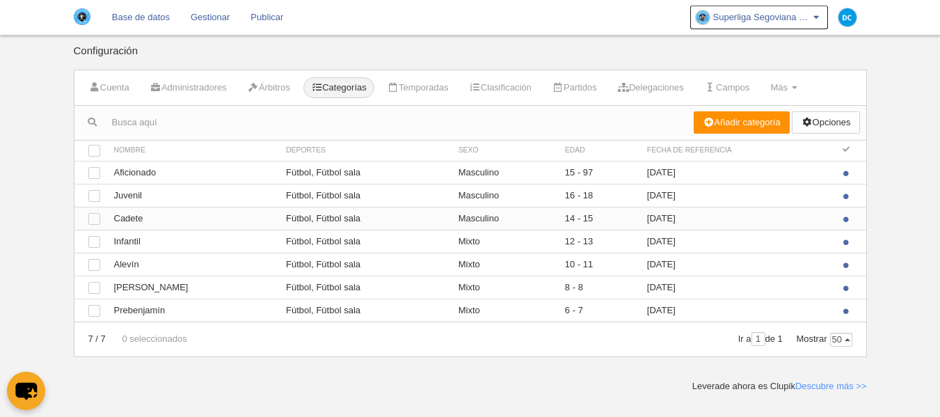
click at [850, 221] on td at bounding box center [849, 218] width 33 height 23
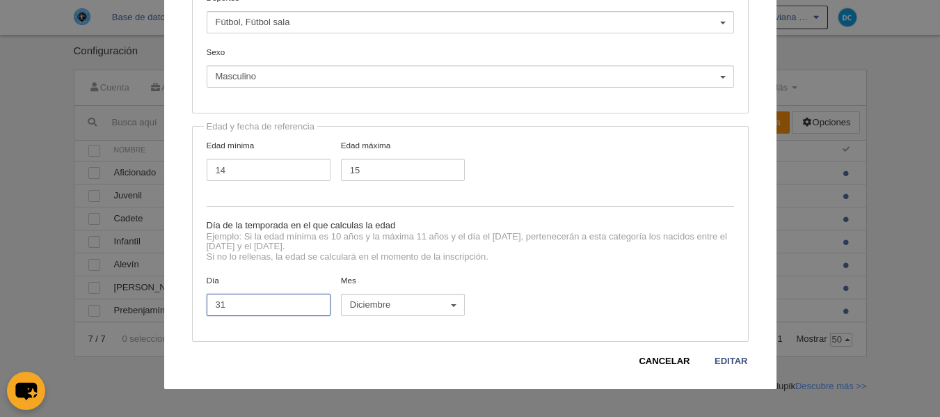
click at [285, 308] on input "31" at bounding box center [269, 305] width 124 height 22
type input "1"
click at [419, 311] on button "Diciembre" at bounding box center [403, 305] width 124 height 22
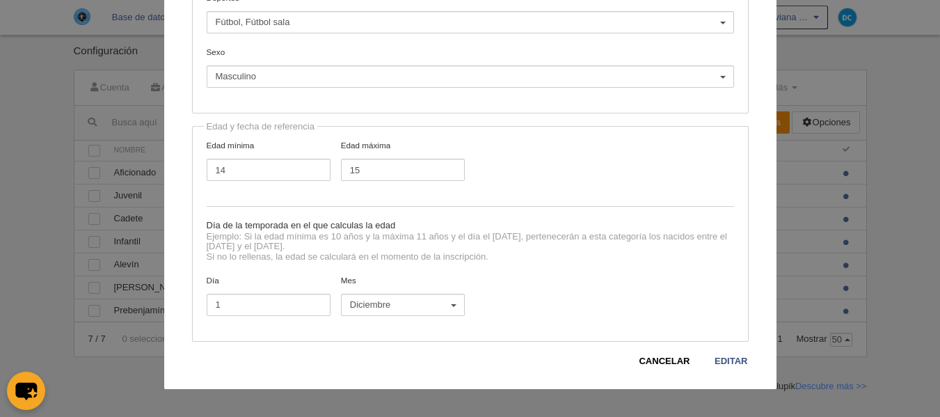
scroll to position [15, 0]
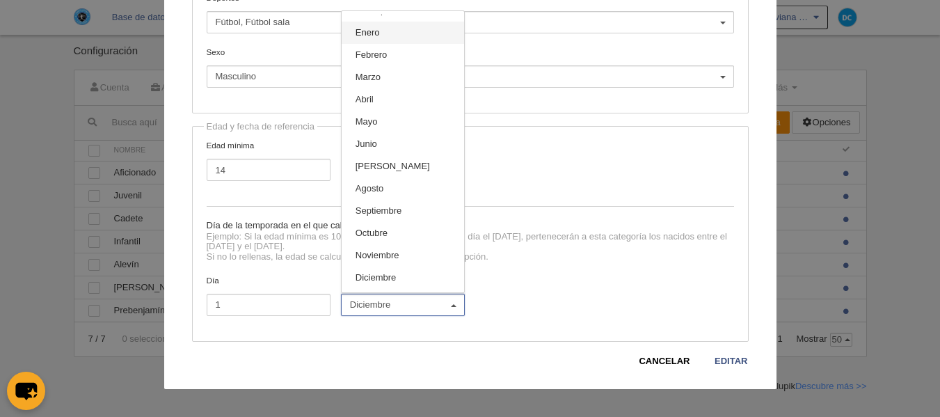
click at [390, 35] on link "Enero" at bounding box center [403, 33] width 122 height 22
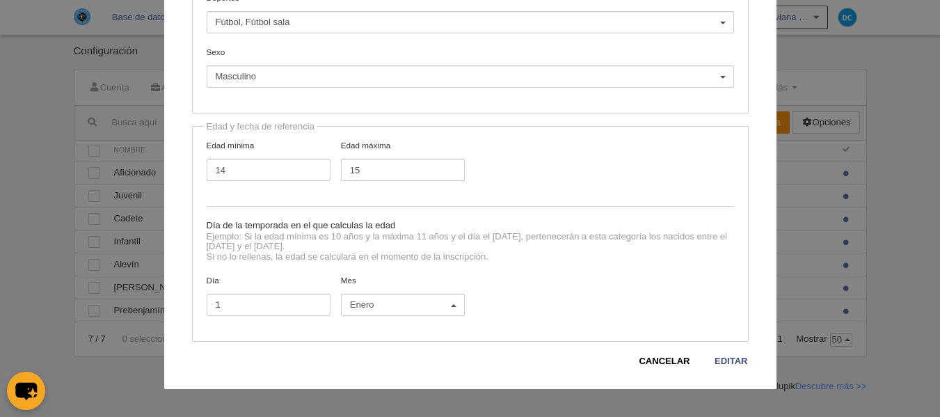
click at [511, 290] on div "Día 1 Mes Sin especificar Enero Febrero Marzo [PERSON_NAME] [PERSON_NAME] Septi…" at bounding box center [470, 301] width 538 height 54
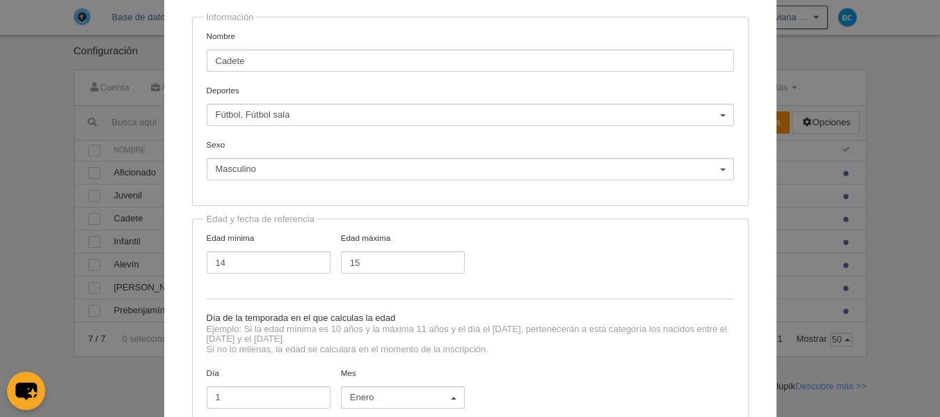
scroll to position [0, 0]
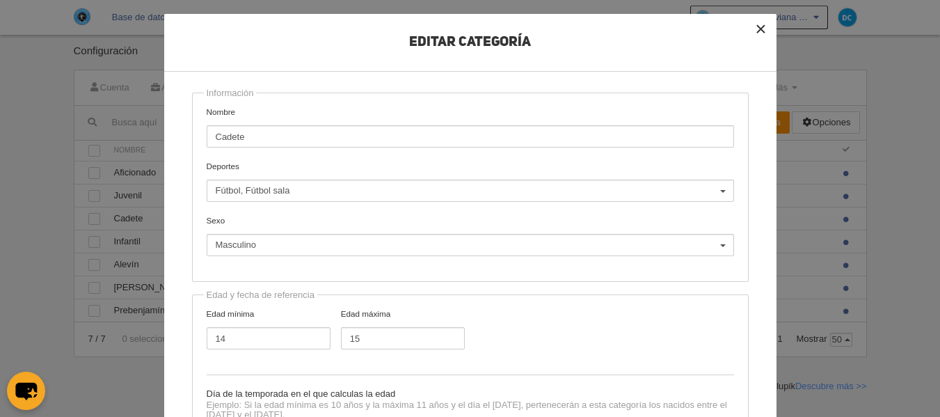
click at [752, 26] on button "×" at bounding box center [761, 29] width 31 height 31
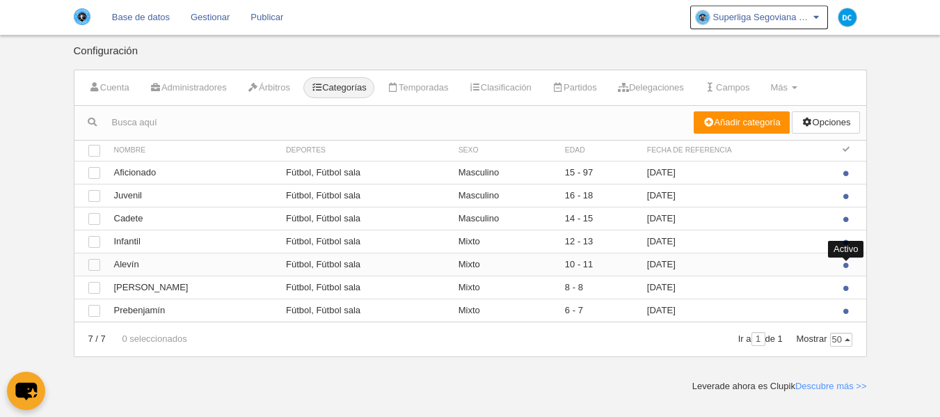
click at [846, 264] on span at bounding box center [847, 266] width 6 height 6
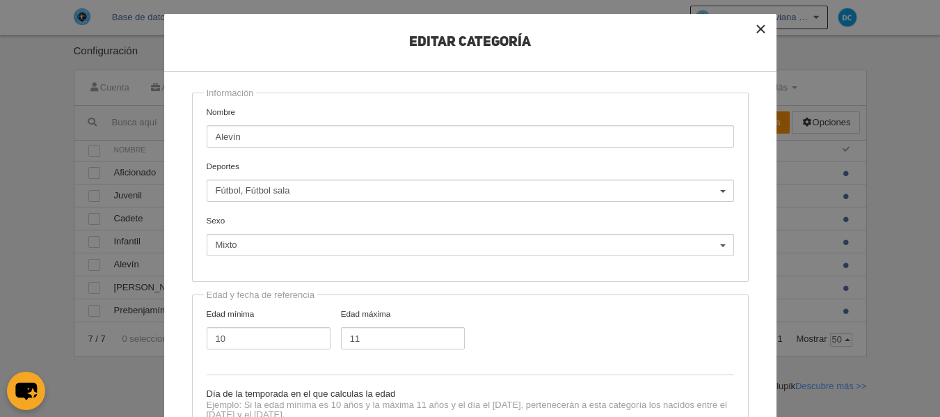
click at [767, 26] on button "×" at bounding box center [761, 29] width 31 height 31
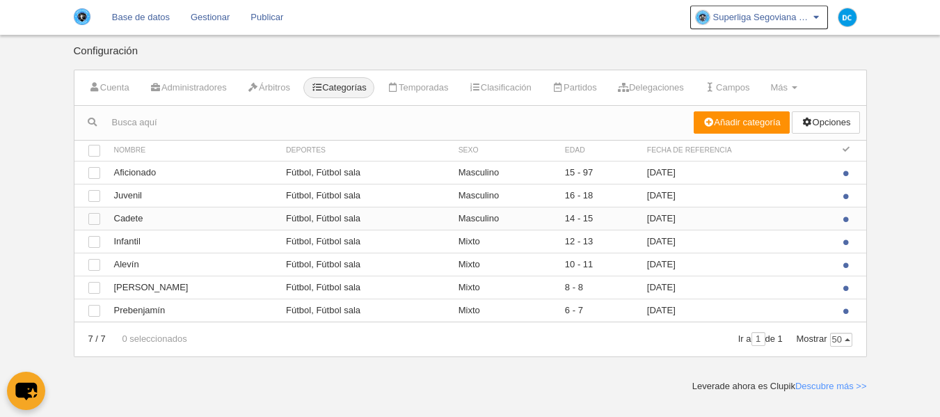
click at [845, 220] on span at bounding box center [847, 220] width 6 height 6
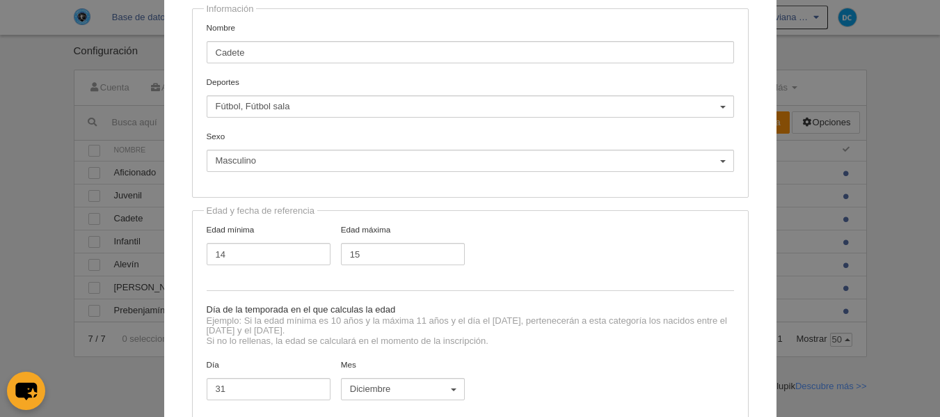
scroll to position [168, 0]
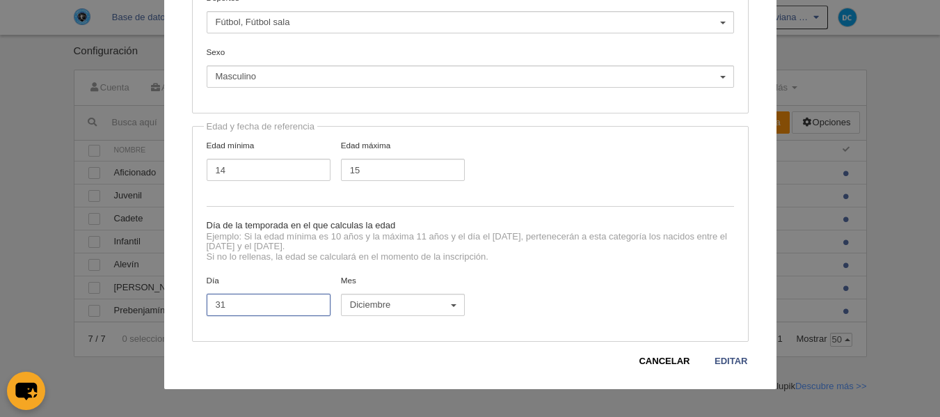
drag, startPoint x: 205, startPoint y: 305, endPoint x: 150, endPoint y: 305, distance: 54.3
click at [150, 305] on div "Editar Categoría Información Nombre Cadete Deportes Fútbol Fútbol sala Fútbol, …" at bounding box center [470, 208] width 940 height 417
type input "1"
click at [437, 301] on span "Diciembre" at bounding box center [399, 305] width 99 height 13
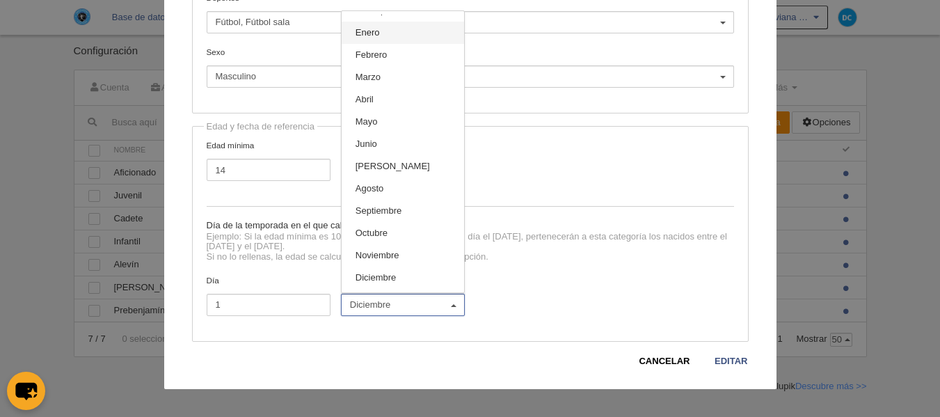
click at [403, 38] on link "Enero" at bounding box center [403, 33] width 122 height 22
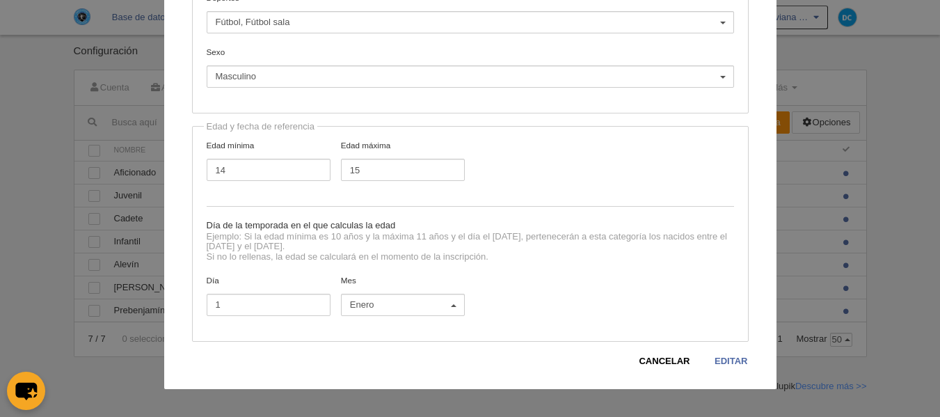
click at [714, 358] on link "Editar" at bounding box center [731, 361] width 34 height 14
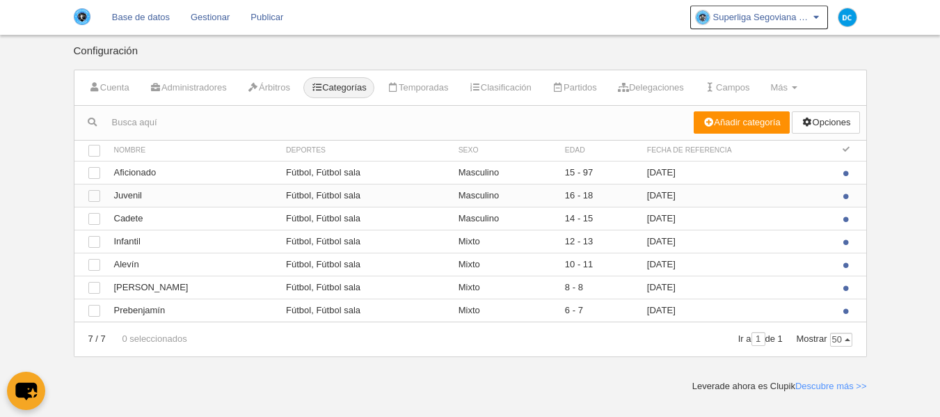
click at [676, 192] on td "[DATE]" at bounding box center [736, 195] width 193 height 23
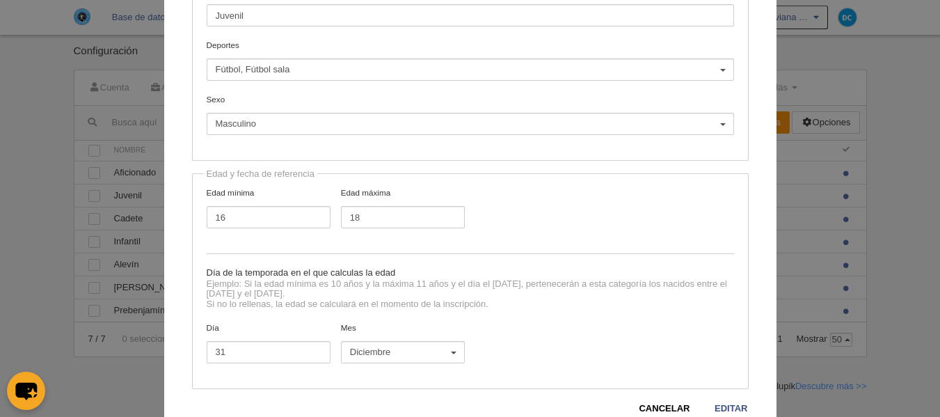
scroll to position [168, 0]
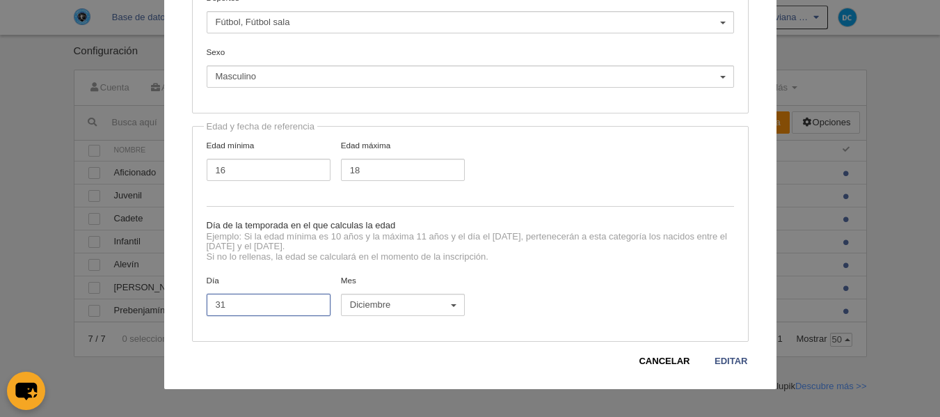
drag, startPoint x: 237, startPoint y: 309, endPoint x: 196, endPoint y: 306, distance: 41.9
click at [201, 306] on label "Día 31" at bounding box center [268, 295] width 134 height 42
type input "1"
click at [406, 309] on span "Diciembre" at bounding box center [399, 305] width 99 height 13
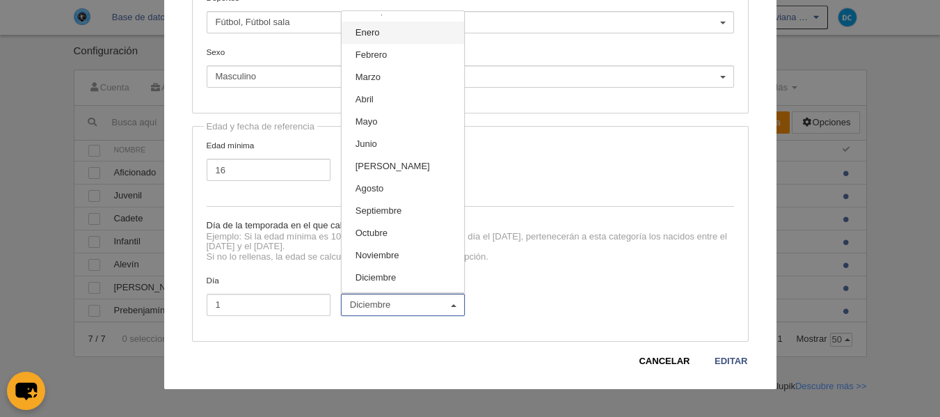
click at [401, 34] on link "Enero" at bounding box center [403, 33] width 122 height 22
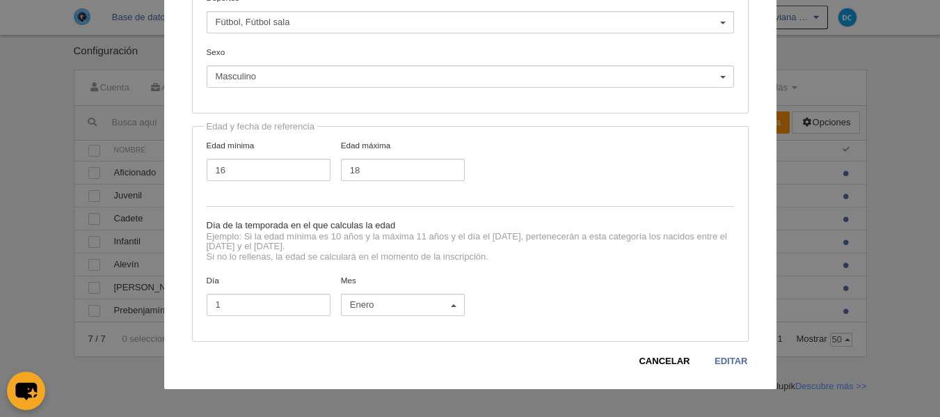
click at [718, 361] on link "Editar" at bounding box center [731, 361] width 34 height 14
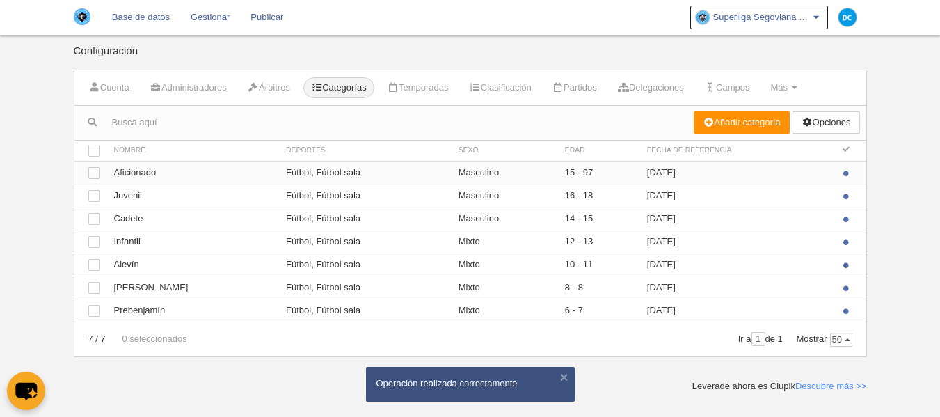
click at [665, 170] on td "[DATE]" at bounding box center [736, 172] width 193 height 23
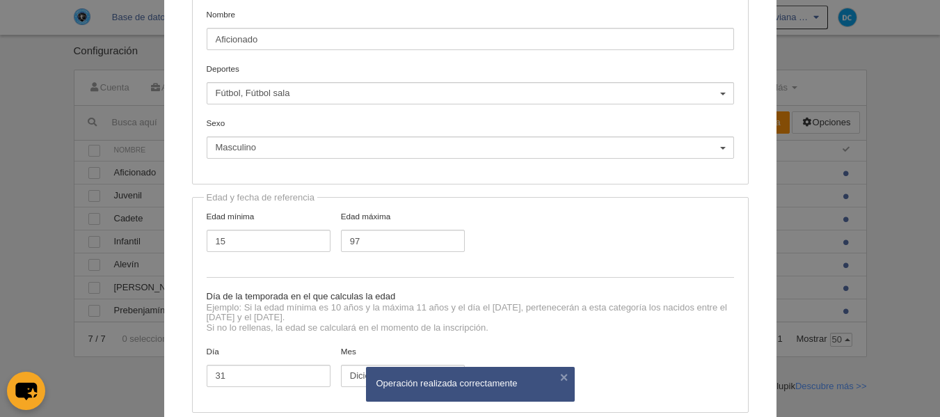
scroll to position [168, 0]
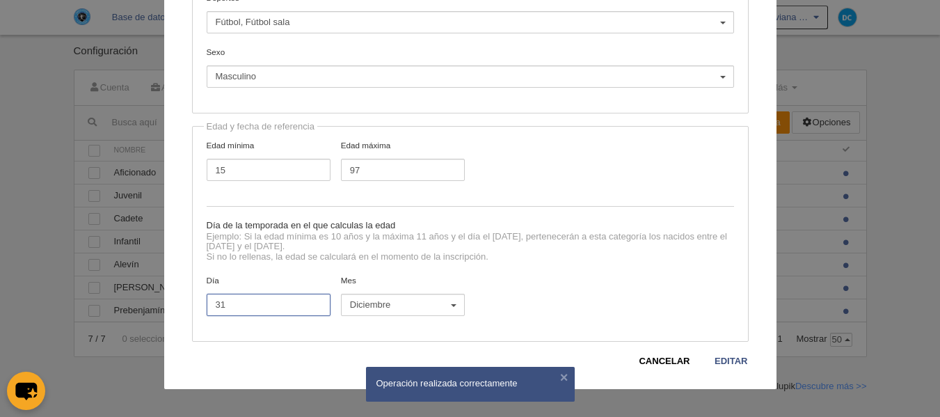
drag, startPoint x: 239, startPoint y: 303, endPoint x: 184, endPoint y: 306, distance: 55.1
click at [184, 306] on div "Editar Categoría Información Nombre Aficionado Deportes Fútbol Fútbol sala Fútb…" at bounding box center [470, 117] width 612 height 544
type input "1"
click at [385, 307] on span "Diciembre" at bounding box center [399, 305] width 99 height 13
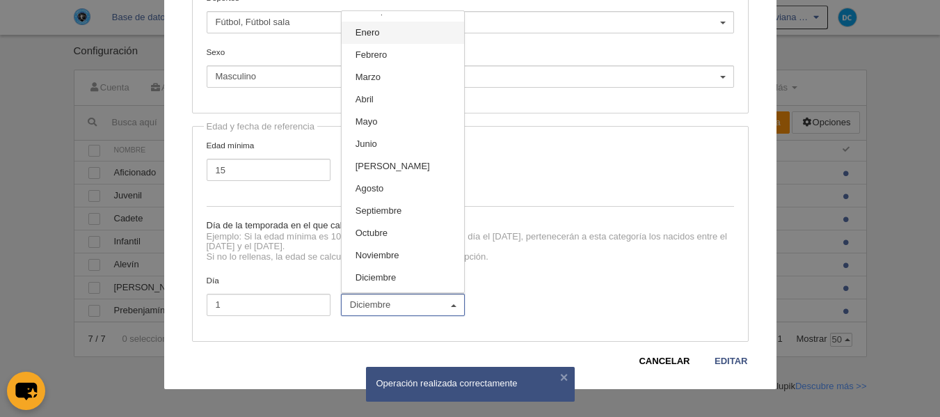
click at [399, 31] on link "Enero" at bounding box center [403, 33] width 122 height 22
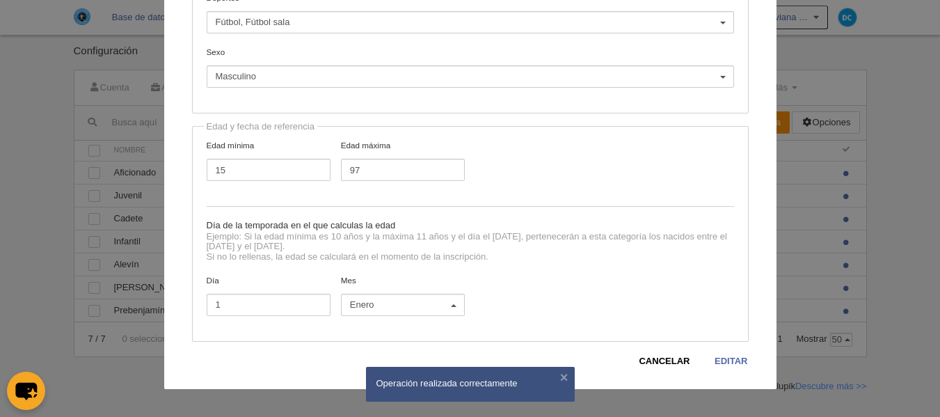
click at [728, 365] on link "Editar" at bounding box center [731, 361] width 34 height 14
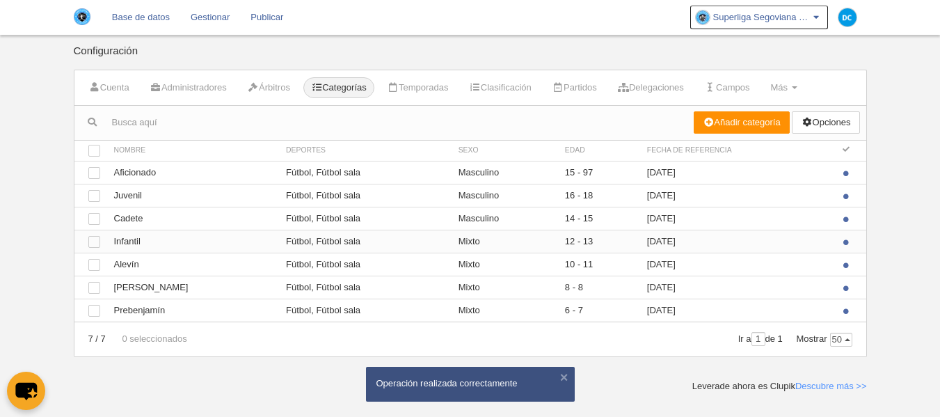
click at [665, 240] on td "[DATE]" at bounding box center [736, 241] width 193 height 23
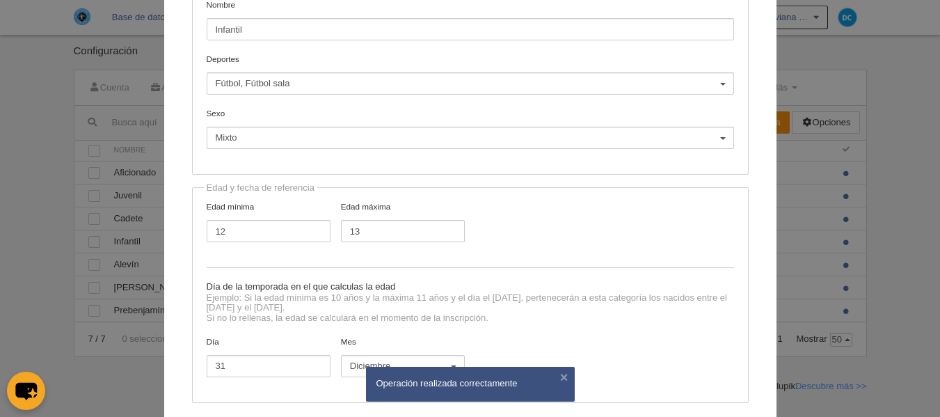
scroll to position [168, 0]
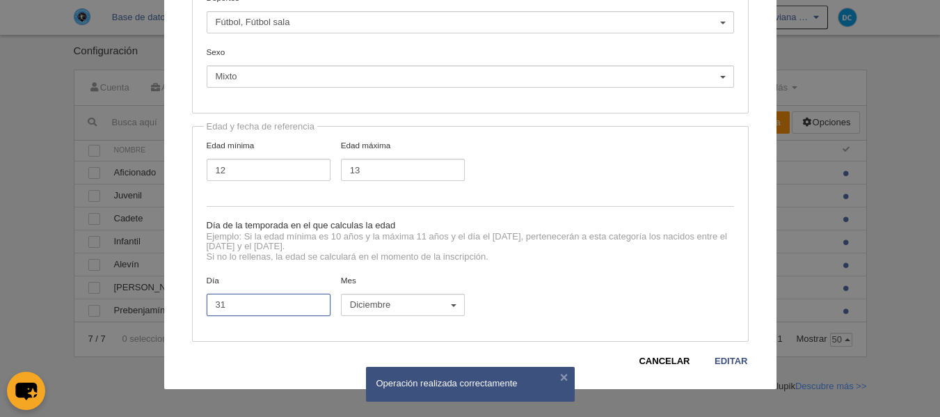
click at [225, 304] on input "31" at bounding box center [269, 305] width 124 height 22
drag, startPoint x: 208, startPoint y: 304, endPoint x: 199, endPoint y: 304, distance: 9.0
click at [201, 304] on label "Día 31" at bounding box center [268, 295] width 134 height 42
type input "1"
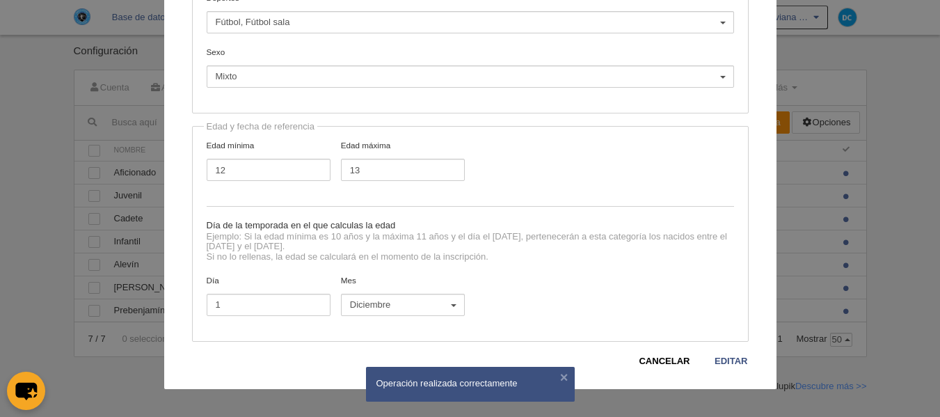
click at [738, 368] on div "Editar Categoría Información Nombre Infantil Deportes Fútbol Fútbol sala Fútbol…" at bounding box center [470, 117] width 612 height 544
click at [407, 294] on button "Diciembre" at bounding box center [403, 305] width 124 height 22
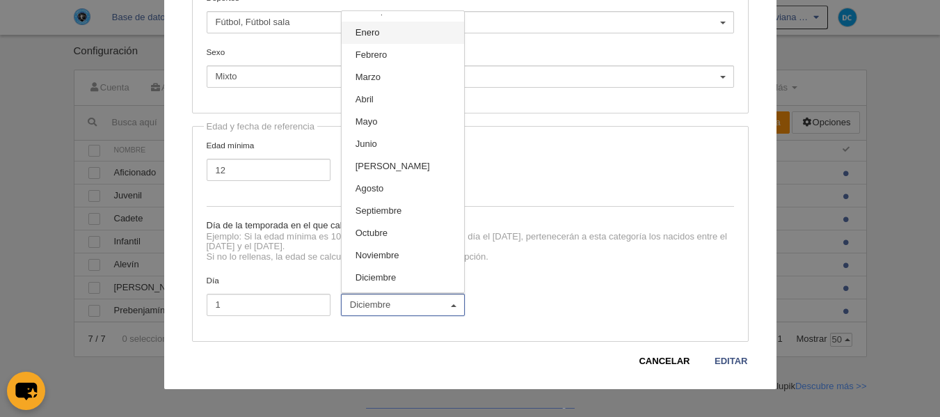
click at [405, 39] on link "Enero" at bounding box center [403, 33] width 122 height 22
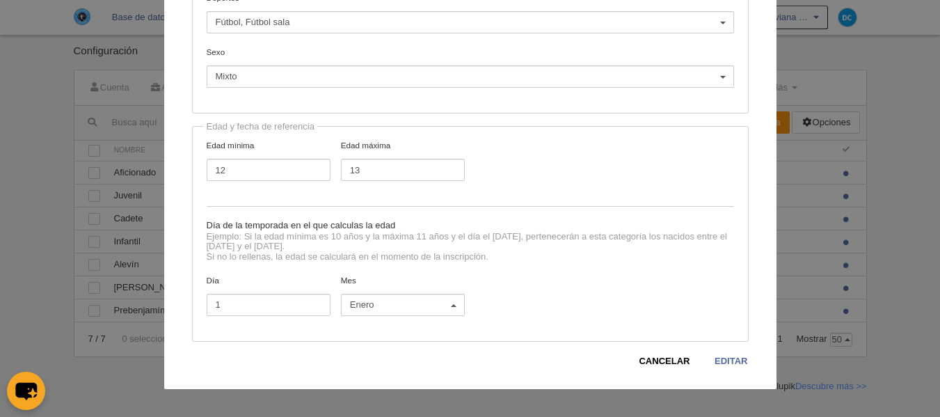
click at [738, 361] on link "Editar" at bounding box center [731, 361] width 34 height 14
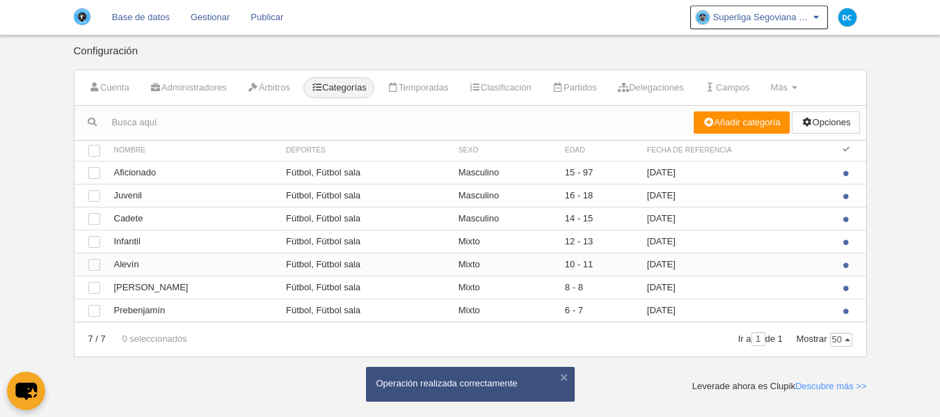
click at [679, 265] on td "[DATE]" at bounding box center [736, 264] width 193 height 23
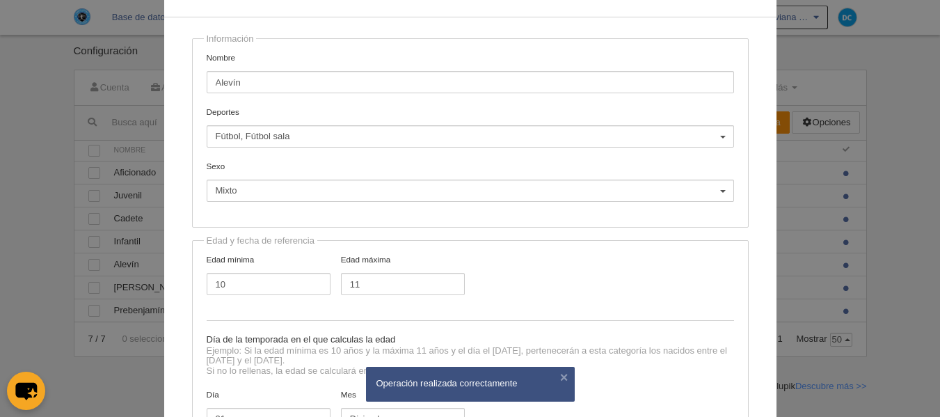
scroll to position [168, 0]
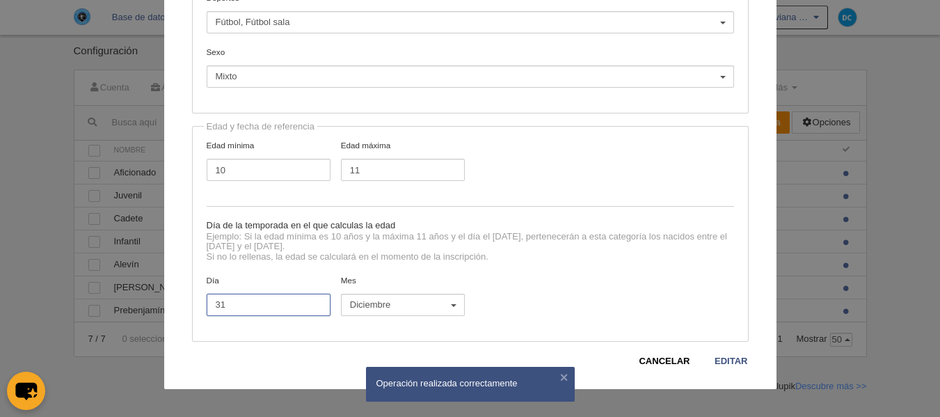
click at [231, 306] on input "31" at bounding box center [269, 305] width 124 height 22
drag, startPoint x: 231, startPoint y: 306, endPoint x: 175, endPoint y: 301, distance: 56.6
click at [175, 301] on div "Editar Categoría Información Nombre Alevín Deportes Fútbol Fútbol sala Fútbol, …" at bounding box center [470, 117] width 612 height 544
type input "1"
click at [438, 296] on button "Diciembre" at bounding box center [403, 305] width 124 height 22
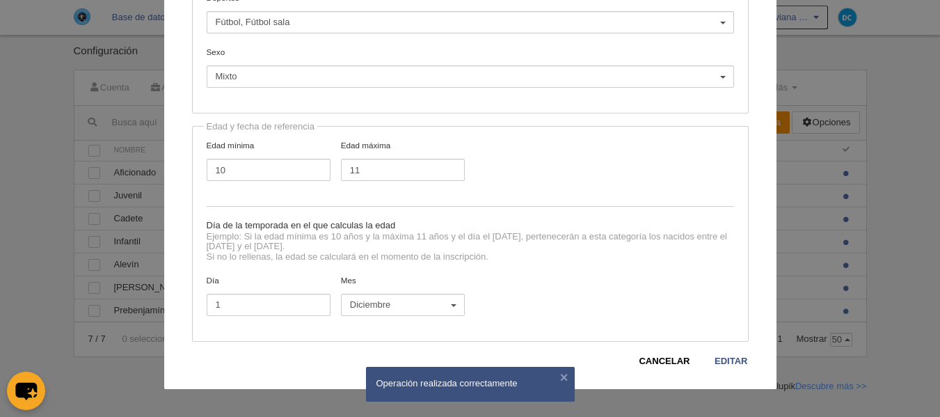
scroll to position [15, 0]
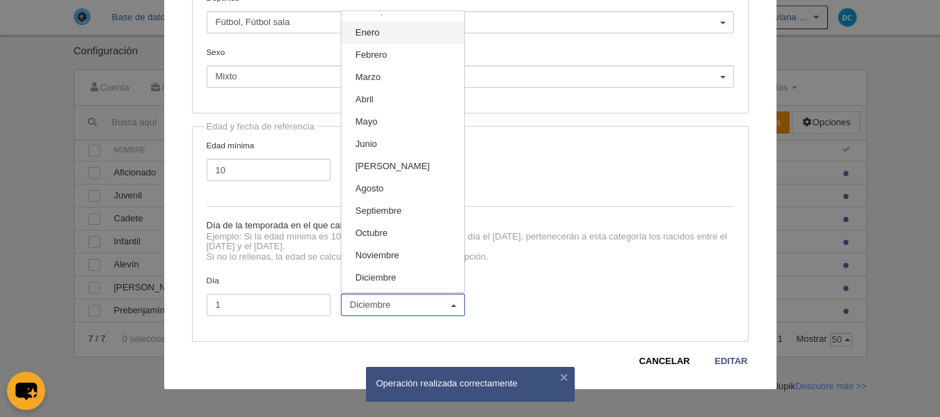
click at [393, 40] on link "Enero" at bounding box center [403, 33] width 122 height 22
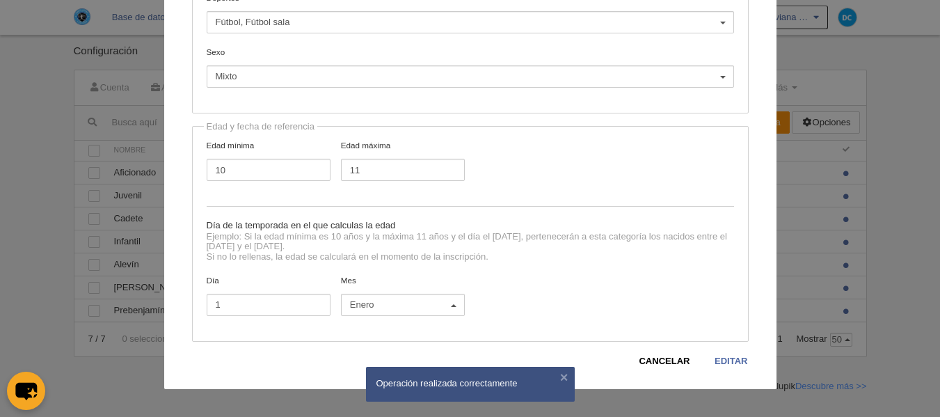
click at [723, 359] on link "Editar" at bounding box center [731, 361] width 34 height 14
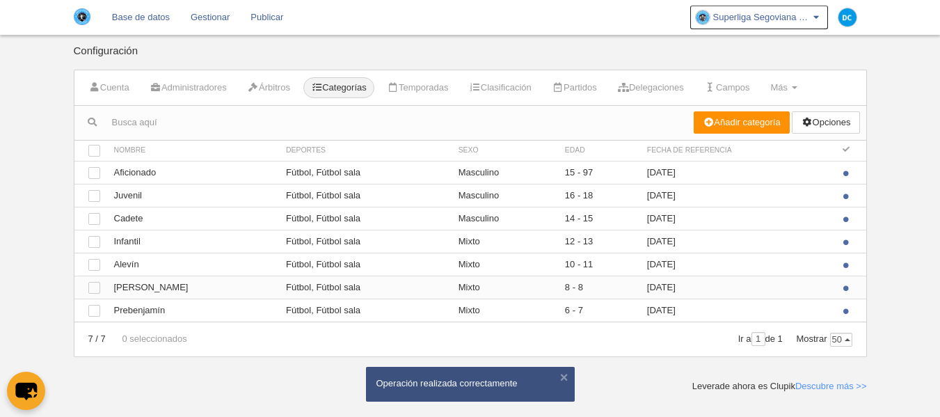
click at [671, 290] on td "[DATE]" at bounding box center [736, 287] width 193 height 23
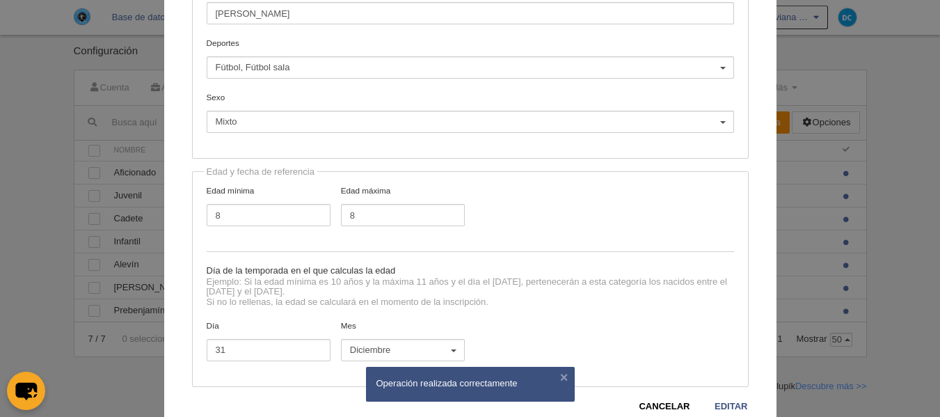
scroll to position [168, 0]
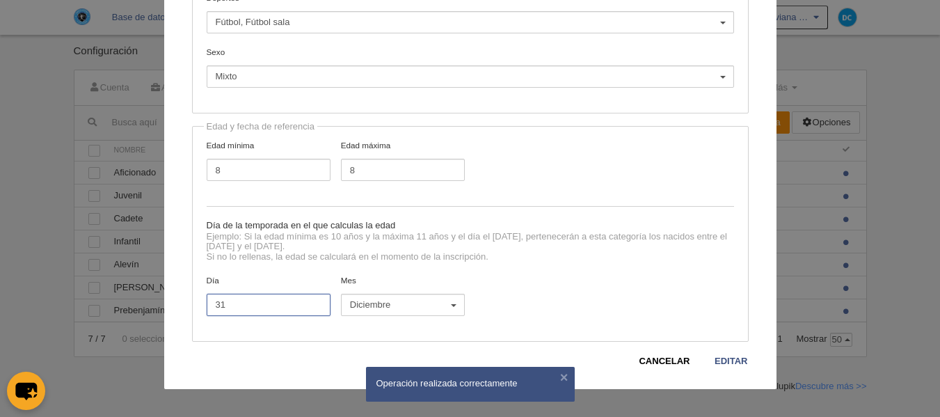
click at [237, 302] on input "31" at bounding box center [269, 305] width 124 height 22
type input "1"
click at [724, 355] on link "Editar" at bounding box center [731, 361] width 34 height 14
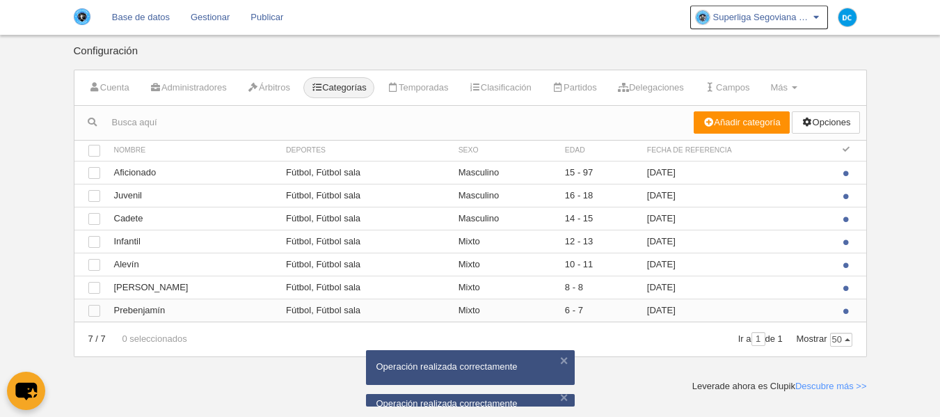
click at [662, 305] on td "[DATE]" at bounding box center [736, 310] width 193 height 23
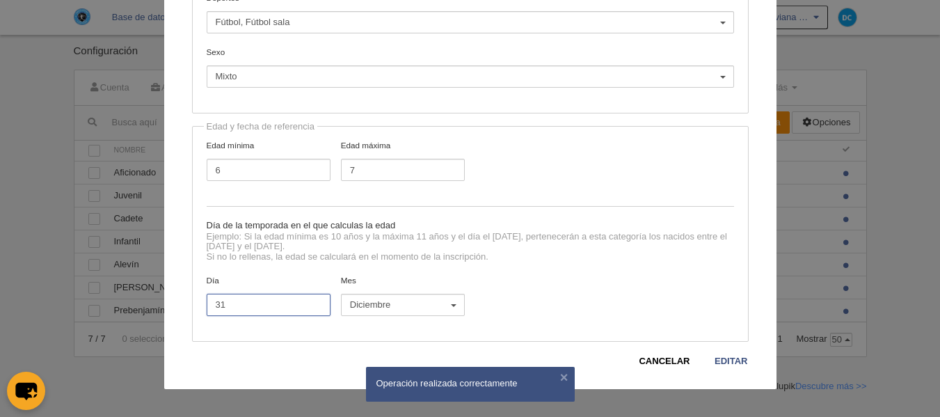
click at [242, 301] on input "31" at bounding box center [269, 305] width 124 height 22
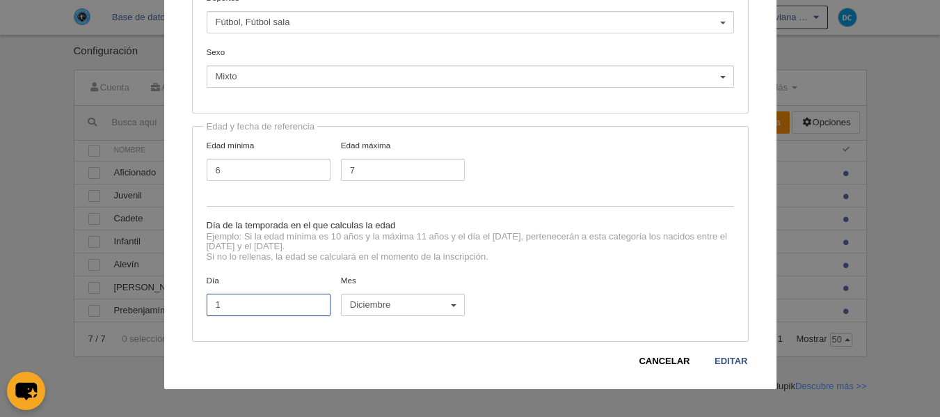
type input "1"
click at [420, 304] on span "Diciembre" at bounding box center [399, 305] width 99 height 13
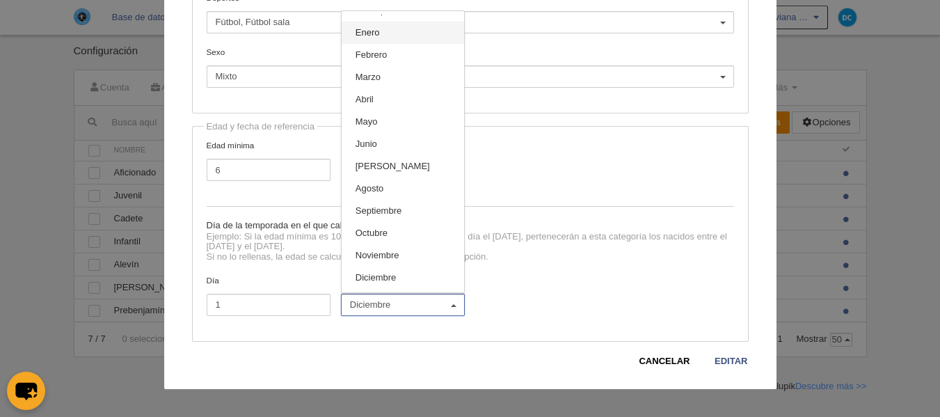
click at [396, 31] on link "Enero" at bounding box center [403, 33] width 122 height 22
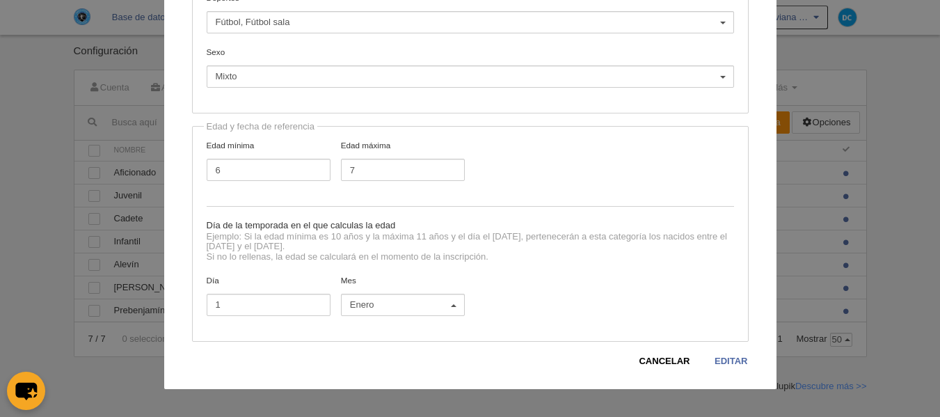
click at [714, 364] on link "Editar" at bounding box center [731, 361] width 34 height 14
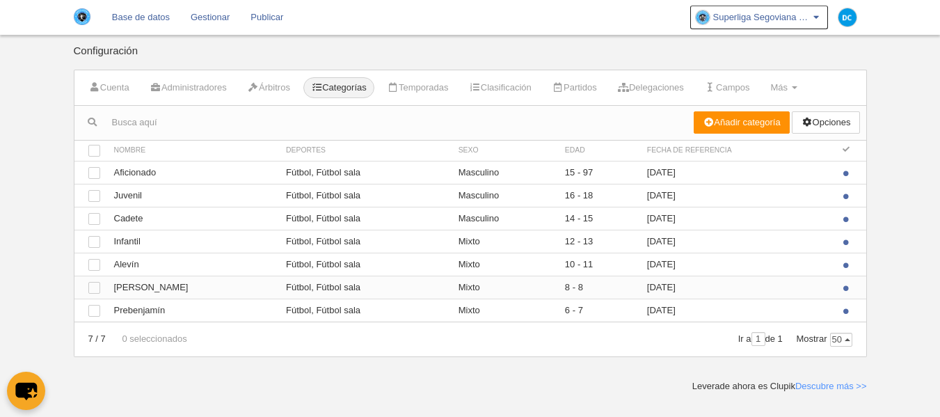
click at [675, 284] on td "[DATE]" at bounding box center [736, 287] width 193 height 23
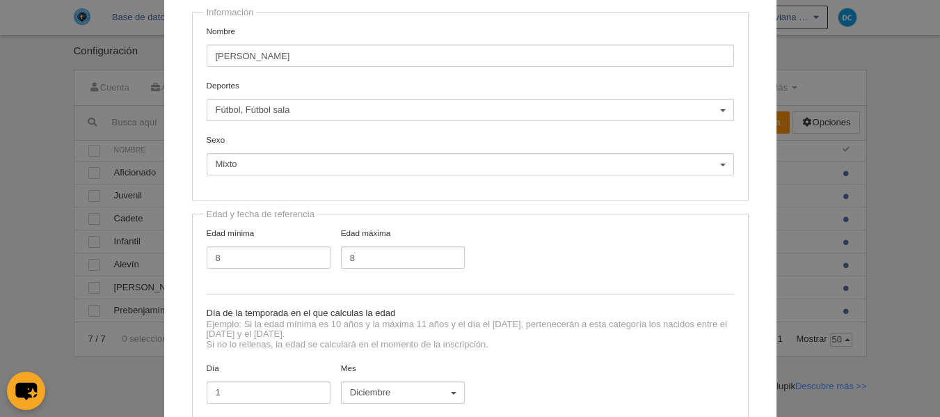
scroll to position [0, 0]
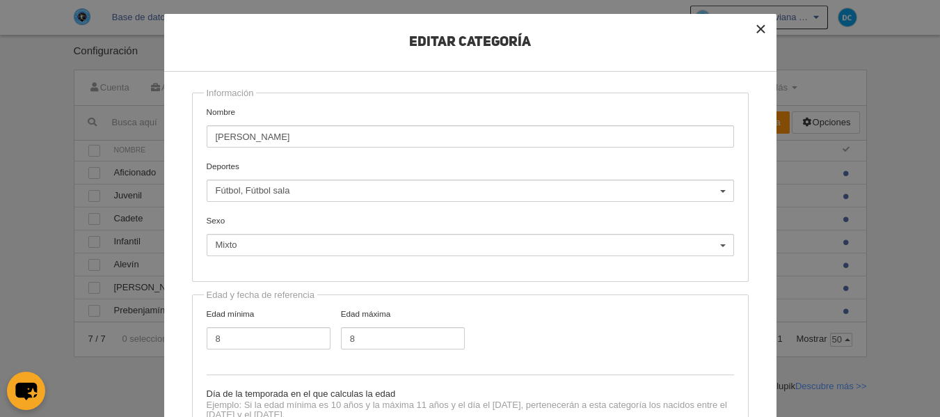
click at [757, 33] on button "×" at bounding box center [761, 29] width 31 height 31
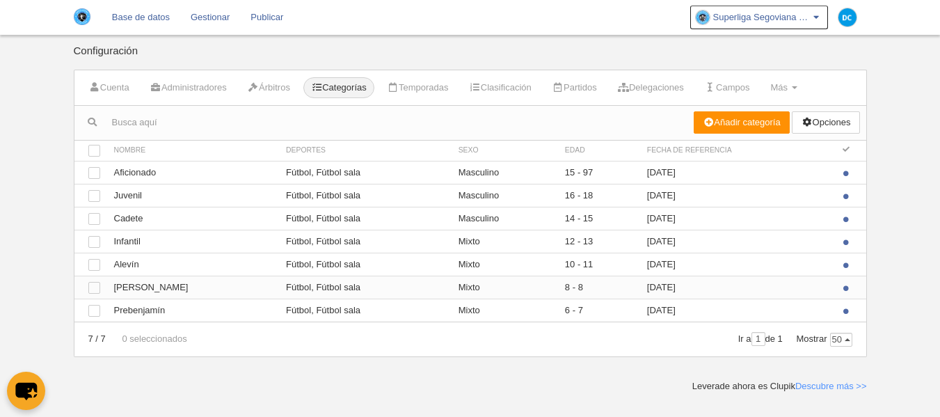
click at [560, 288] on td "8 - 8" at bounding box center [599, 287] width 82 height 23
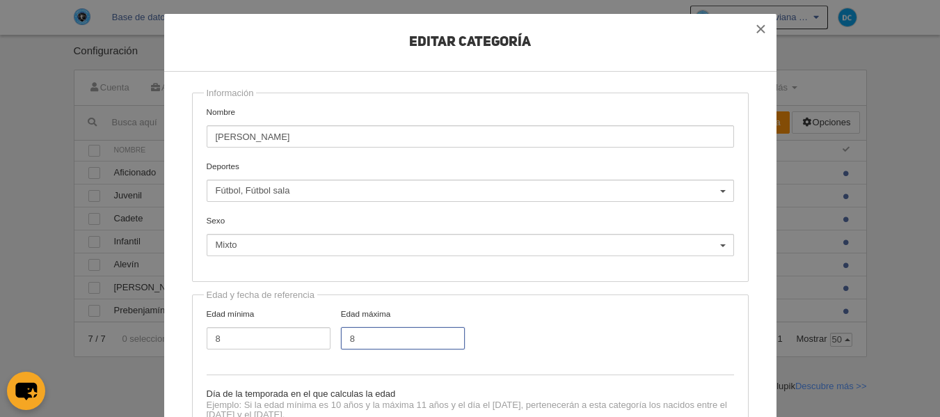
click at [369, 345] on input "8" at bounding box center [403, 338] width 124 height 22
type input "9"
click at [443, 335] on input "9" at bounding box center [403, 338] width 124 height 22
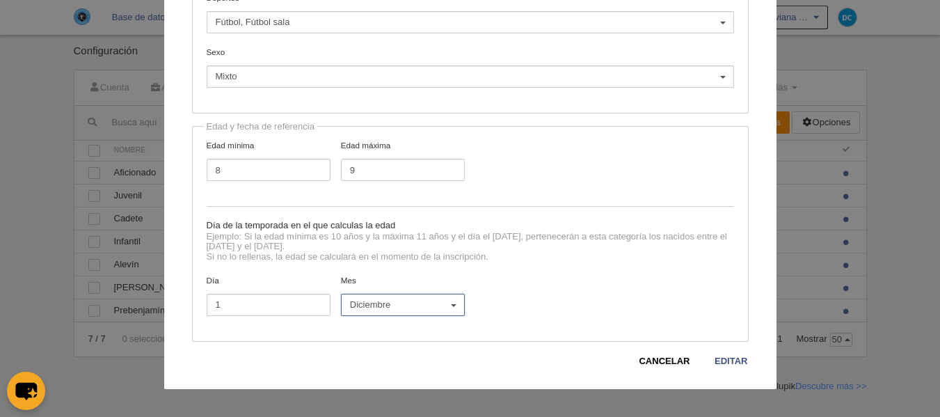
click at [430, 311] on button "Diciembre" at bounding box center [403, 305] width 124 height 22
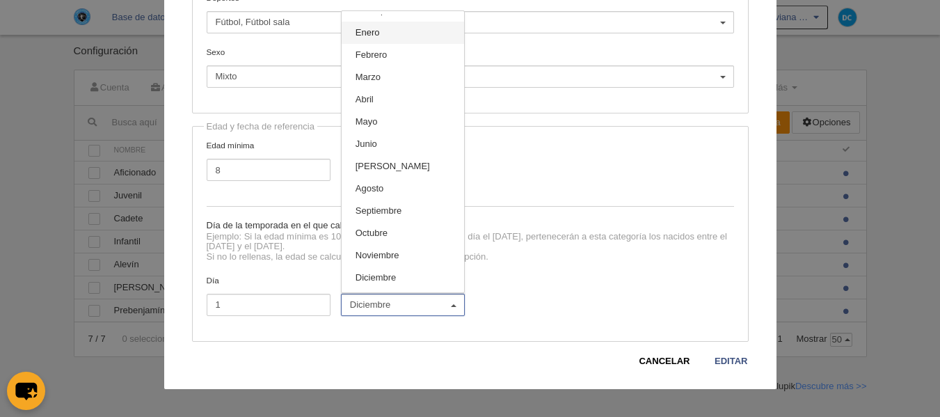
click at [395, 40] on link "Enero" at bounding box center [403, 33] width 122 height 22
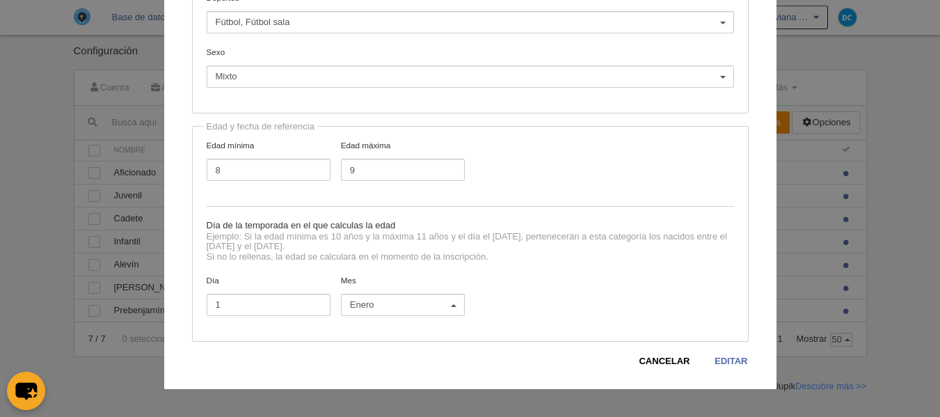
click at [724, 356] on link "Editar" at bounding box center [731, 361] width 34 height 14
